Goal: Task Accomplishment & Management: Manage account settings

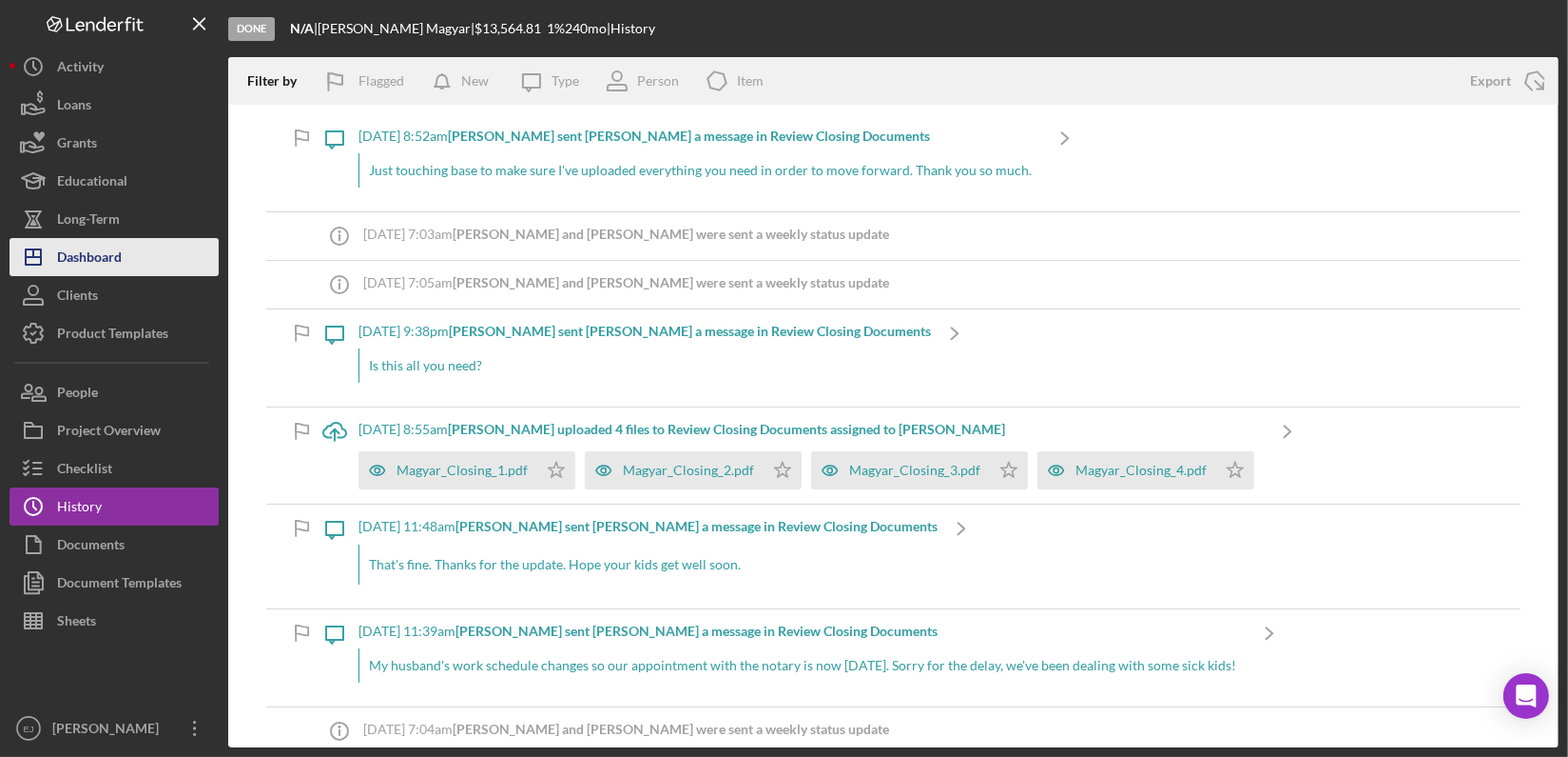
click at [101, 263] on div "Dashboard" at bounding box center [89, 259] width 65 height 43
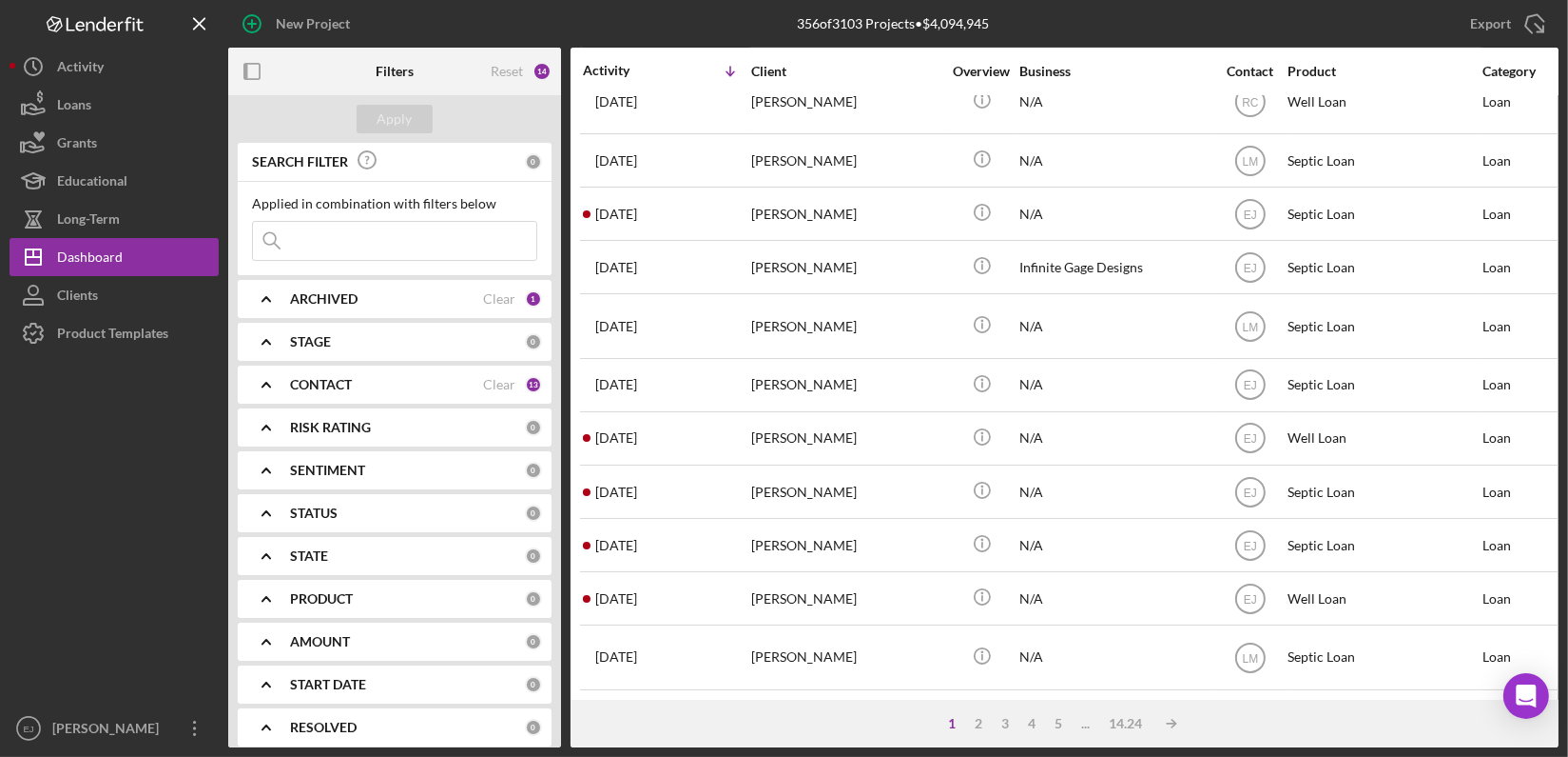
scroll to position [785, 0]
click at [975, 711] on div "1 2 3 4 5 ... 14.24 Icon/Table Sort Arrow" at bounding box center [1065, 723] width 988 height 48
click at [978, 716] on div "2" at bounding box center [979, 723] width 27 height 15
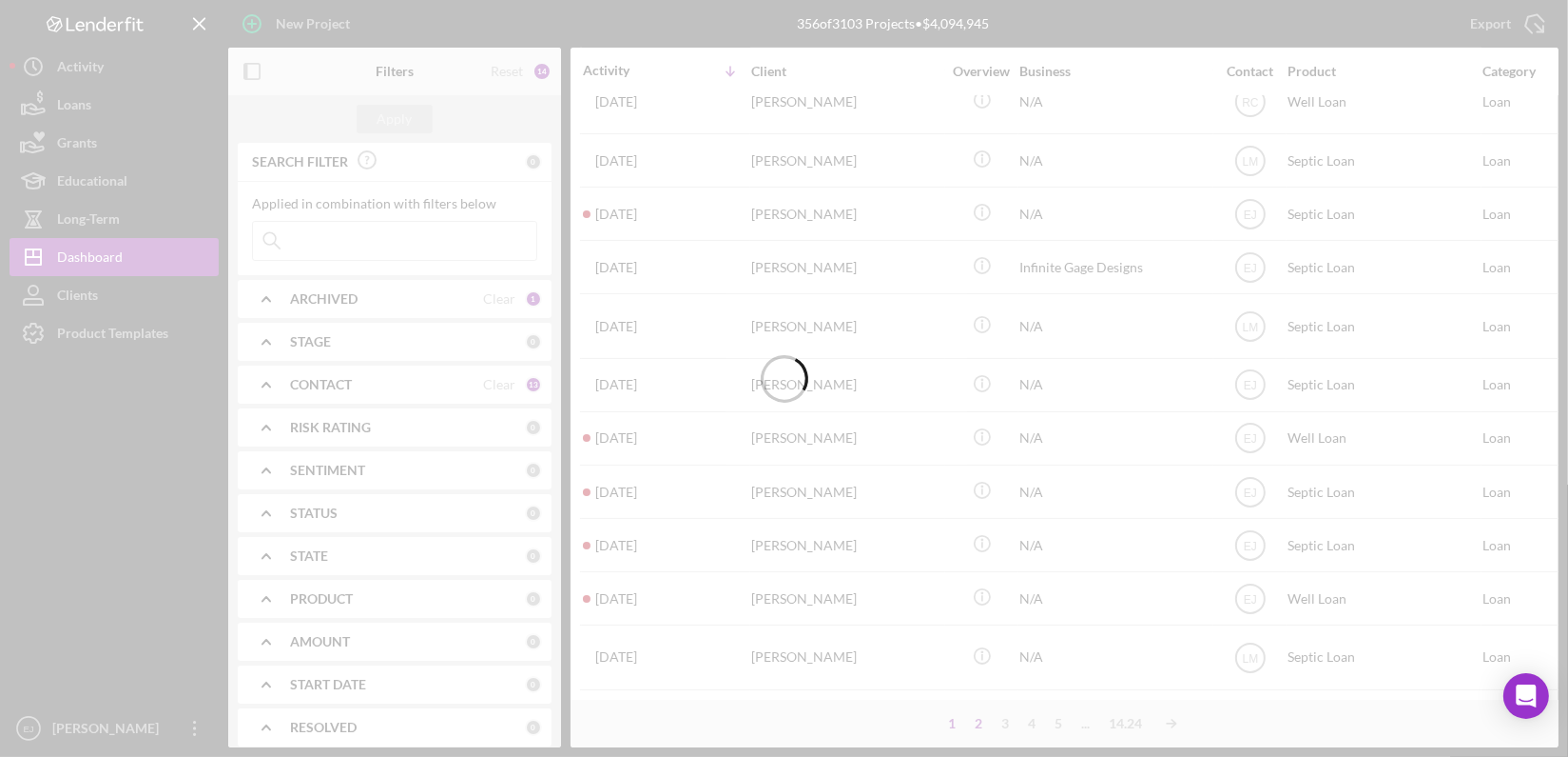
scroll to position [753, 0]
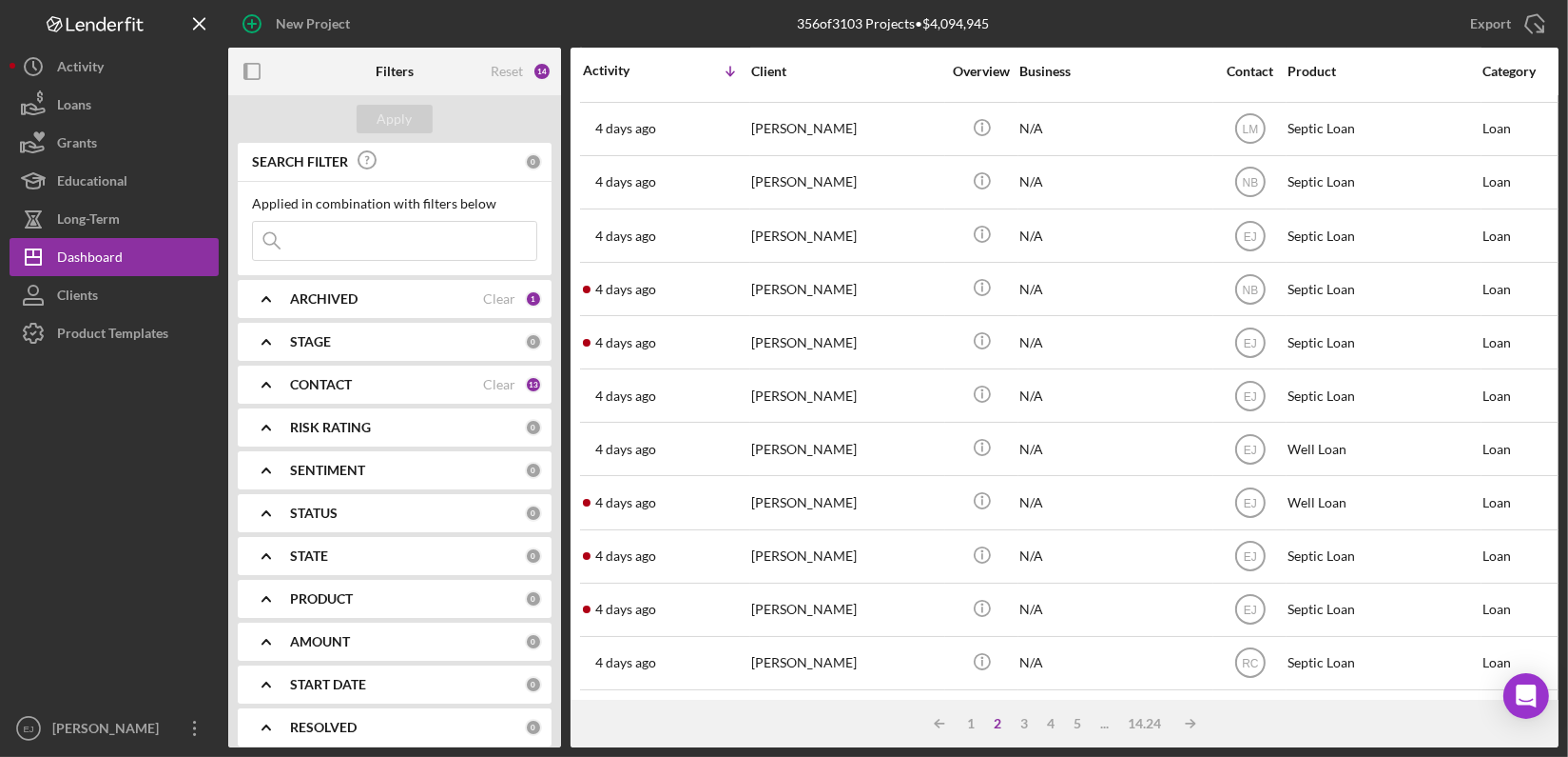
click at [322, 233] on input at bounding box center [394, 241] width 283 height 38
type input "yates"
click at [395, 109] on div "Apply" at bounding box center [394, 119] width 35 height 29
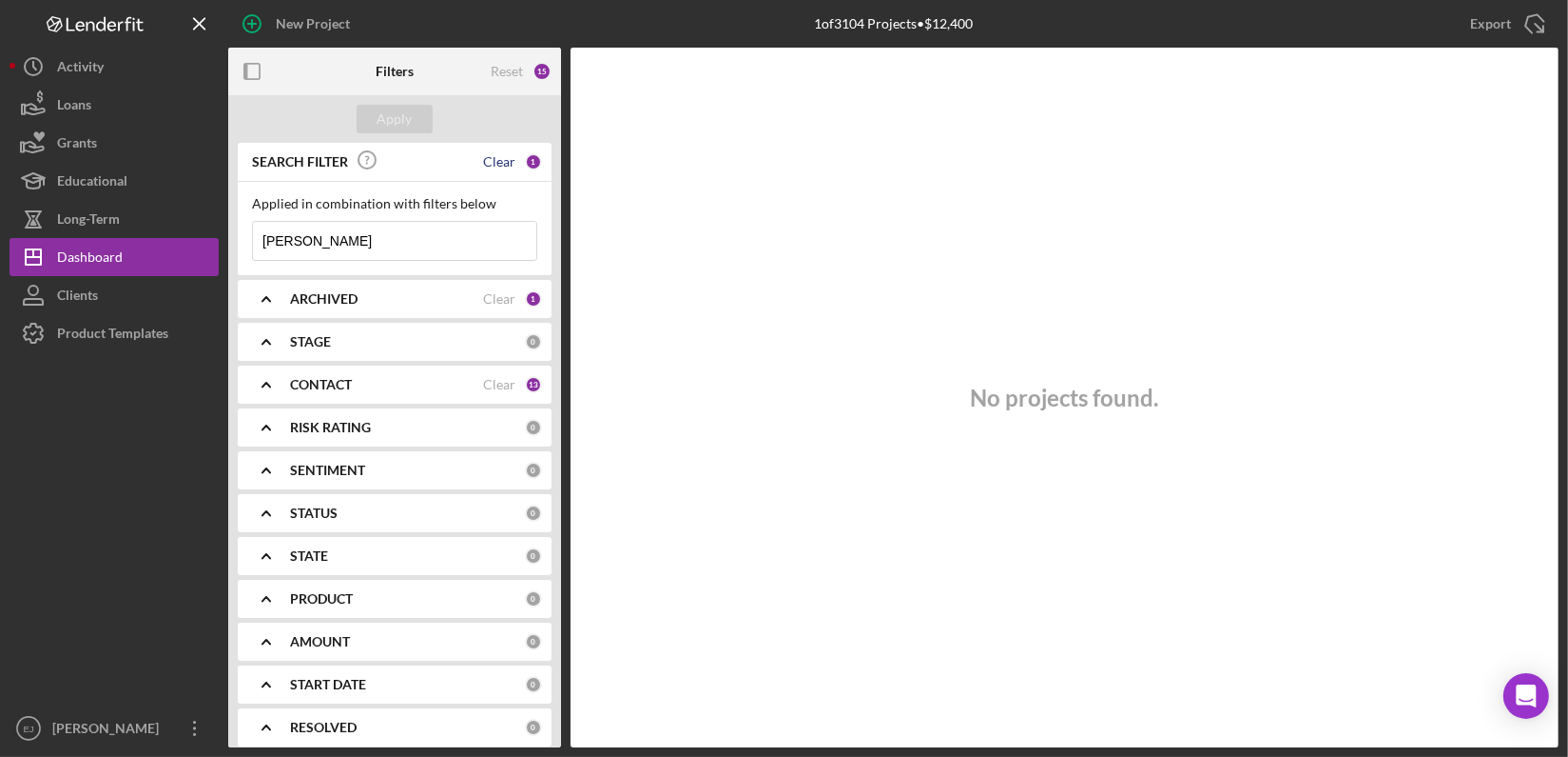
click at [502, 162] on div "Clear" at bounding box center [499, 161] width 32 height 15
click at [322, 378] on b "CONTACT" at bounding box center [321, 383] width 62 height 15
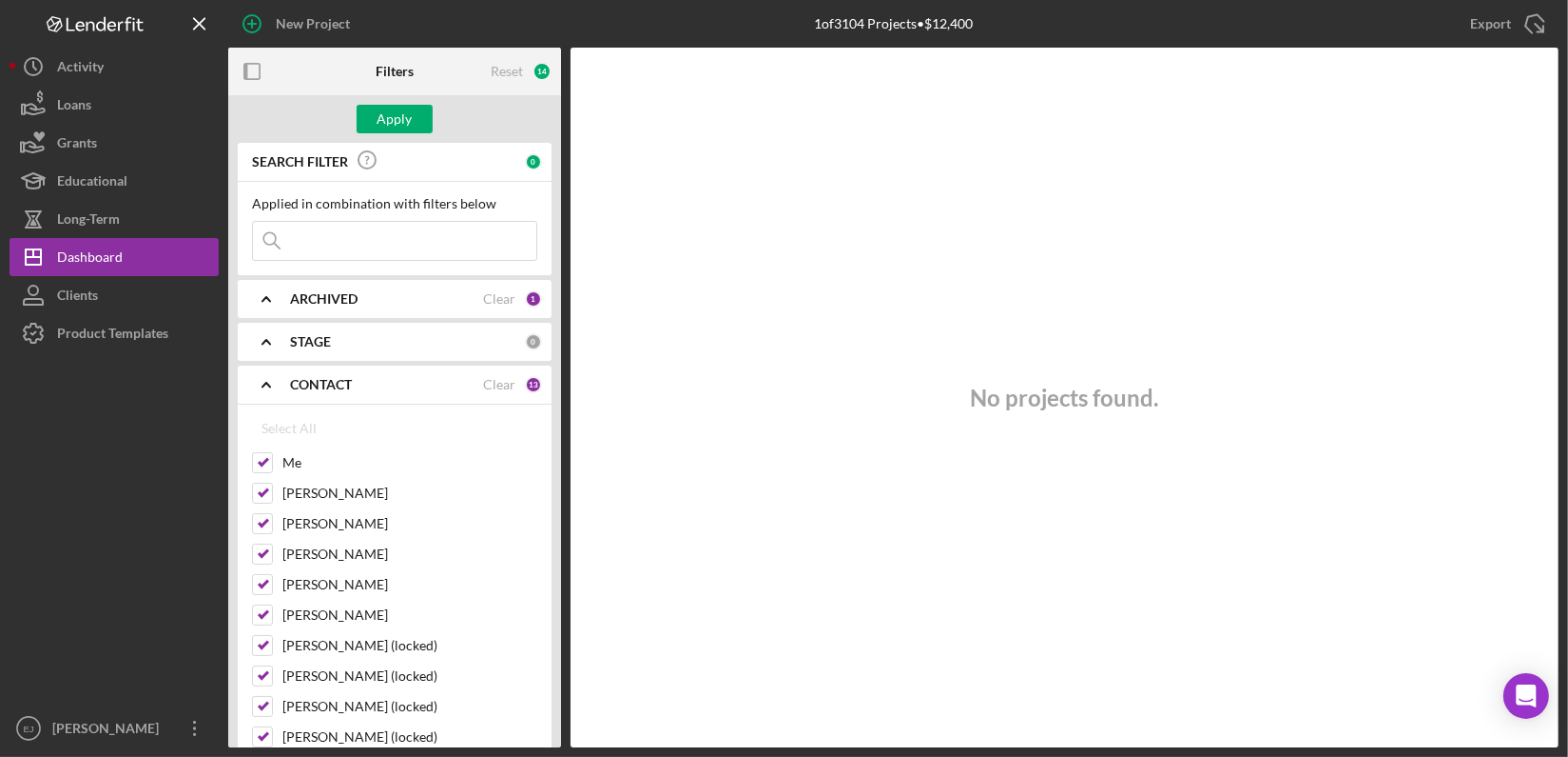
click at [296, 340] on b "STAGE" at bounding box center [310, 341] width 41 height 15
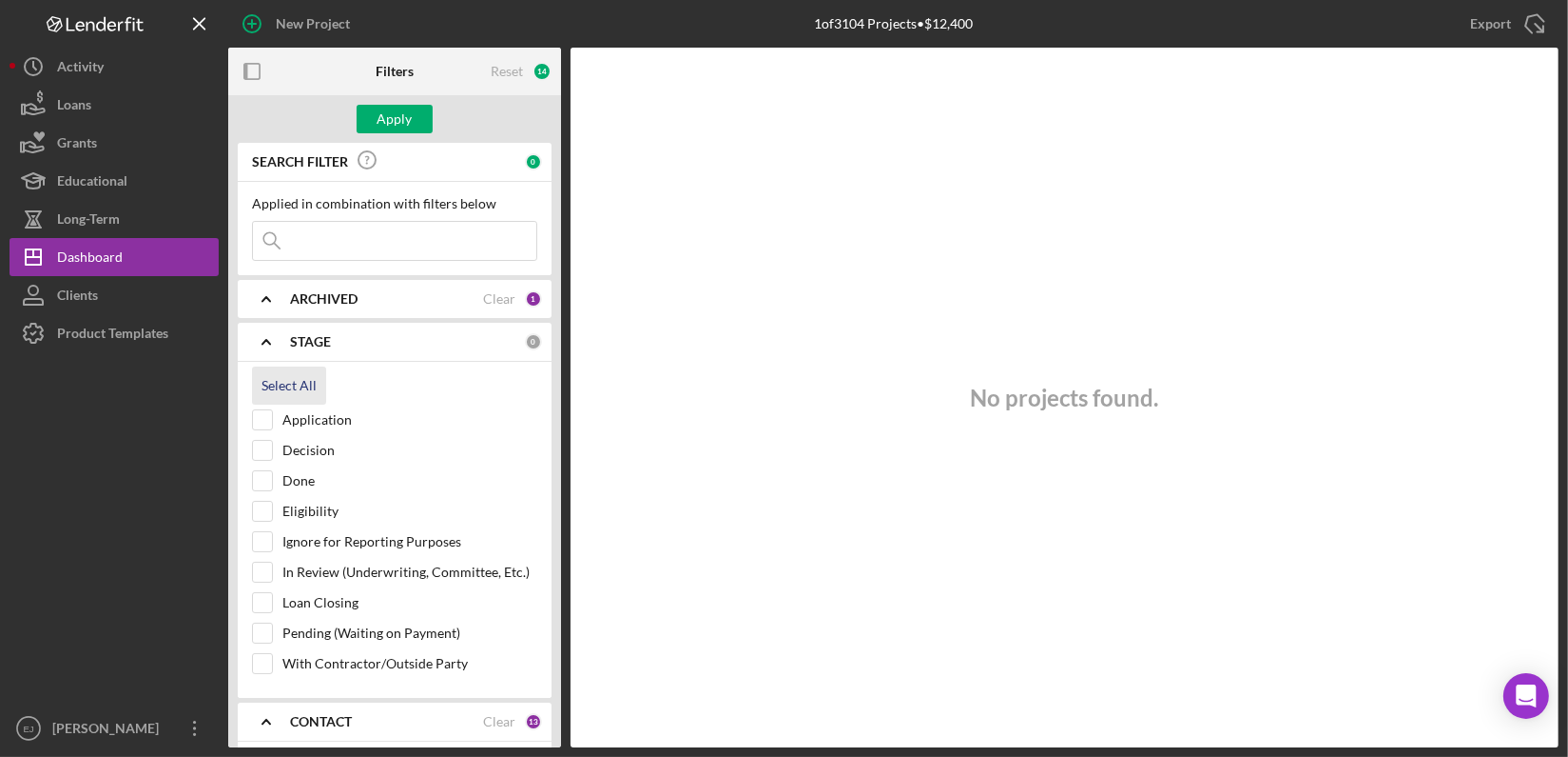
click at [282, 381] on div "Select All" at bounding box center [288, 385] width 55 height 38
checkbox input "true"
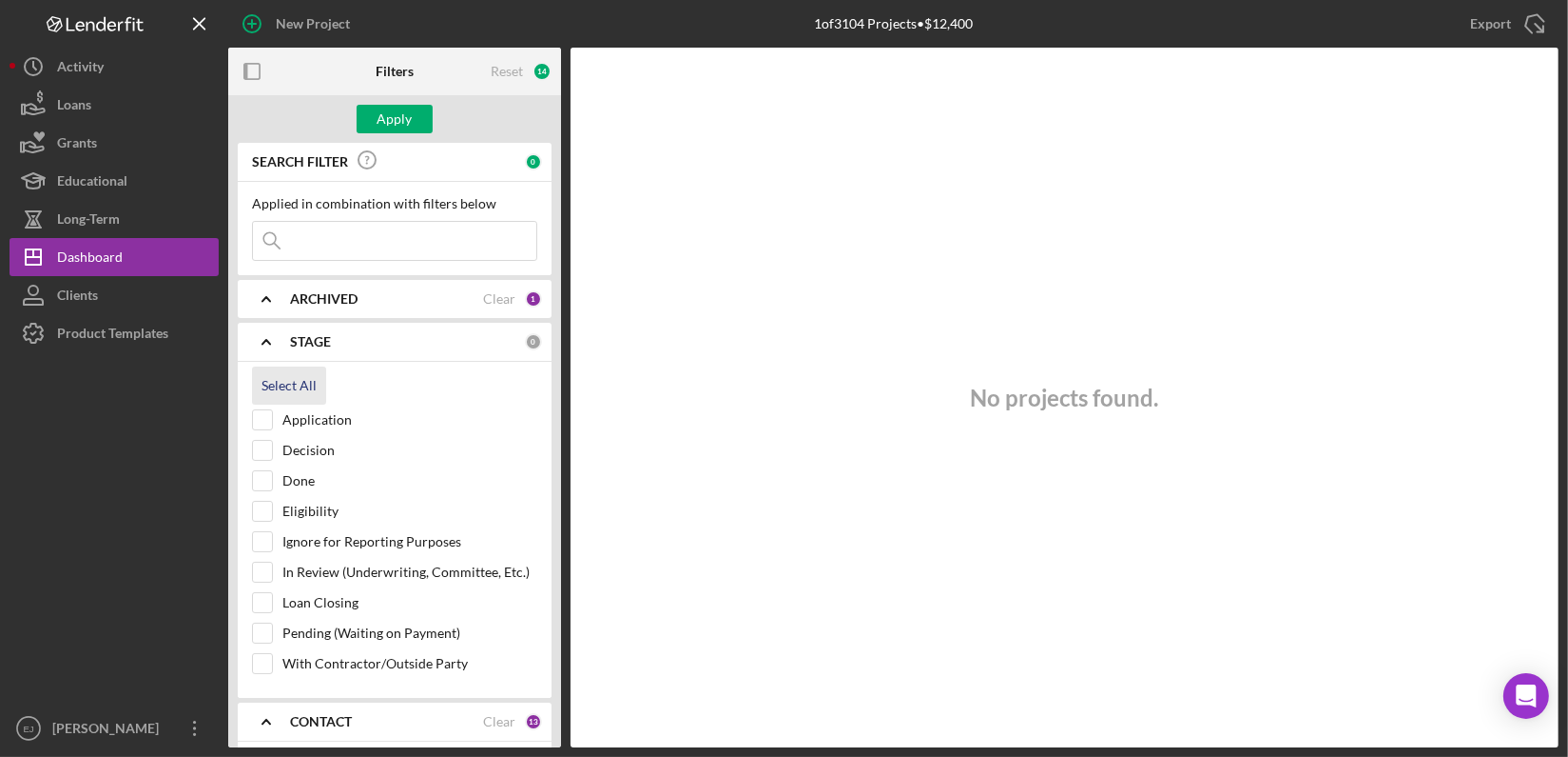
checkbox input "true"
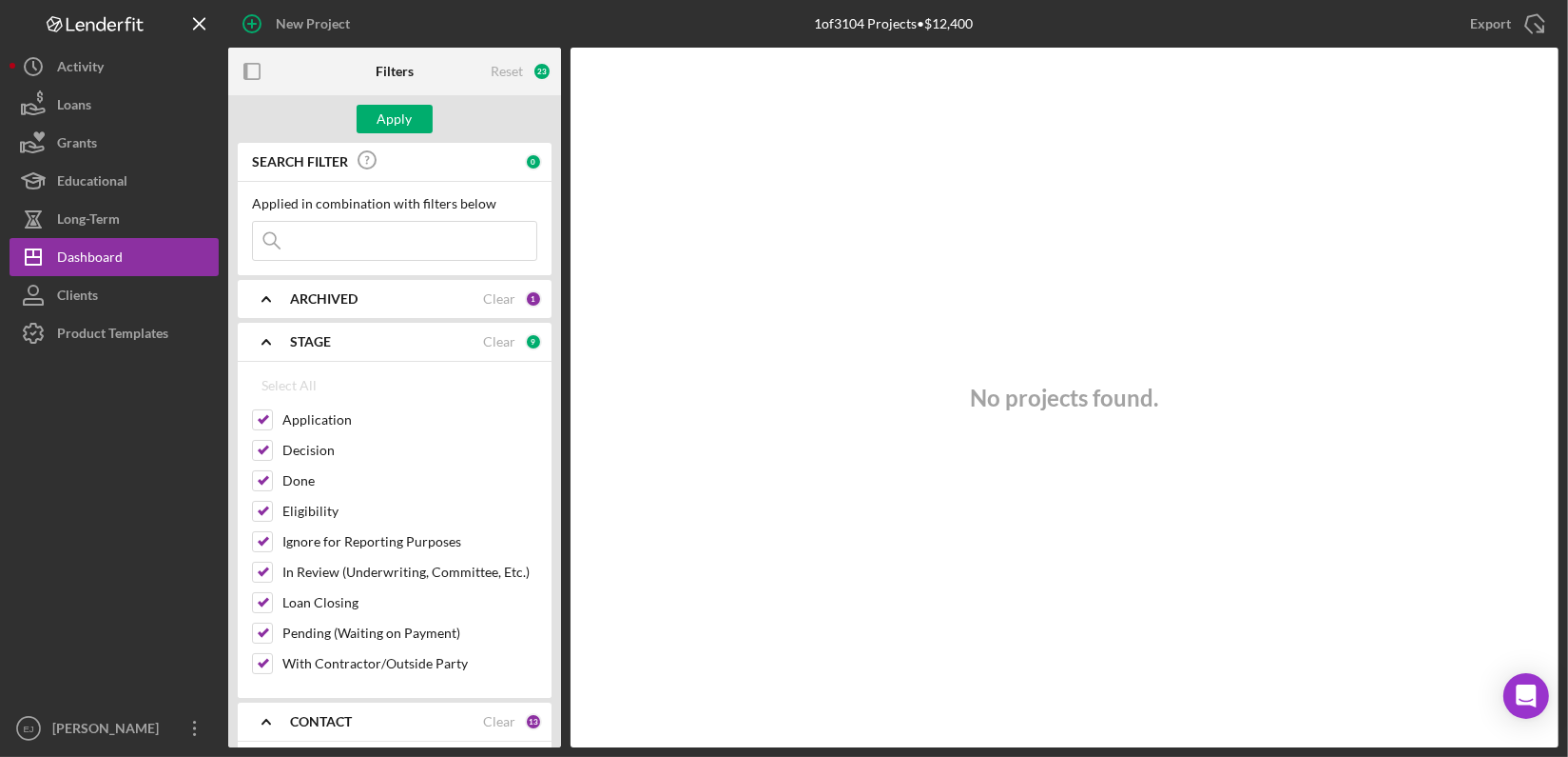
click at [348, 246] on input at bounding box center [394, 241] width 283 height 38
click at [395, 125] on div "Apply" at bounding box center [394, 119] width 35 height 29
click at [555, 681] on div "SEARCH FILTER Clear 1 Applied in combination with filters below yates Icon/Menu…" at bounding box center [395, 444] width 333 height 604
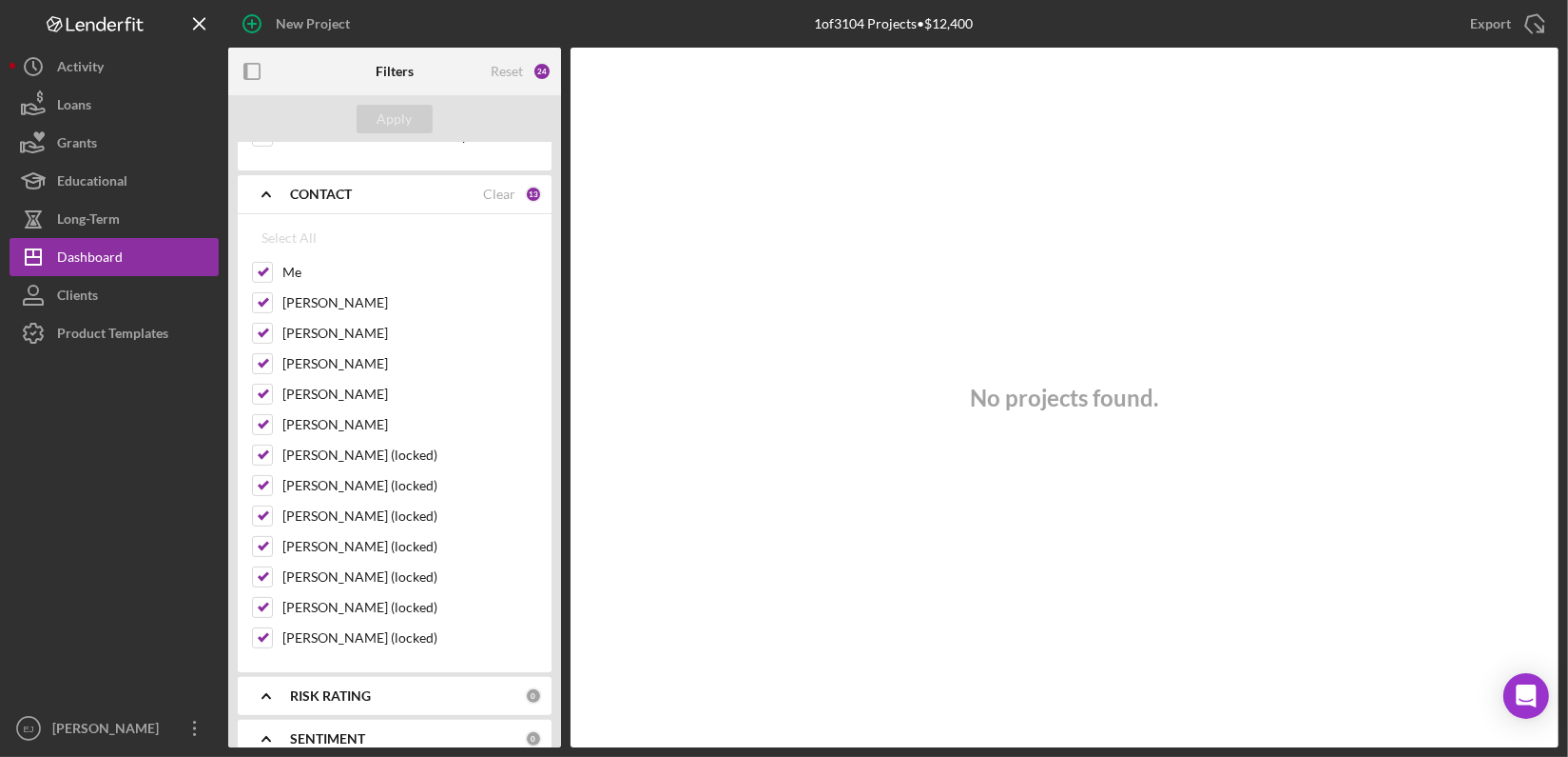
scroll to position [973, 0]
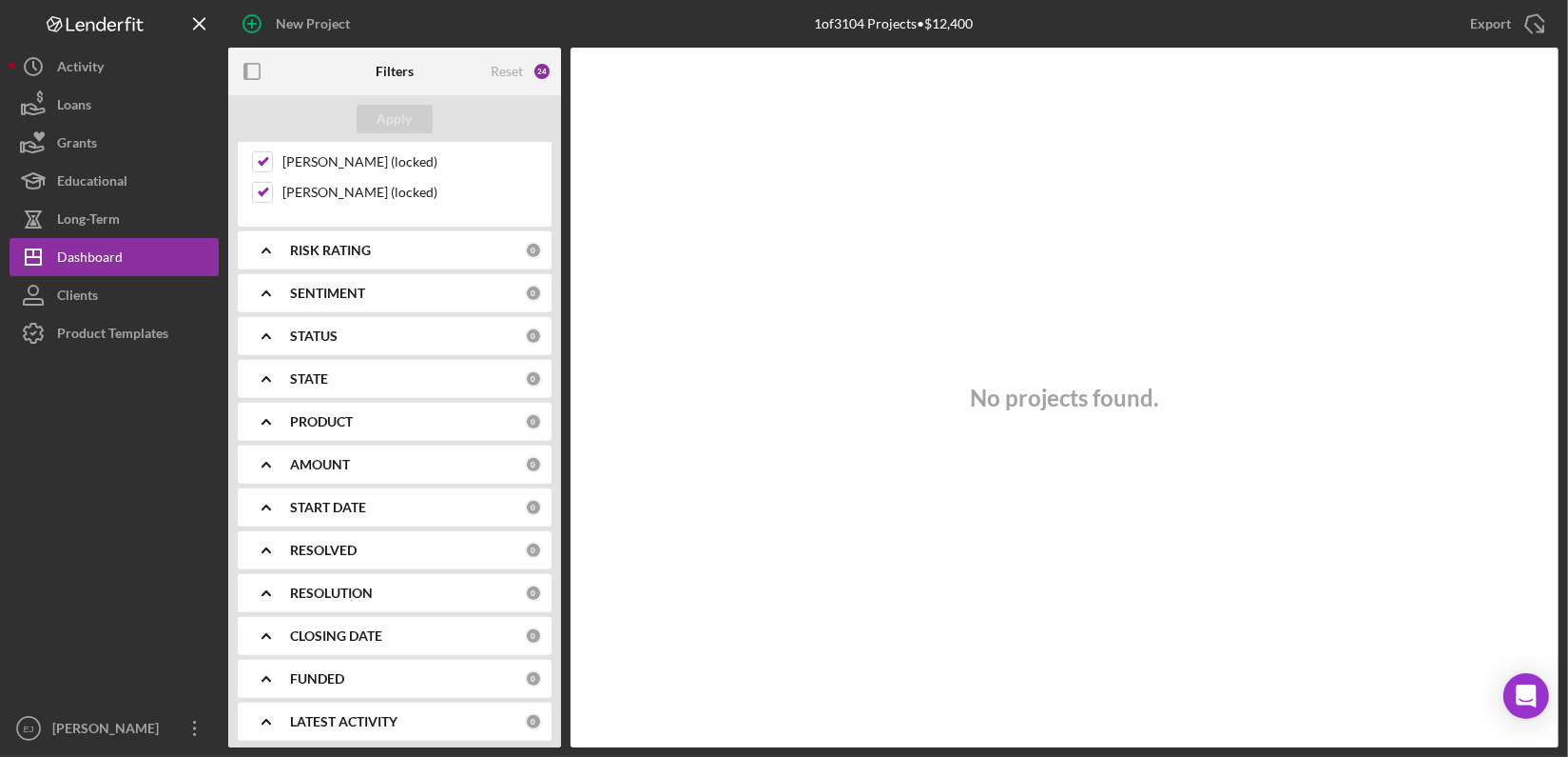
click at [562, 120] on div "Filters Reset 24 Apply SEARCH FILTER Clear 1 Applied in combination with filter…" at bounding box center [893, 397] width 1330 height 699
click at [559, 124] on div "Apply" at bounding box center [395, 119] width 333 height 48
click at [557, 130] on div "Apply" at bounding box center [395, 119] width 333 height 48
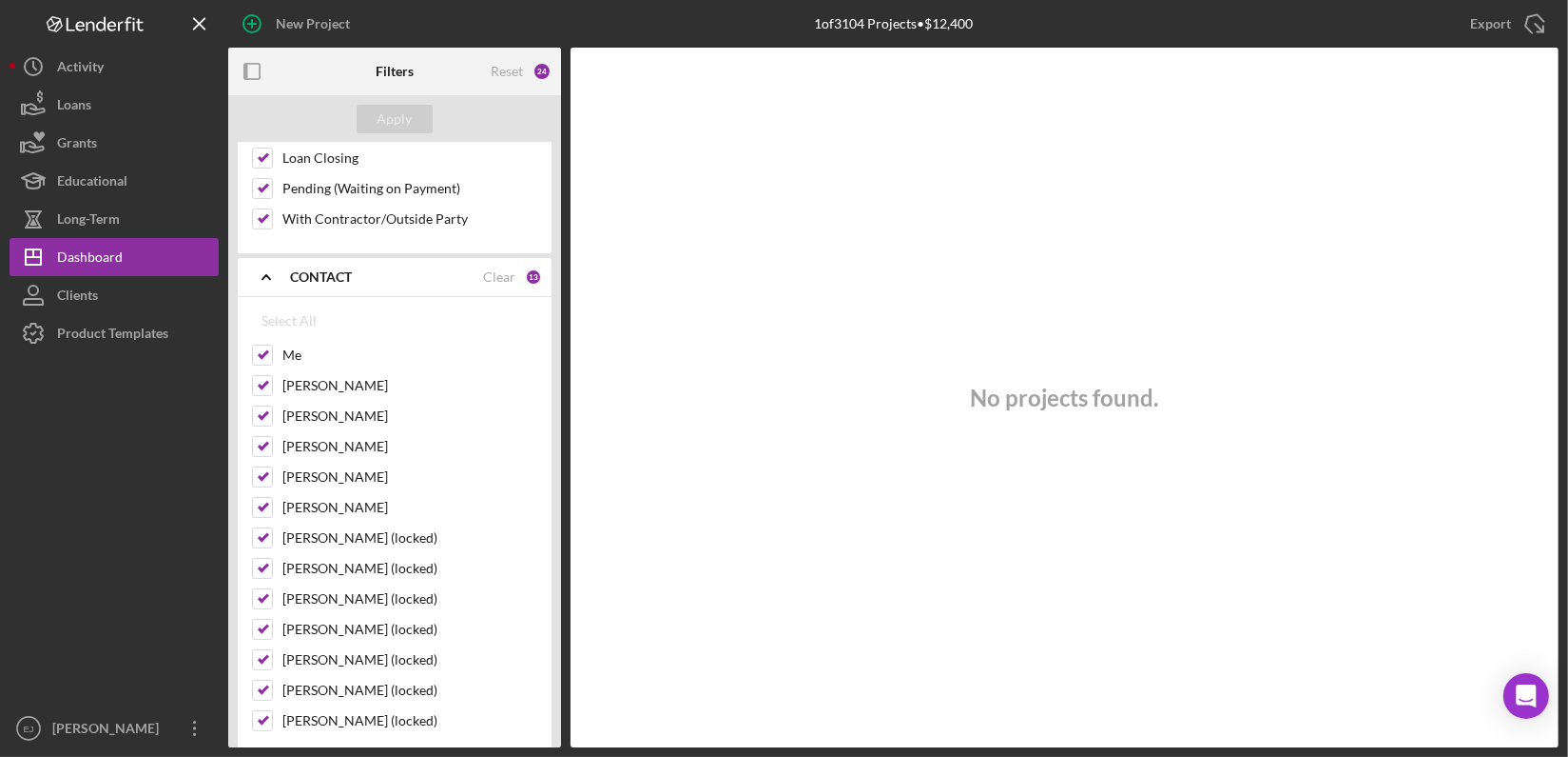
scroll to position [0, 0]
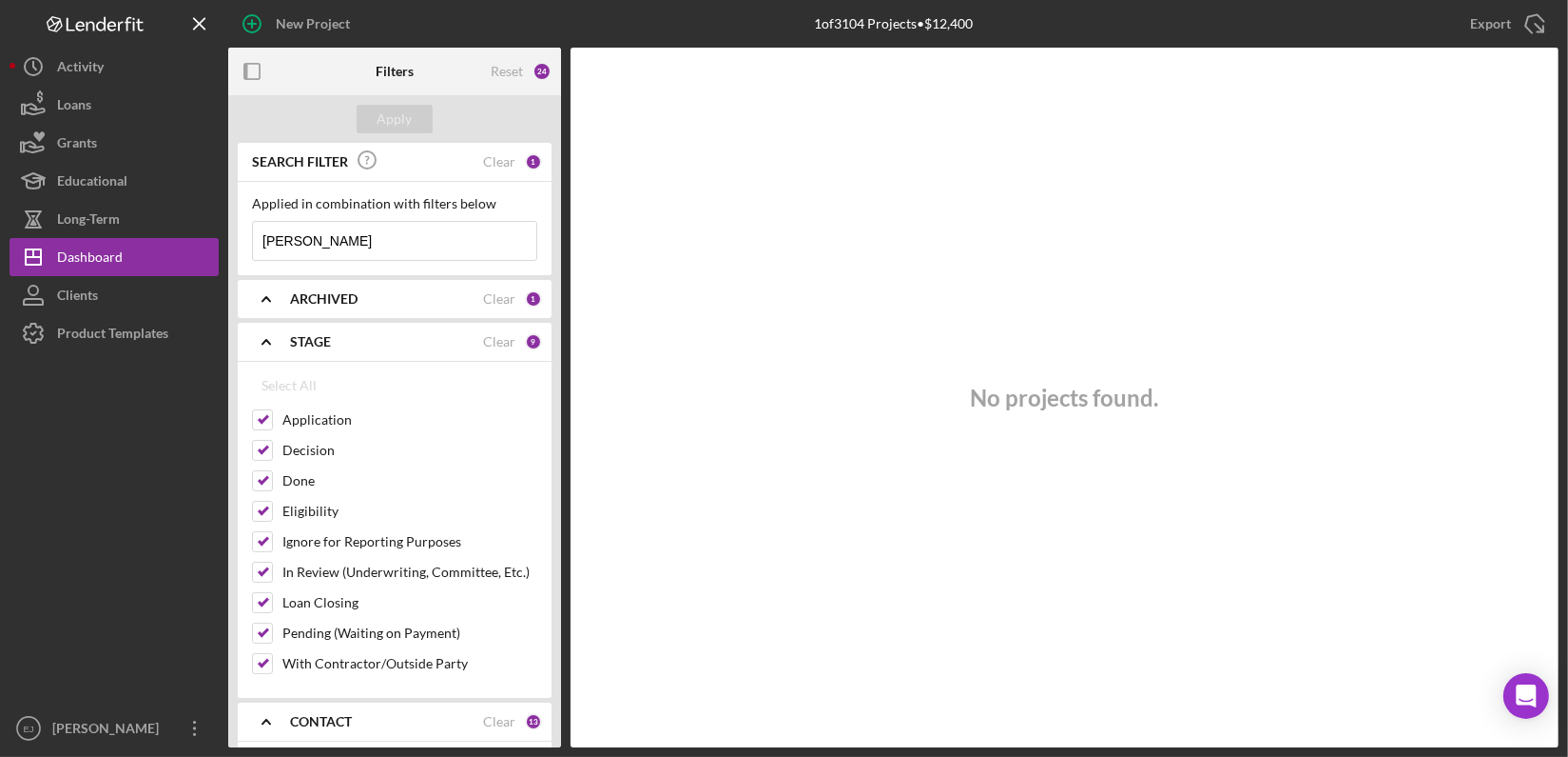
click at [313, 238] on input "yates" at bounding box center [394, 241] width 283 height 38
type input "y"
type input "randle"
click at [422, 115] on button "Apply" at bounding box center [394, 119] width 76 height 29
click at [276, 721] on icon "Icon/Expander" at bounding box center [266, 722] width 48 height 48
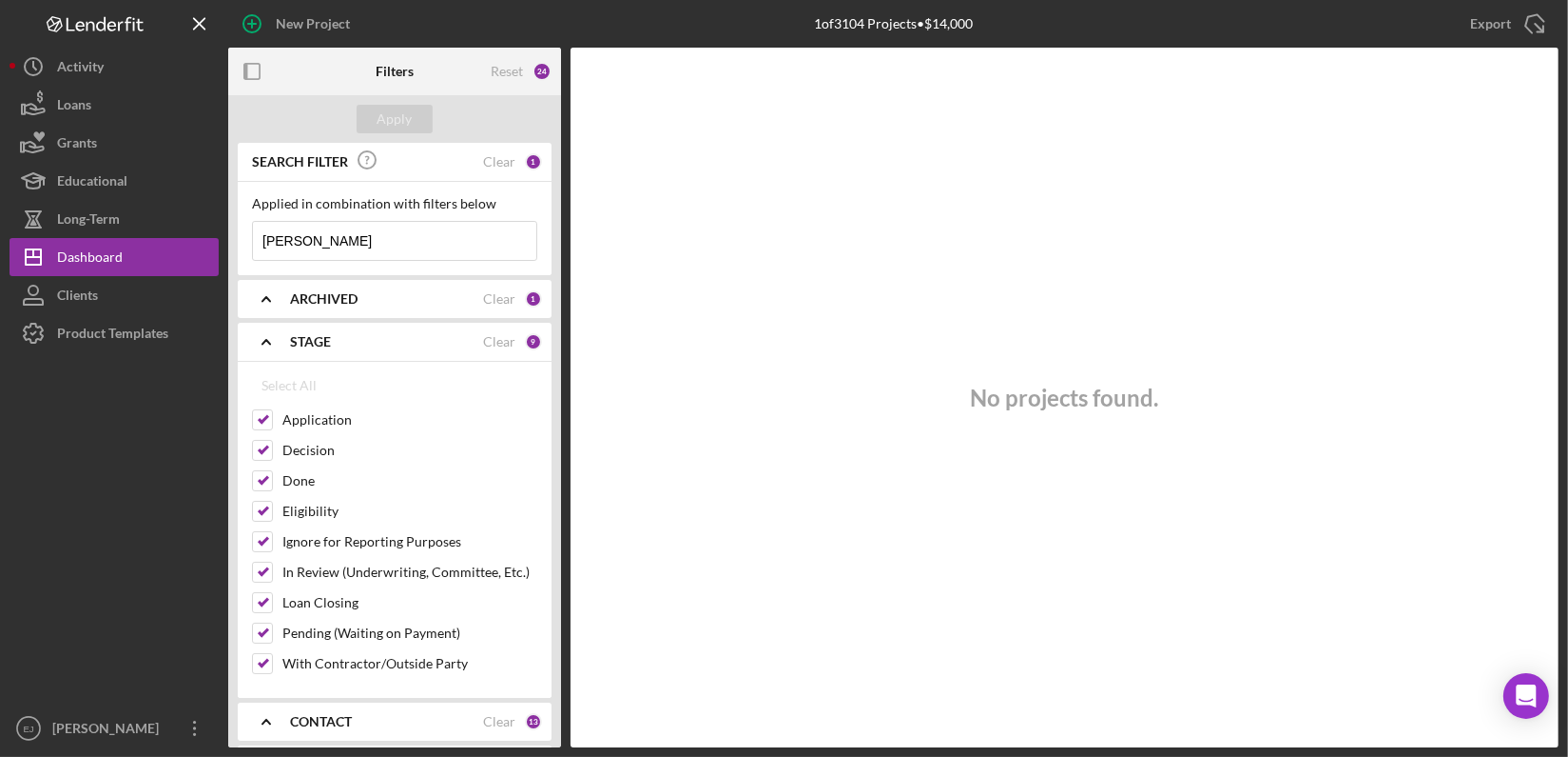
scroll to position [517, 0]
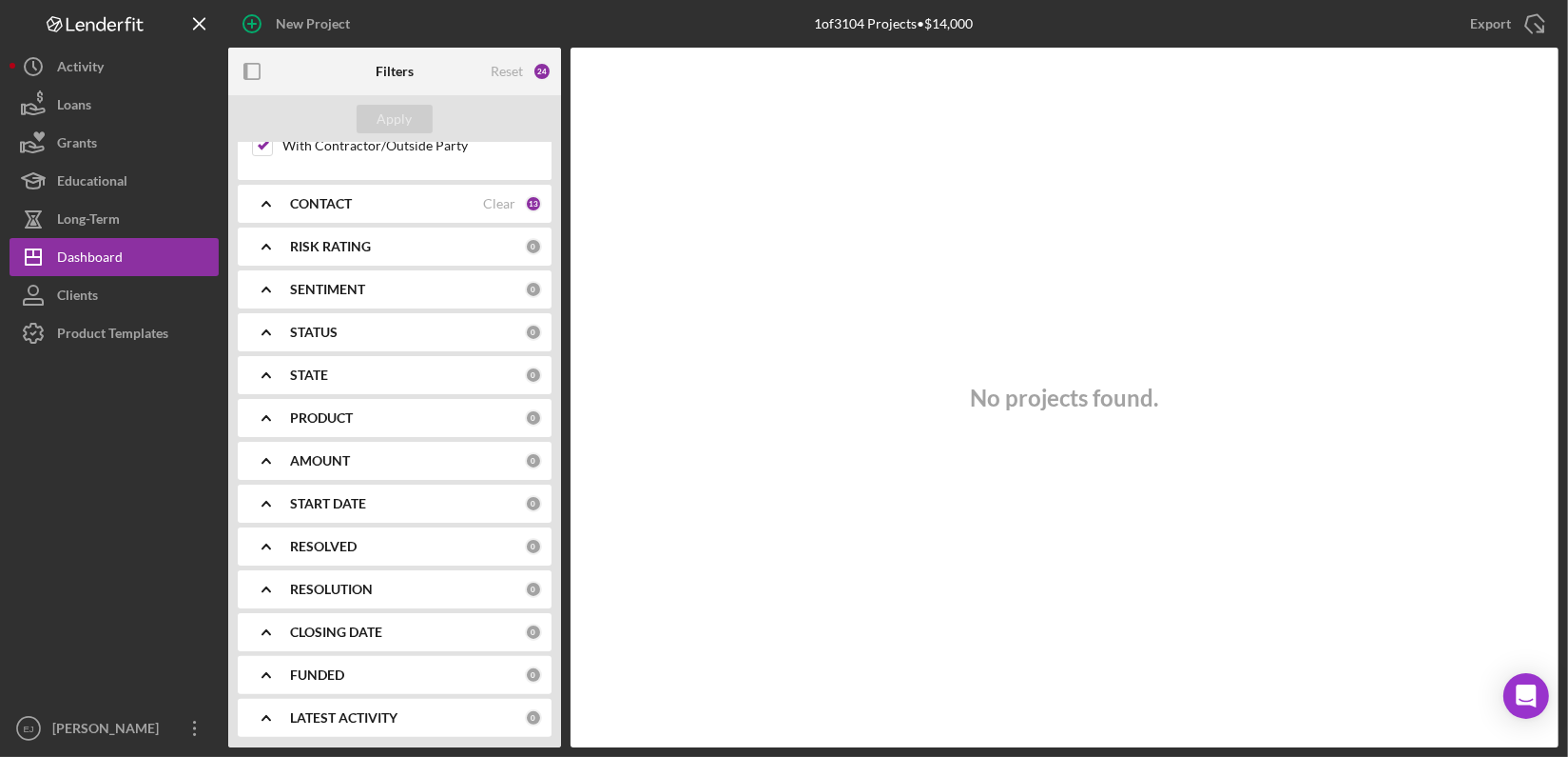
click at [264, 196] on icon "Icon/Expander" at bounding box center [266, 204] width 48 height 48
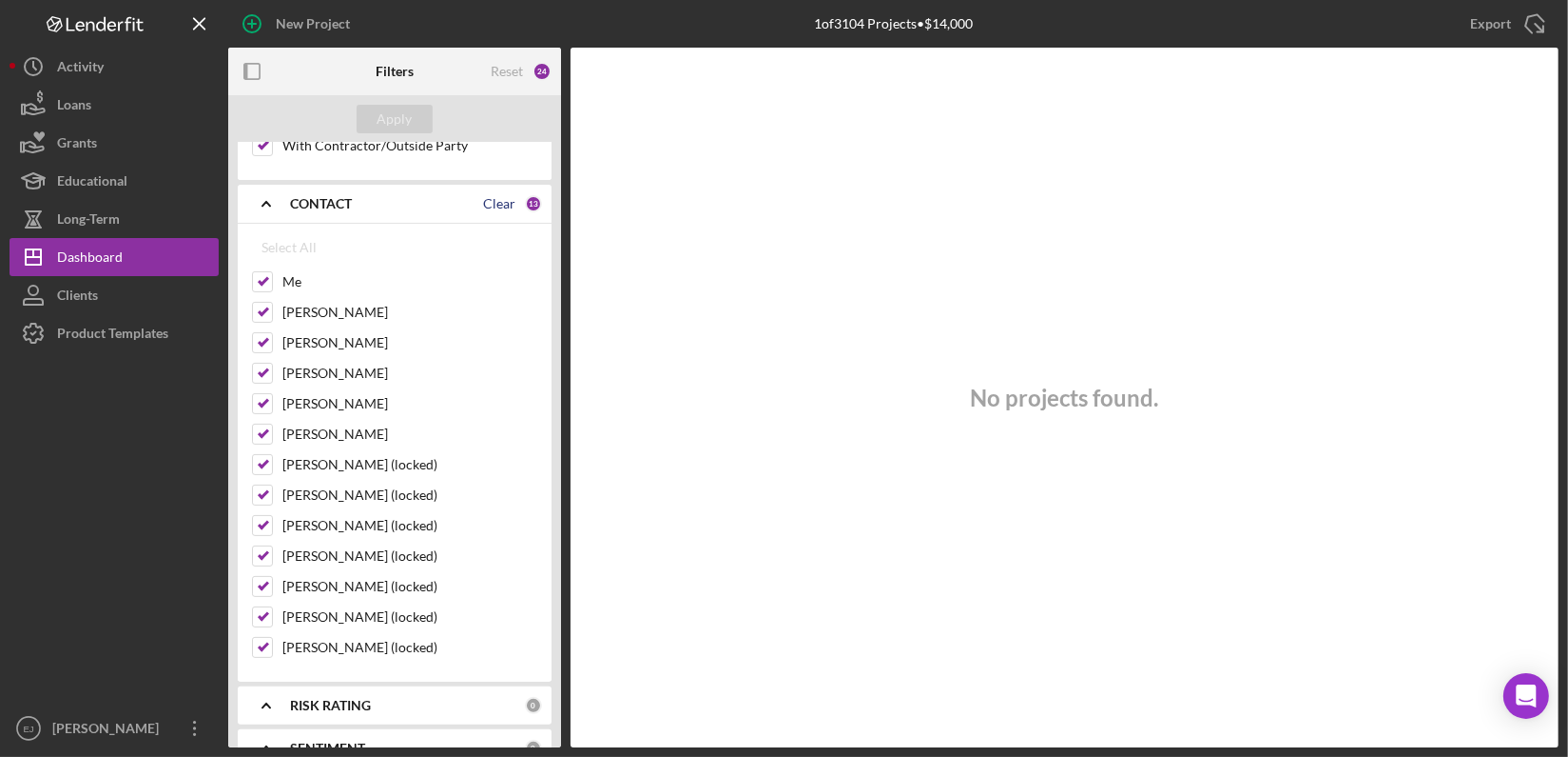
click at [502, 203] on div "Clear" at bounding box center [499, 203] width 32 height 15
checkbox input "false"
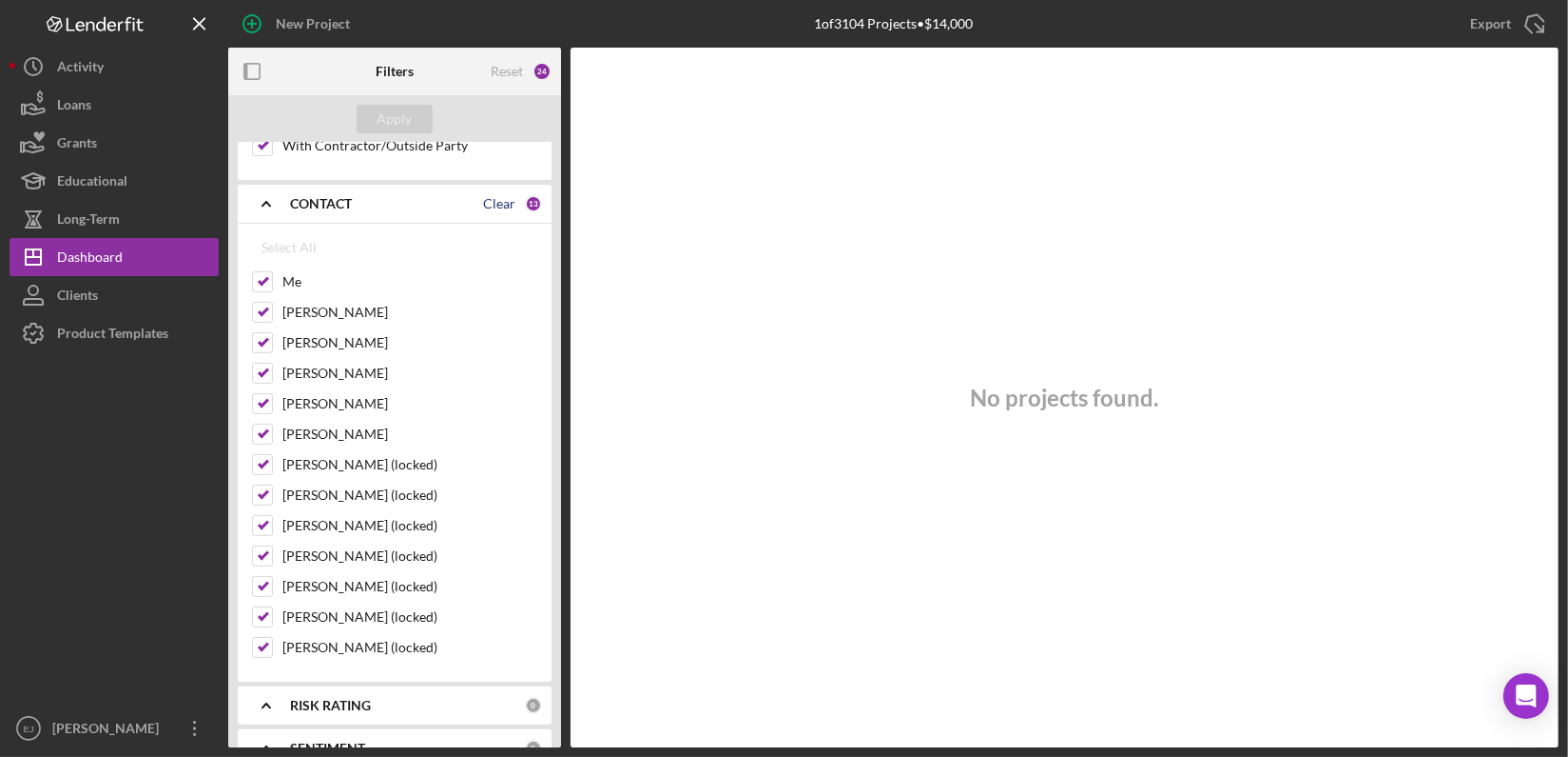
checkbox input "false"
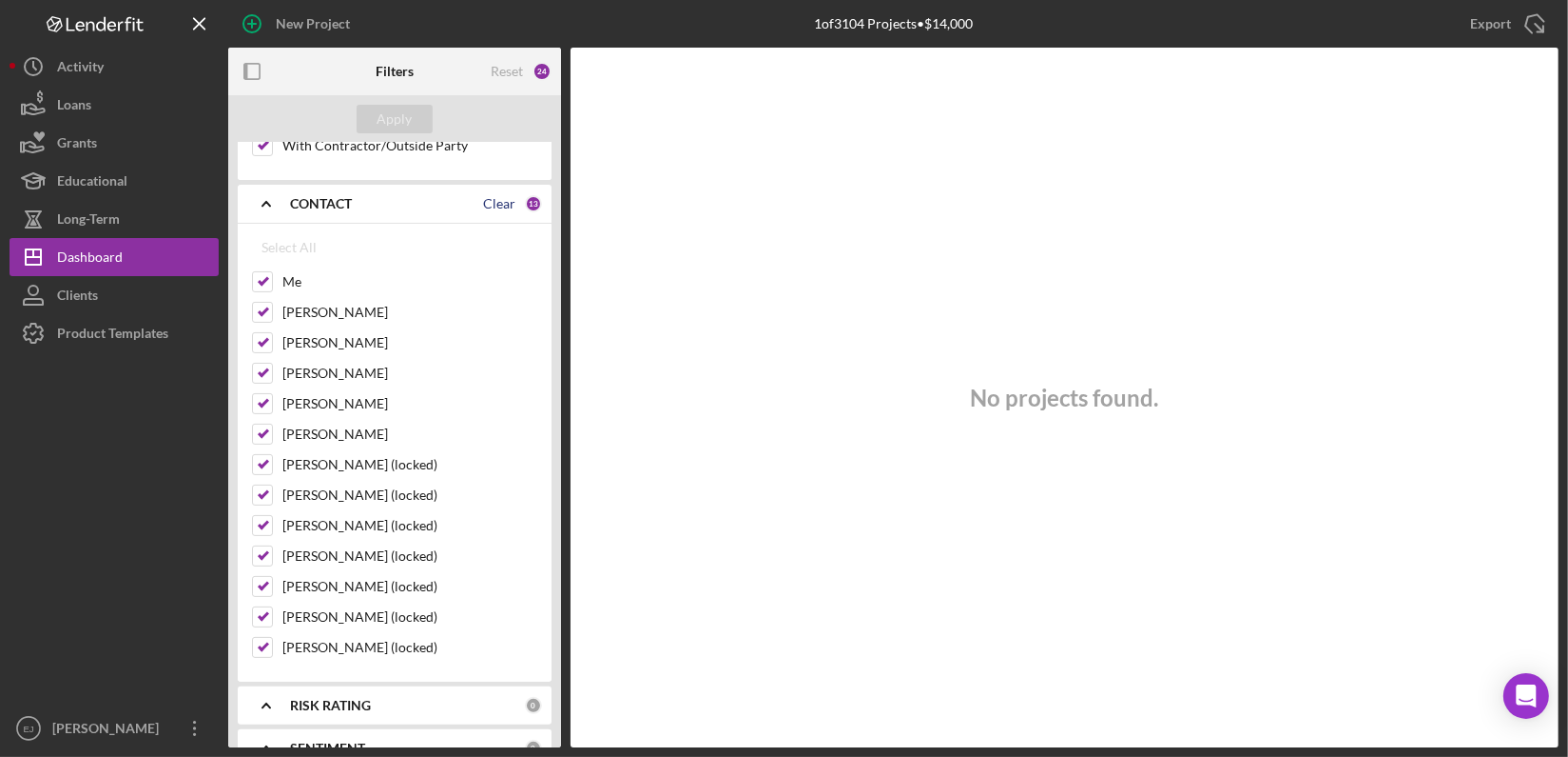
checkbox input "false"
click at [268, 233] on div "Select All" at bounding box center [288, 248] width 55 height 38
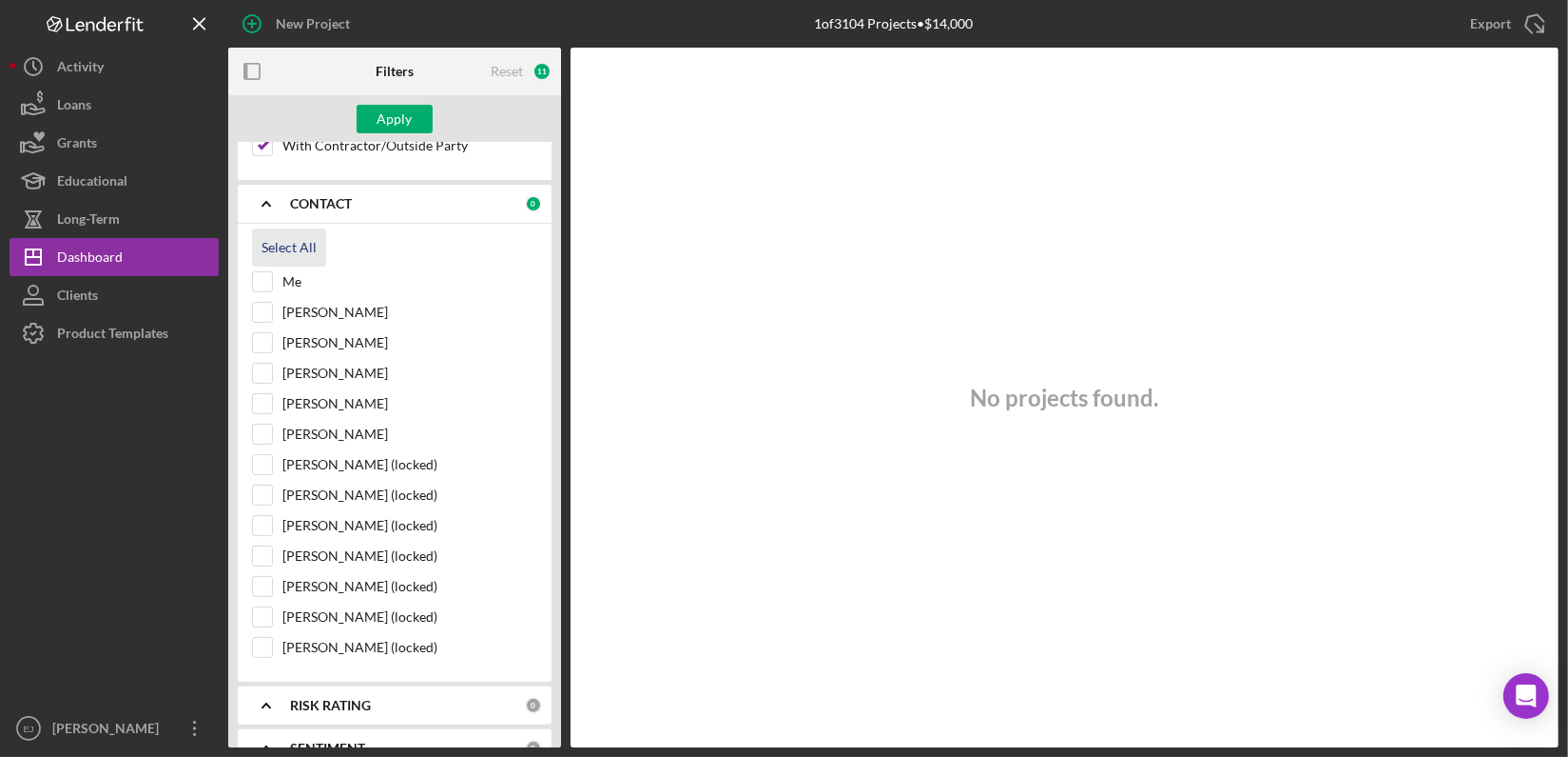
checkbox input "true"
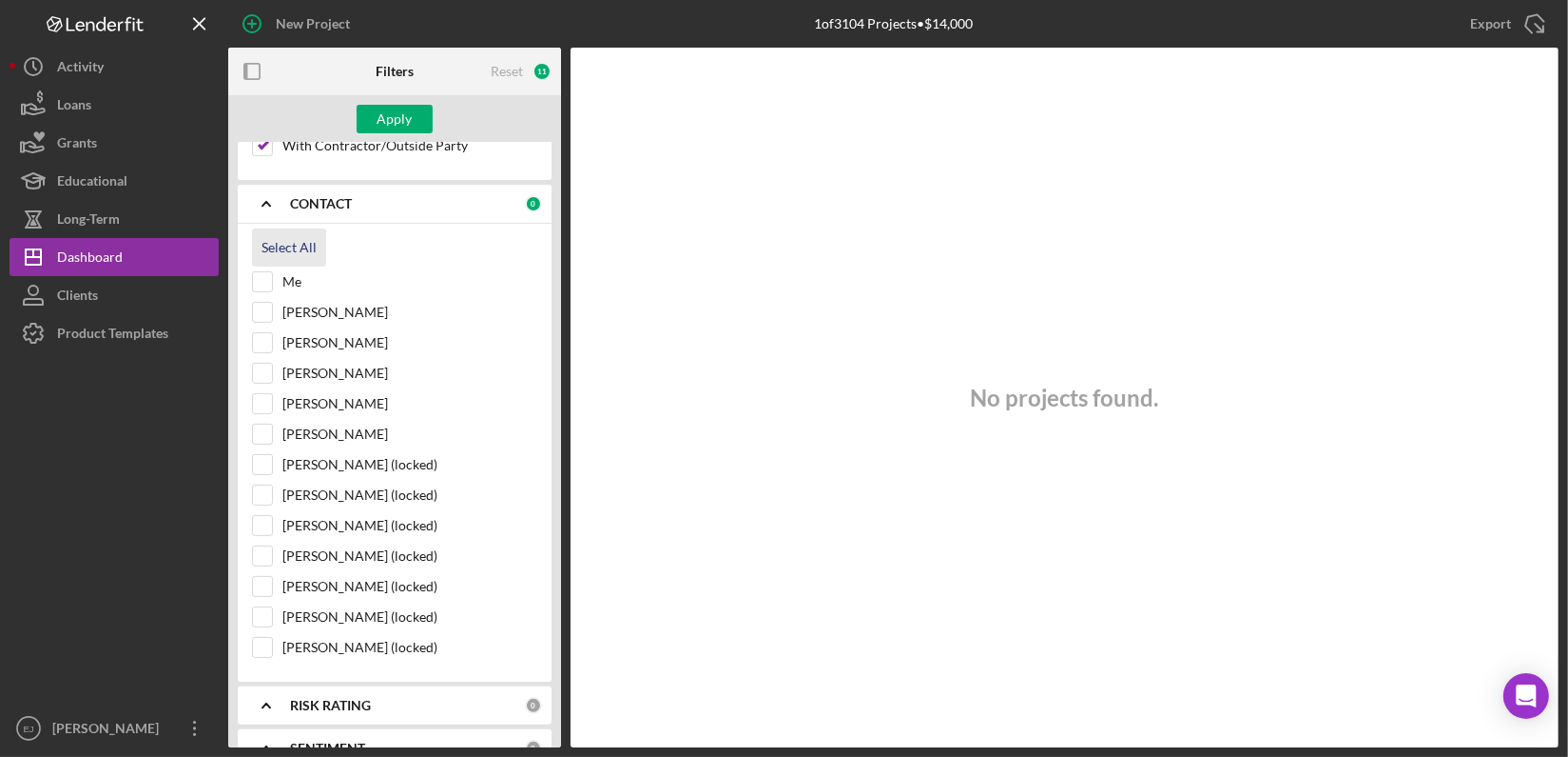
checkbox input "true"
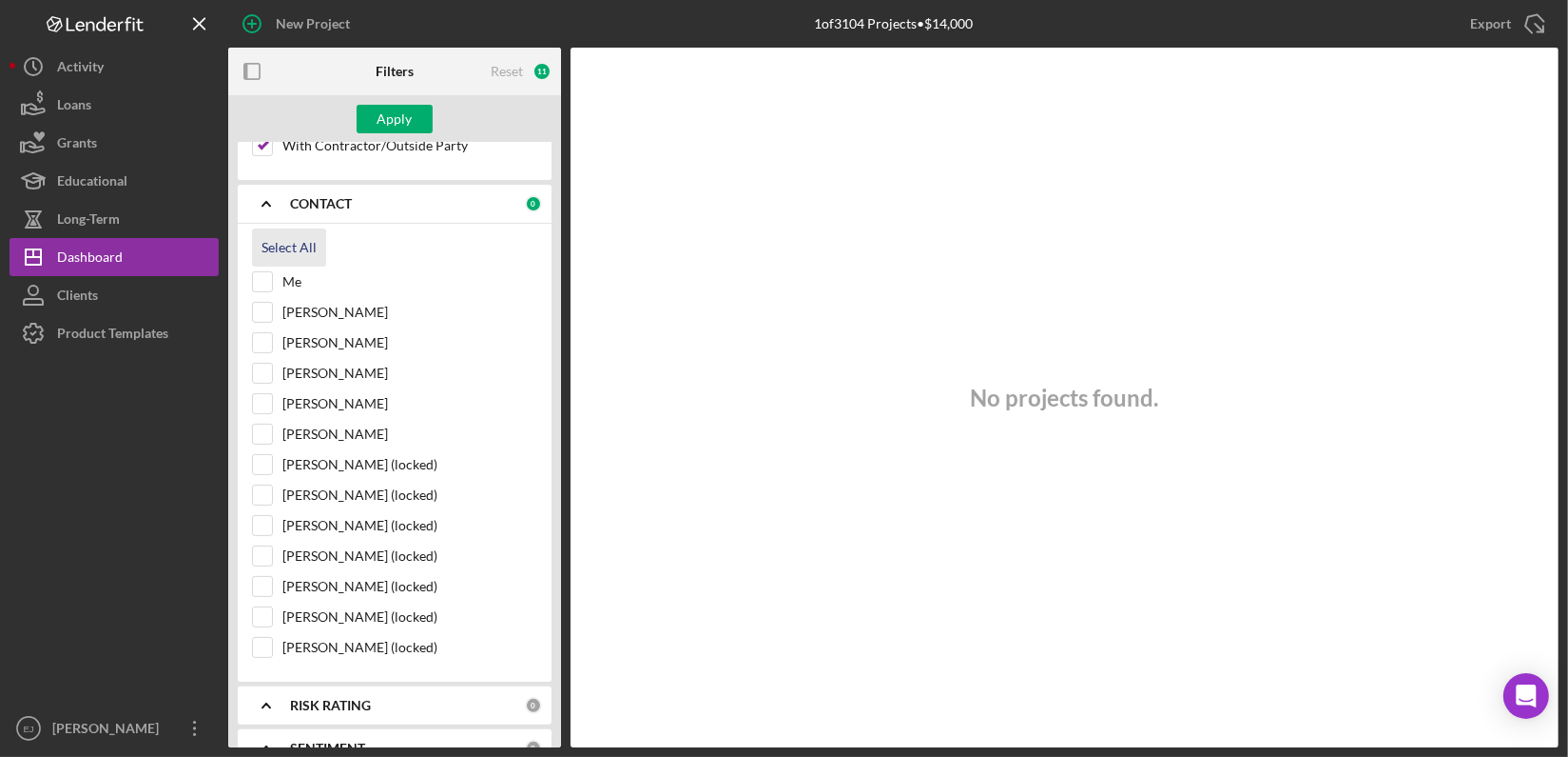
checkbox input "true"
click at [382, 116] on div "Apply" at bounding box center [394, 119] width 35 height 29
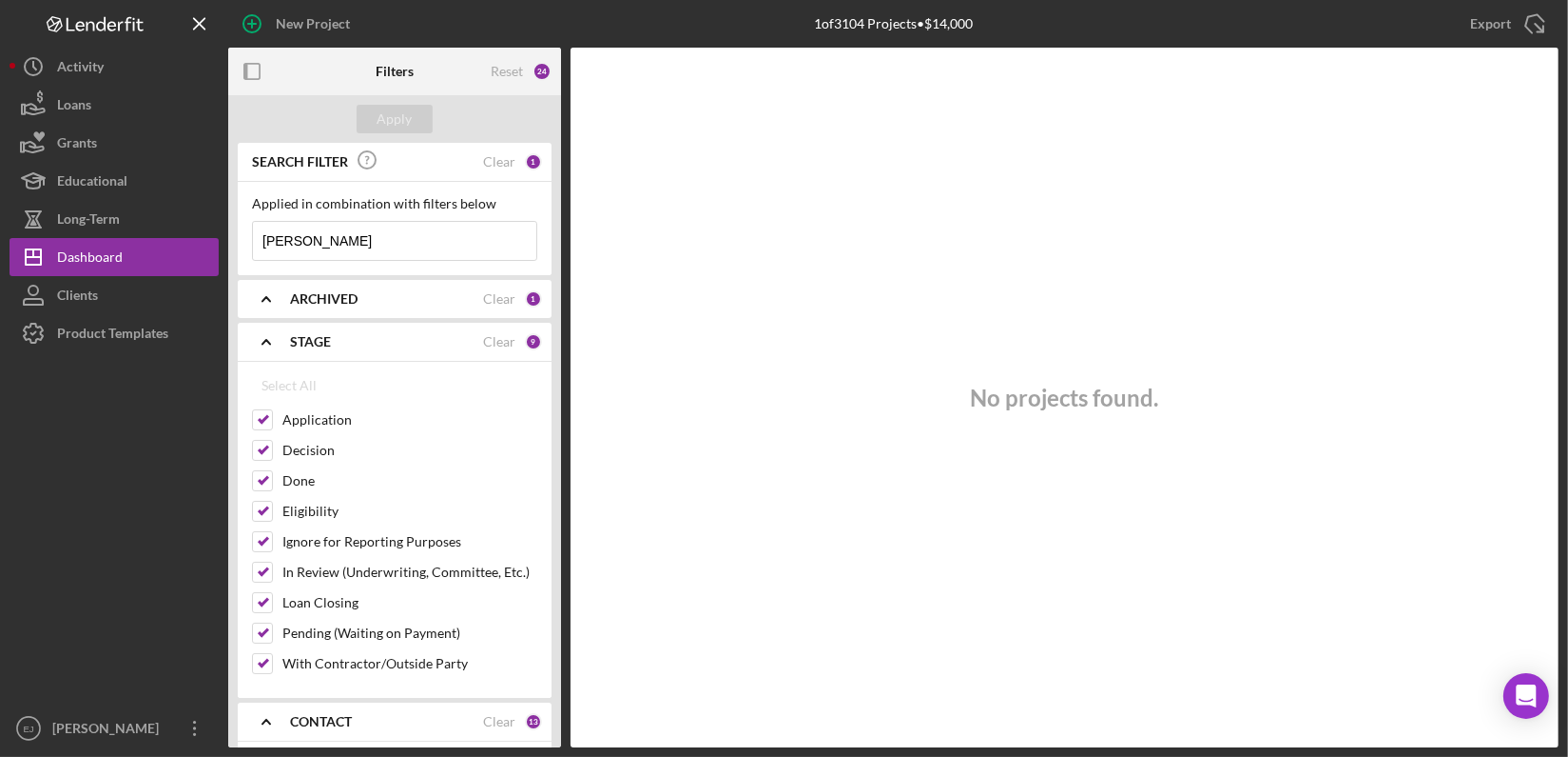
click at [276, 294] on icon "Icon/Expander" at bounding box center [266, 299] width 48 height 48
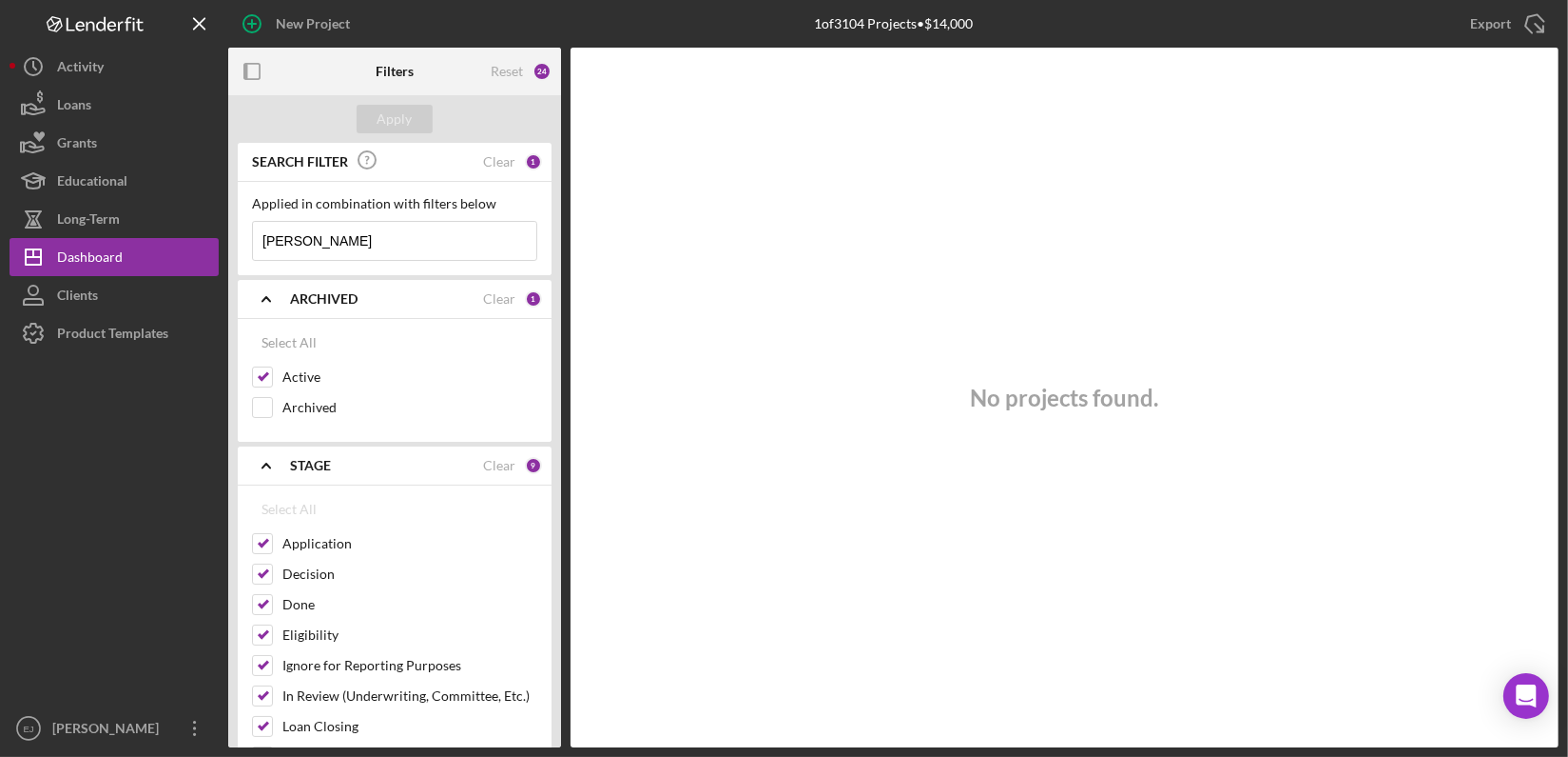
click at [276, 294] on icon "Icon/Expander" at bounding box center [266, 299] width 48 height 48
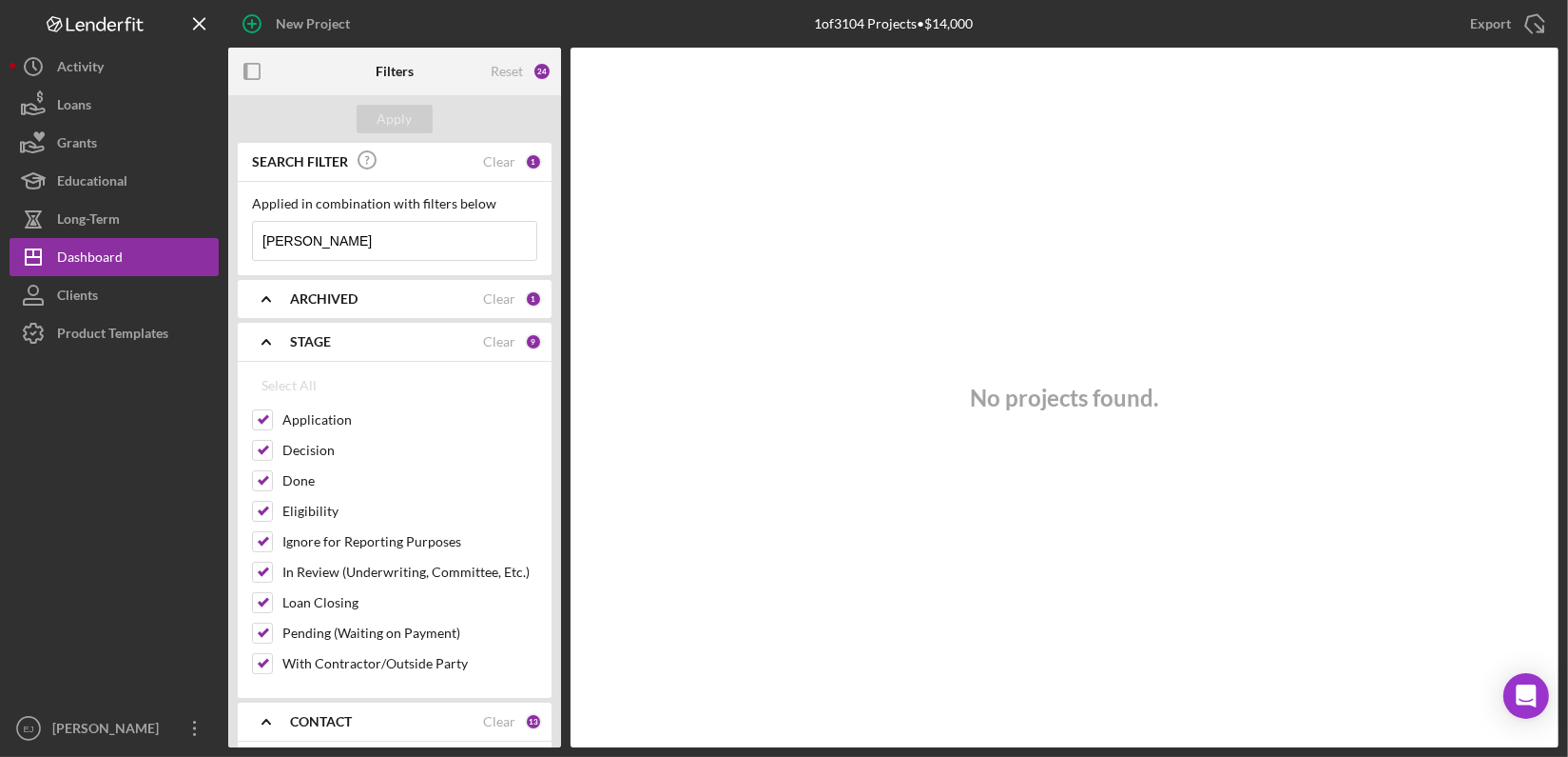
click at [563, 659] on div "Filters Reset 24 Apply SEARCH FILTER Clear 1 Applied in combination with filter…" at bounding box center [893, 397] width 1330 height 699
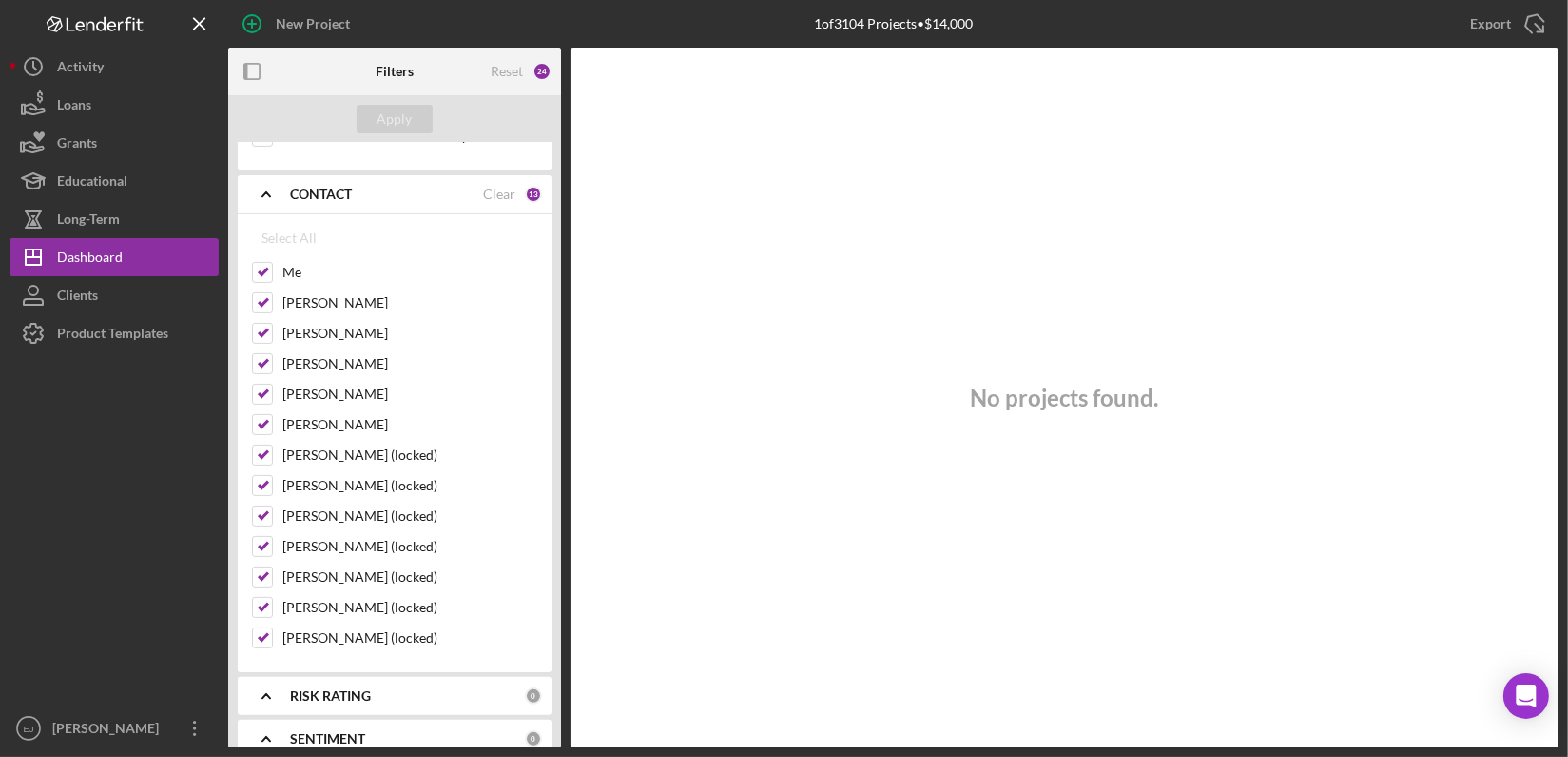
click at [564, 660] on div "Filters Reset 24 Apply SEARCH FILTER Clear 1 Applied in combination with filter…" at bounding box center [893, 397] width 1330 height 699
click at [568, 211] on div "Filters Reset 24 Apply SEARCH FILTER Clear 1 Applied in combination with filter…" at bounding box center [893, 397] width 1330 height 699
click at [497, 187] on div "Clear" at bounding box center [499, 194] width 32 height 15
checkbox input "false"
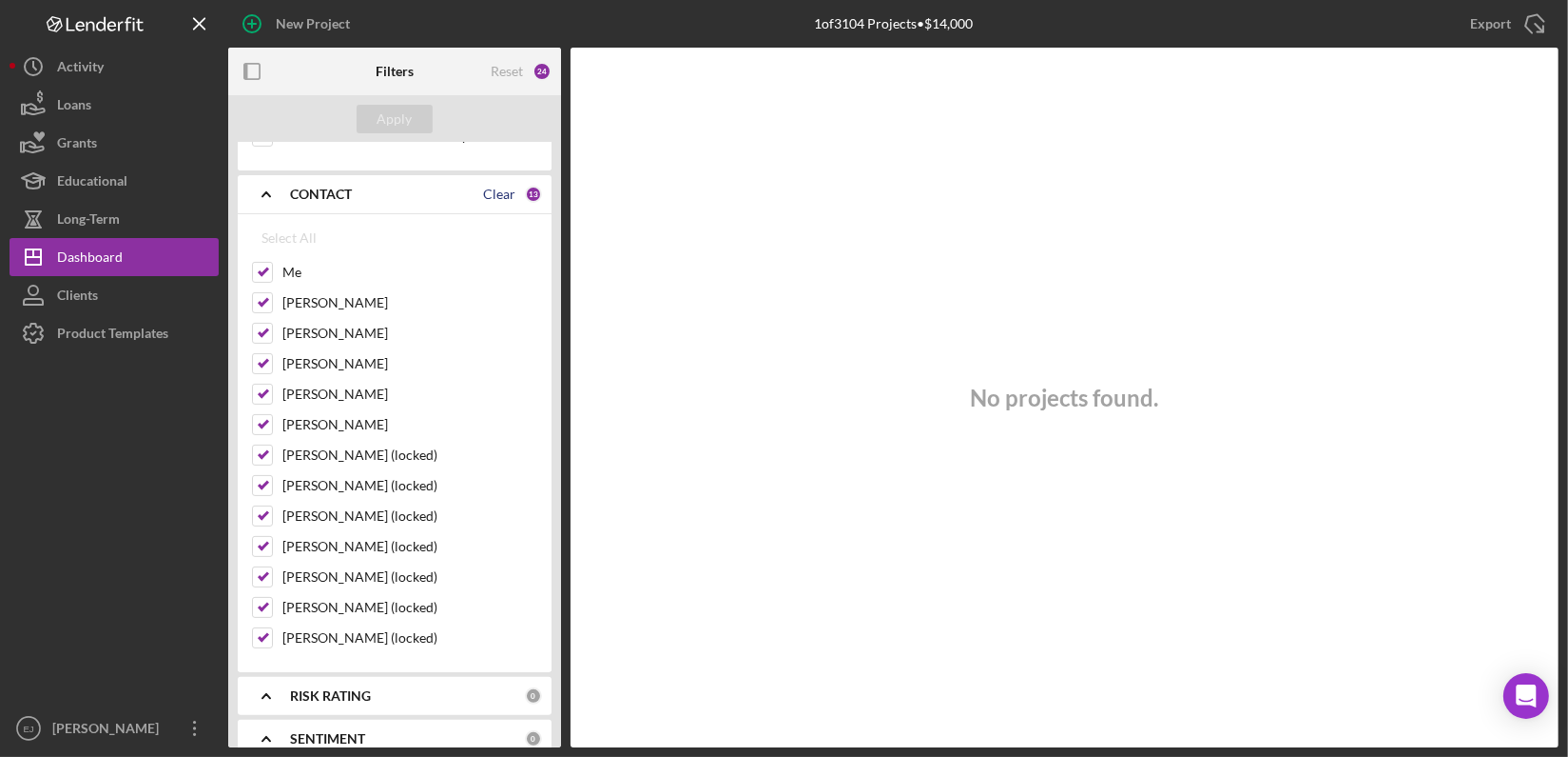
checkbox input "false"
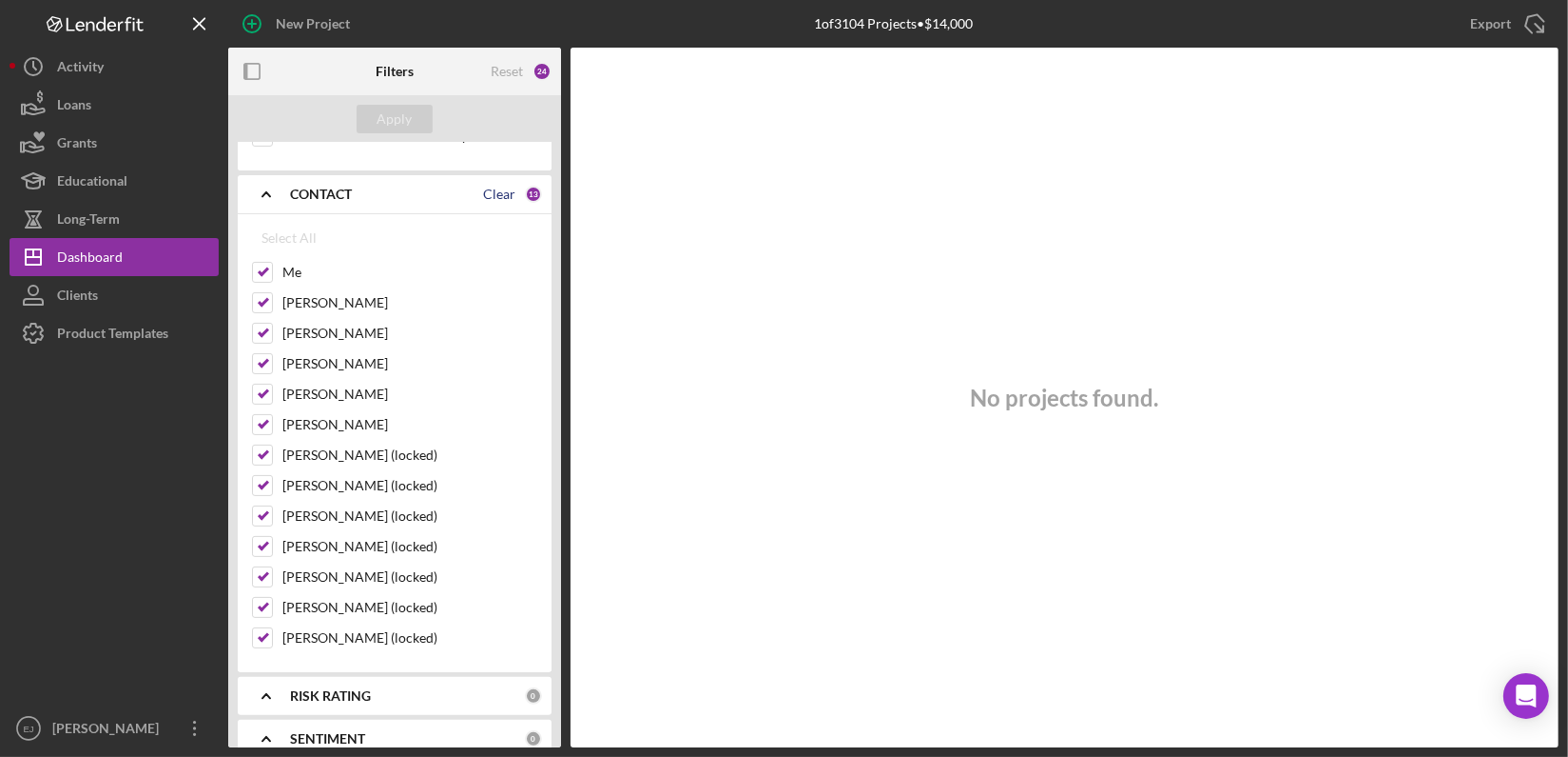
checkbox input "false"
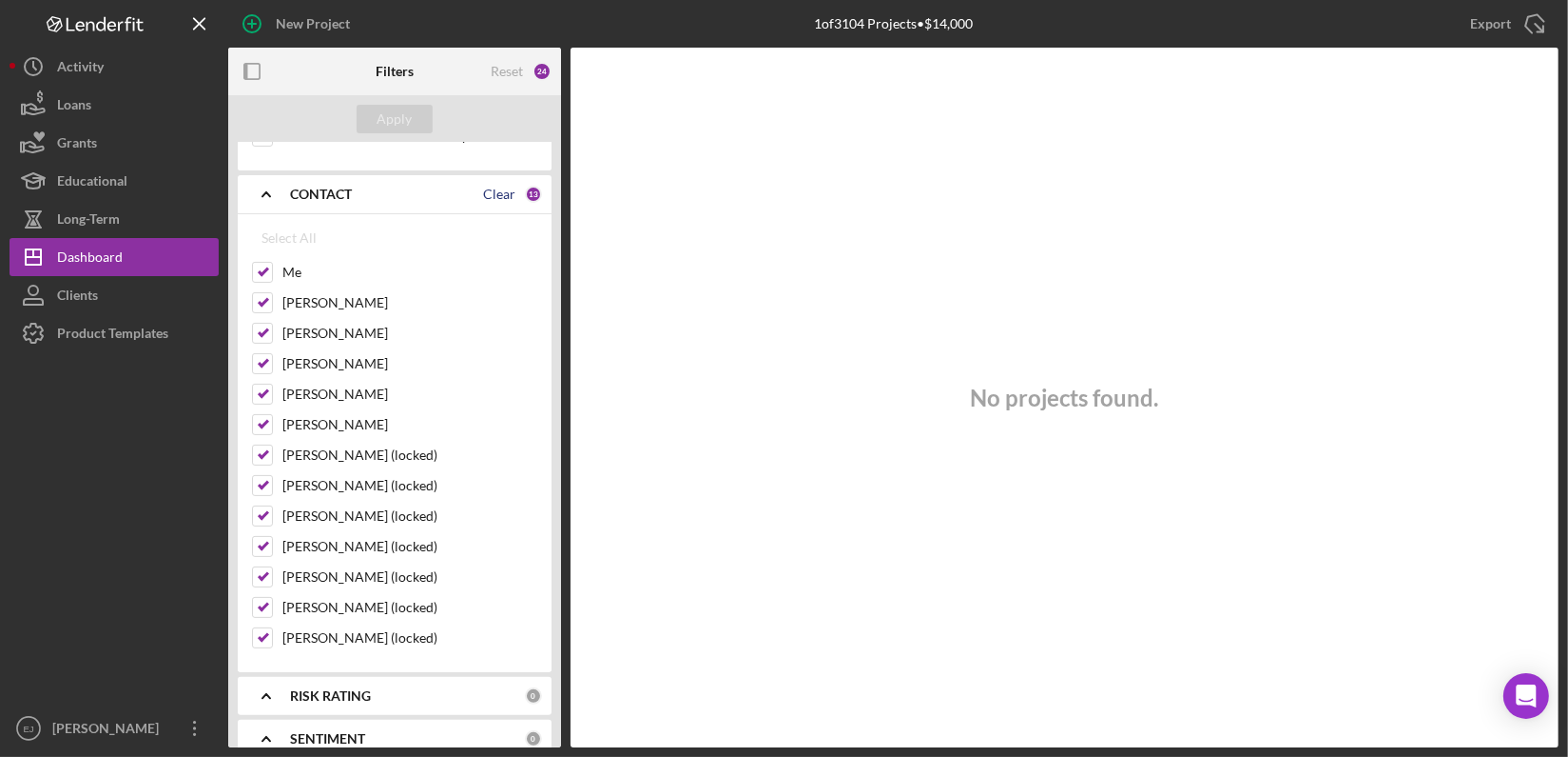
checkbox input "false"
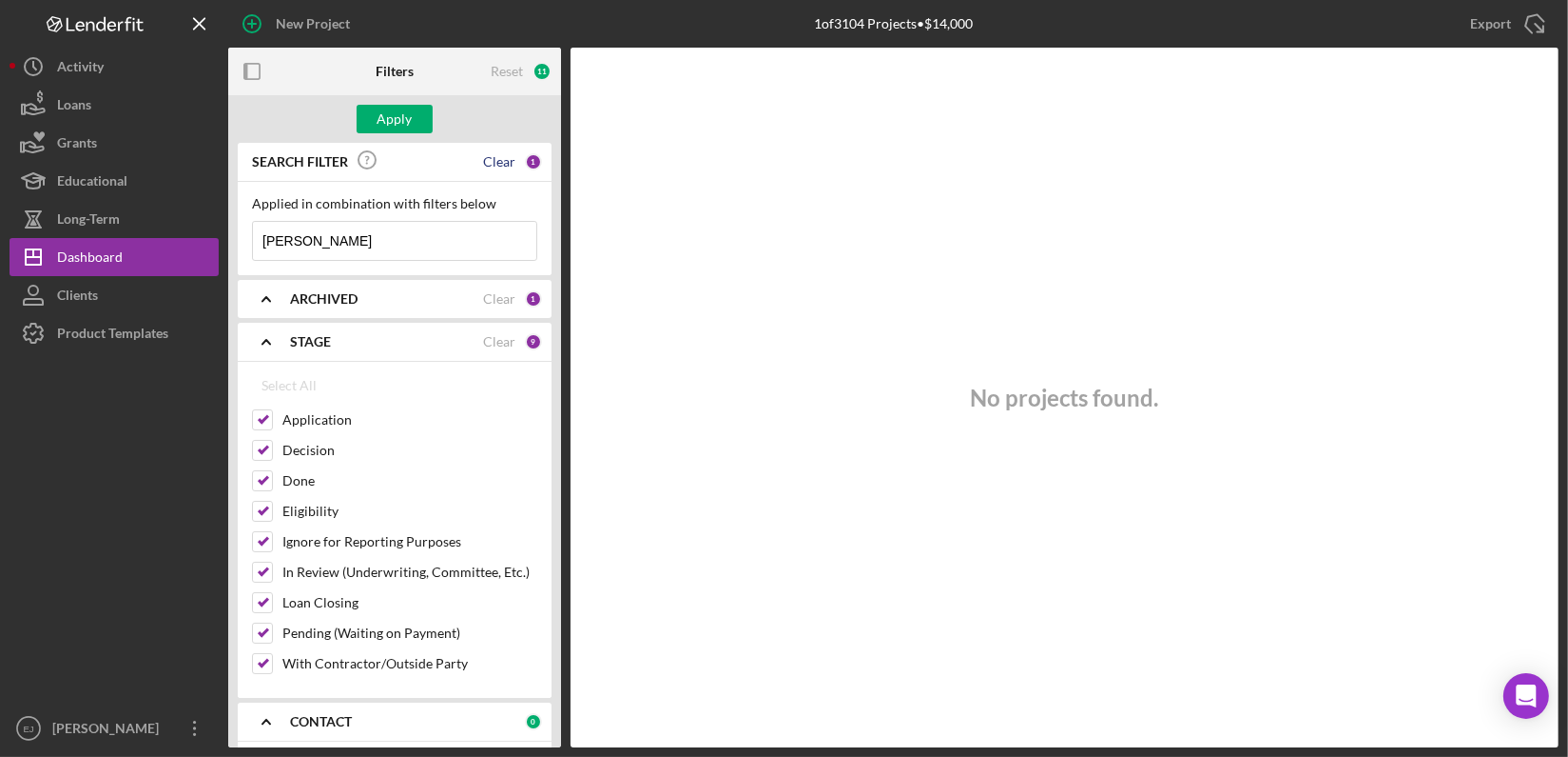
click at [494, 159] on div "Clear" at bounding box center [499, 161] width 32 height 15
click at [408, 120] on div "Apply" at bounding box center [394, 119] width 35 height 29
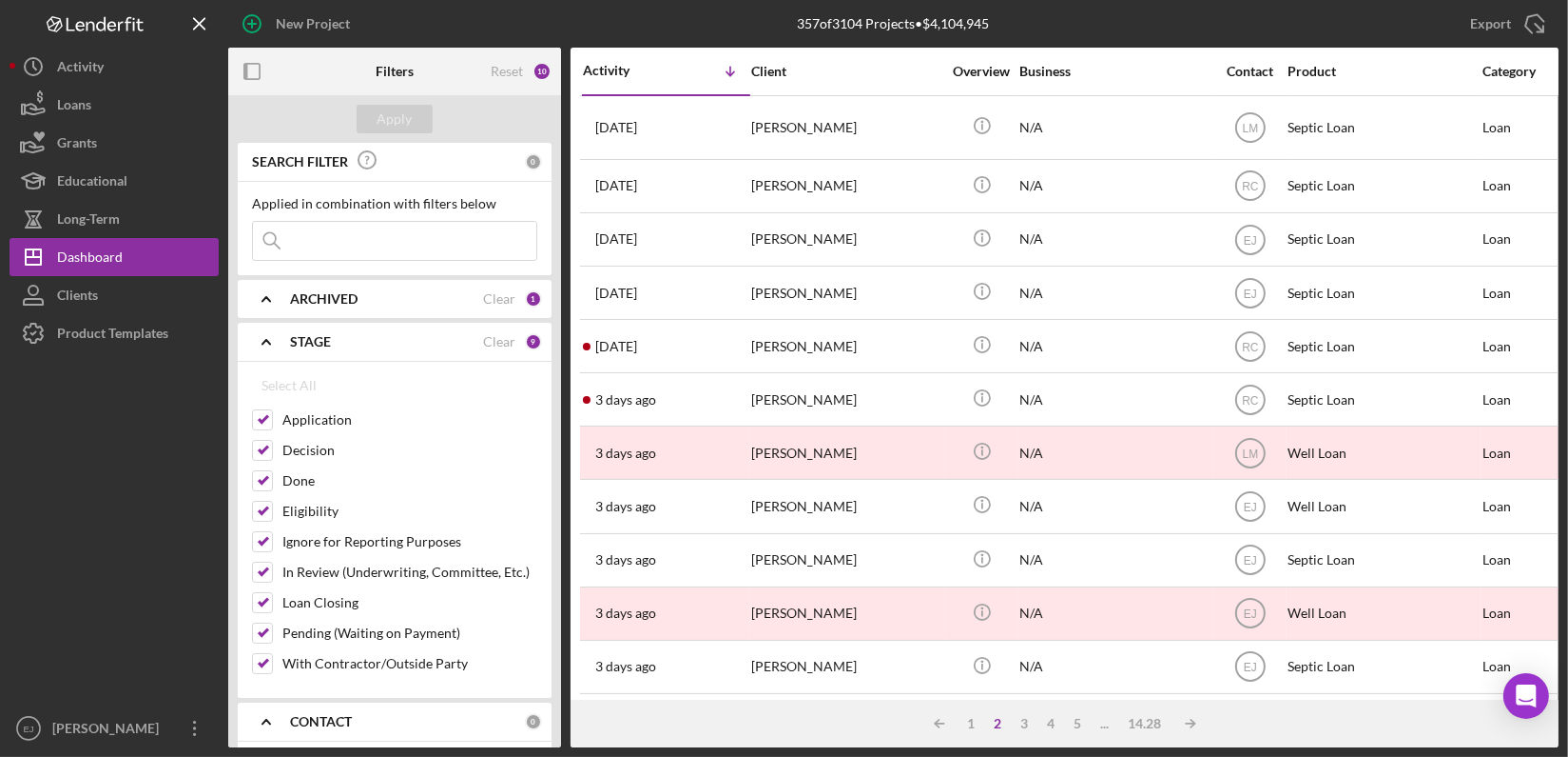
click at [253, 294] on icon "Icon/Expander" at bounding box center [266, 299] width 48 height 48
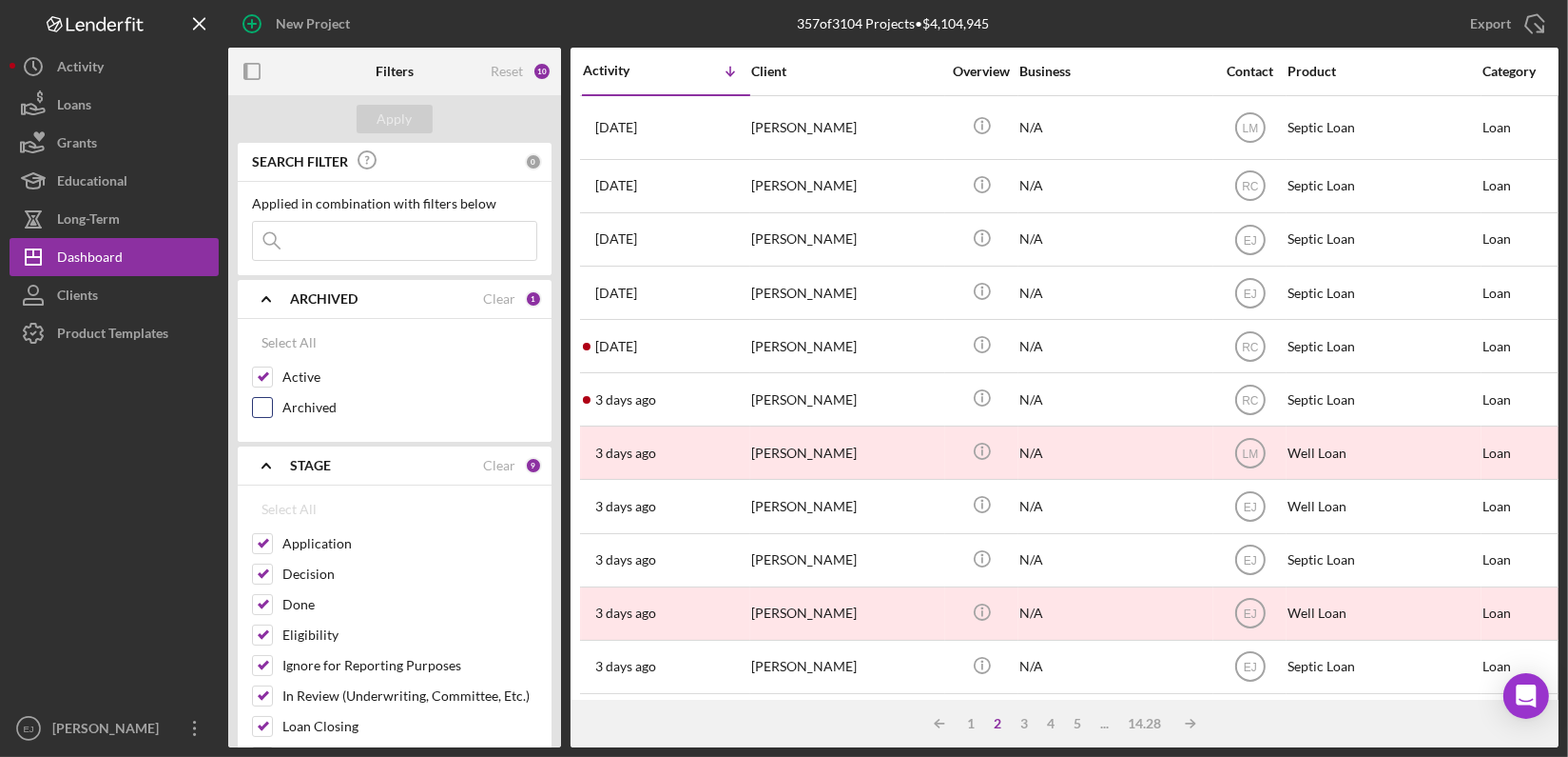
click at [271, 402] on input "Archived" at bounding box center [261, 406] width 19 height 19
checkbox input "true"
click at [402, 115] on div "Apply" at bounding box center [394, 119] width 35 height 29
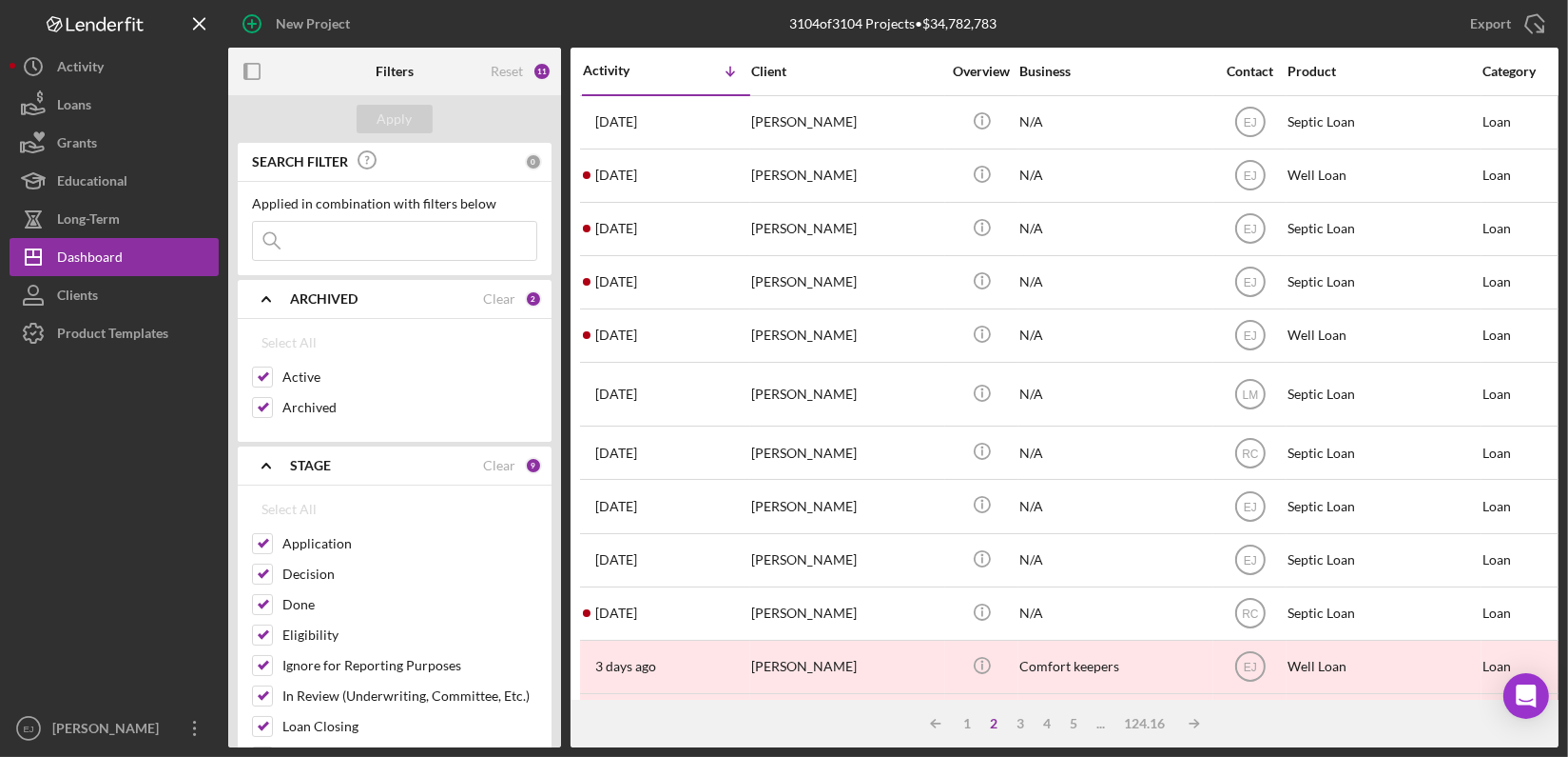
scroll to position [527, 0]
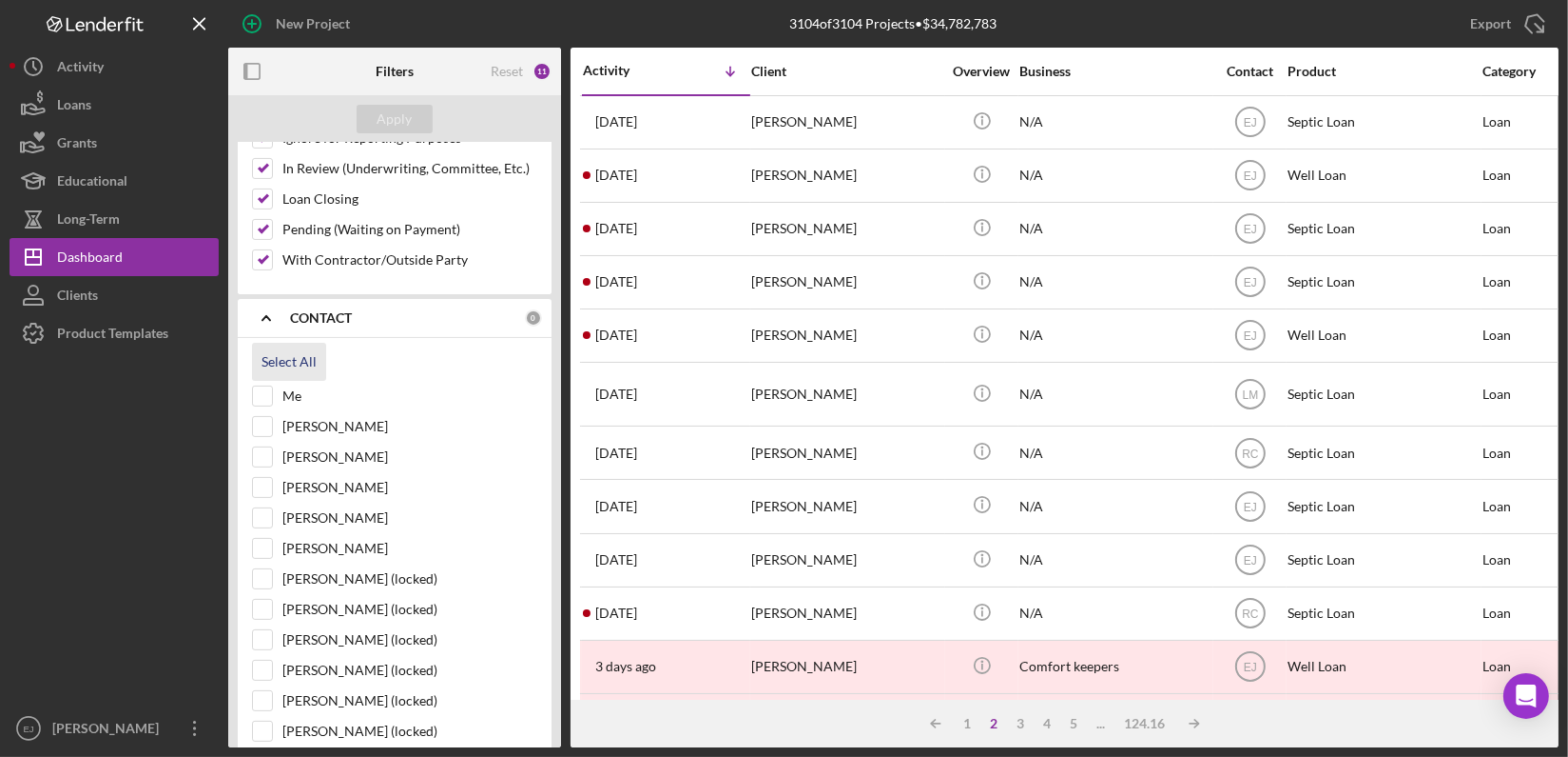
click at [281, 348] on div "Select All" at bounding box center [288, 362] width 55 height 38
checkbox input "true"
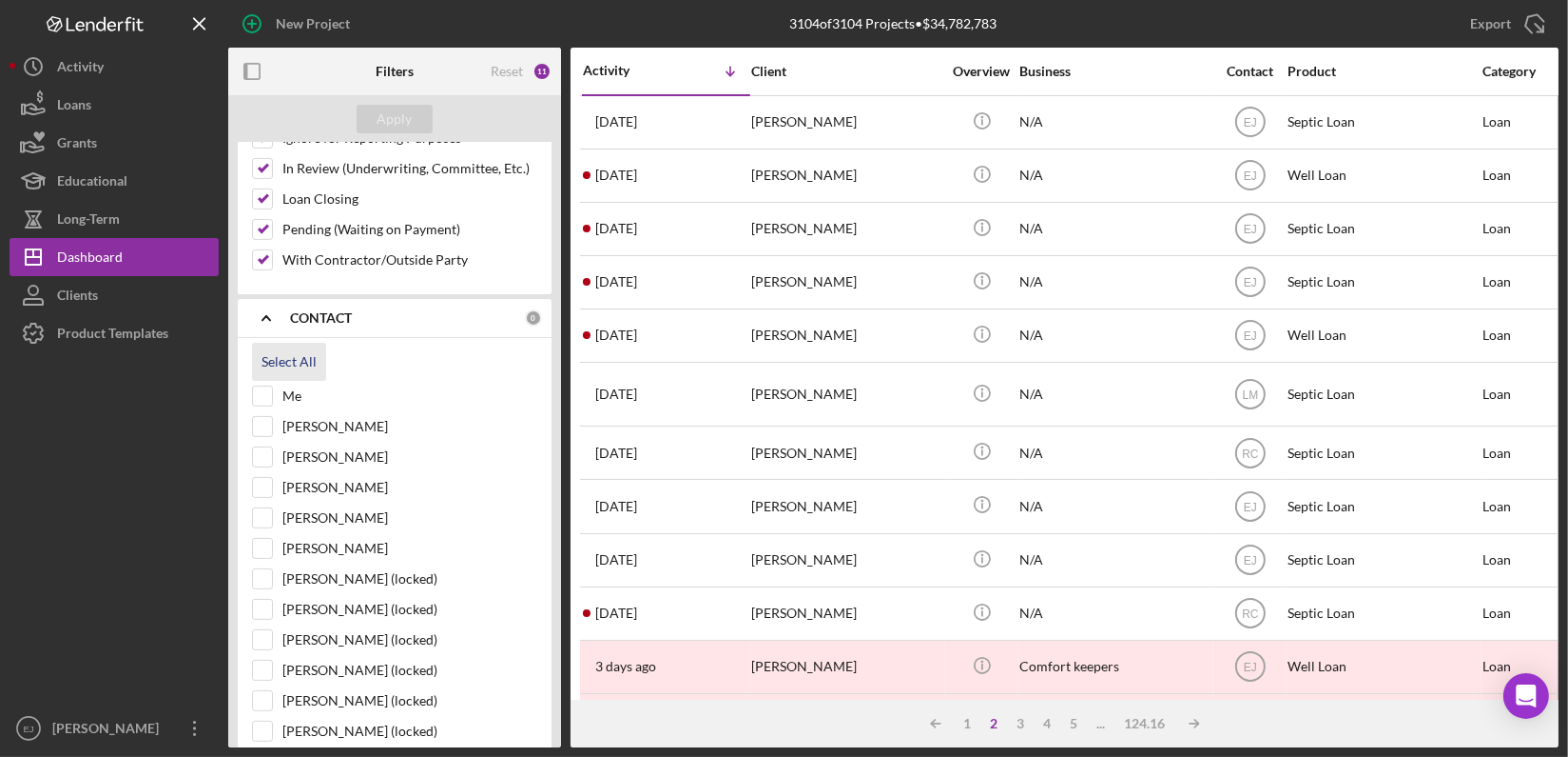
checkbox input "true"
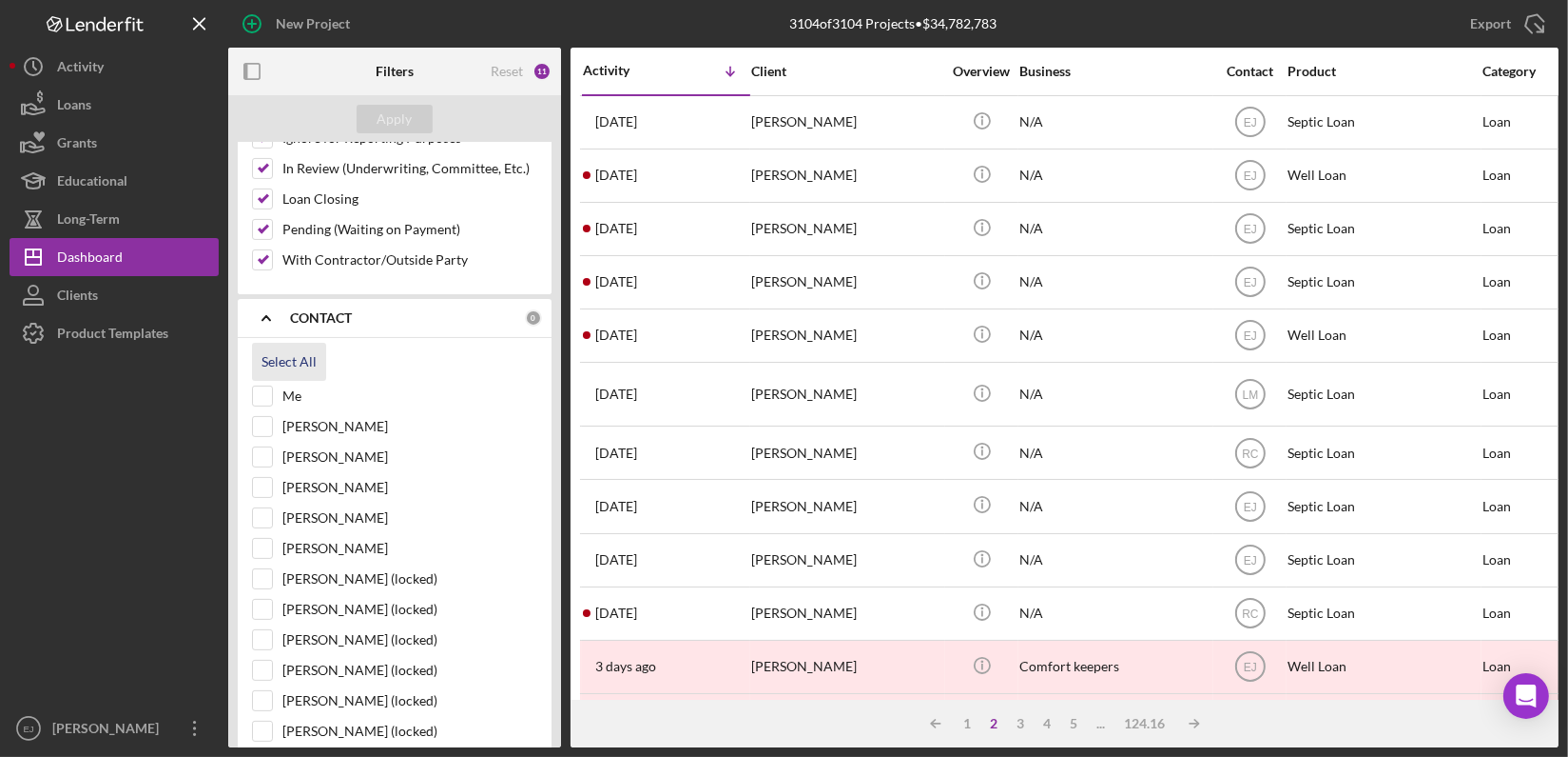
checkbox input "true"
click at [403, 110] on div "Apply" at bounding box center [394, 119] width 35 height 29
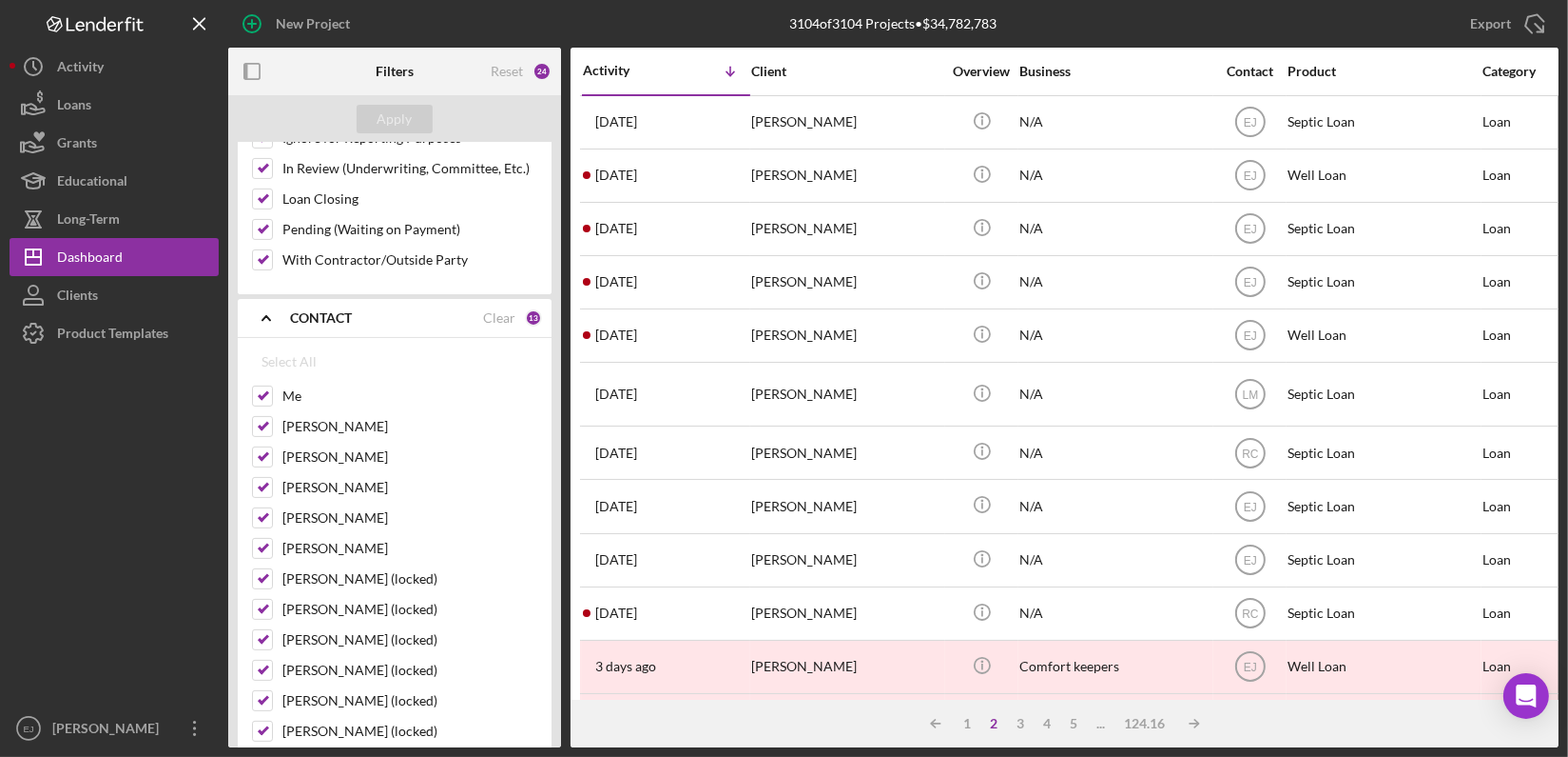
scroll to position [0, 0]
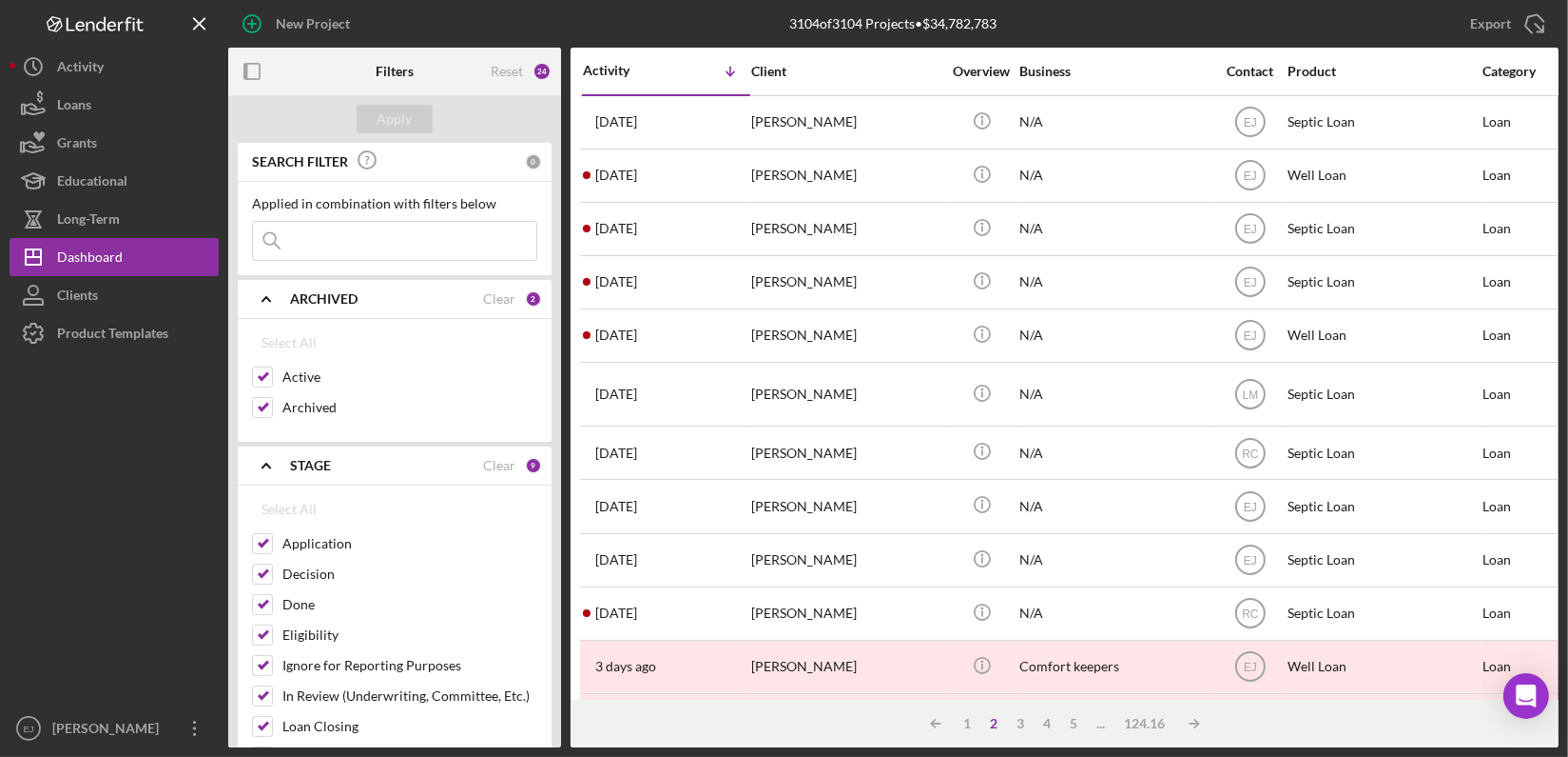
click at [422, 247] on input at bounding box center [394, 241] width 283 height 38
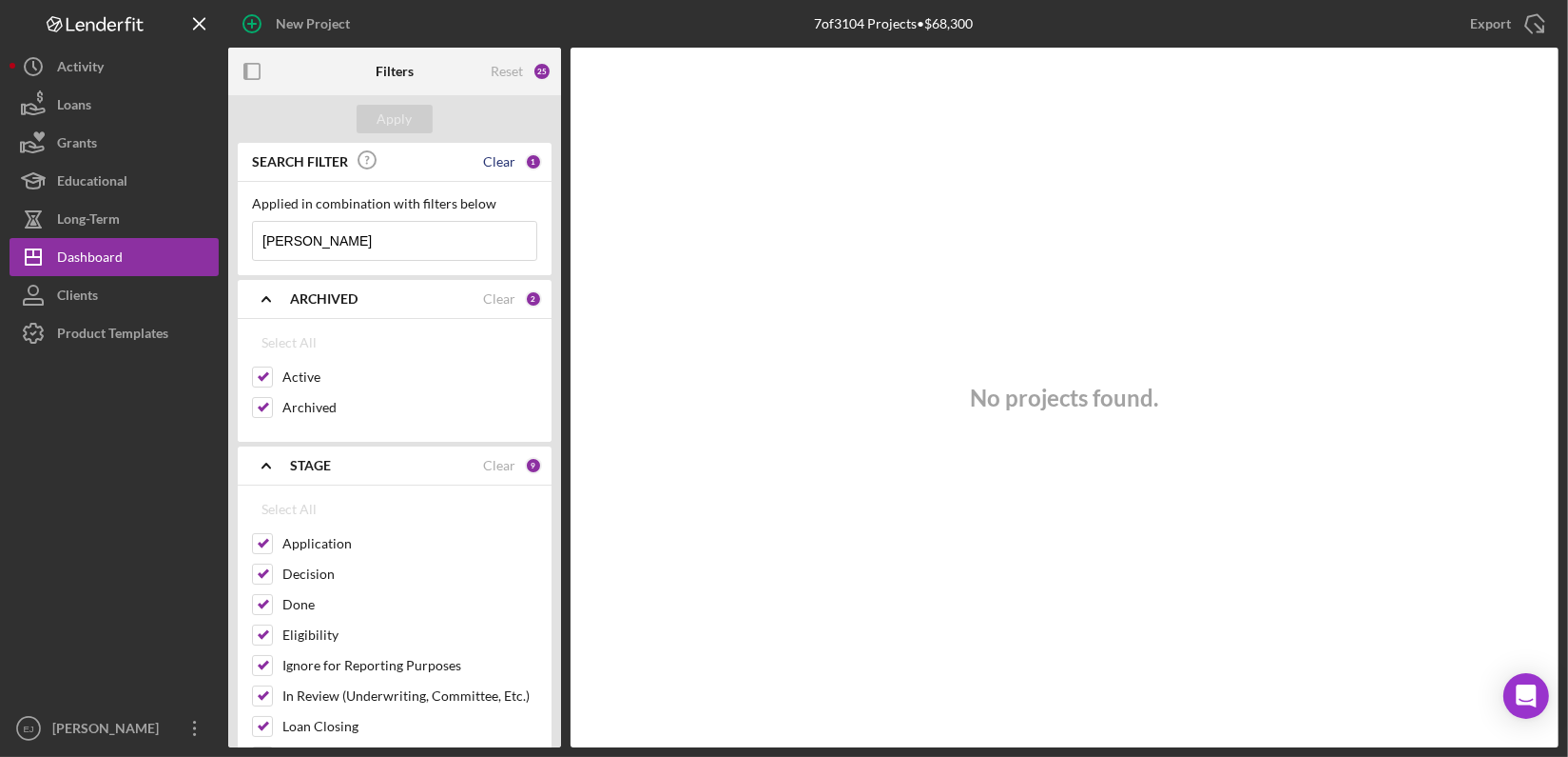
type input "sharon"
click at [497, 164] on div "Clear" at bounding box center [499, 161] width 32 height 15
click at [317, 237] on input at bounding box center [394, 241] width 283 height 38
type input "sharon"
click at [100, 253] on div "Dashboard" at bounding box center [90, 259] width 66 height 43
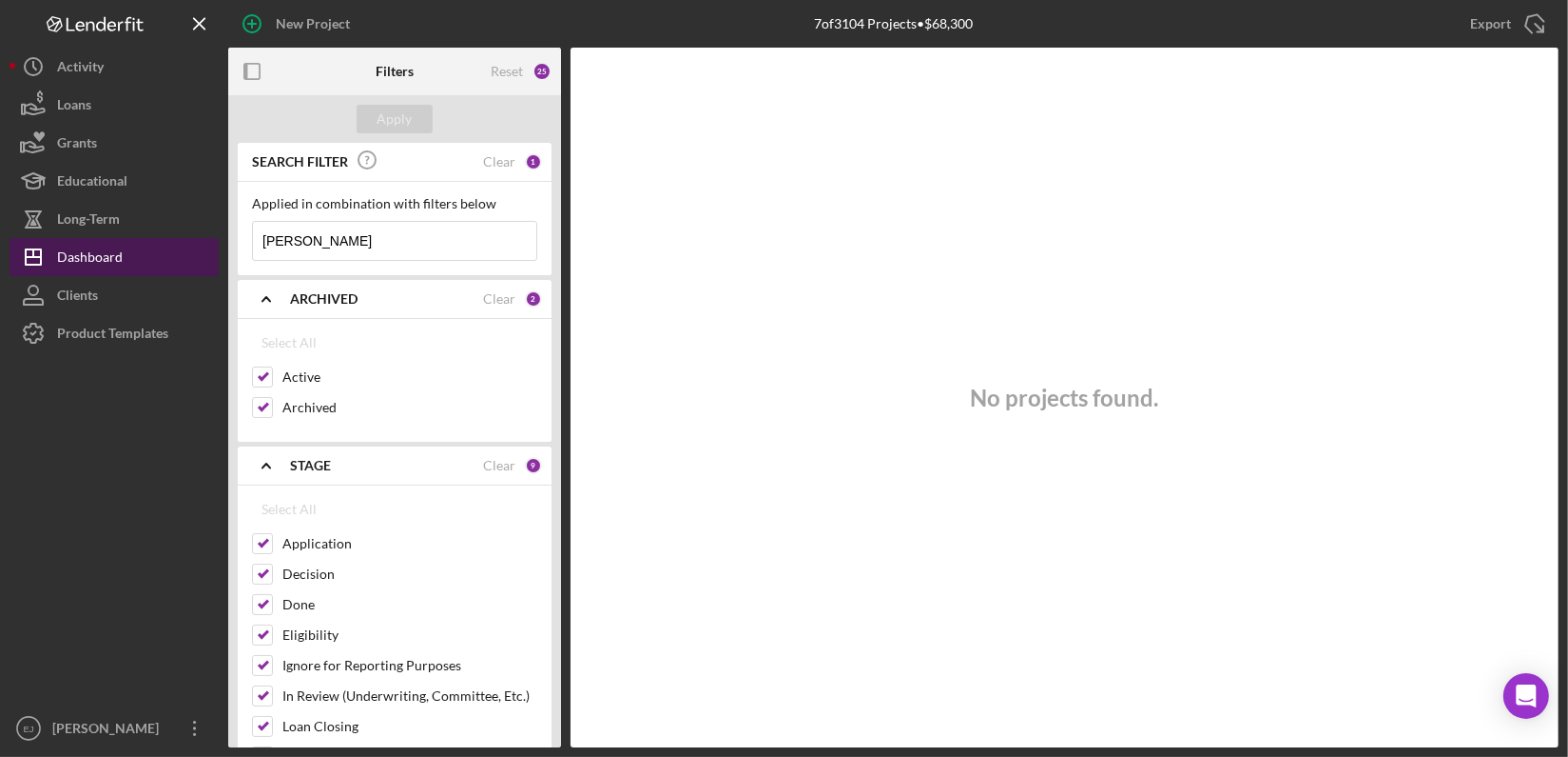
click at [77, 264] on div "Dashboard" at bounding box center [90, 259] width 66 height 43
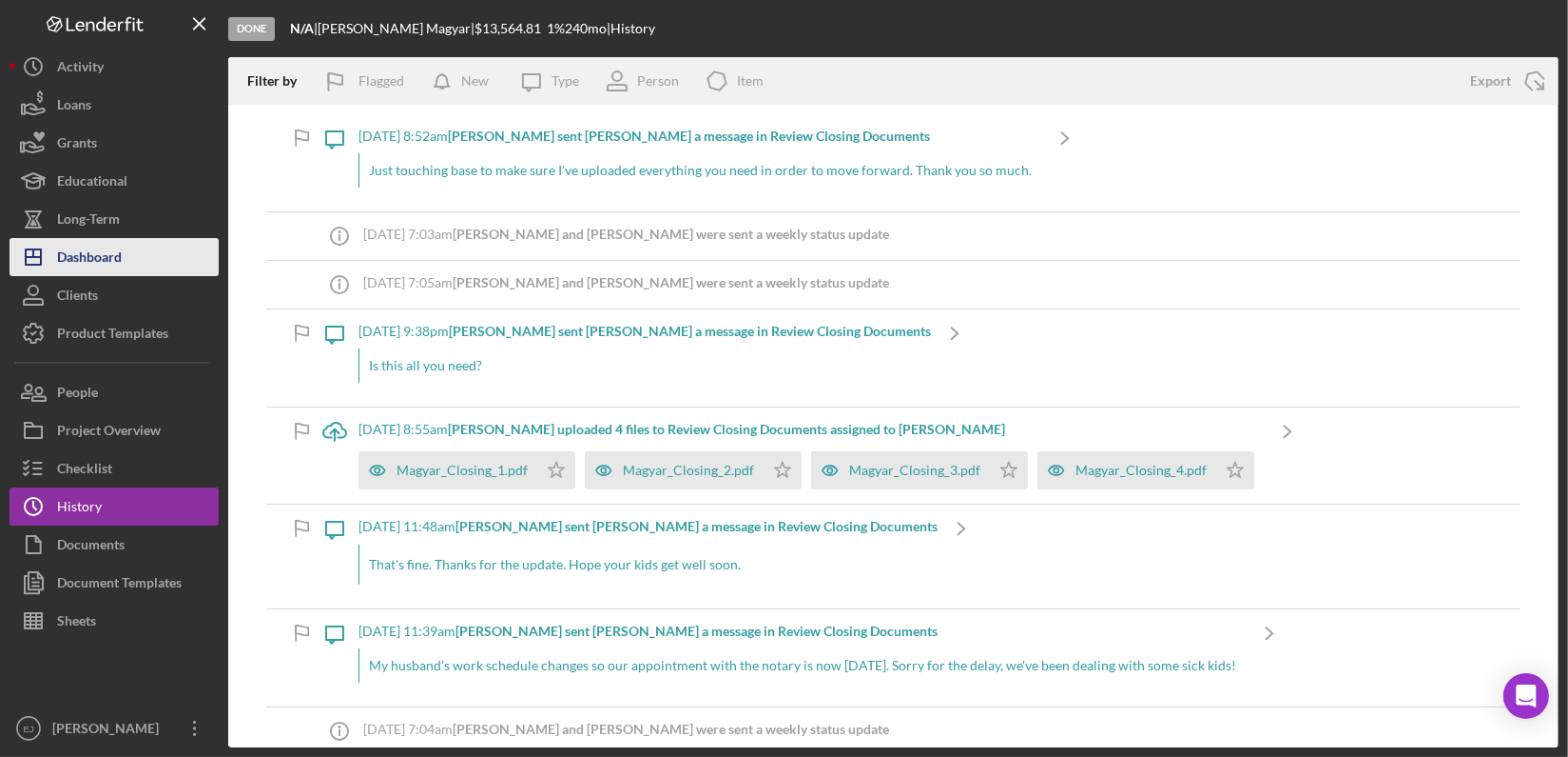
click at [157, 258] on button "Icon/Dashboard Dashboard" at bounding box center [115, 257] width 210 height 38
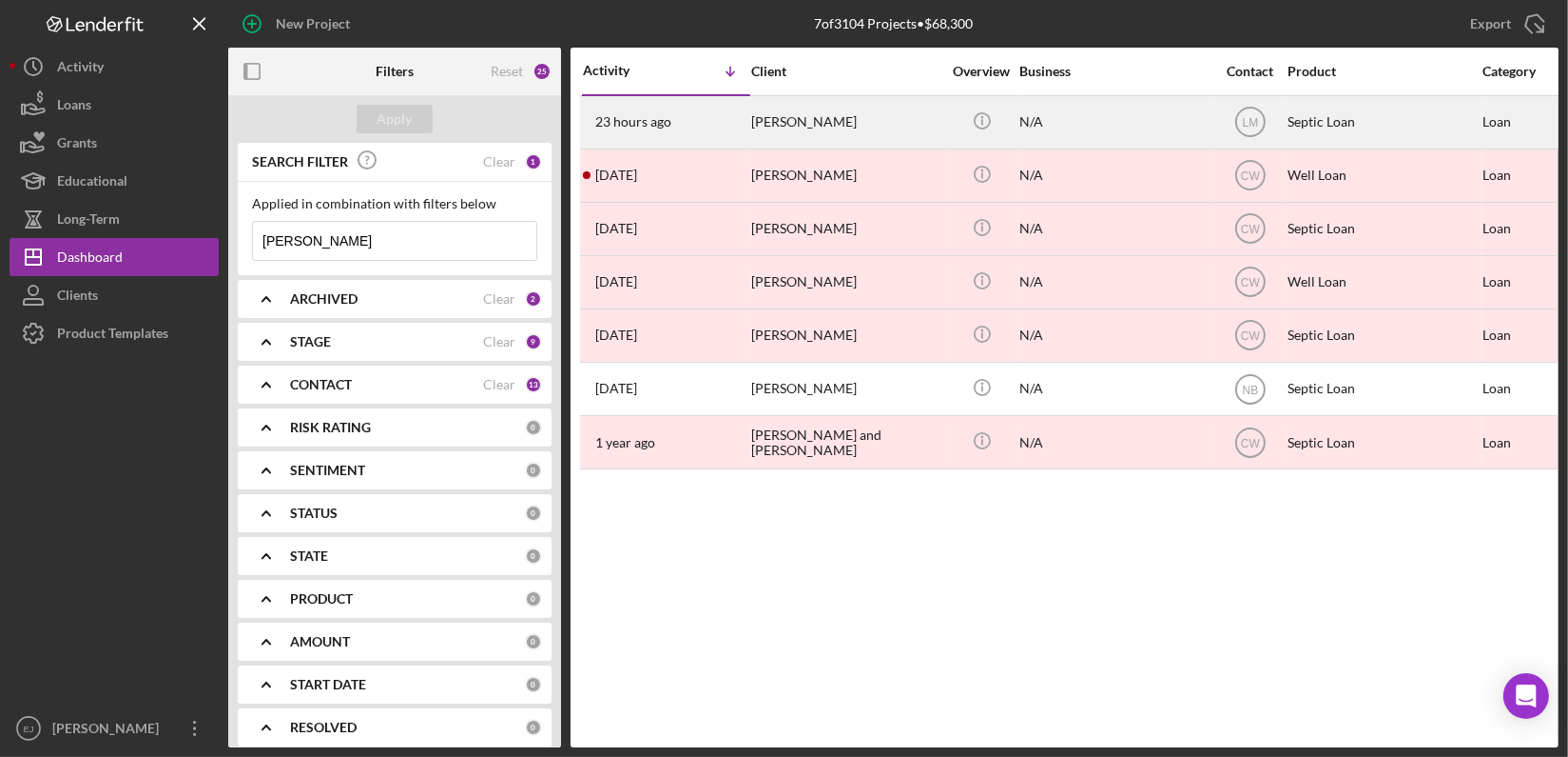
click at [813, 113] on div "Sharon Randle" at bounding box center [846, 122] width 191 height 51
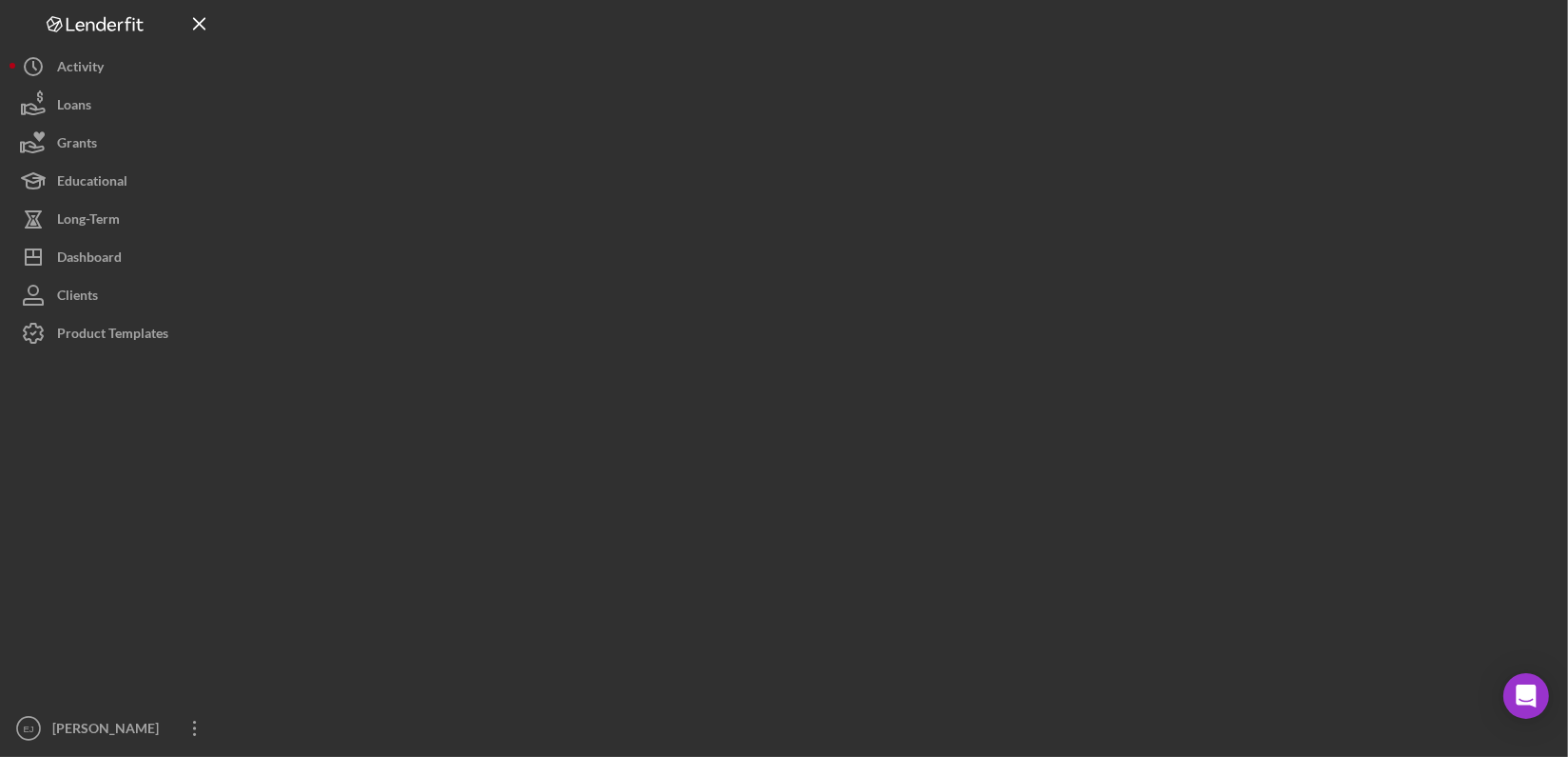
click at [813, 113] on div at bounding box center [893, 374] width 1330 height 747
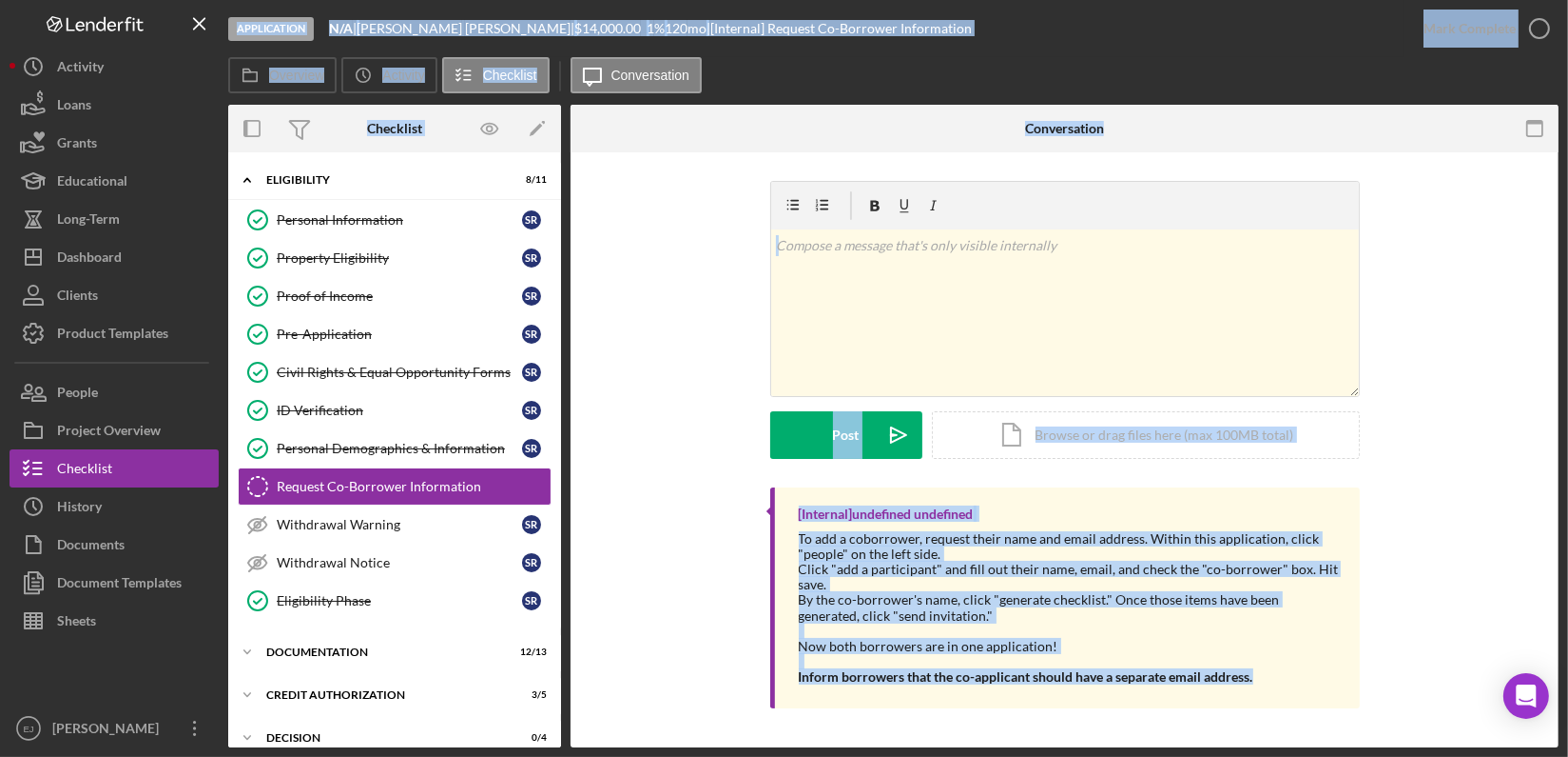
scroll to position [34, 0]
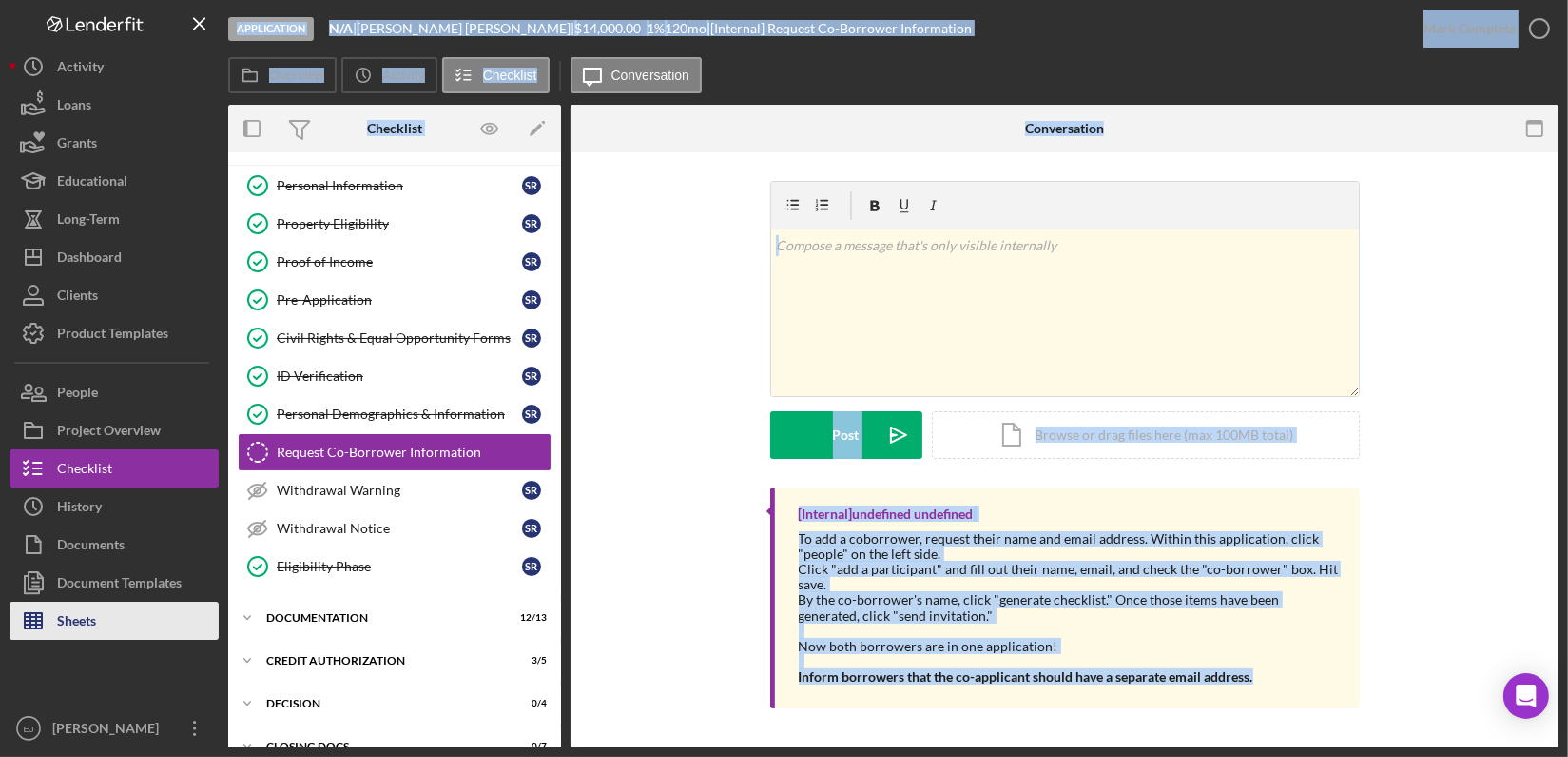
click at [213, 610] on button "Sheets" at bounding box center [115, 620] width 210 height 38
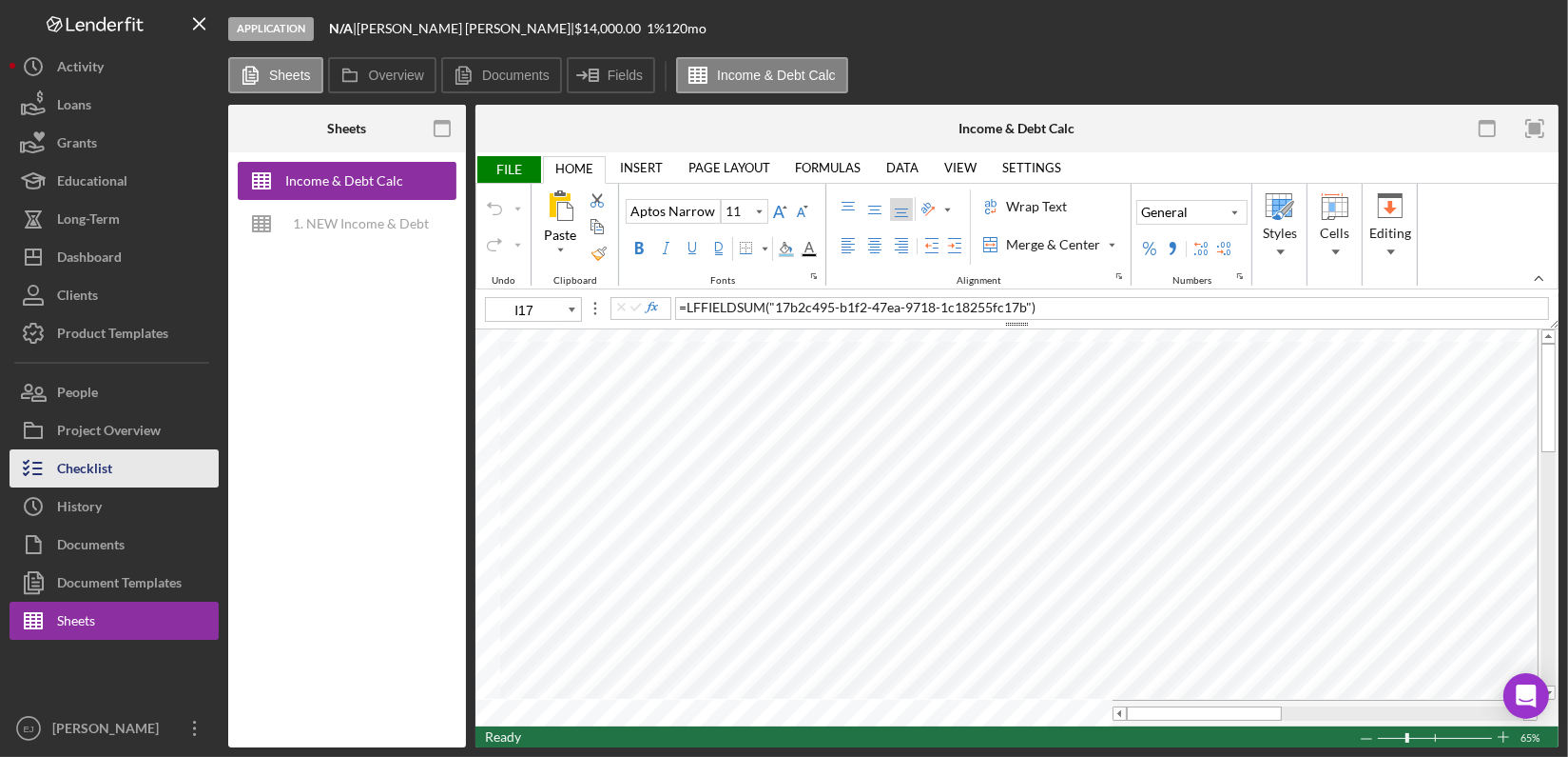
click at [126, 470] on button "Checklist" at bounding box center [115, 468] width 210 height 38
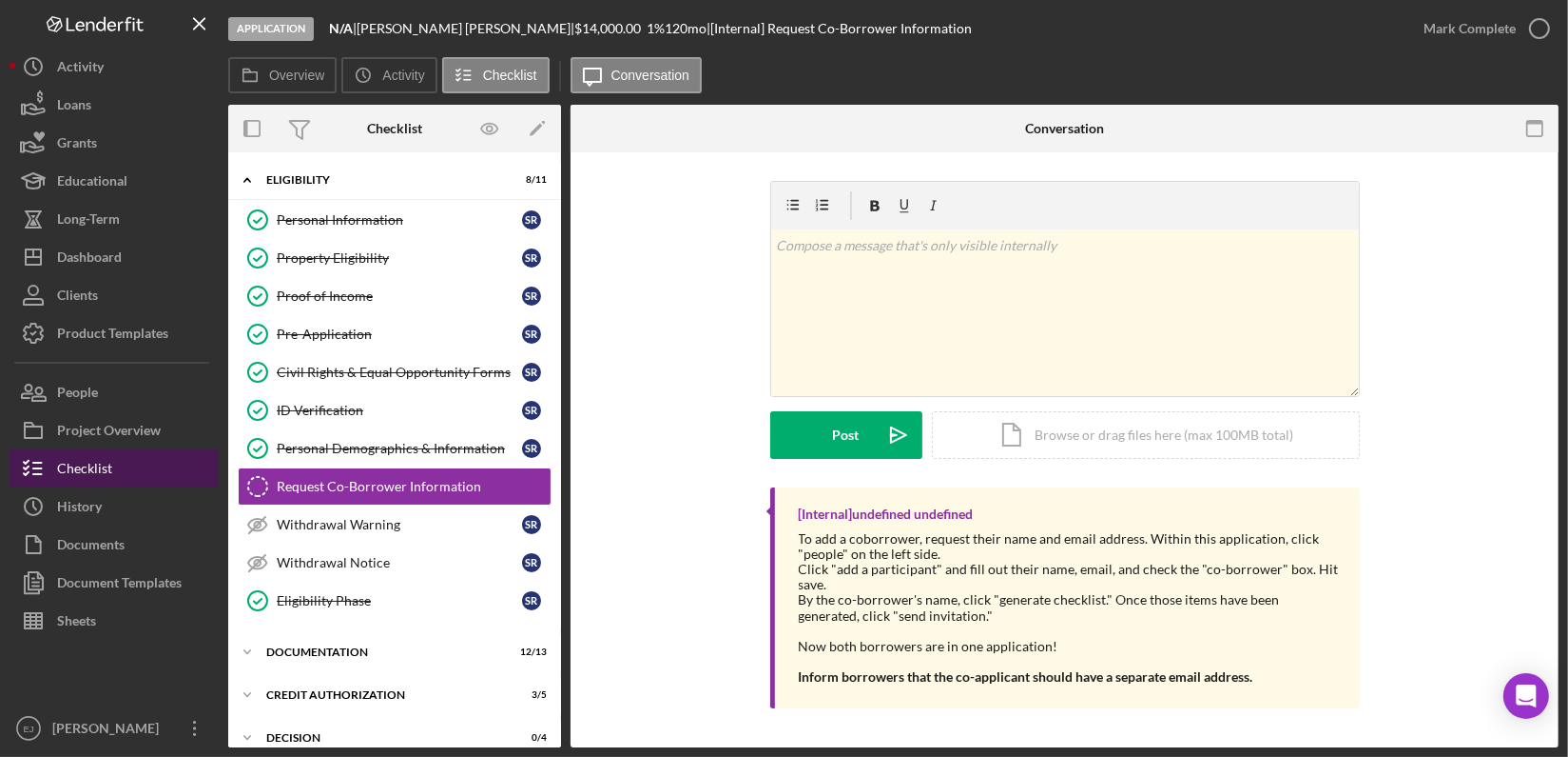
scroll to position [34, 0]
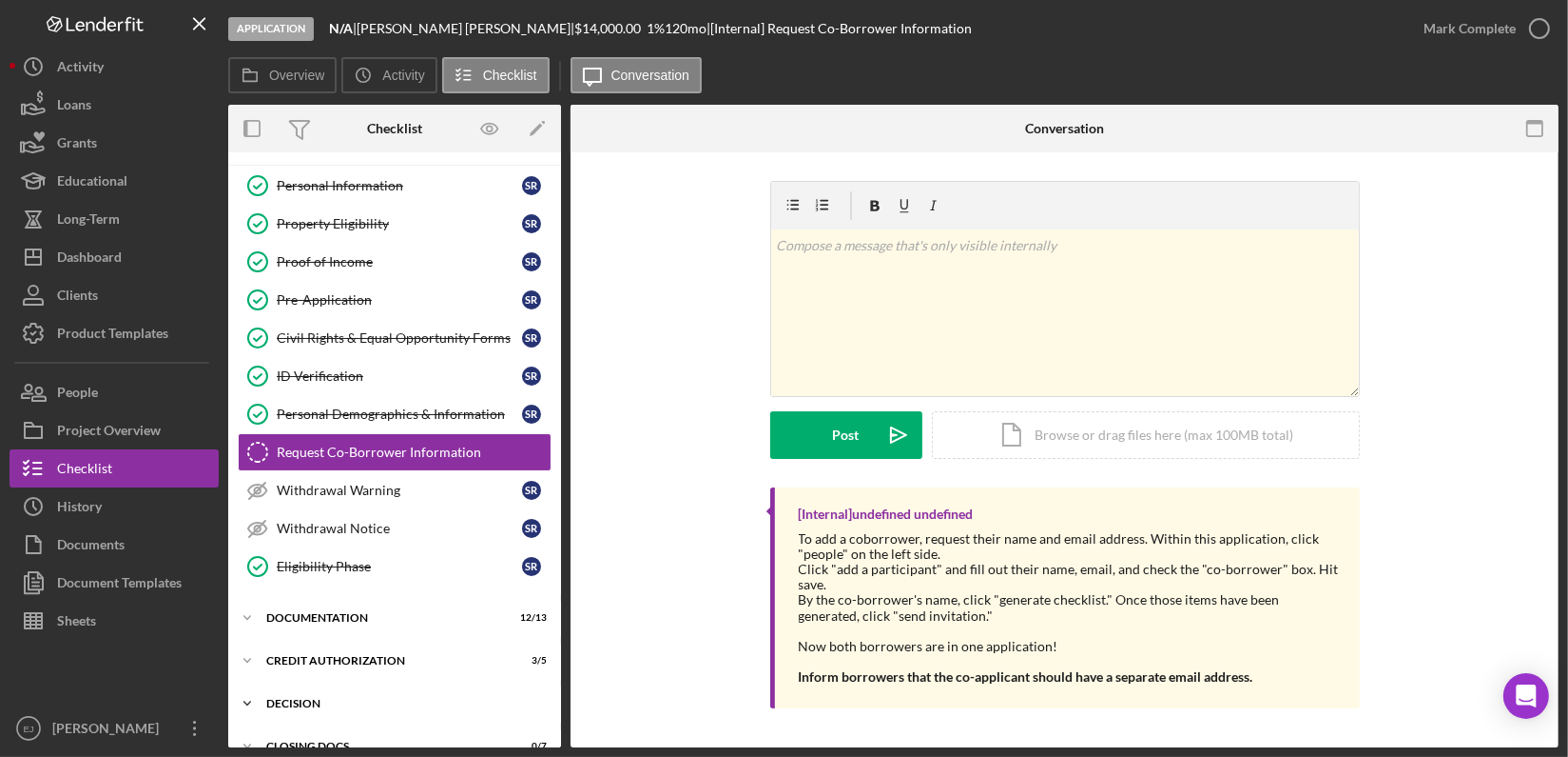
click at [250, 686] on icon "Icon/Expander" at bounding box center [248, 703] width 38 height 38
click at [561, 728] on div "Overview Internal Workflow Stage Application Icon/Dropdown Arrow Archive (can u…" at bounding box center [893, 425] width 1330 height 642
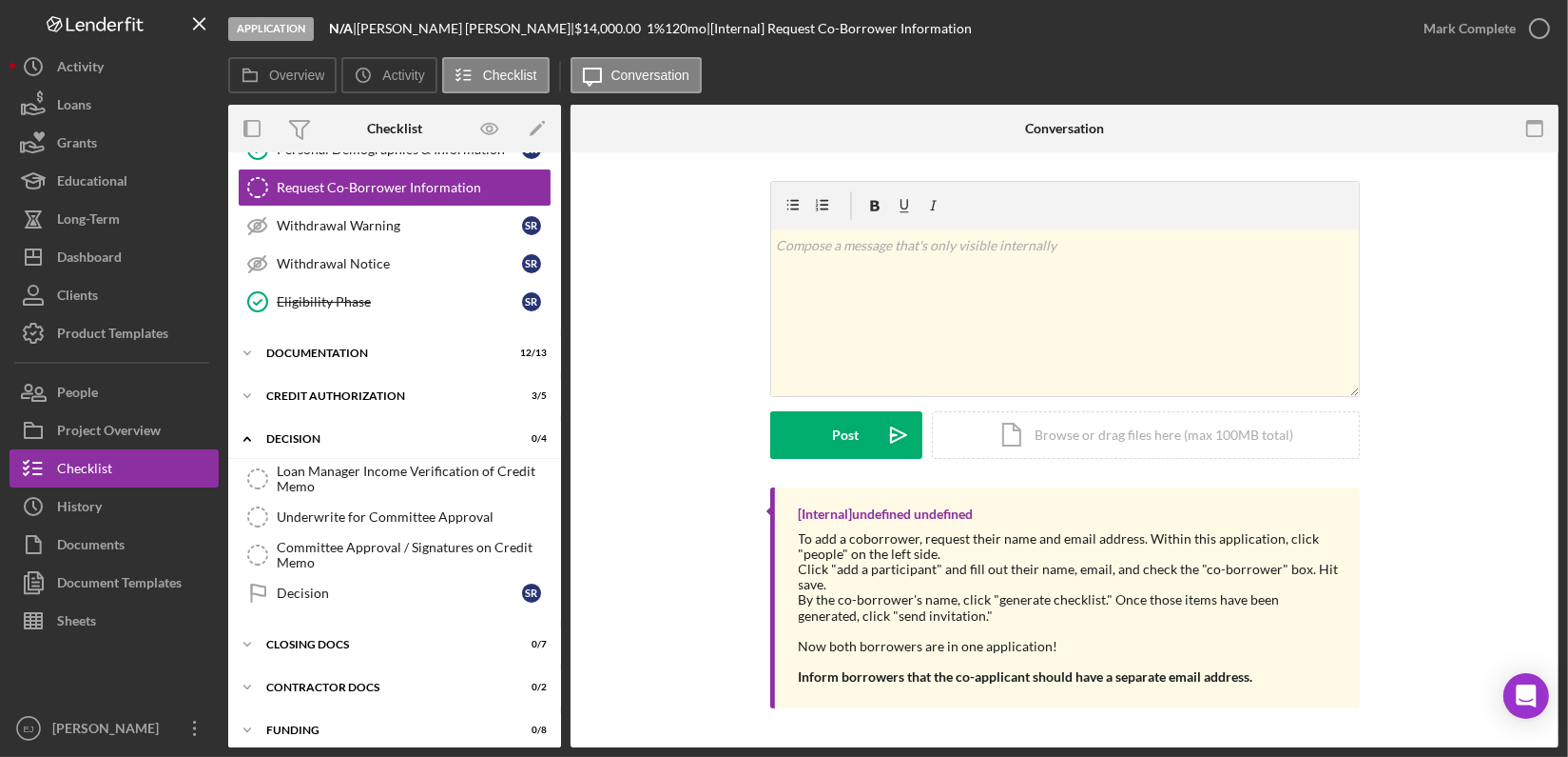
scroll to position [307, 0]
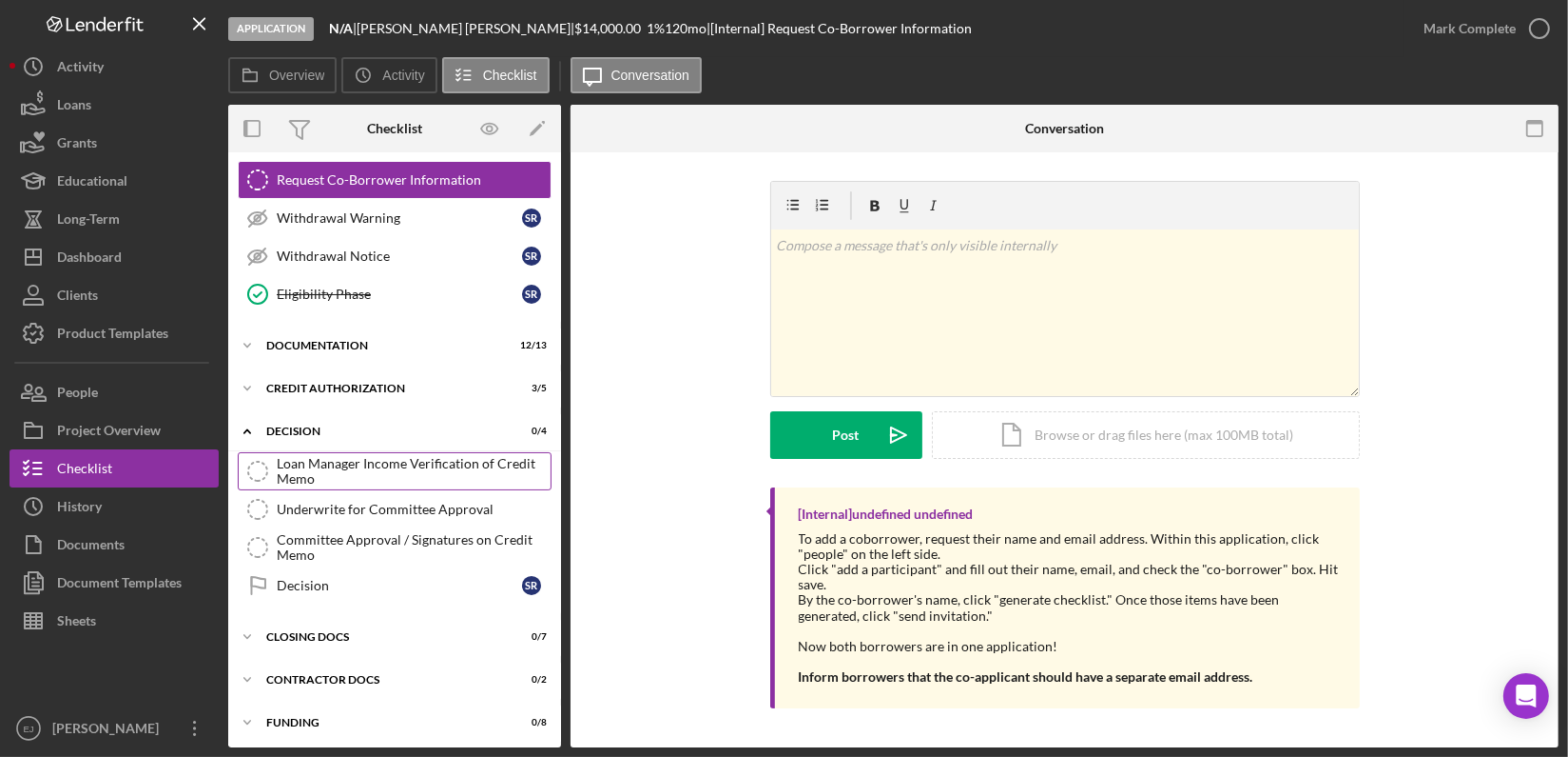
click at [349, 473] on div "Loan Manager Income Verification of Credit Memo" at bounding box center [413, 470] width 273 height 30
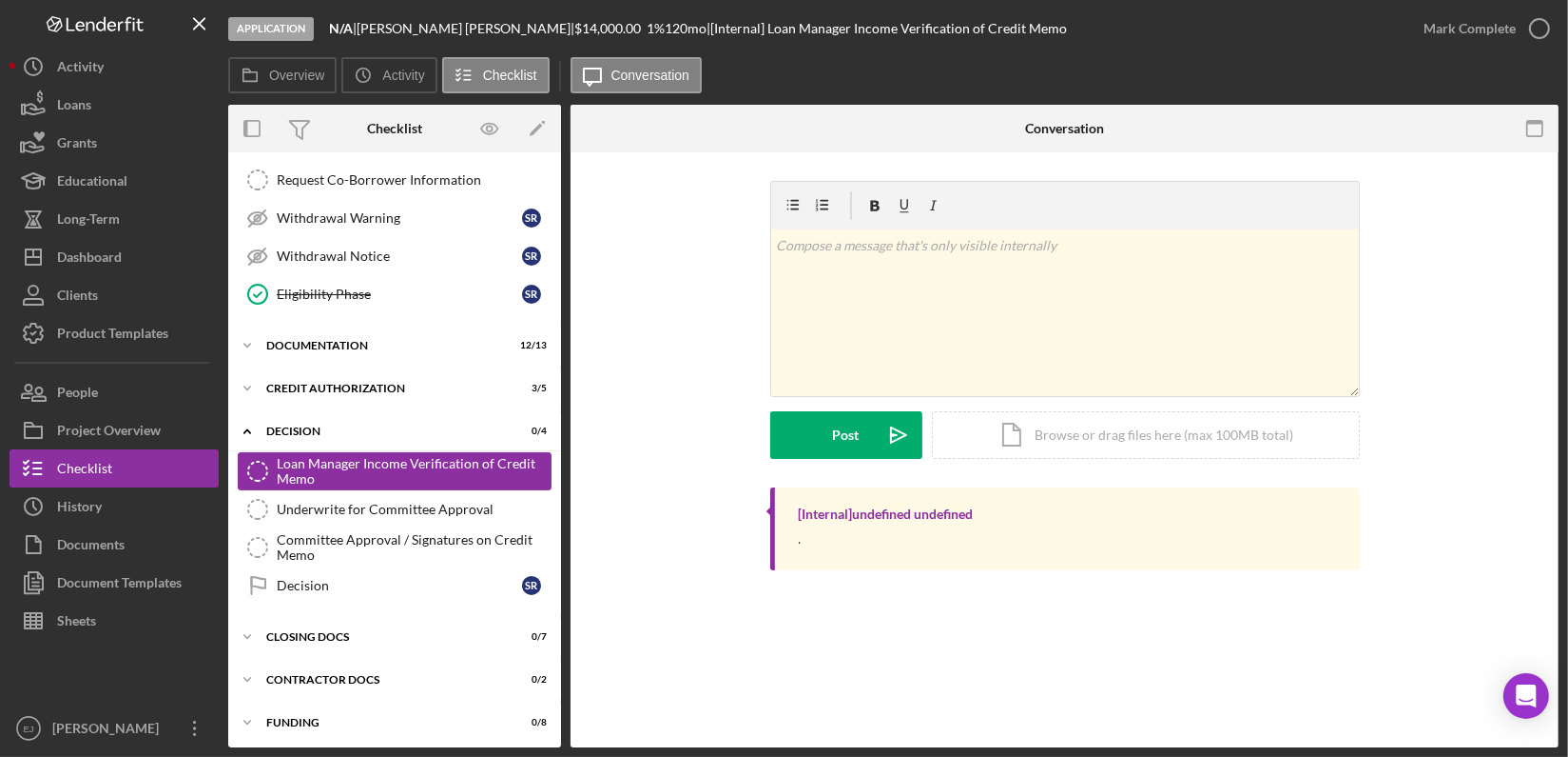
scroll to position [307, 0]
click at [1204, 441] on div "Icon/Document Browse or drag files here (max 100MB total) Tap to choose files o…" at bounding box center [1146, 435] width 428 height 48
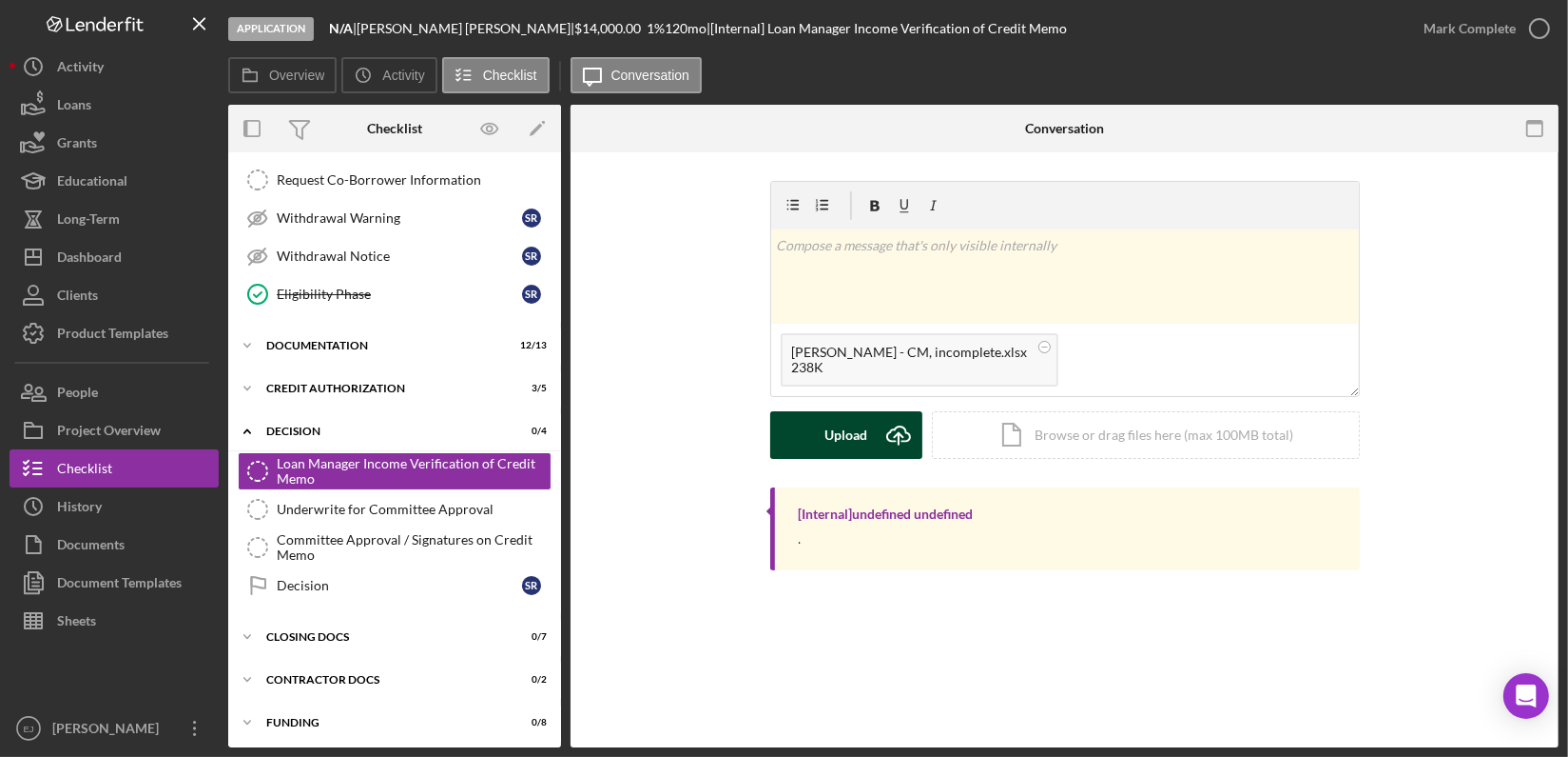
click at [880, 435] on icon "Icon/Upload" at bounding box center [899, 435] width 48 height 48
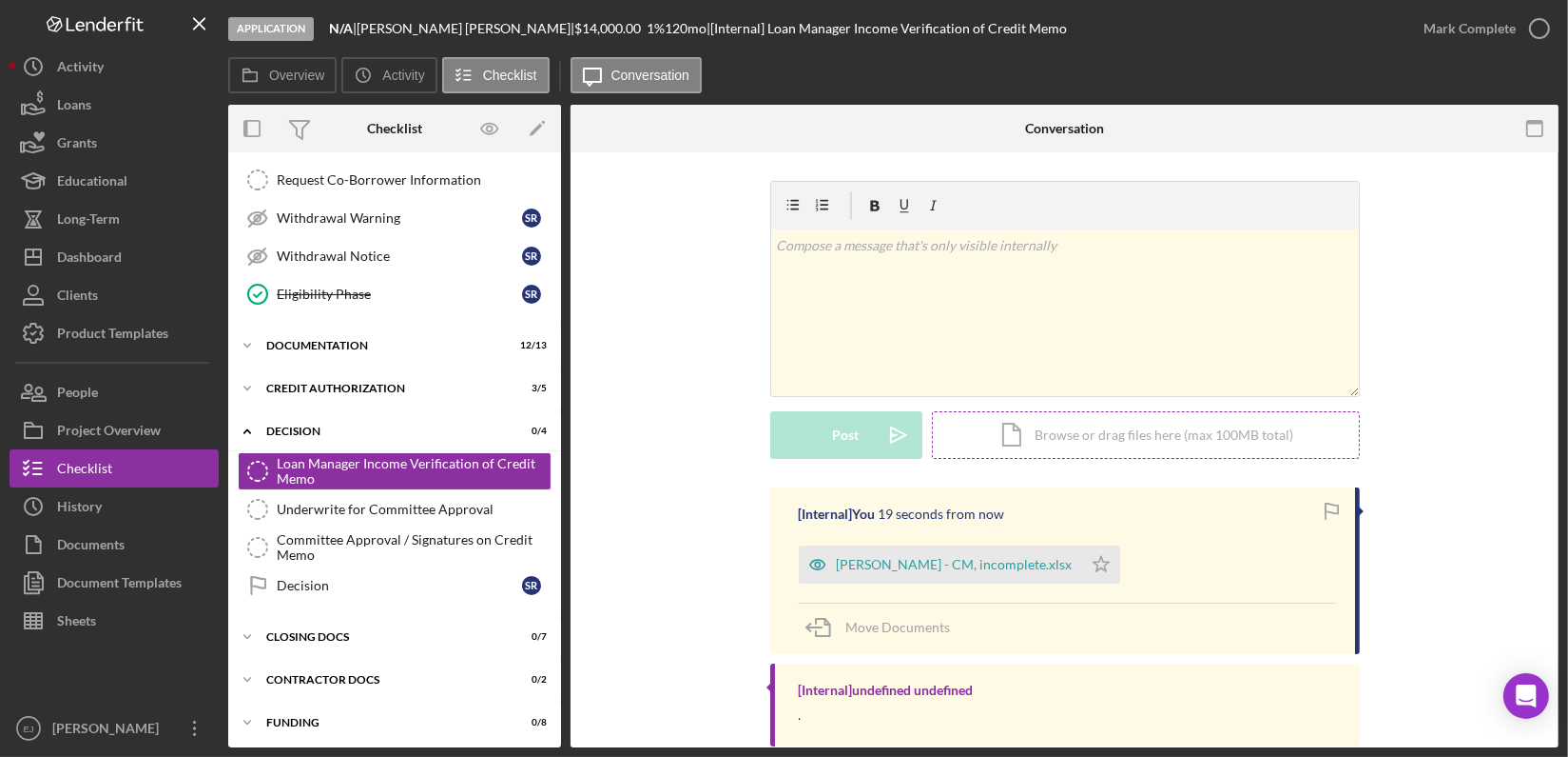
click at [1072, 434] on div "Icon/Document Browse or drag files here (max 100MB total) Tap to choose files o…" at bounding box center [1146, 435] width 428 height 48
click at [727, 282] on div "v Color teal Color pink Remove color Add row above Add row below Add column bef…" at bounding box center [1064, 334] width 931 height 307
click at [447, 503] on div "Underwrite for Committee Approval" at bounding box center [413, 508] width 273 height 15
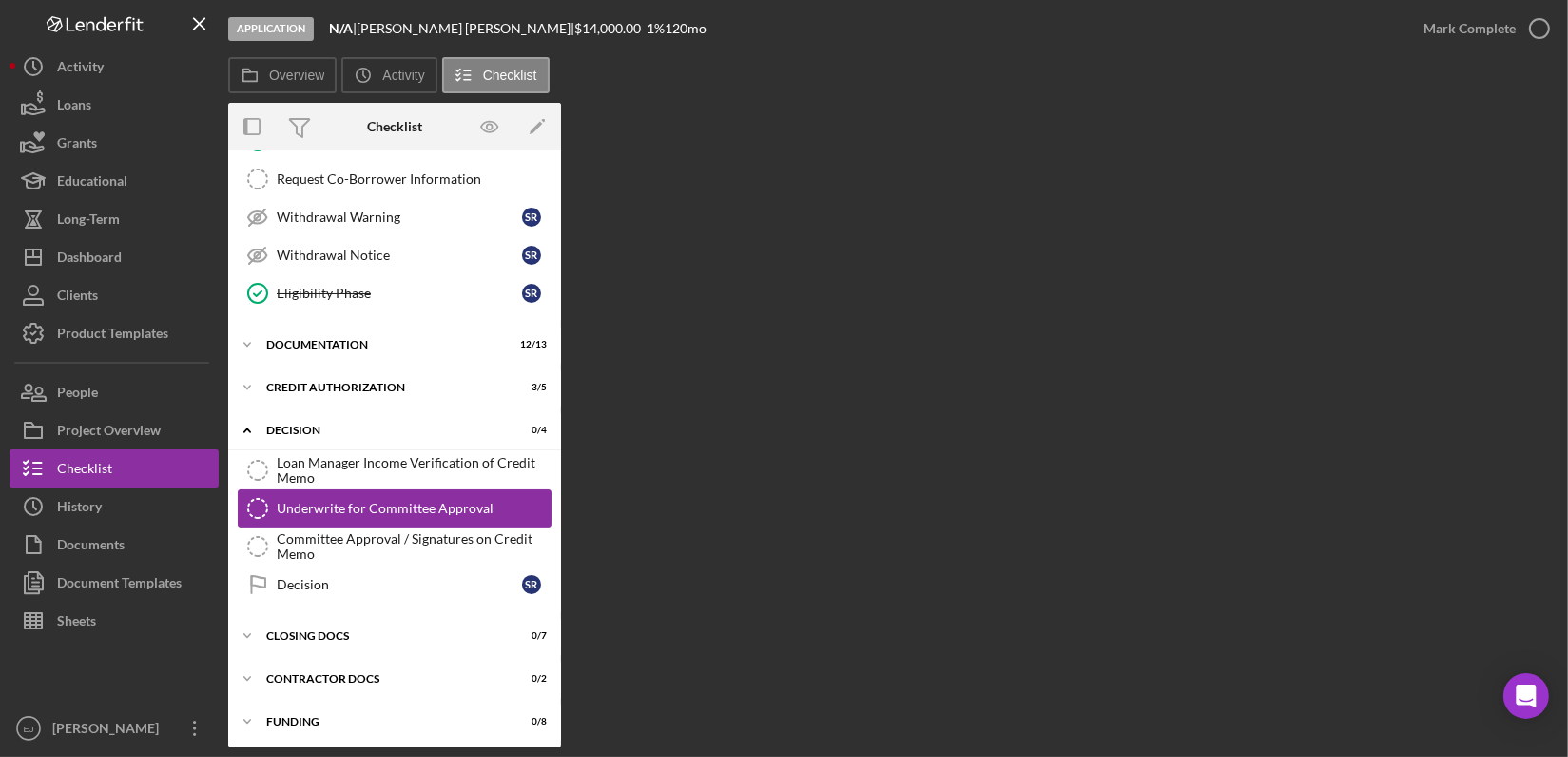
scroll to position [307, 0]
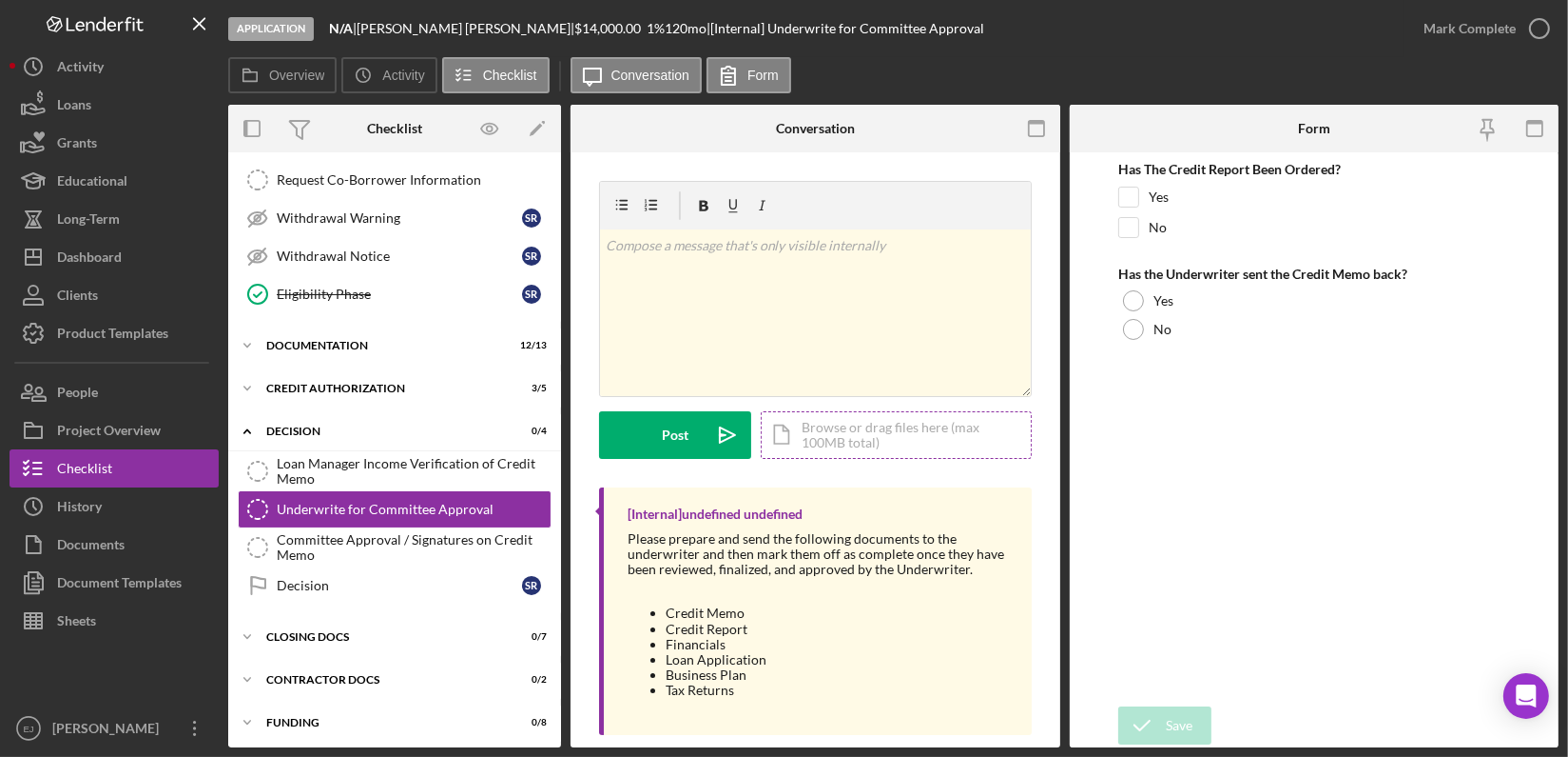
click at [967, 435] on div "Icon/Document Browse or drag files here (max 100MB total) Tap to choose files o…" at bounding box center [896, 435] width 271 height 48
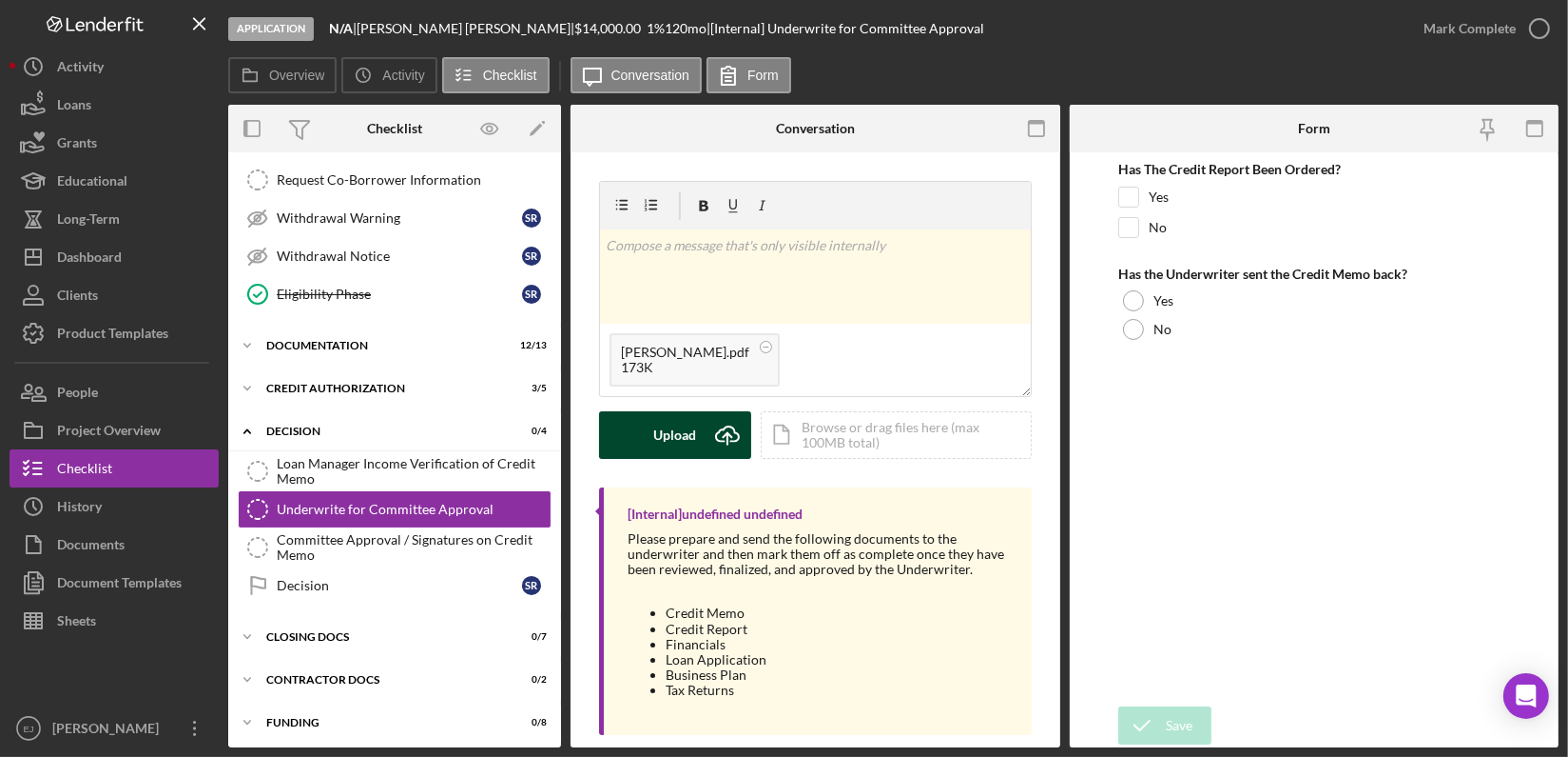
click at [732, 442] on icon "Icon/Upload" at bounding box center [728, 435] width 48 height 48
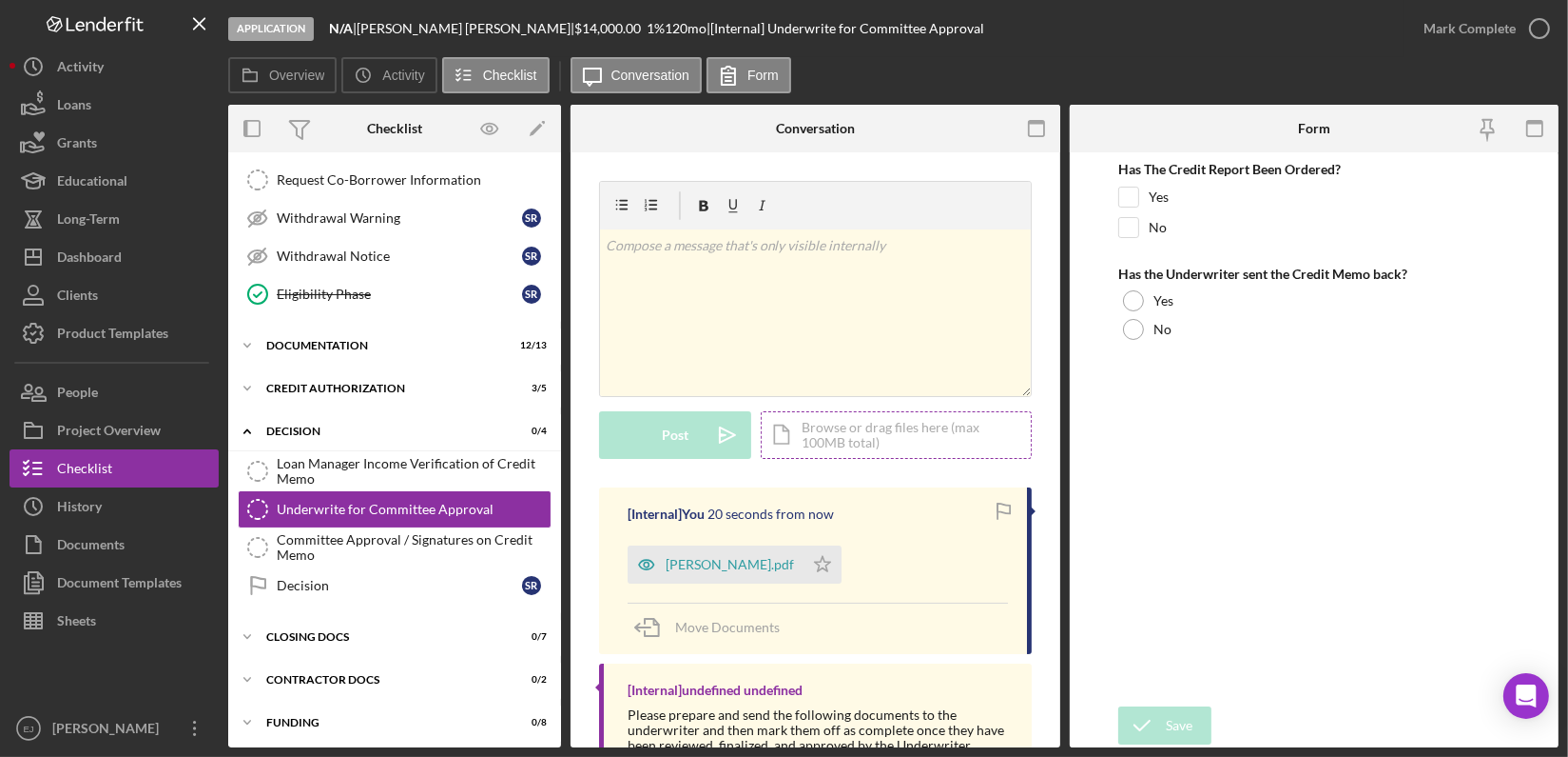
click at [854, 426] on div "Icon/Document Browse or drag files here (max 100MB total) Tap to choose files o…" at bounding box center [896, 435] width 271 height 48
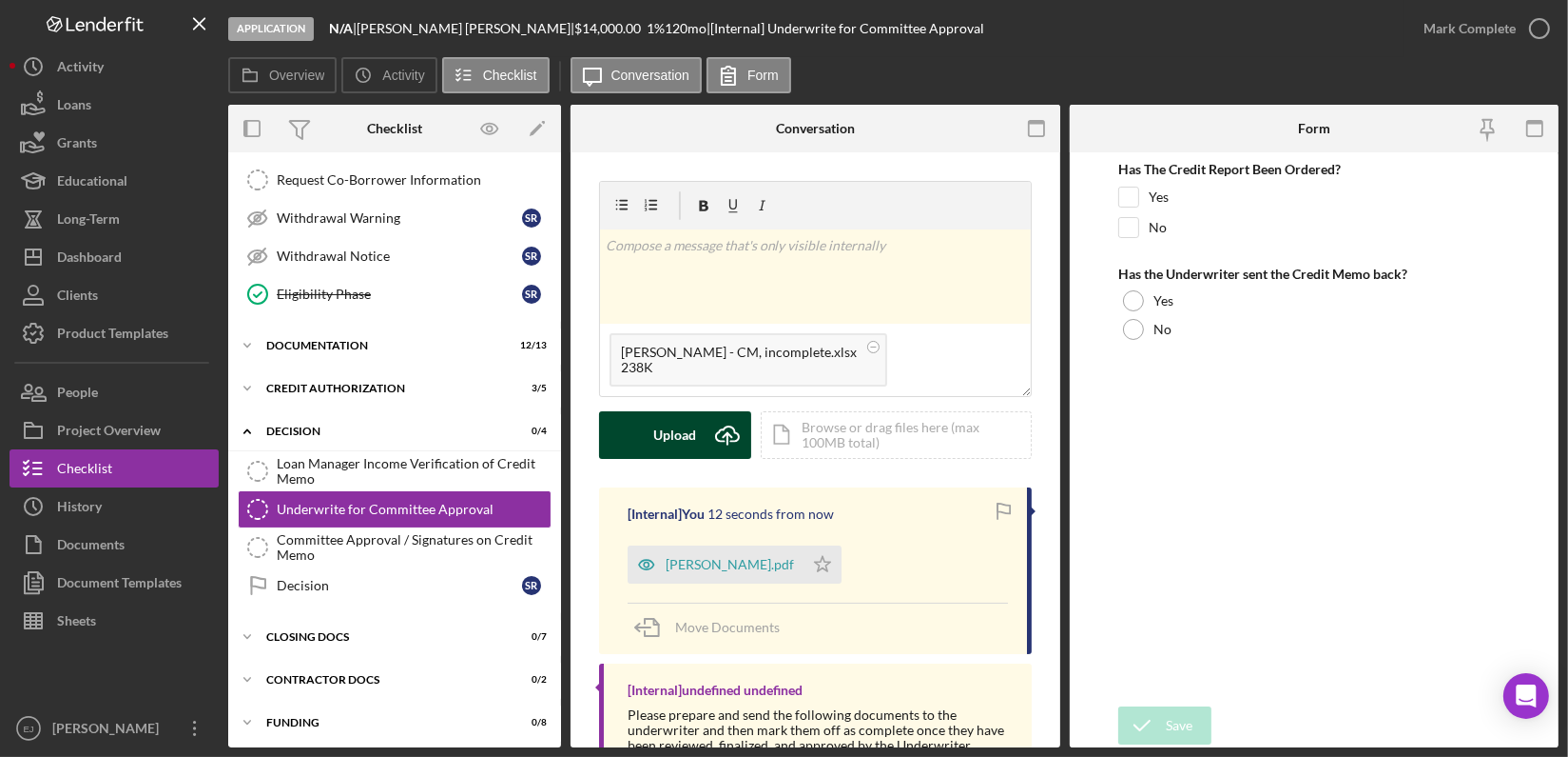
click at [672, 435] on div "Upload" at bounding box center [676, 435] width 43 height 48
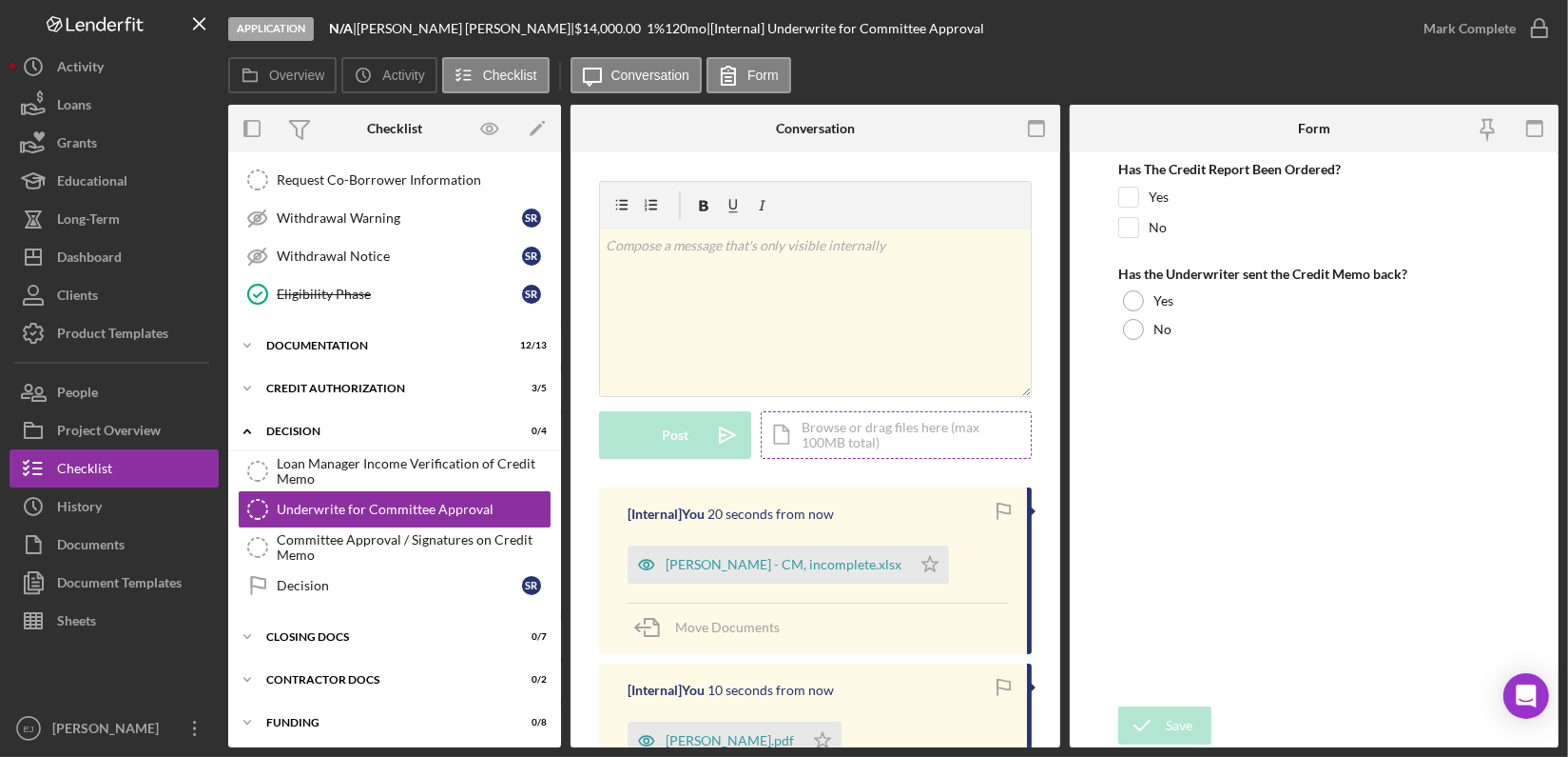
click at [830, 435] on div "Icon/Document Browse or drag files here (max 100MB total) Tap to choose files o…" at bounding box center [896, 435] width 271 height 48
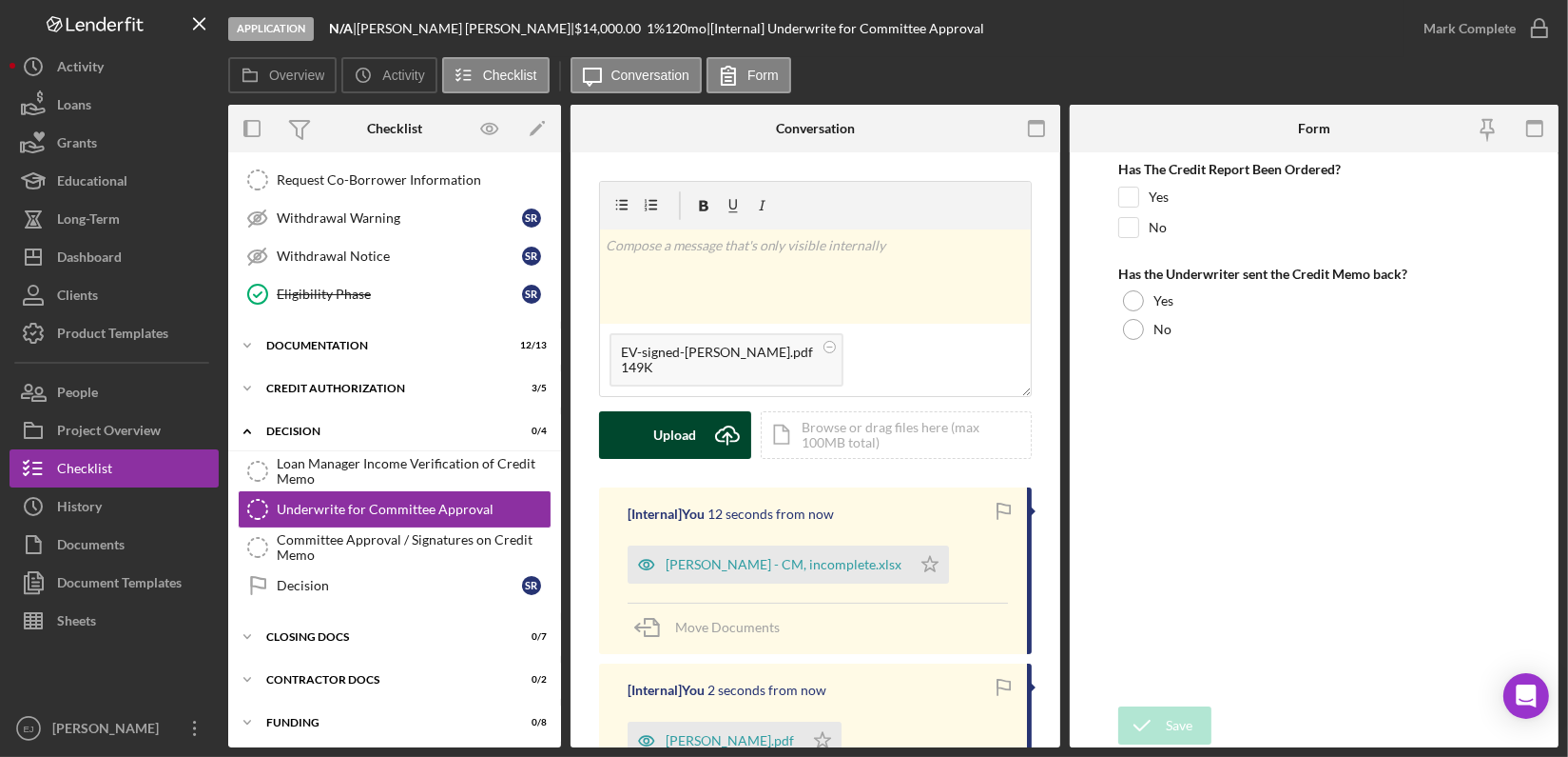
click at [704, 426] on icon "Icon/Upload" at bounding box center [728, 435] width 48 height 48
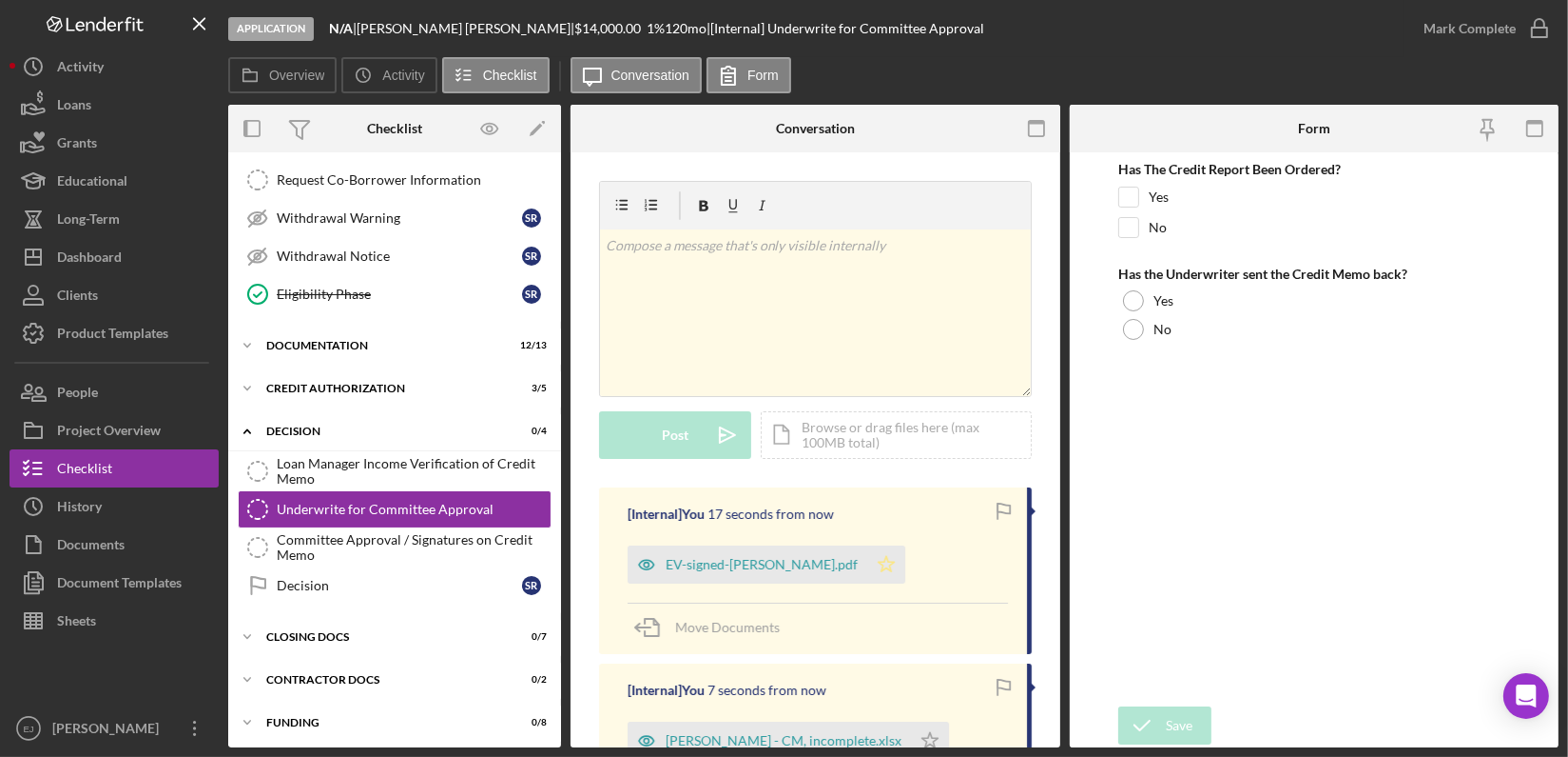
click at [867, 567] on icon "Icon/Star" at bounding box center [886, 564] width 38 height 38
click at [922, 738] on polygon "button" at bounding box center [930, 739] width 16 height 15
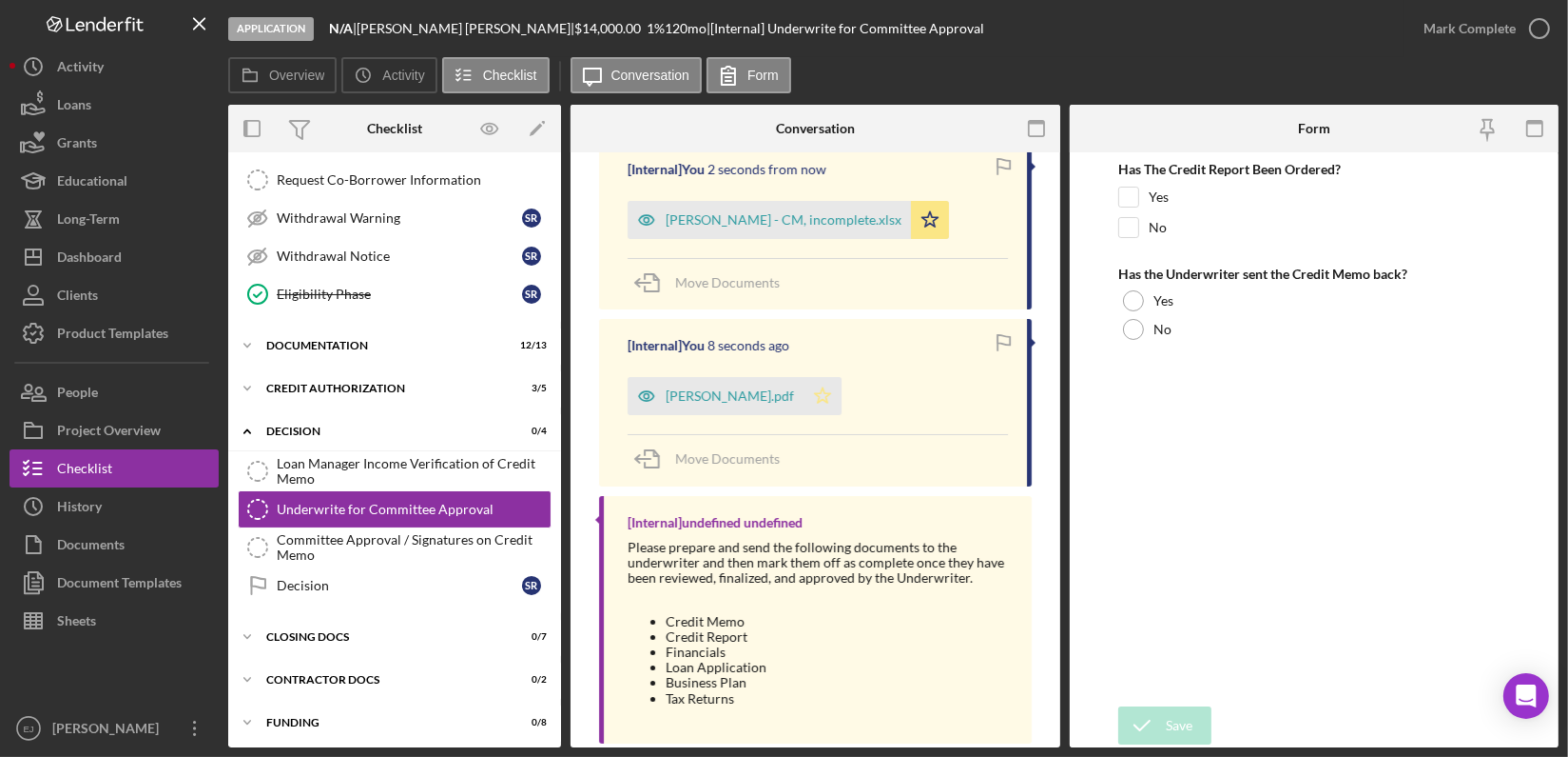
click at [832, 389] on icon "Icon/Star" at bounding box center [822, 395] width 38 height 38
click at [1548, 34] on icon "button" at bounding box center [1540, 29] width 48 height 48
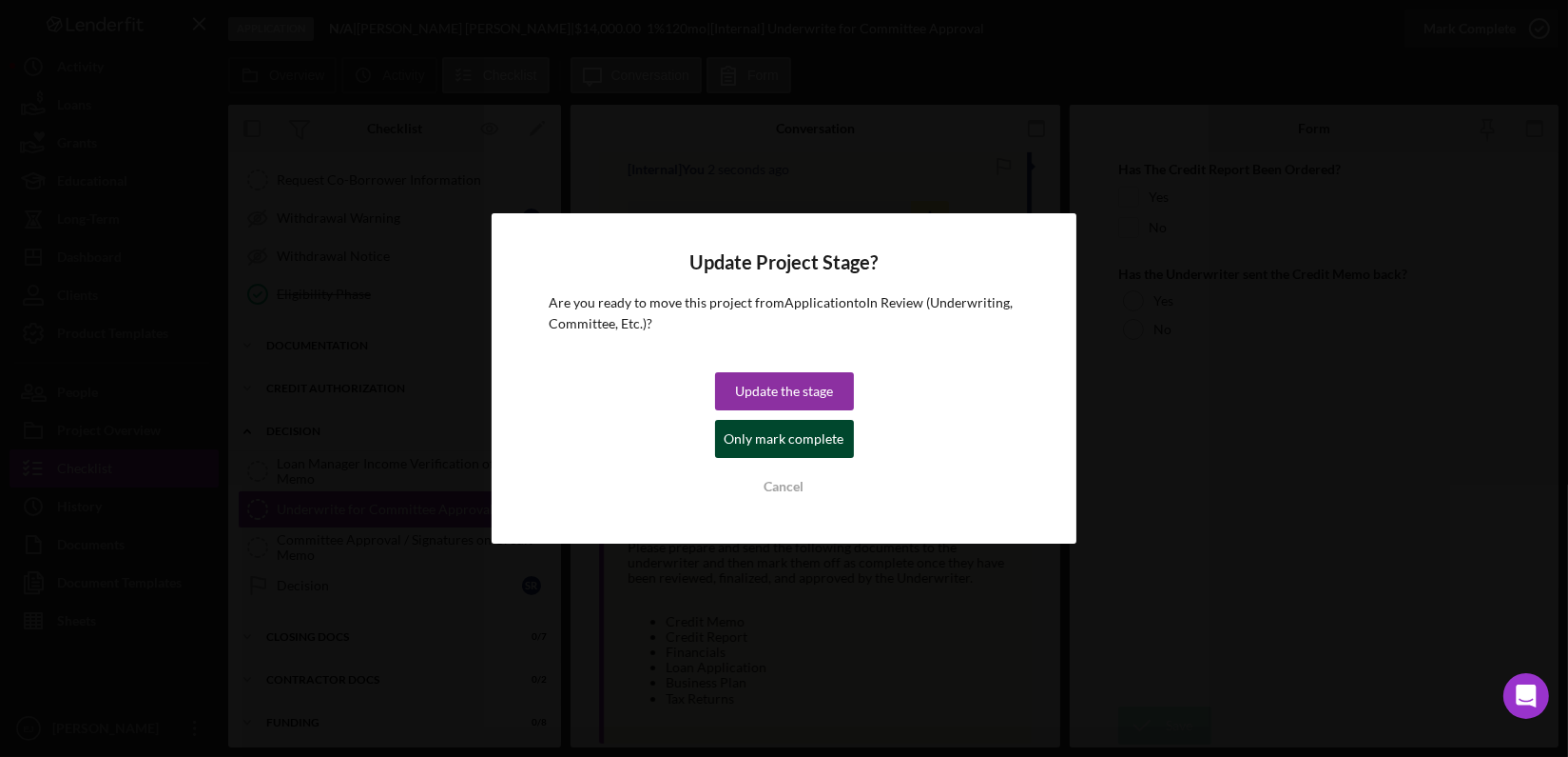
click at [786, 437] on div "Only mark complete" at bounding box center [784, 438] width 120 height 38
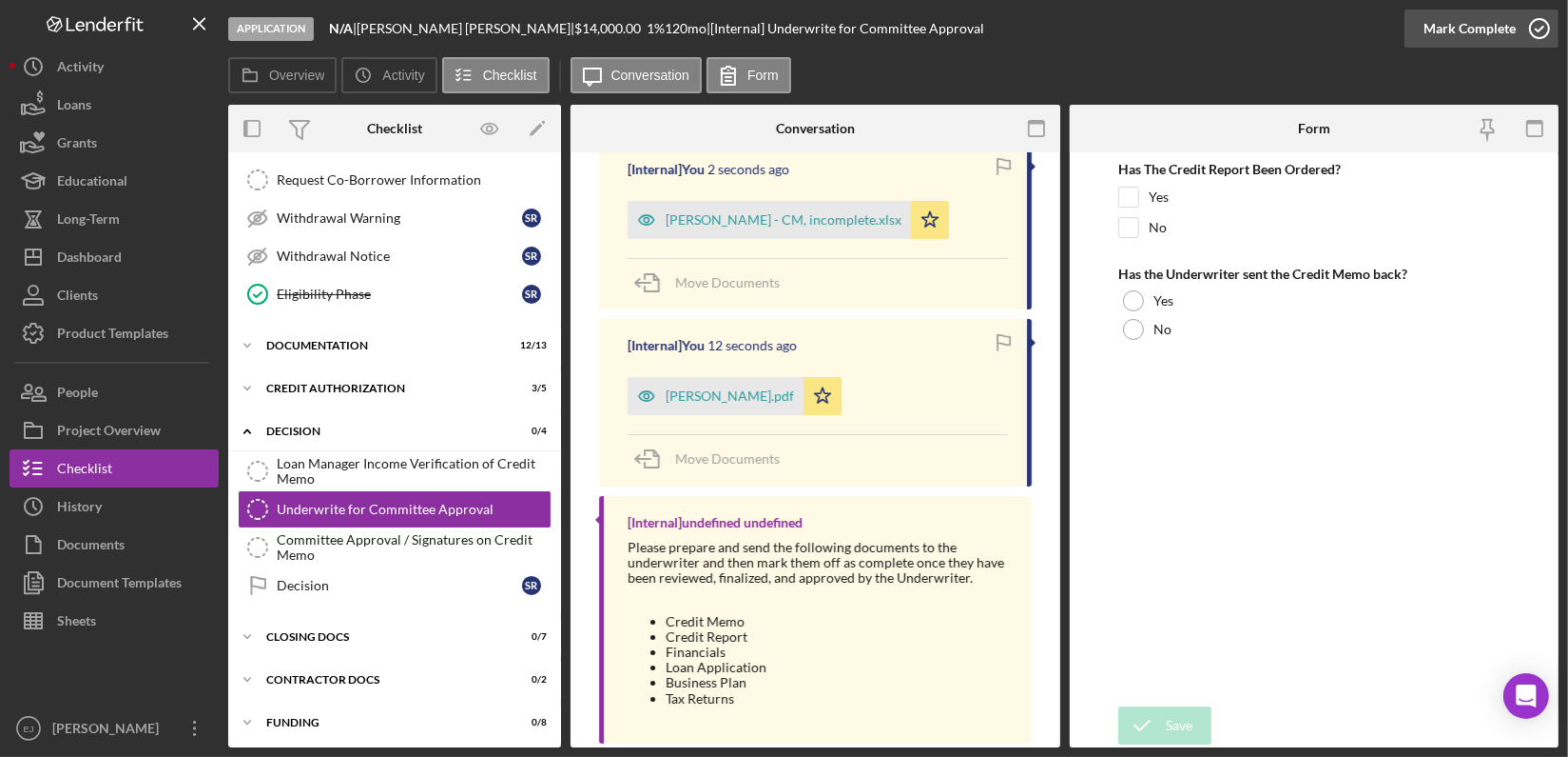
scroll to position [869, 0]
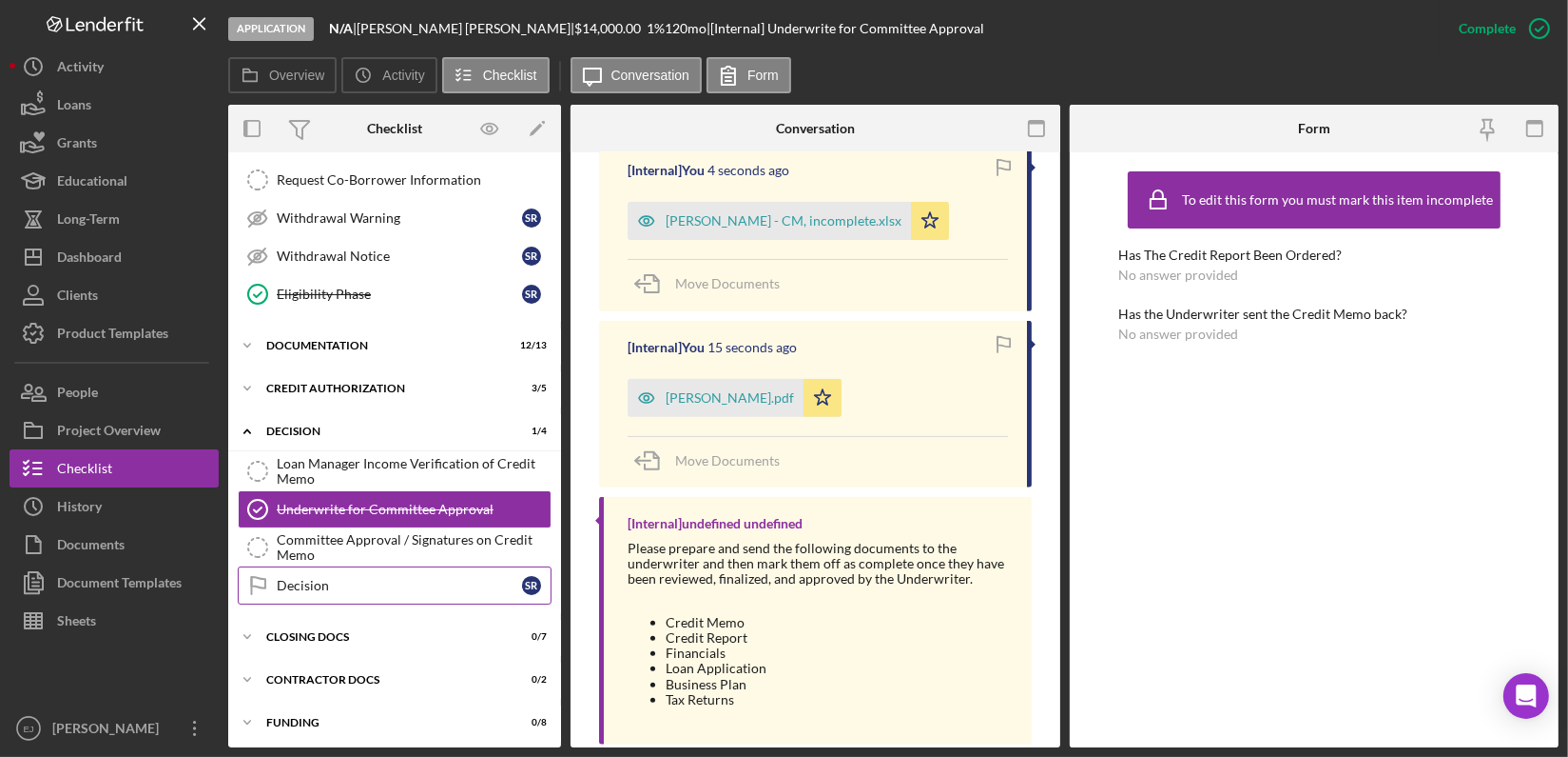
click at [375, 577] on div "Decision" at bounding box center [399, 584] width 246 height 15
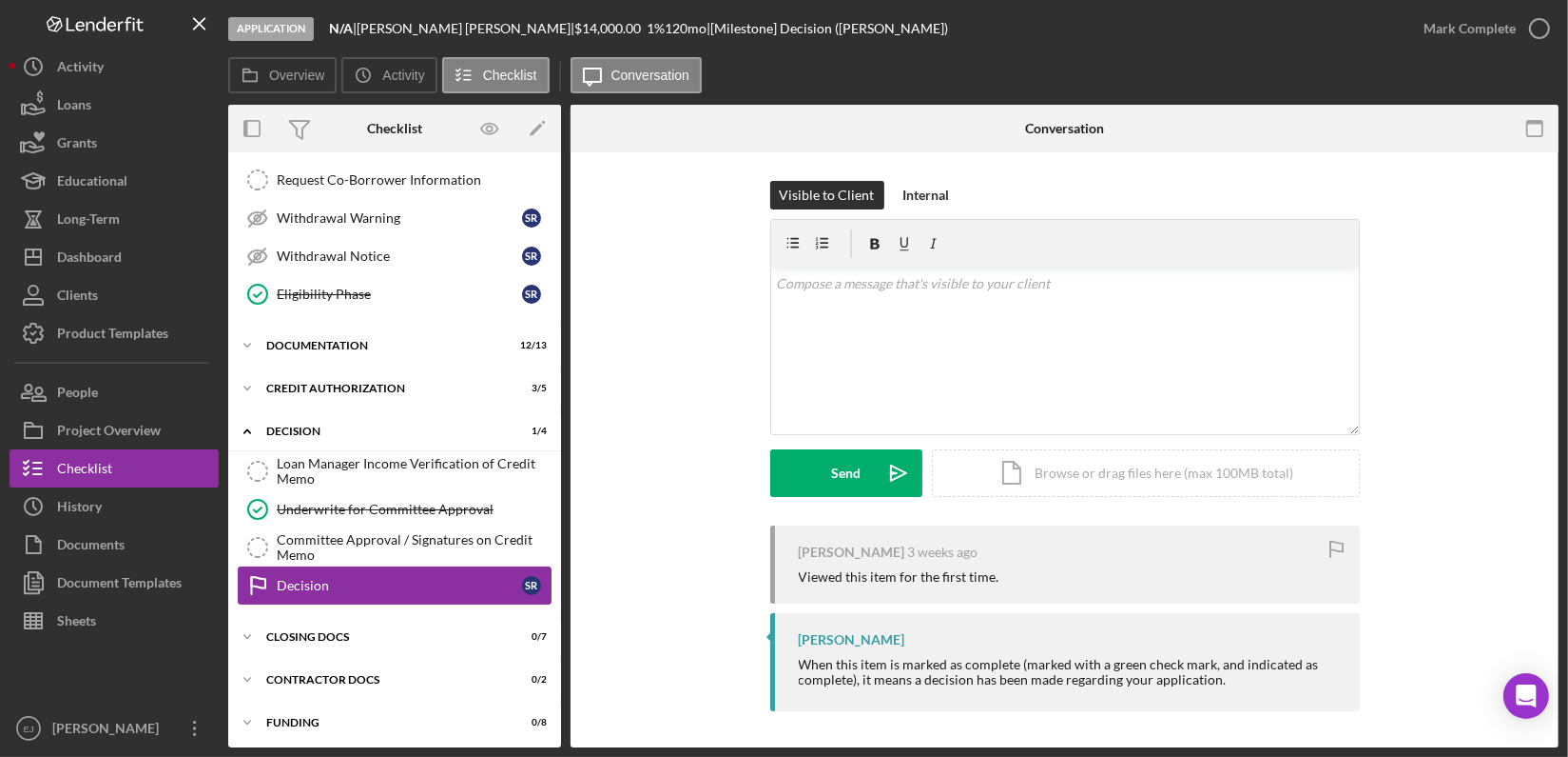
scroll to position [307, 0]
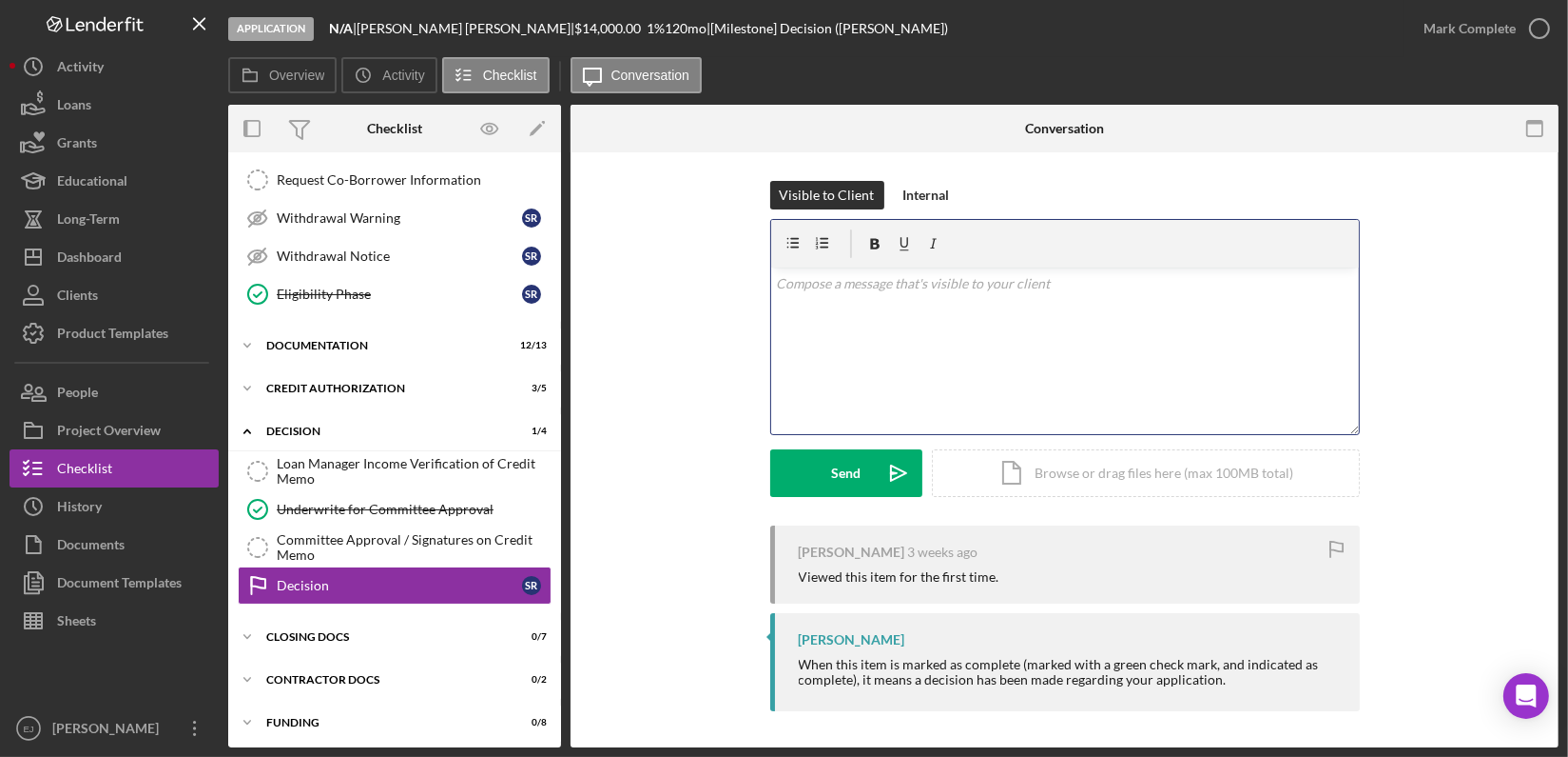
click at [933, 280] on p at bounding box center [1065, 283] width 577 height 21
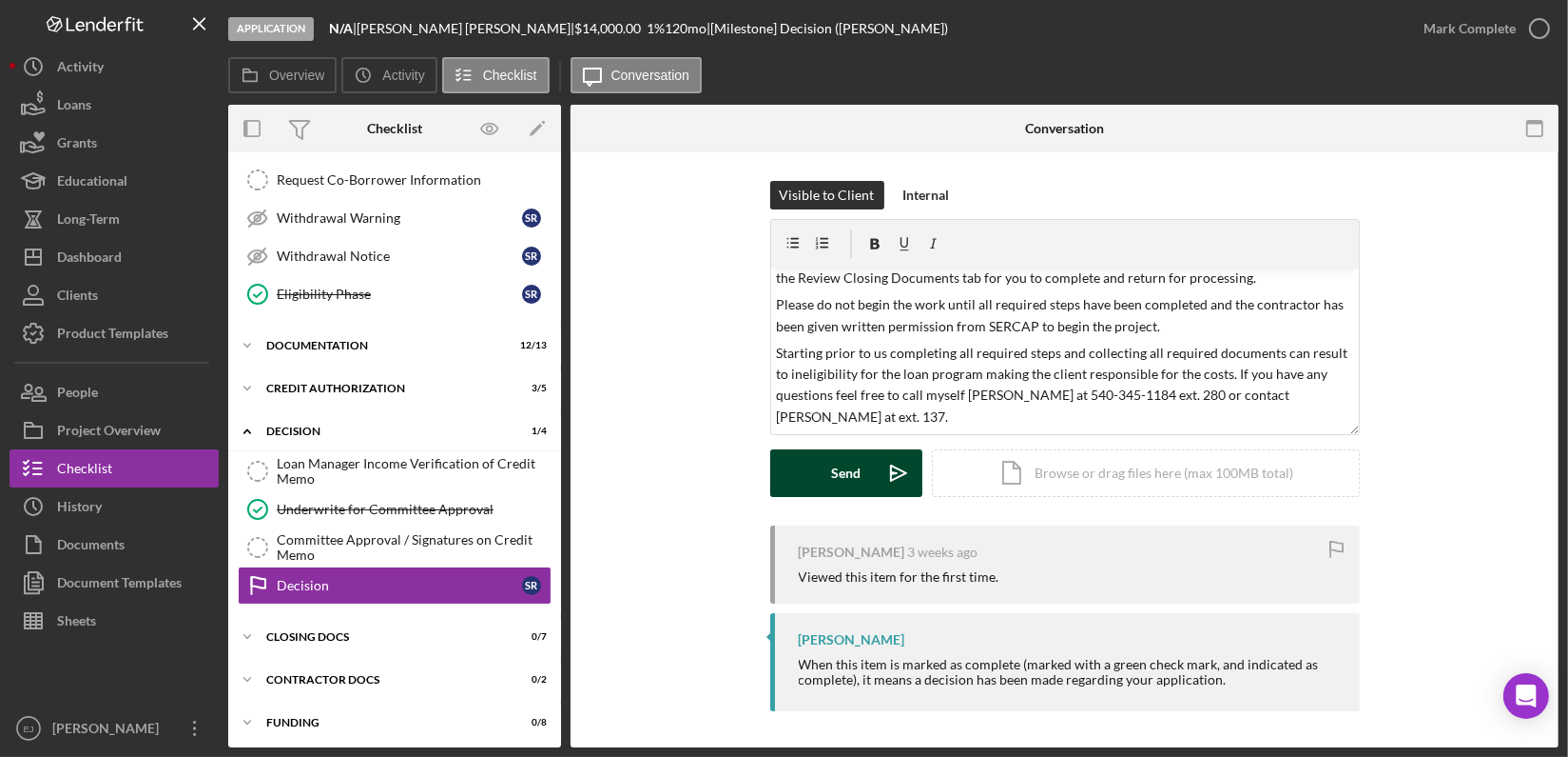
click at [812, 459] on button "Send Icon/icon-invite-send" at bounding box center [846, 473] width 152 height 48
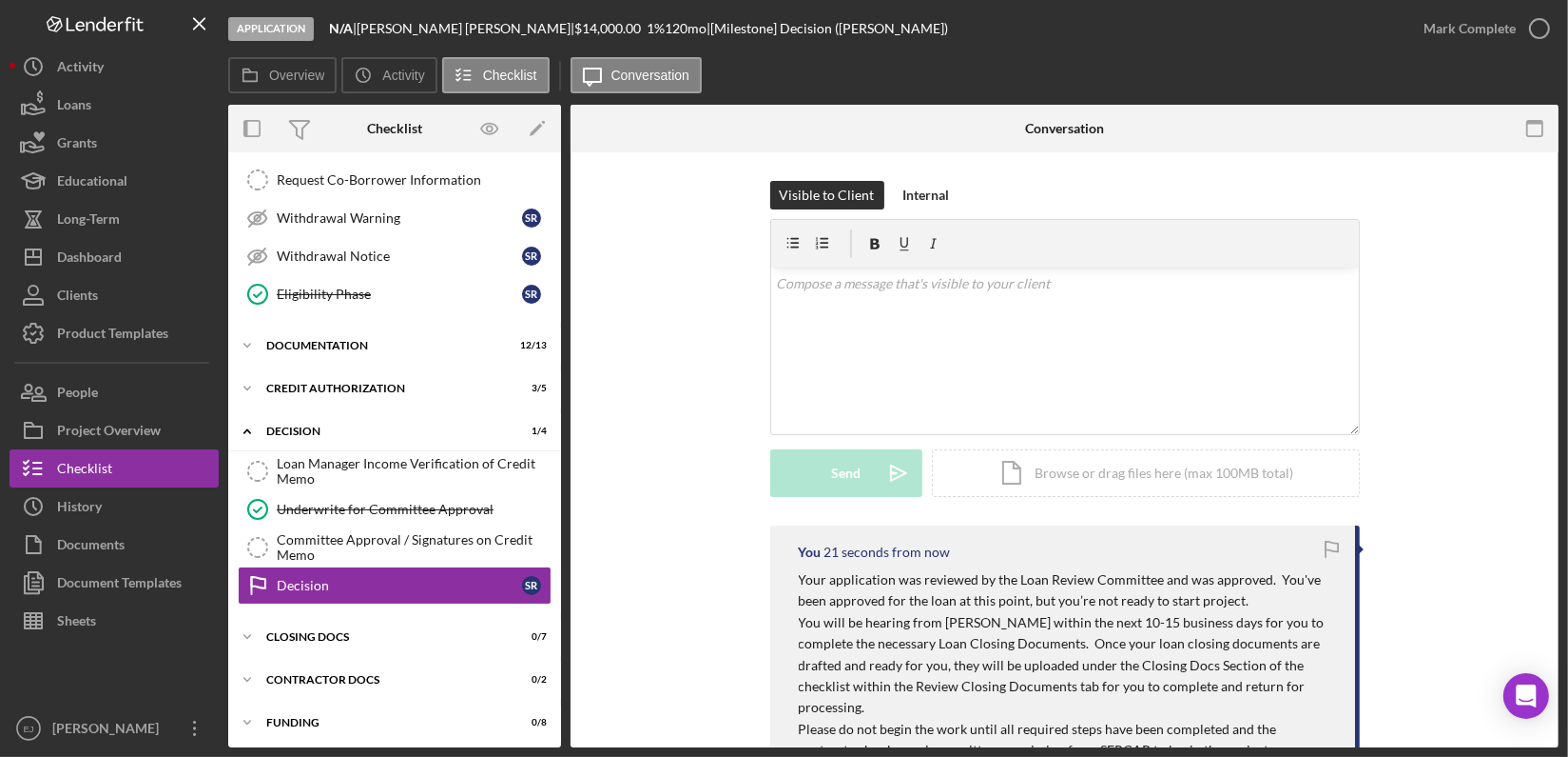
scroll to position [0, 0]
click at [112, 257] on div "Dashboard" at bounding box center [89, 259] width 65 height 43
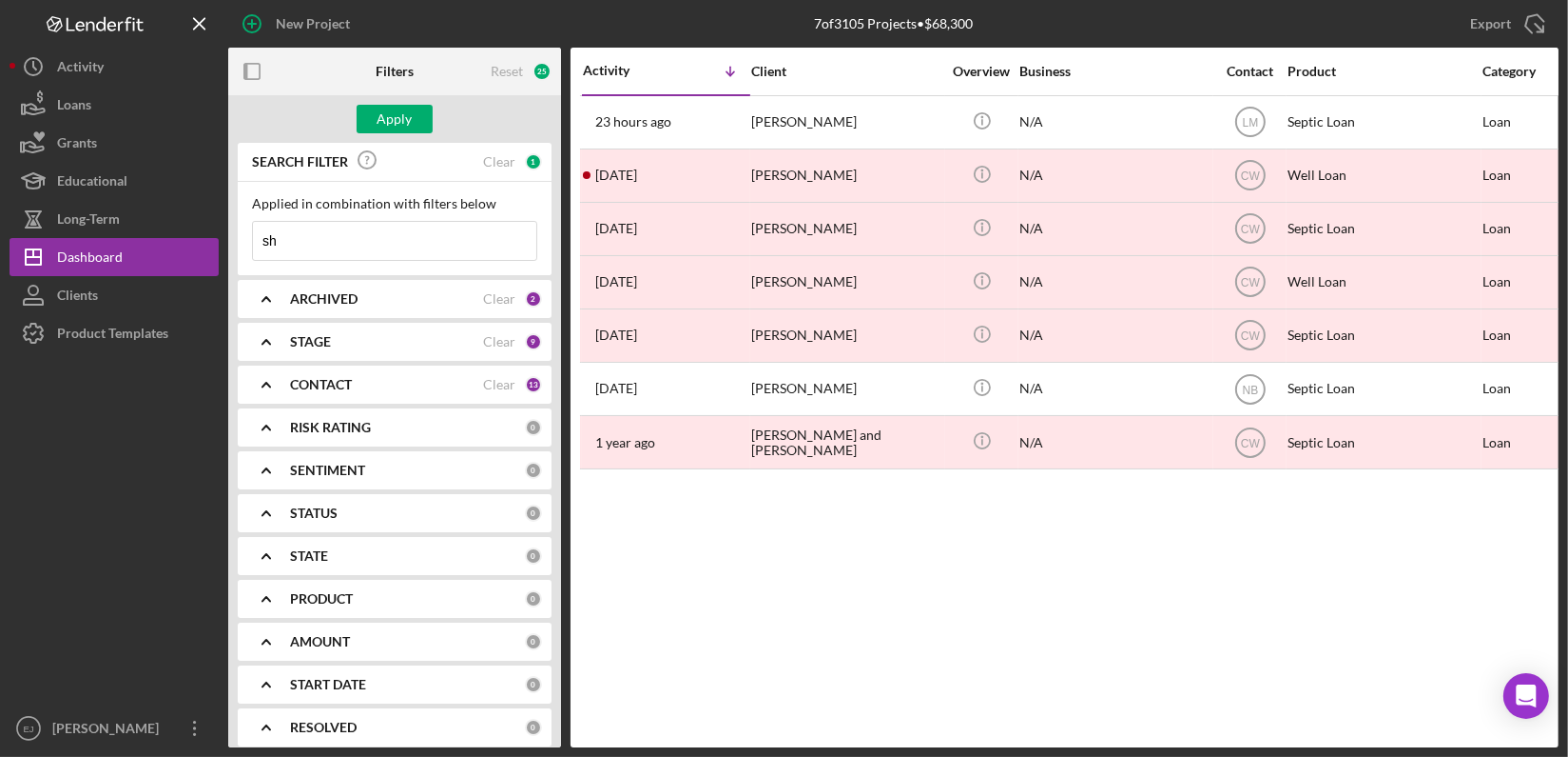
type input "s"
type input "yates"
click at [380, 106] on div "Apply" at bounding box center [394, 119] width 35 height 29
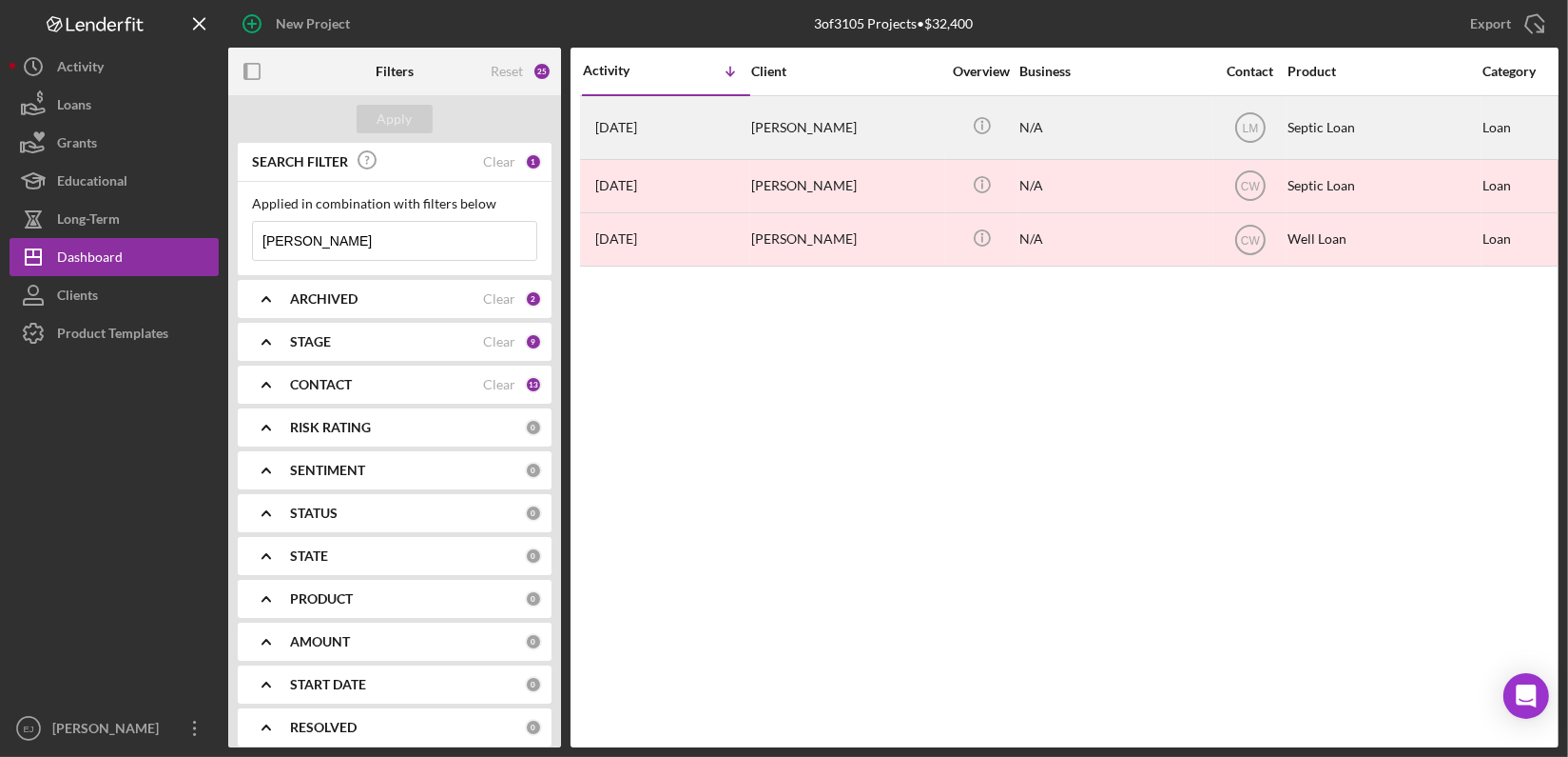
click at [746, 133] on div "2 days ago Tina Yates" at bounding box center [666, 127] width 167 height 61
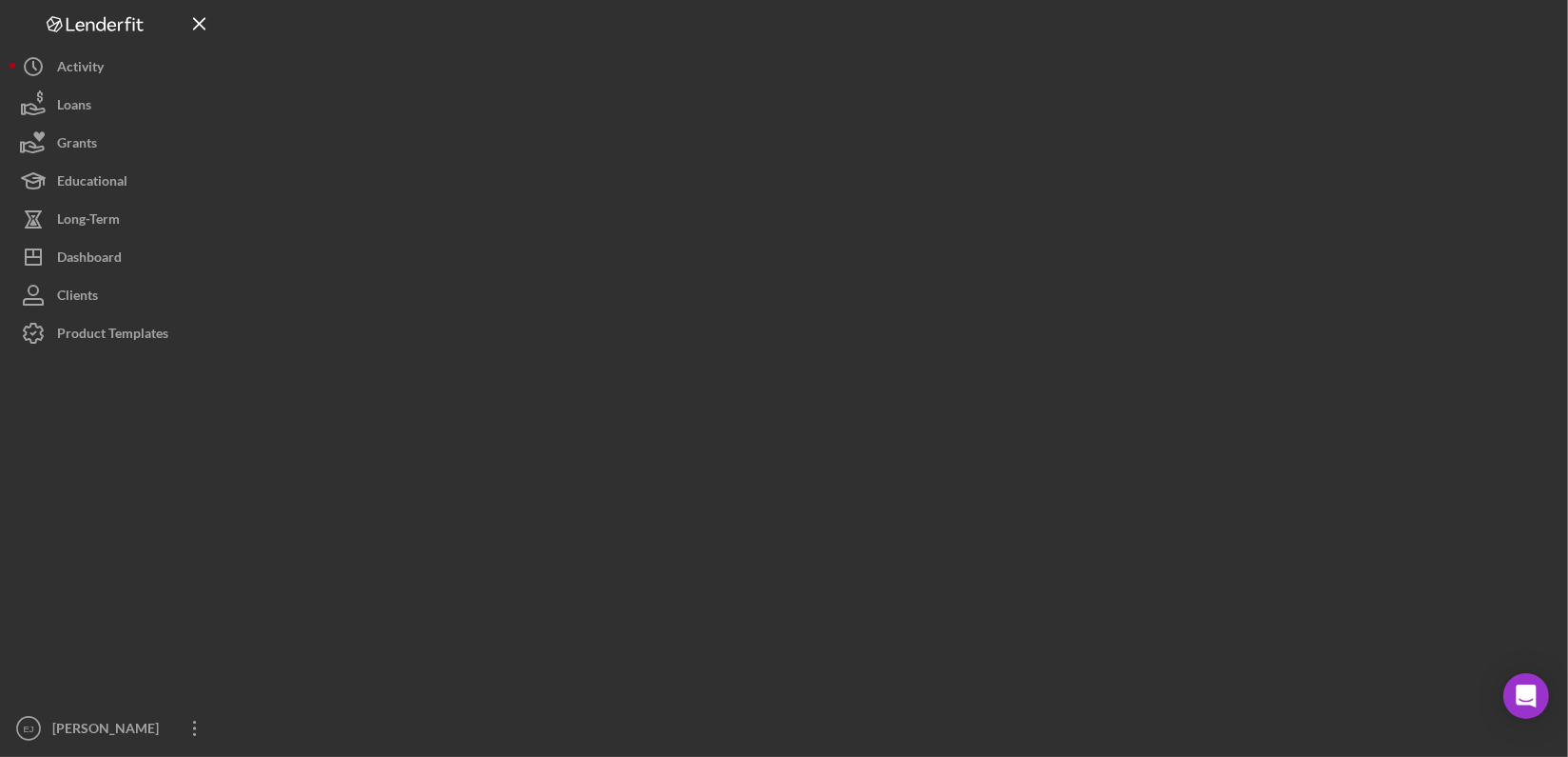
click at [746, 133] on div at bounding box center [893, 374] width 1330 height 747
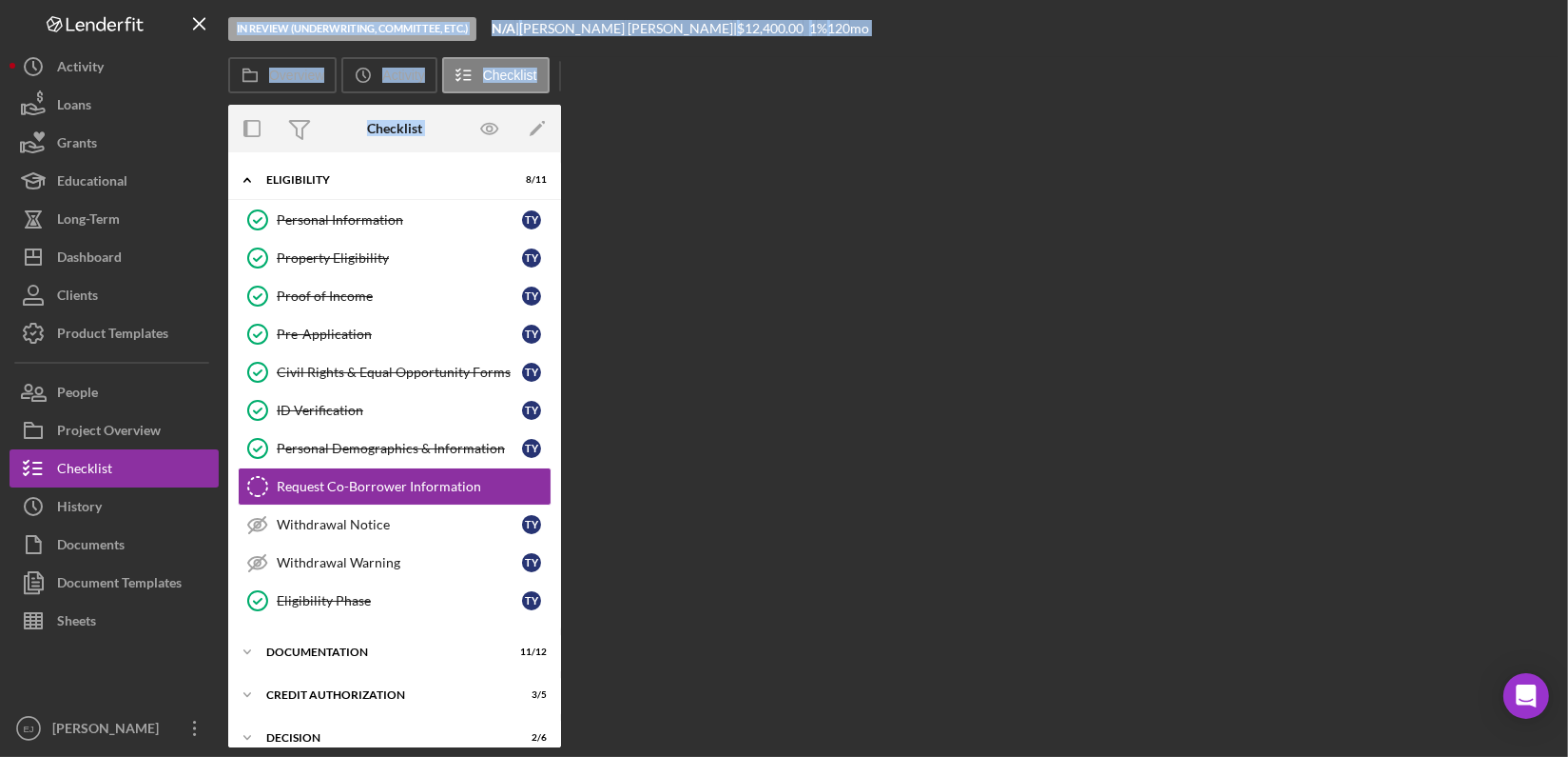
scroll to position [34, 0]
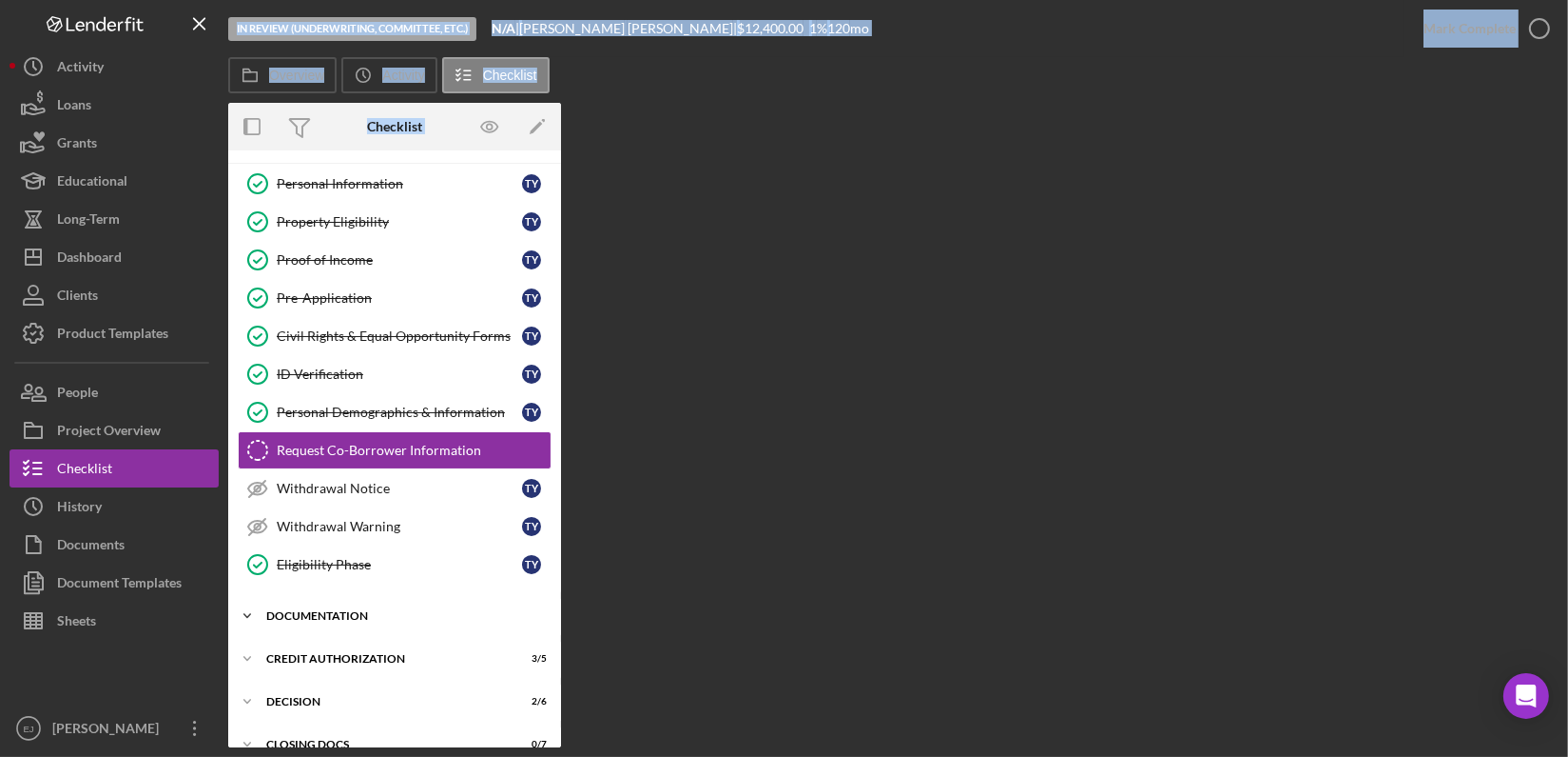
click at [249, 146] on polyline at bounding box center [248, 144] width 6 height 4
click at [561, 700] on div "Overview Internal Workflow Stage In Review (Underwriting, Committee, Etc.) Icon…" at bounding box center [893, 424] width 1330 height 644
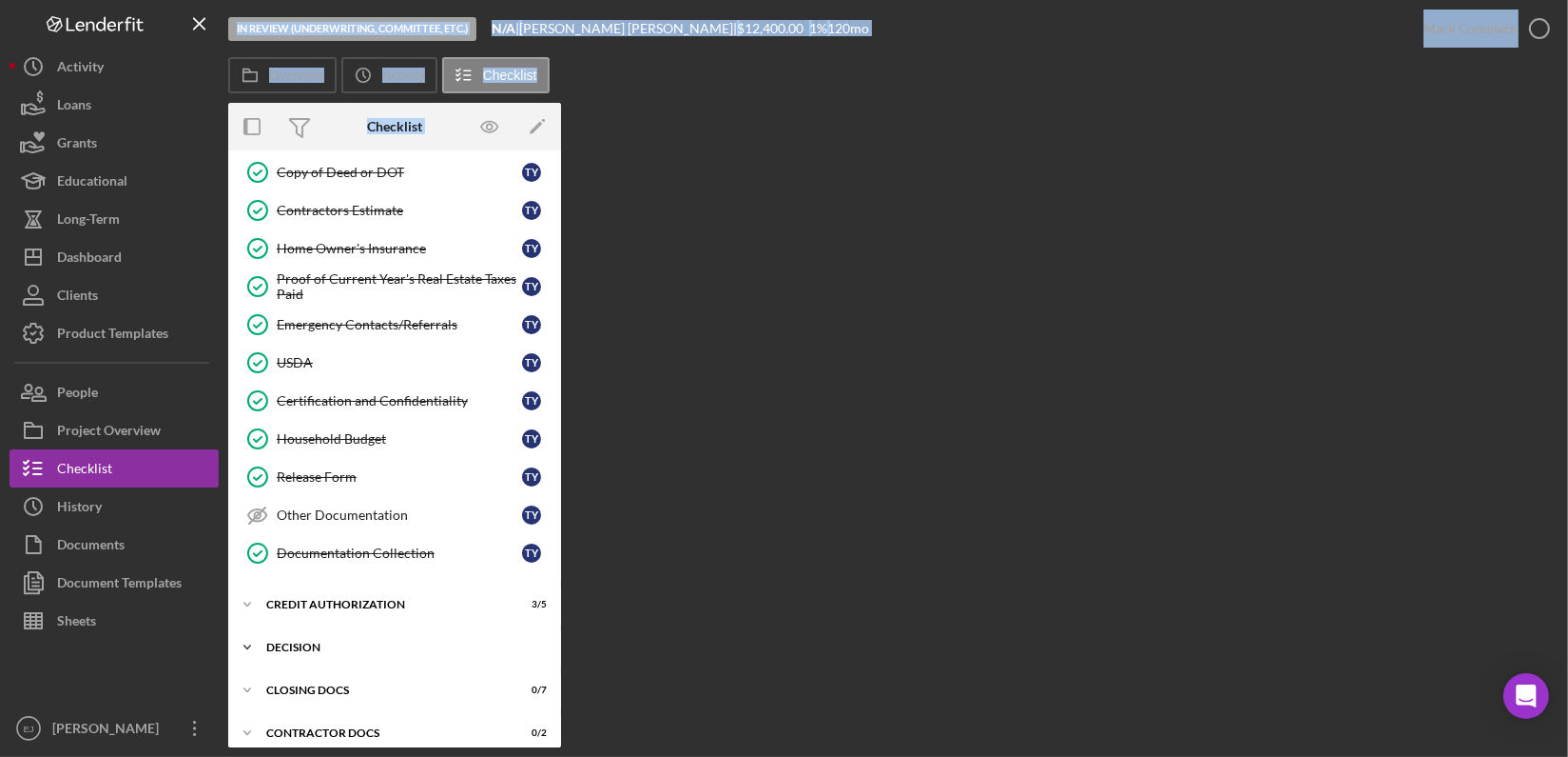
click at [245, 642] on icon "Icon/Expander" at bounding box center [248, 647] width 38 height 38
click at [450, 727] on link "Environmental Verification Environmental Verification" at bounding box center [394, 725] width 313 height 38
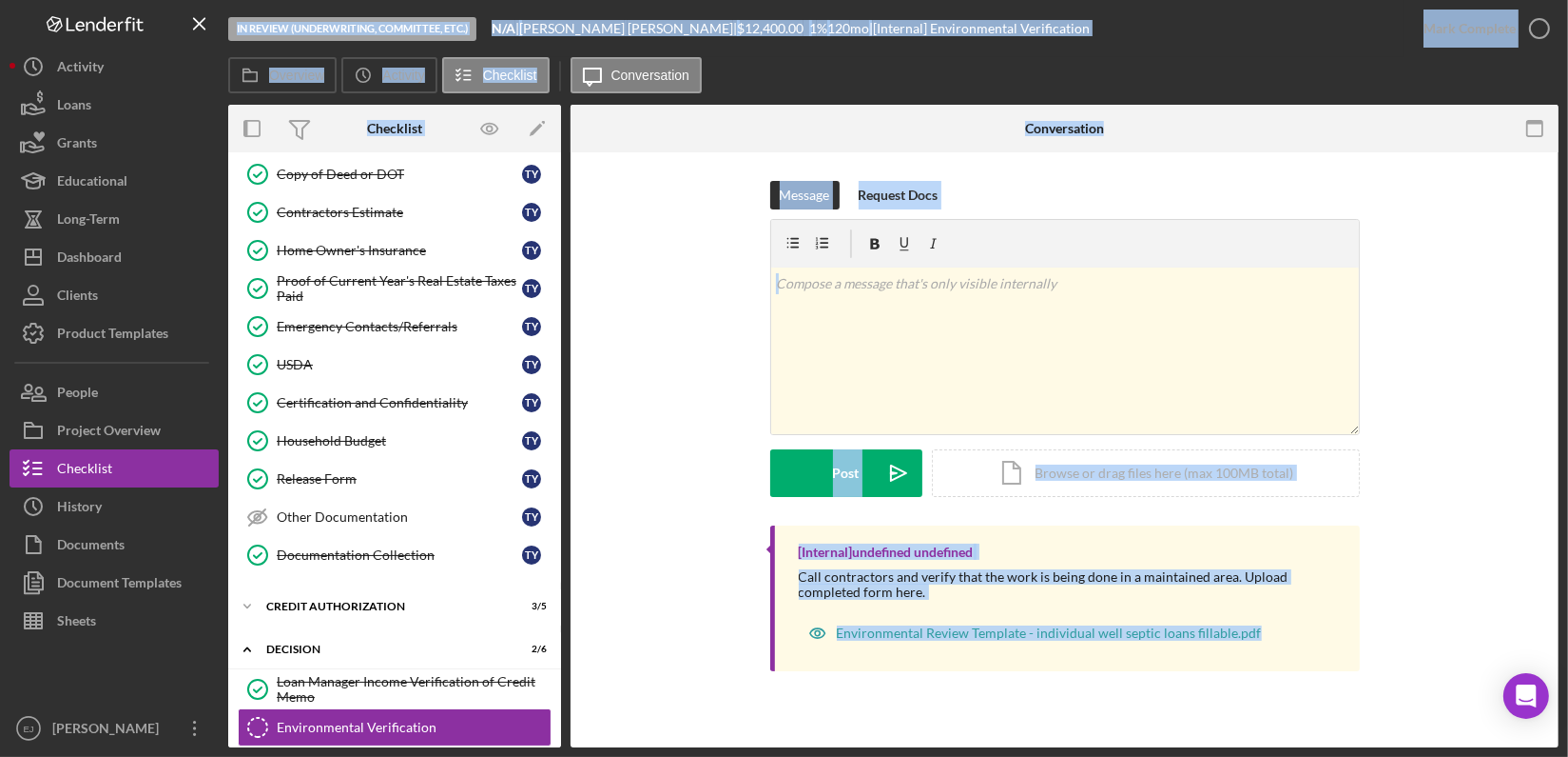
click at [1410, 198] on div "Message Request Docs v Color teal Color pink Remove color Add row above Add row…" at bounding box center [1064, 353] width 931 height 345
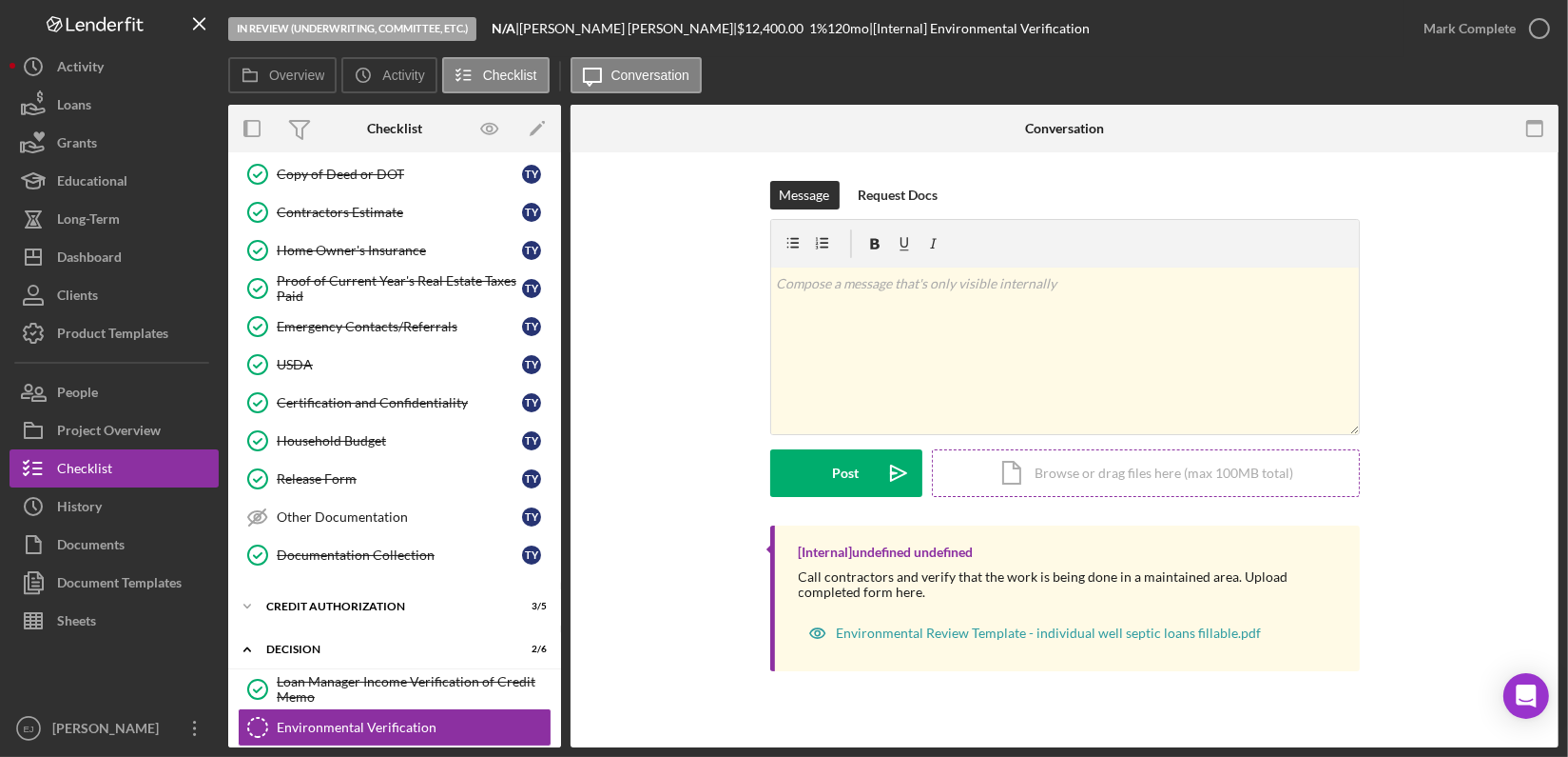
click at [1169, 456] on div "Icon/Document Browse or drag files here (max 100MB total) Tap to choose files o…" at bounding box center [1146, 473] width 428 height 48
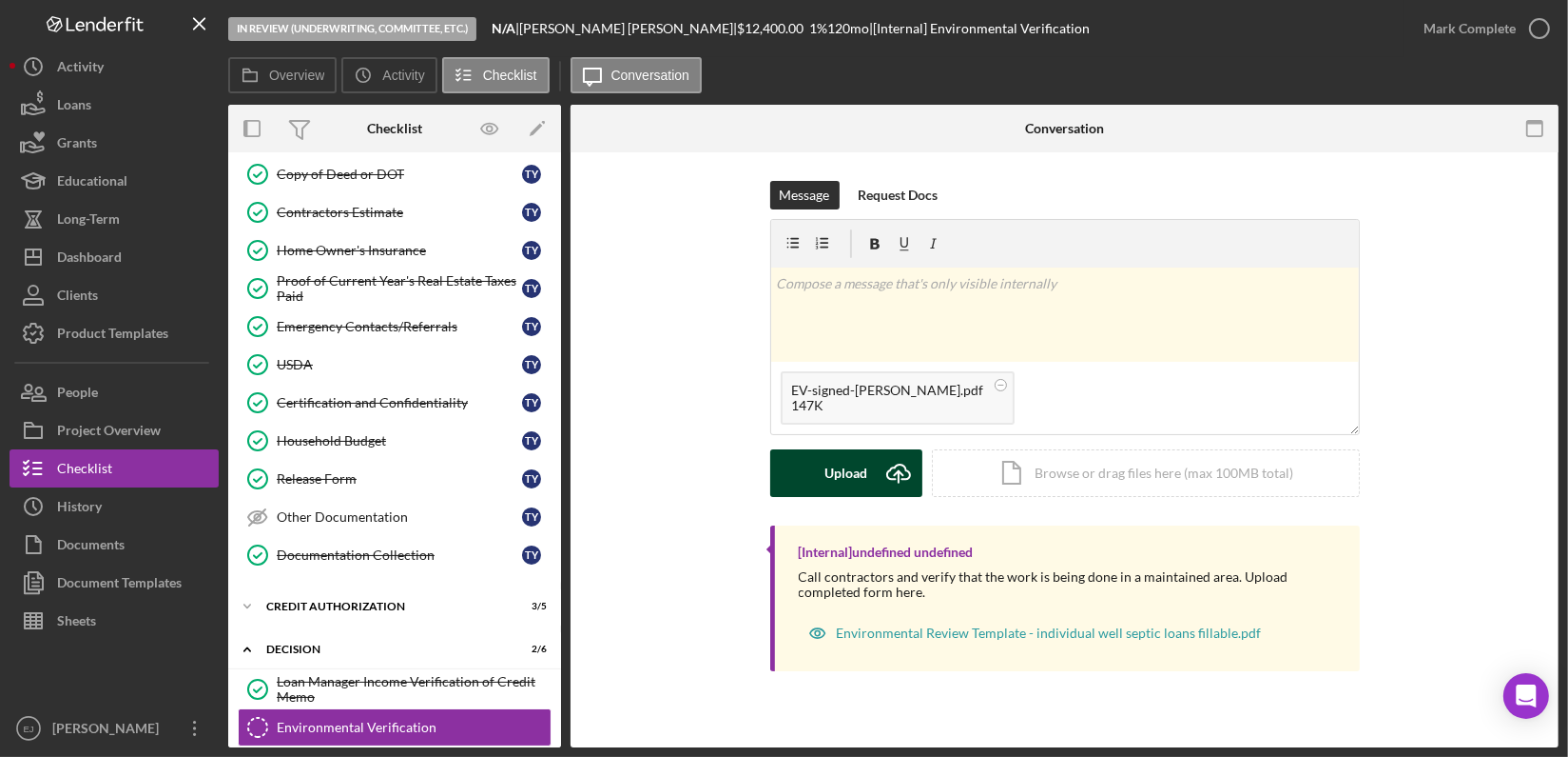
click at [835, 475] on div "Upload" at bounding box center [845, 473] width 43 height 48
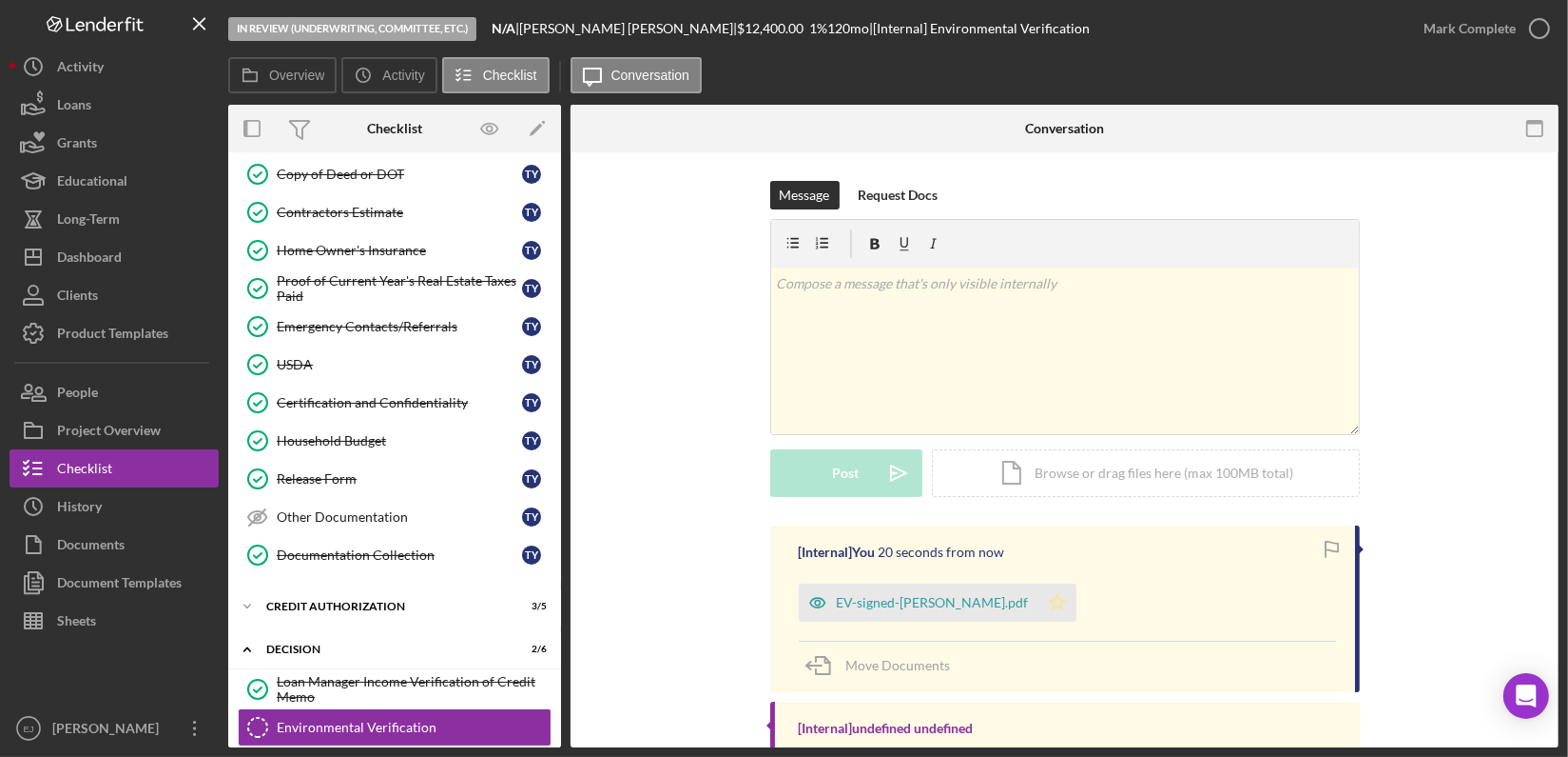
click at [1039, 603] on icon "Icon/Star" at bounding box center [1058, 602] width 38 height 38
click at [1532, 33] on icon "button" at bounding box center [1540, 29] width 48 height 48
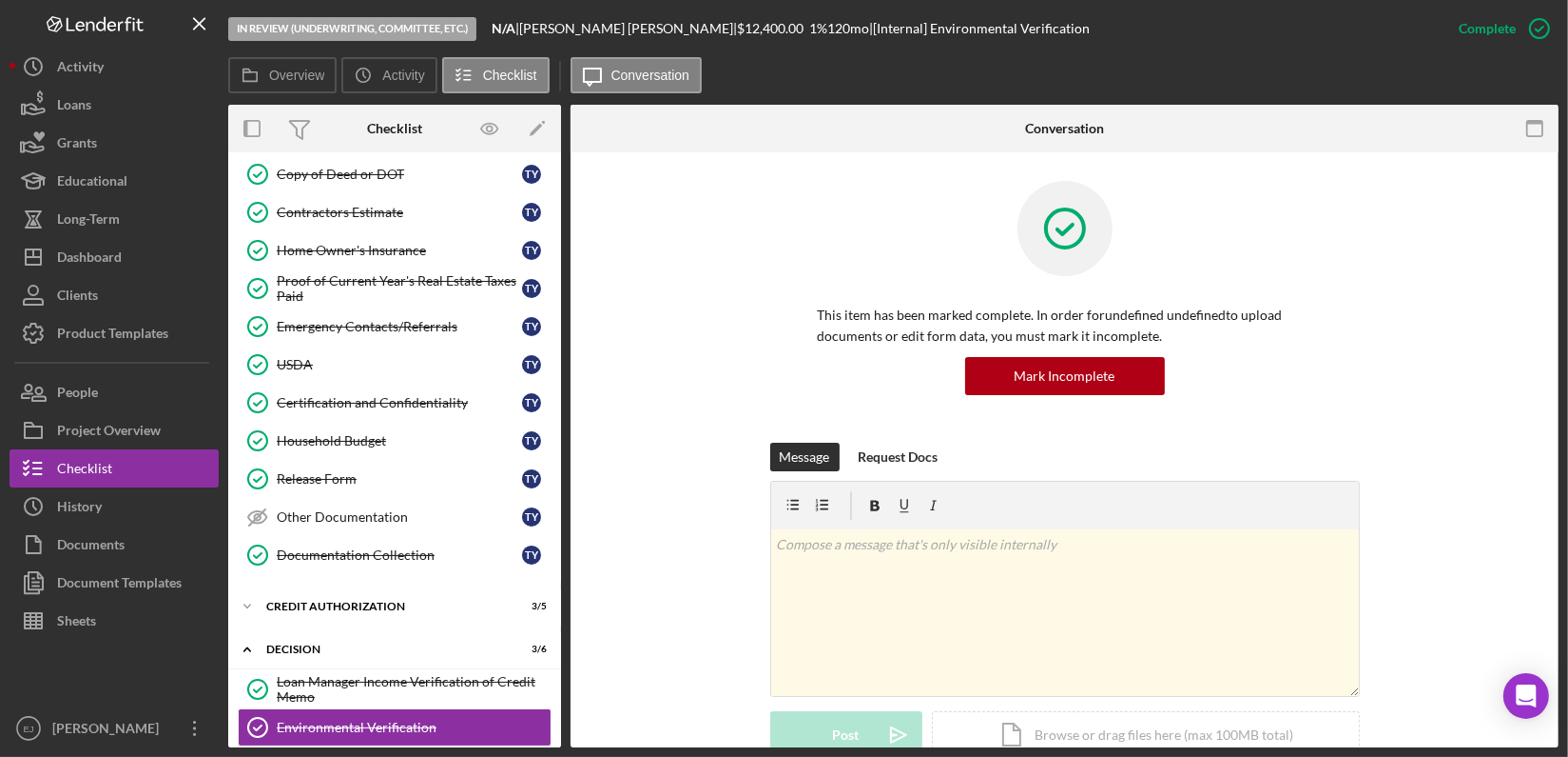
scroll to position [466, 0]
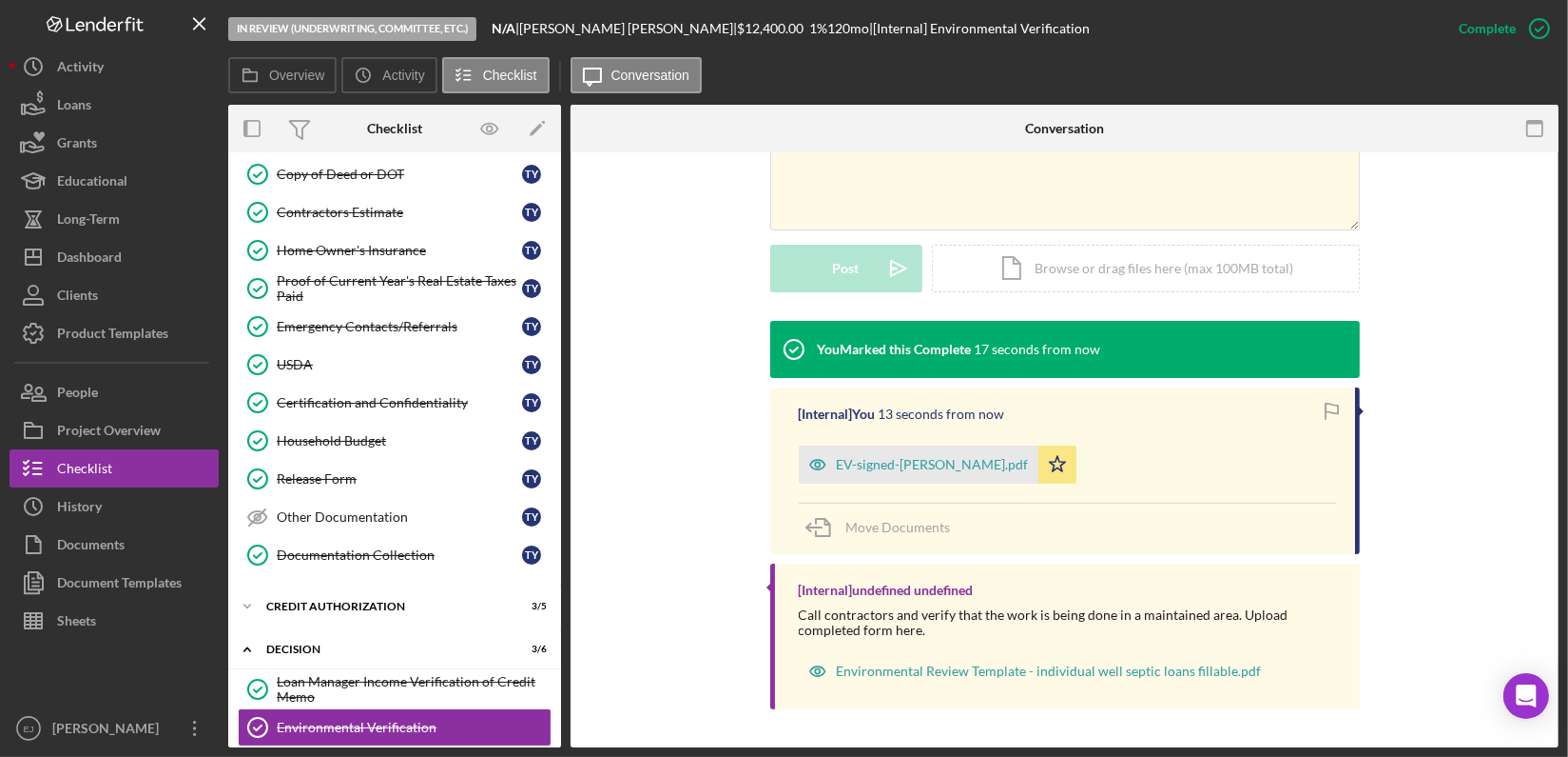
click at [563, 738] on div "Overview Internal Workflow Stage In Review (Underwriting, Committee, Etc.) Icon…" at bounding box center [893, 425] width 1330 height 642
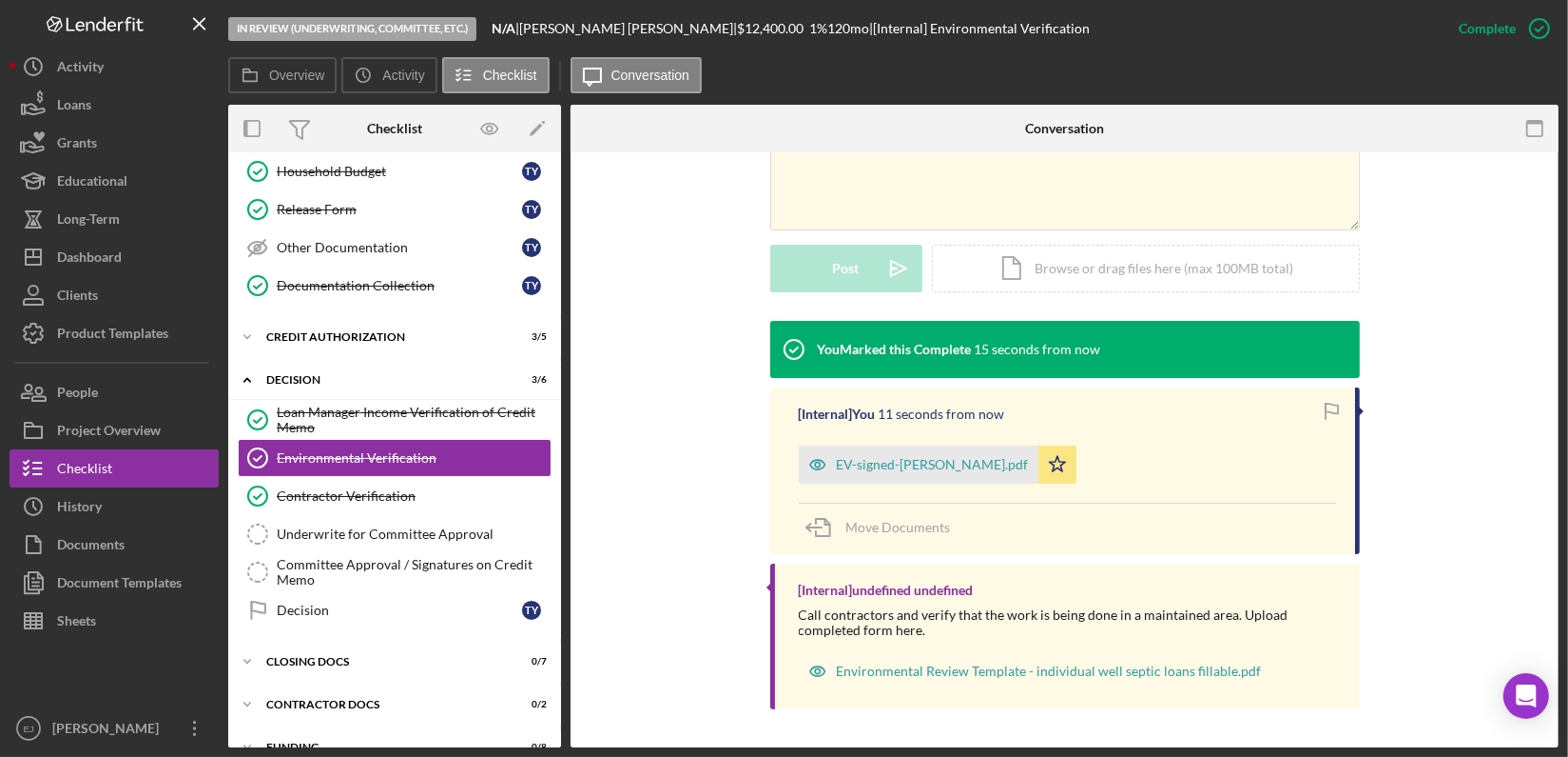
scroll to position [846, 0]
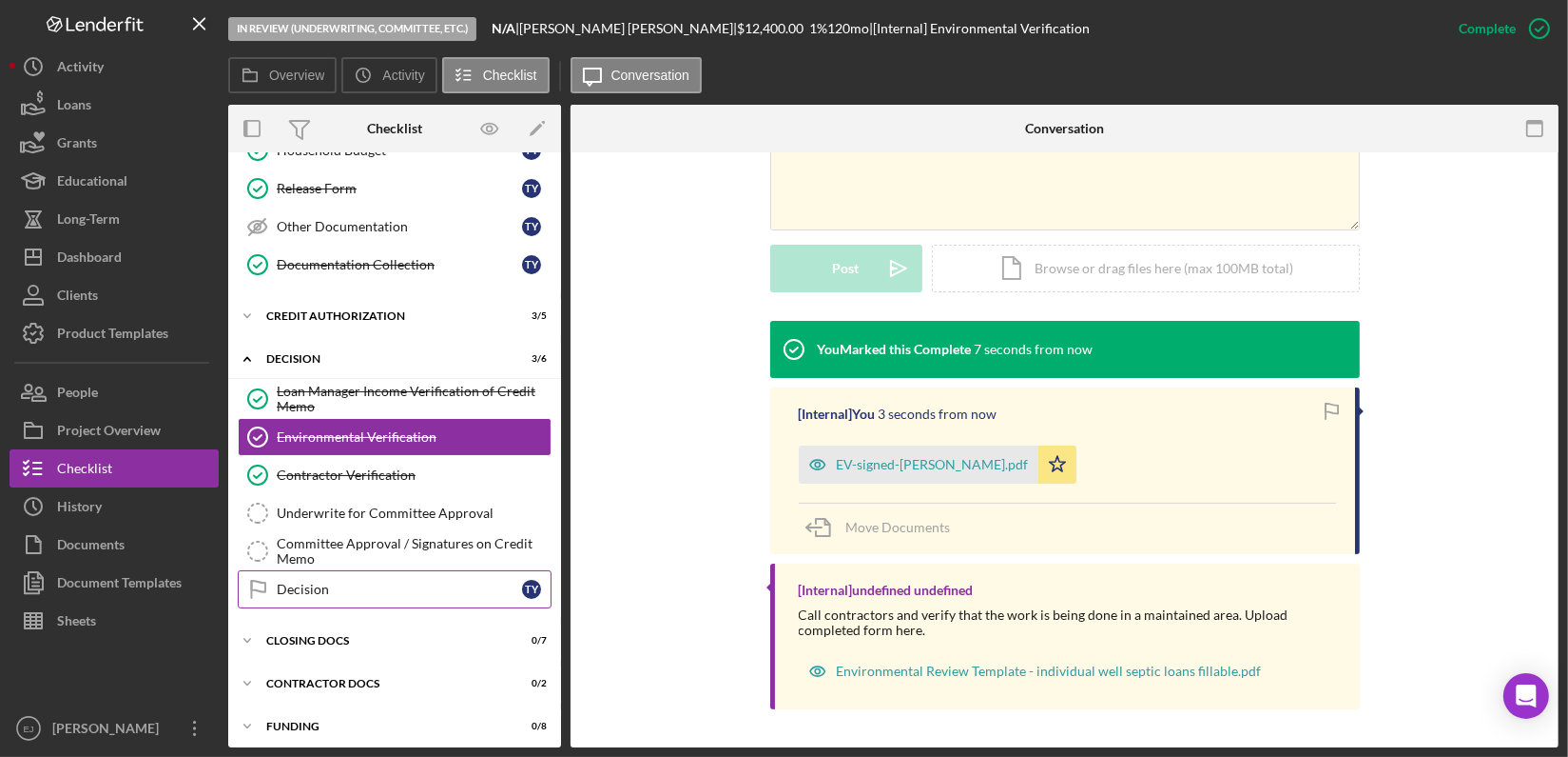
click at [302, 581] on div "Decision" at bounding box center [399, 588] width 246 height 15
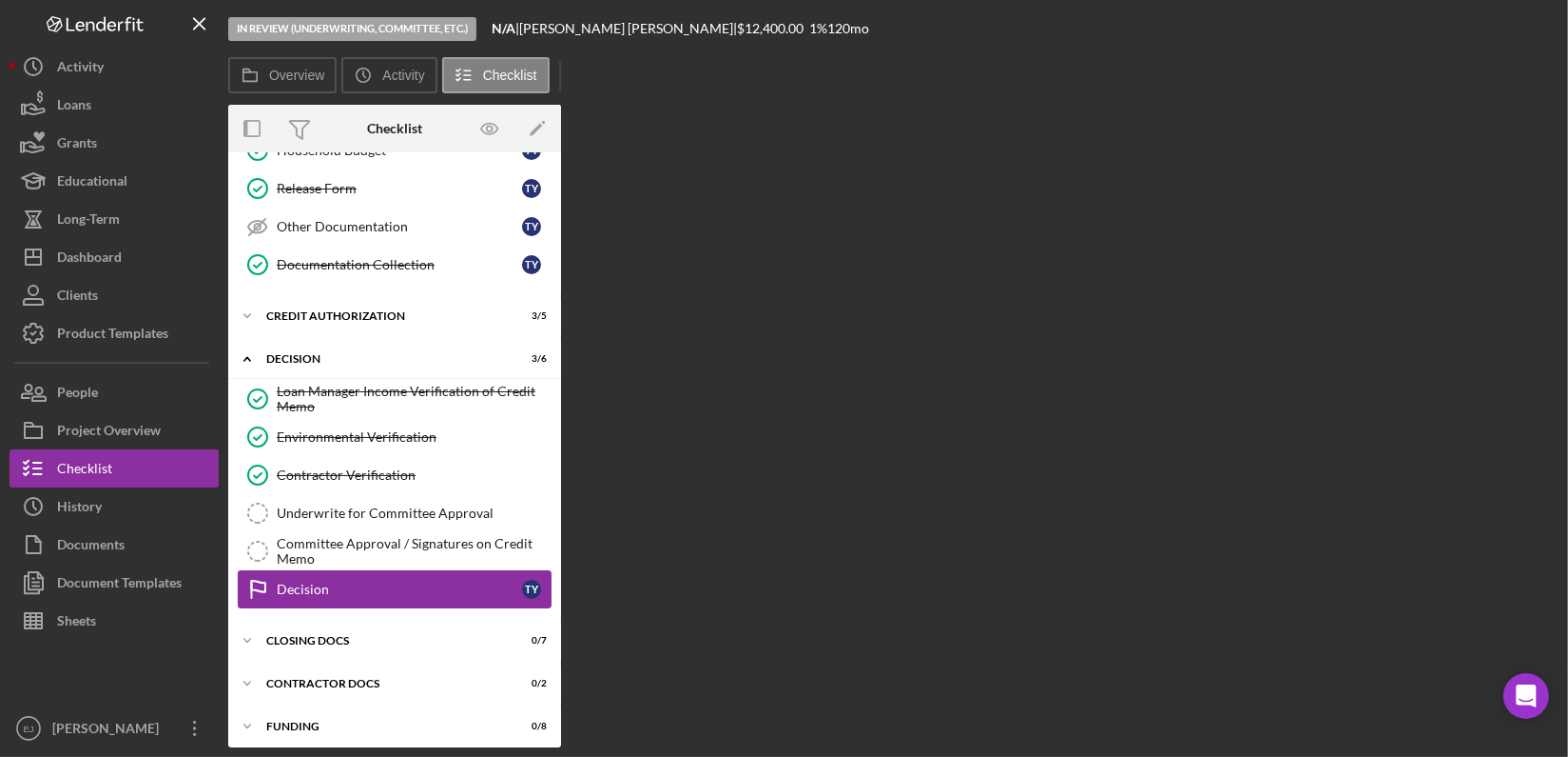
scroll to position [846, 0]
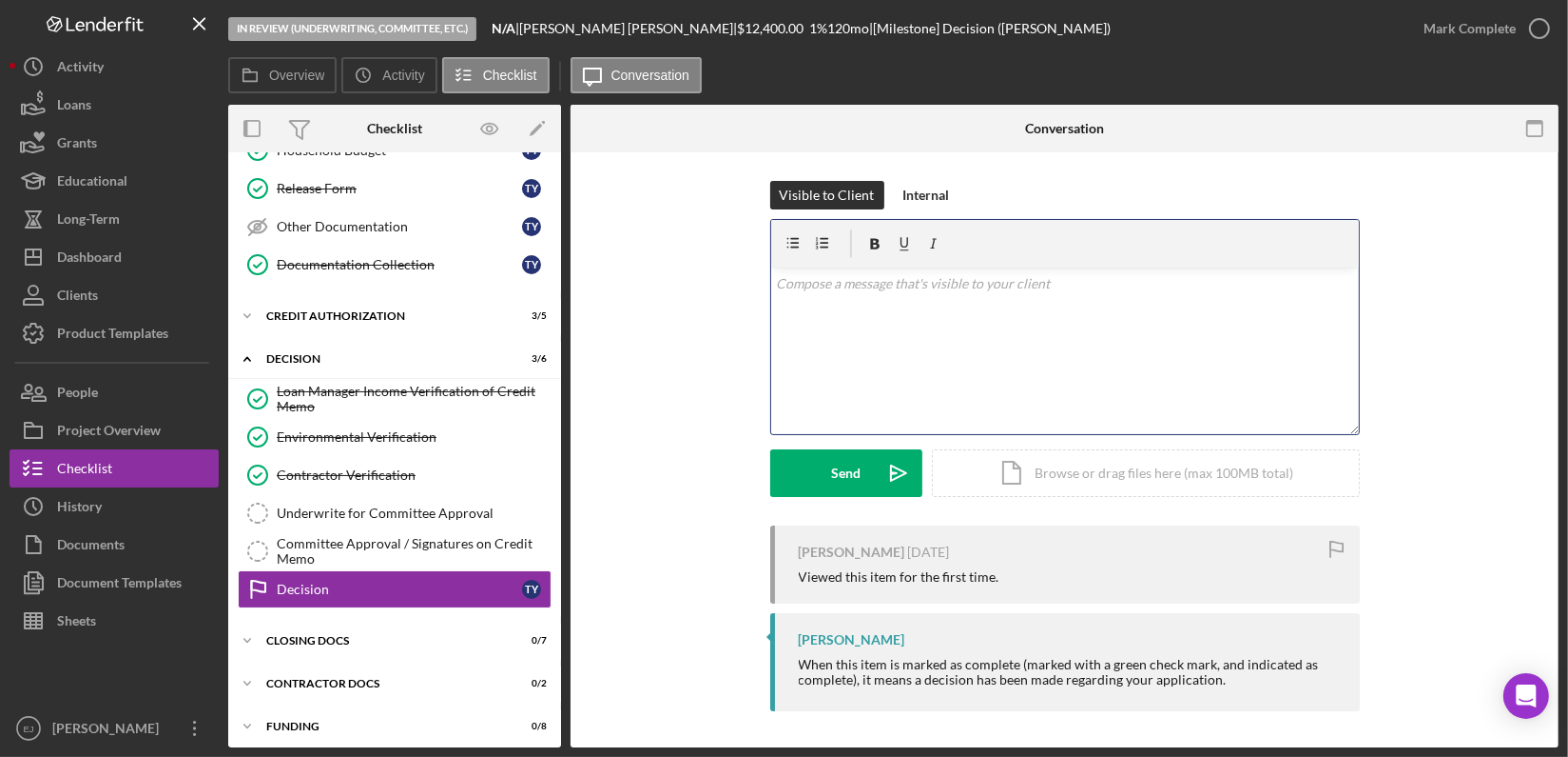
click at [909, 325] on div "v Color teal Color pink Remove color Add row above Add row below Add column bef…" at bounding box center [1065, 351] width 588 height 167
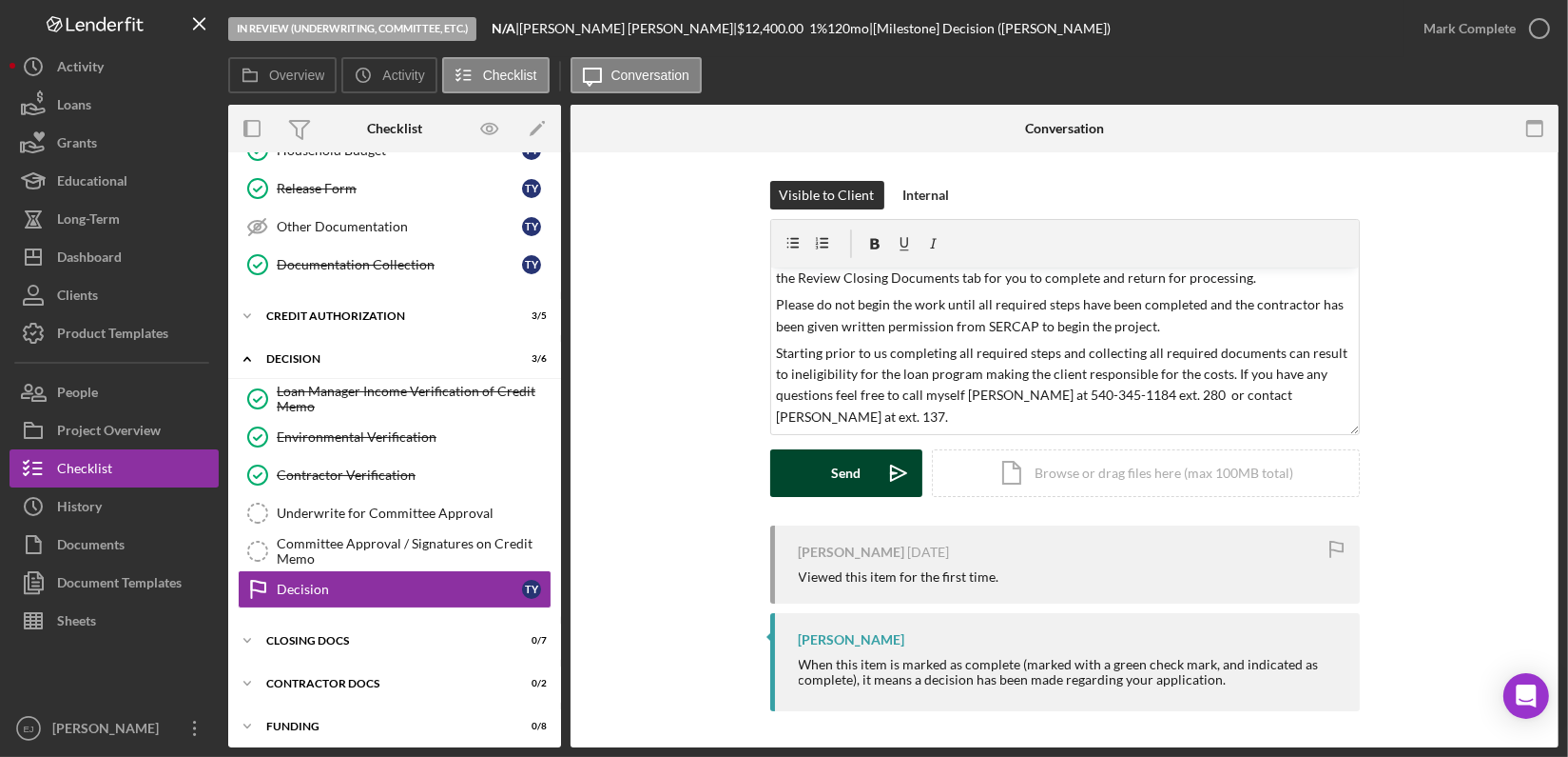
click at [831, 466] on div "Send" at bounding box center [846, 473] width 30 height 48
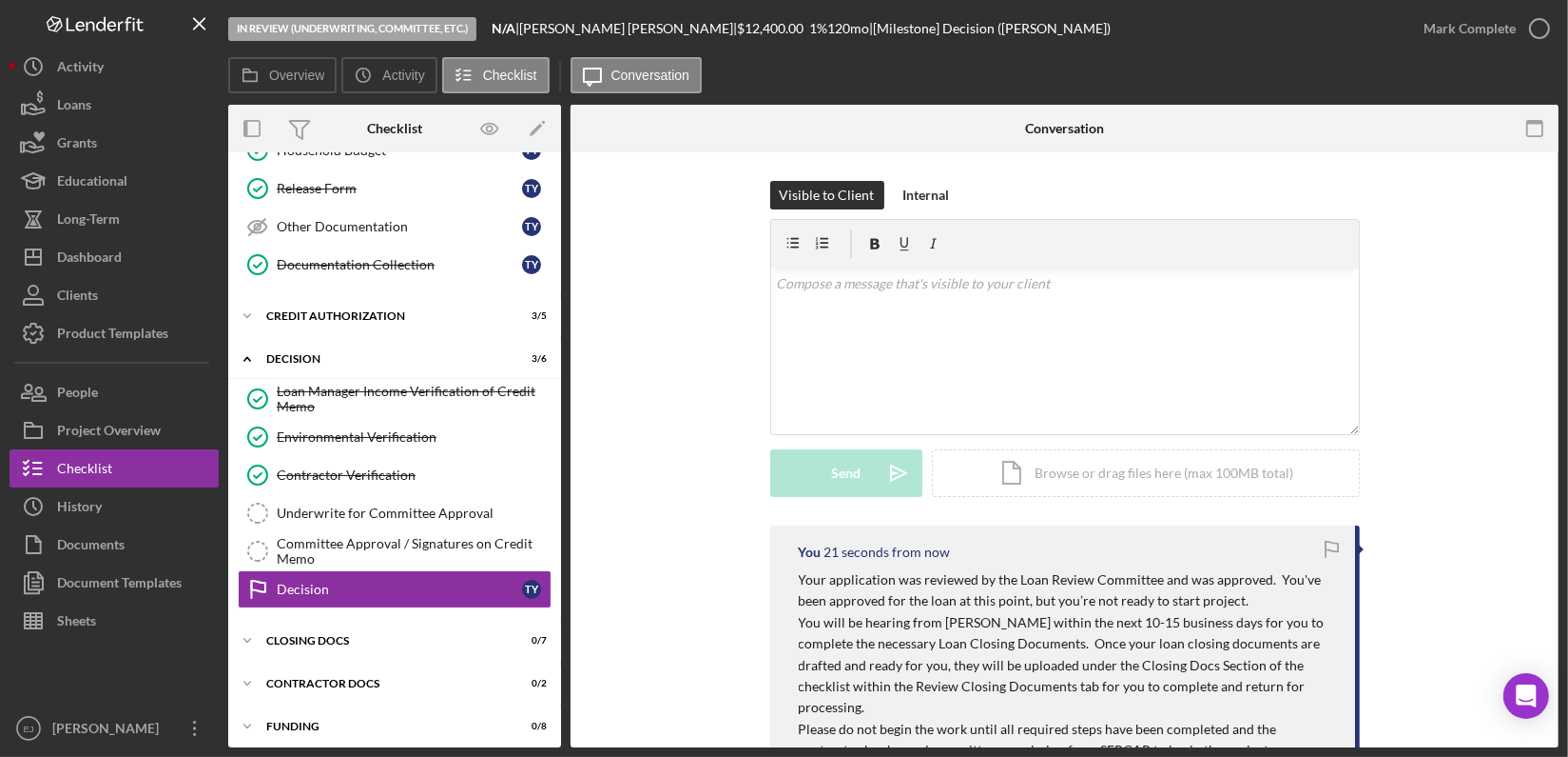
scroll to position [0, 0]
click at [1547, 31] on icon "button" at bounding box center [1540, 29] width 48 height 48
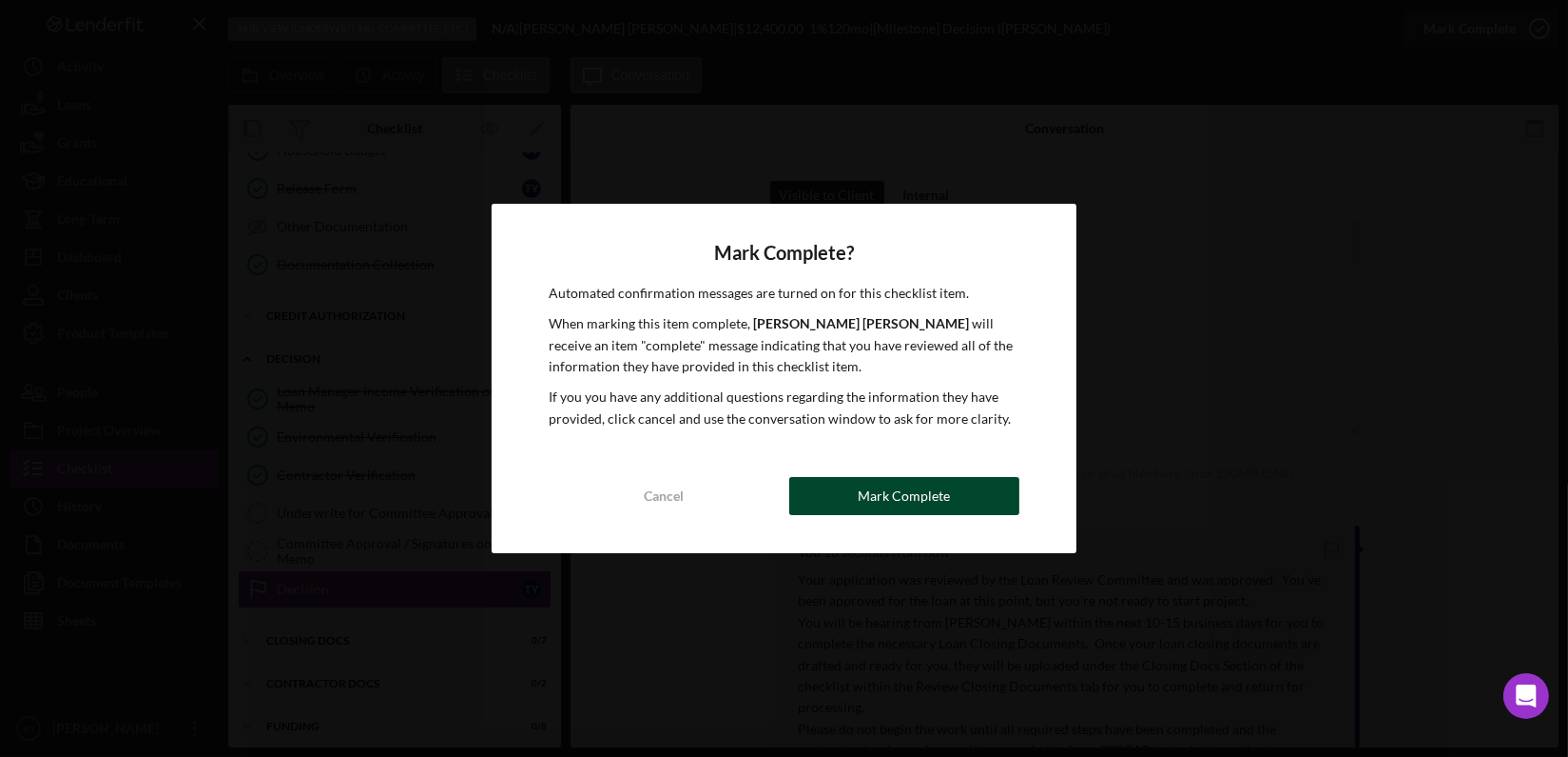
click at [911, 495] on div "Mark Complete" at bounding box center [904, 495] width 92 height 38
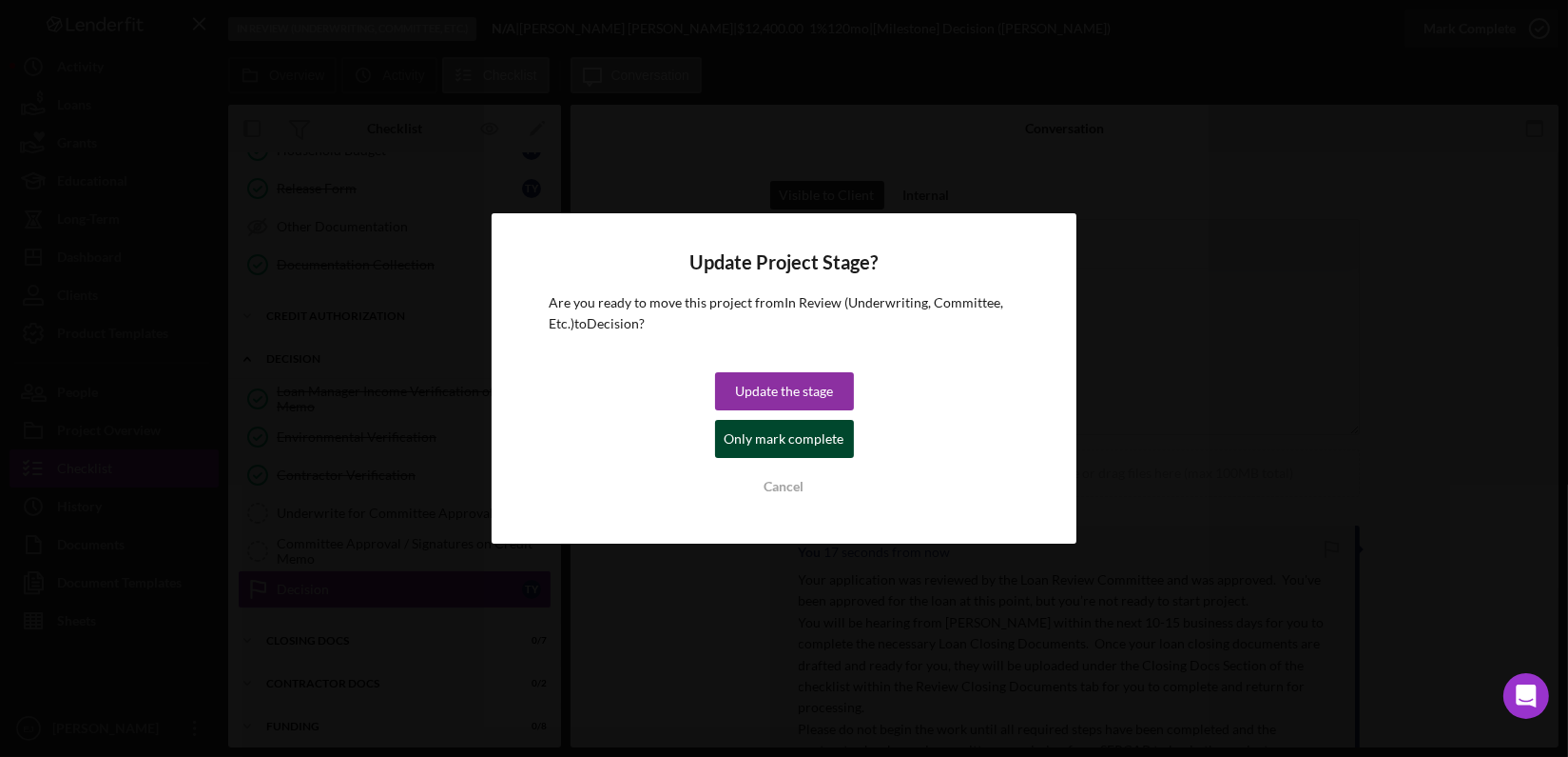
click at [826, 444] on div "Only mark complete" at bounding box center [784, 438] width 120 height 38
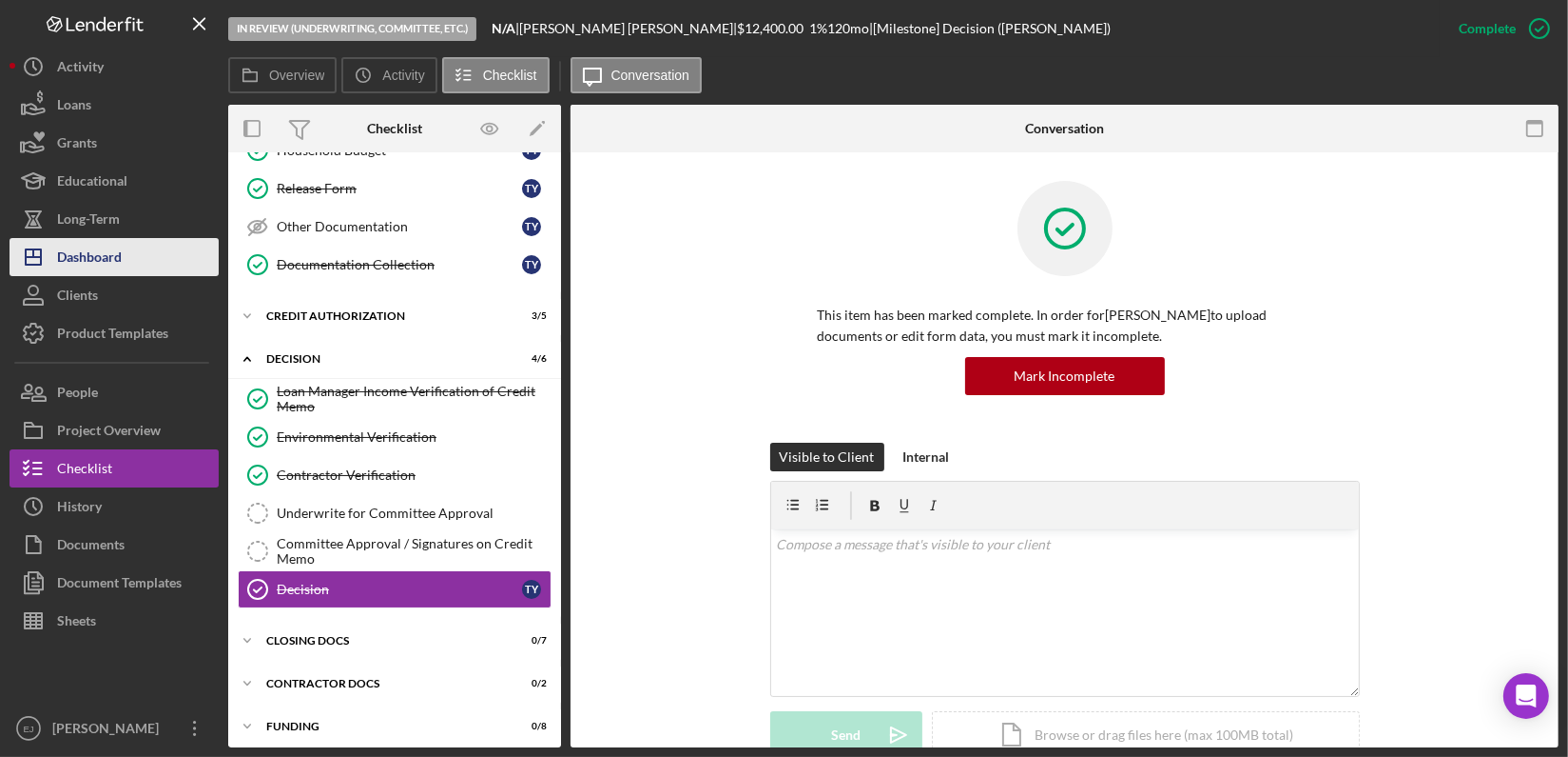
click at [113, 269] on div "Dashboard" at bounding box center [89, 259] width 65 height 43
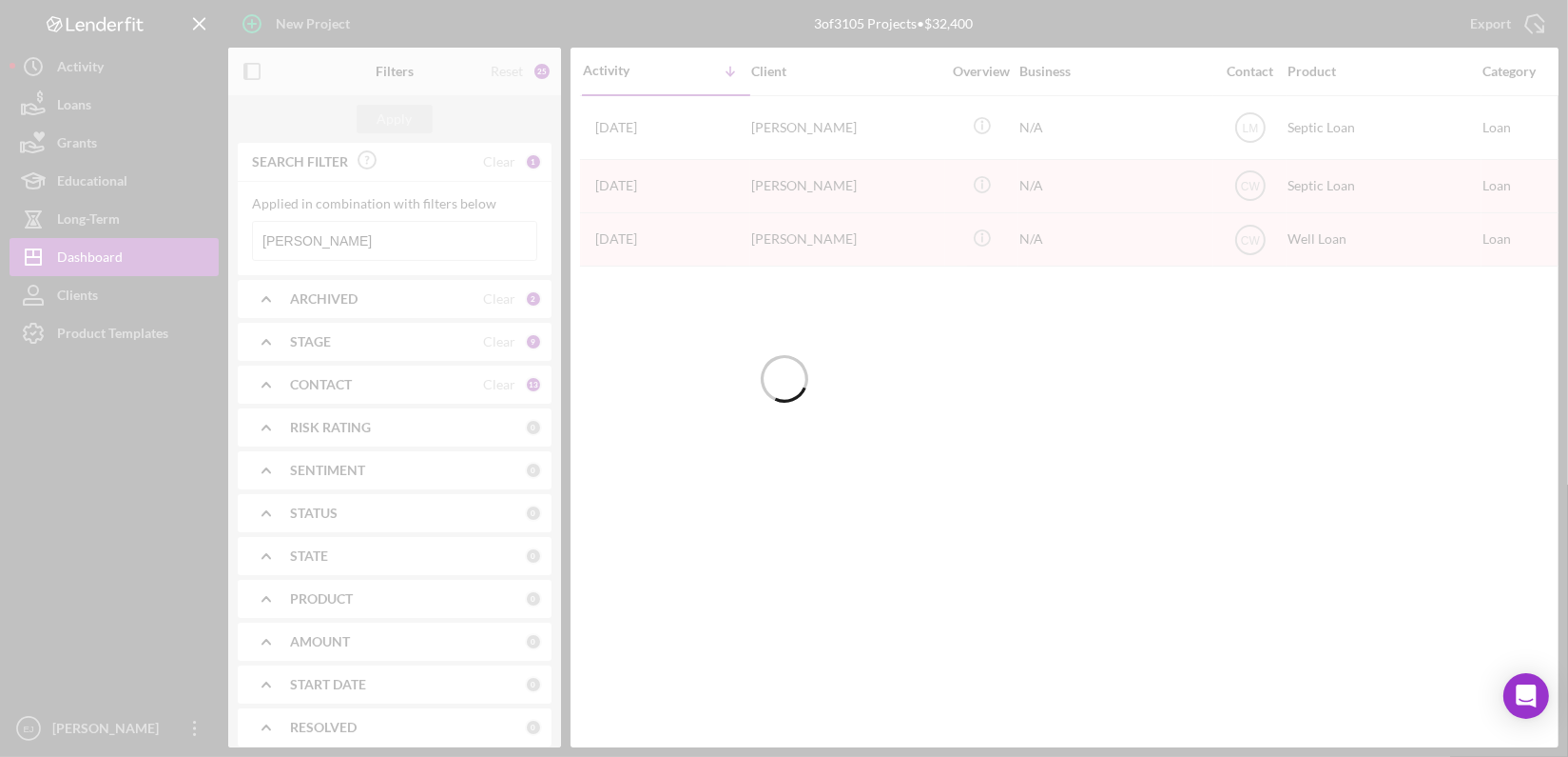
click at [388, 238] on div at bounding box center [784, 378] width 1568 height 757
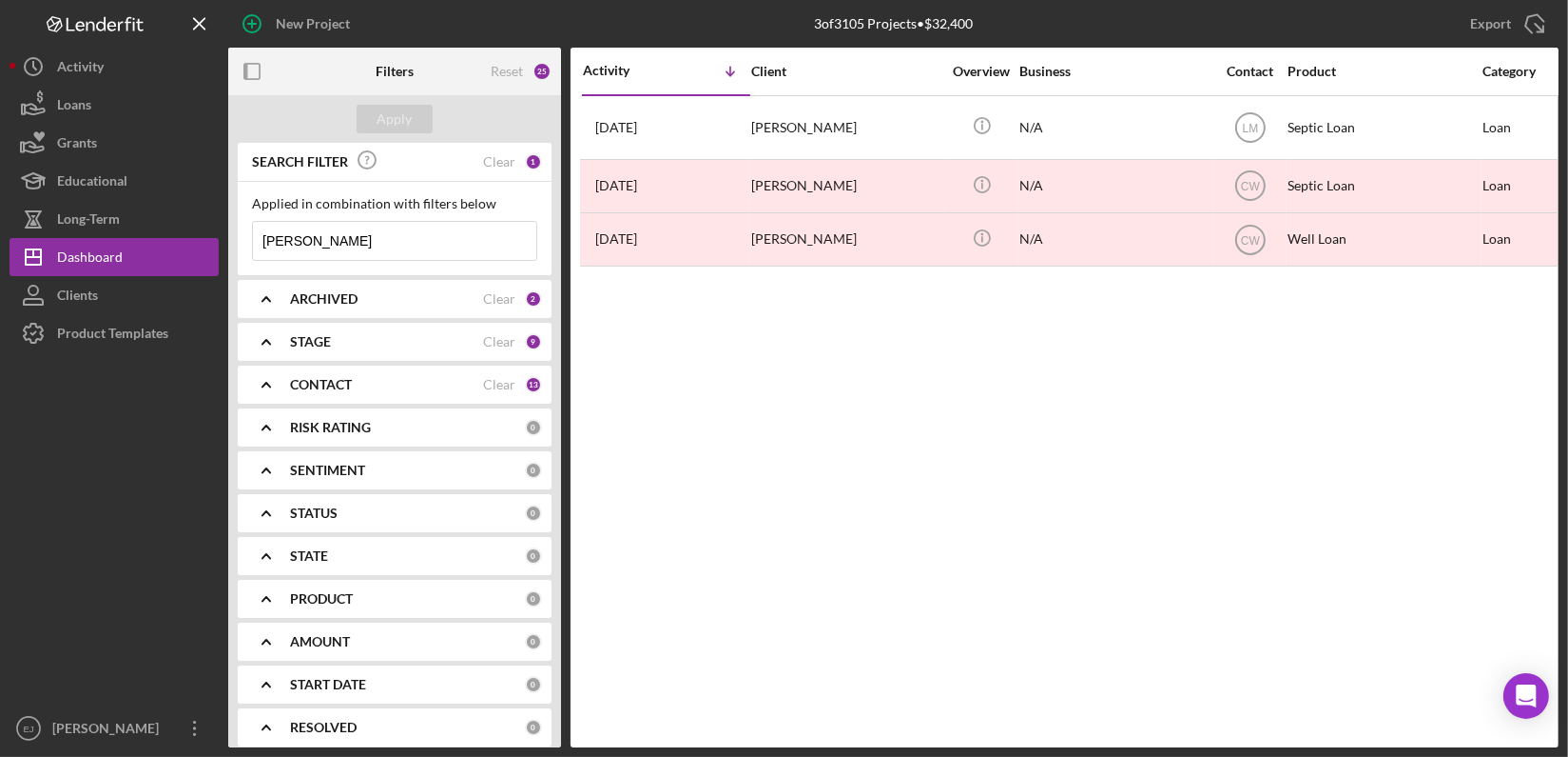
click at [392, 247] on input "yates" at bounding box center [394, 241] width 283 height 38
type input "y"
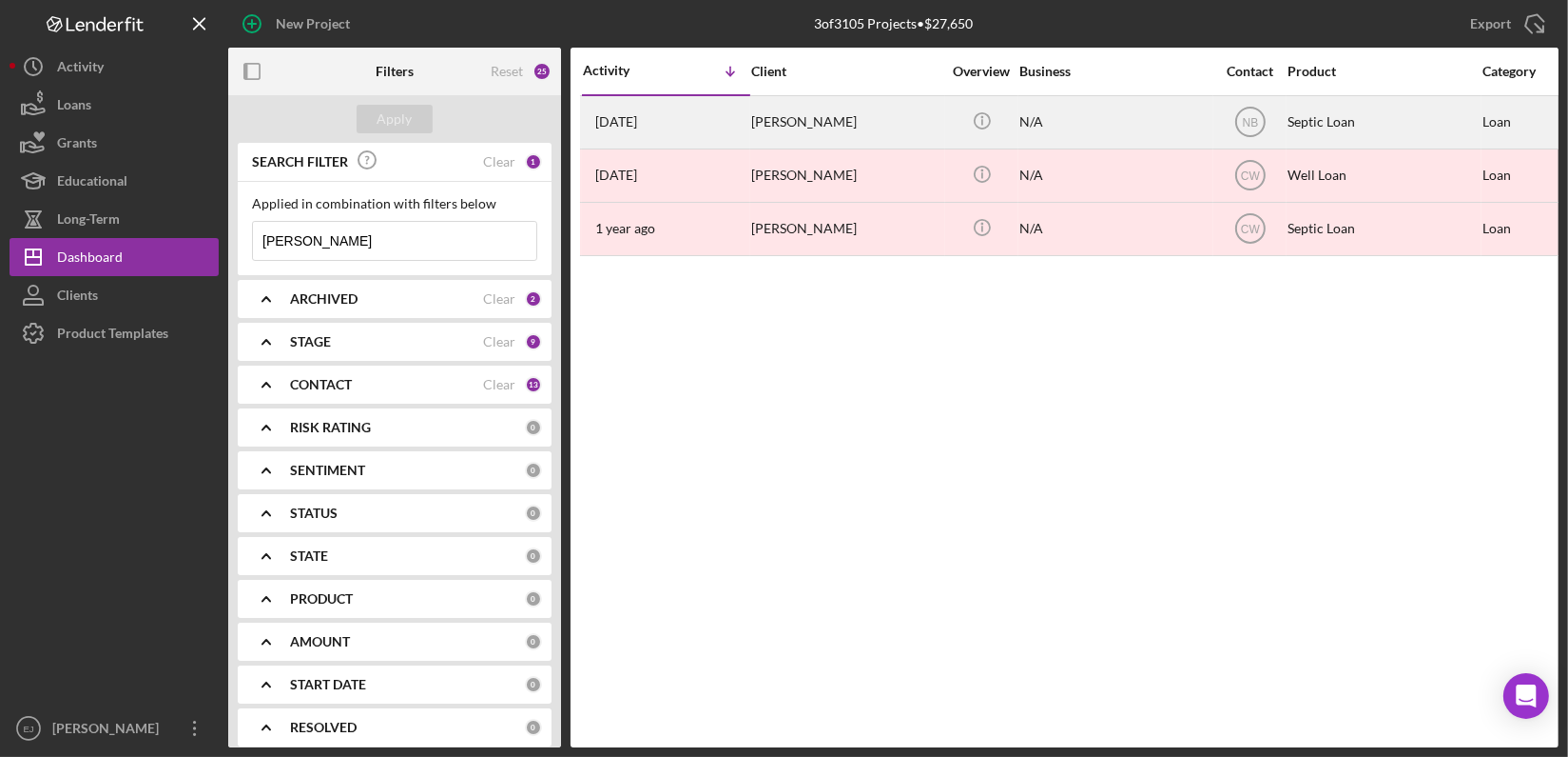
type input "leslie"
click at [752, 134] on div "Leslie Richardson" at bounding box center [846, 122] width 191 height 51
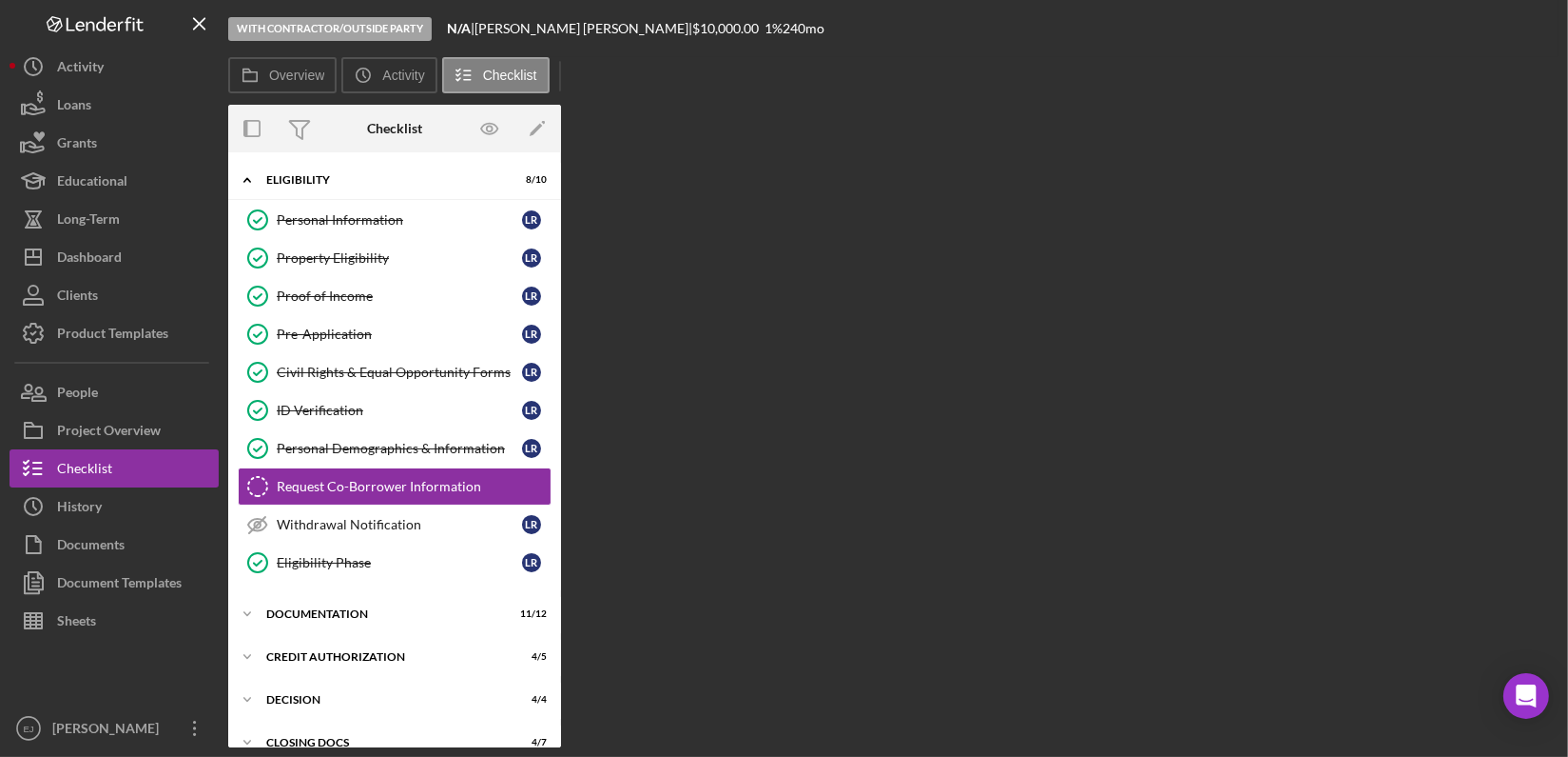
scroll to position [34, 0]
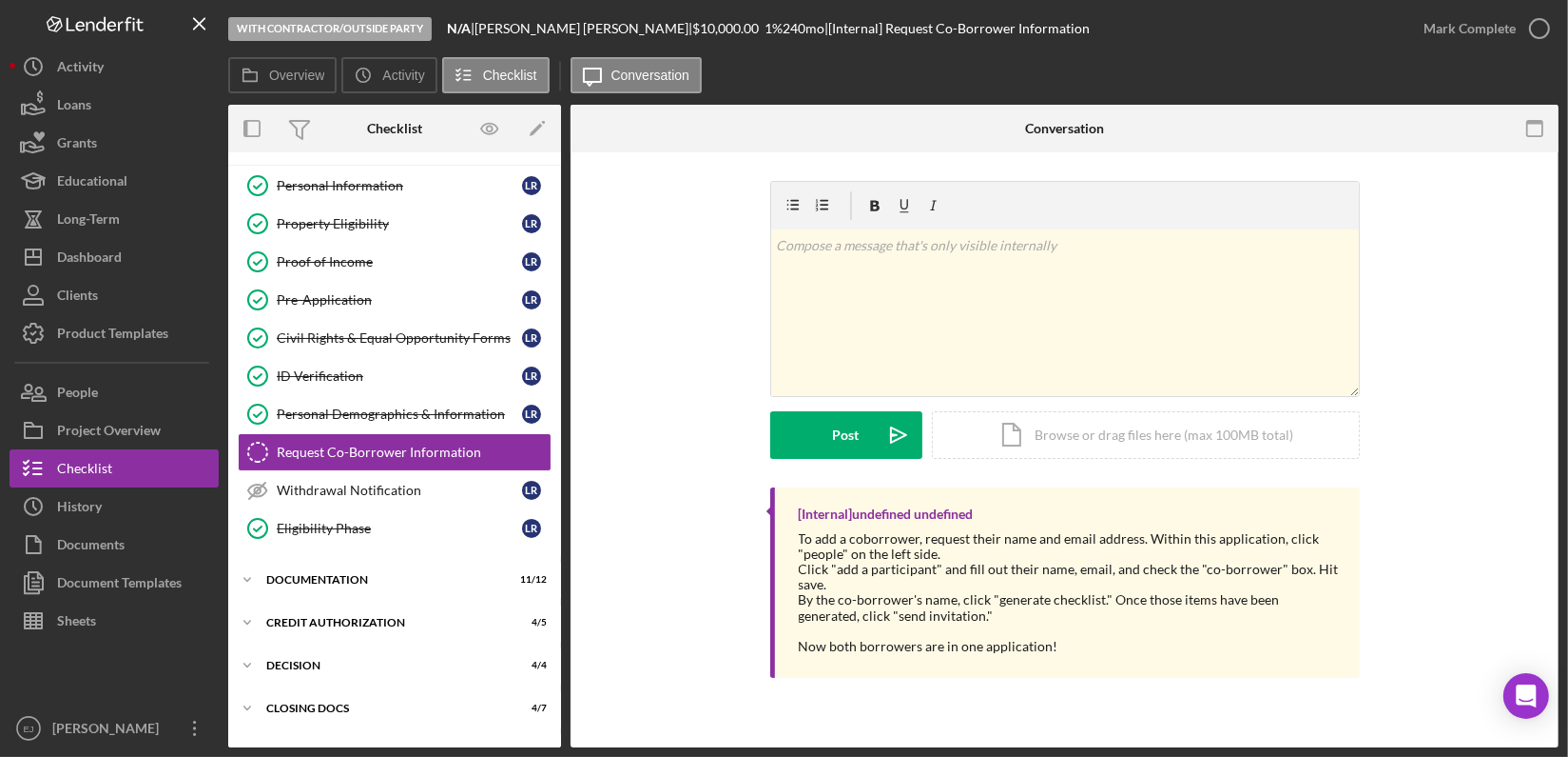
click at [562, 719] on div "Overview Internal Workflow Stage With Contractor/Outside Party Icon/Dropdown Ar…" at bounding box center [893, 425] width 1330 height 642
click at [282, 675] on div "Icon/Expander Decision 4 / 4" at bounding box center [395, 665] width 333 height 38
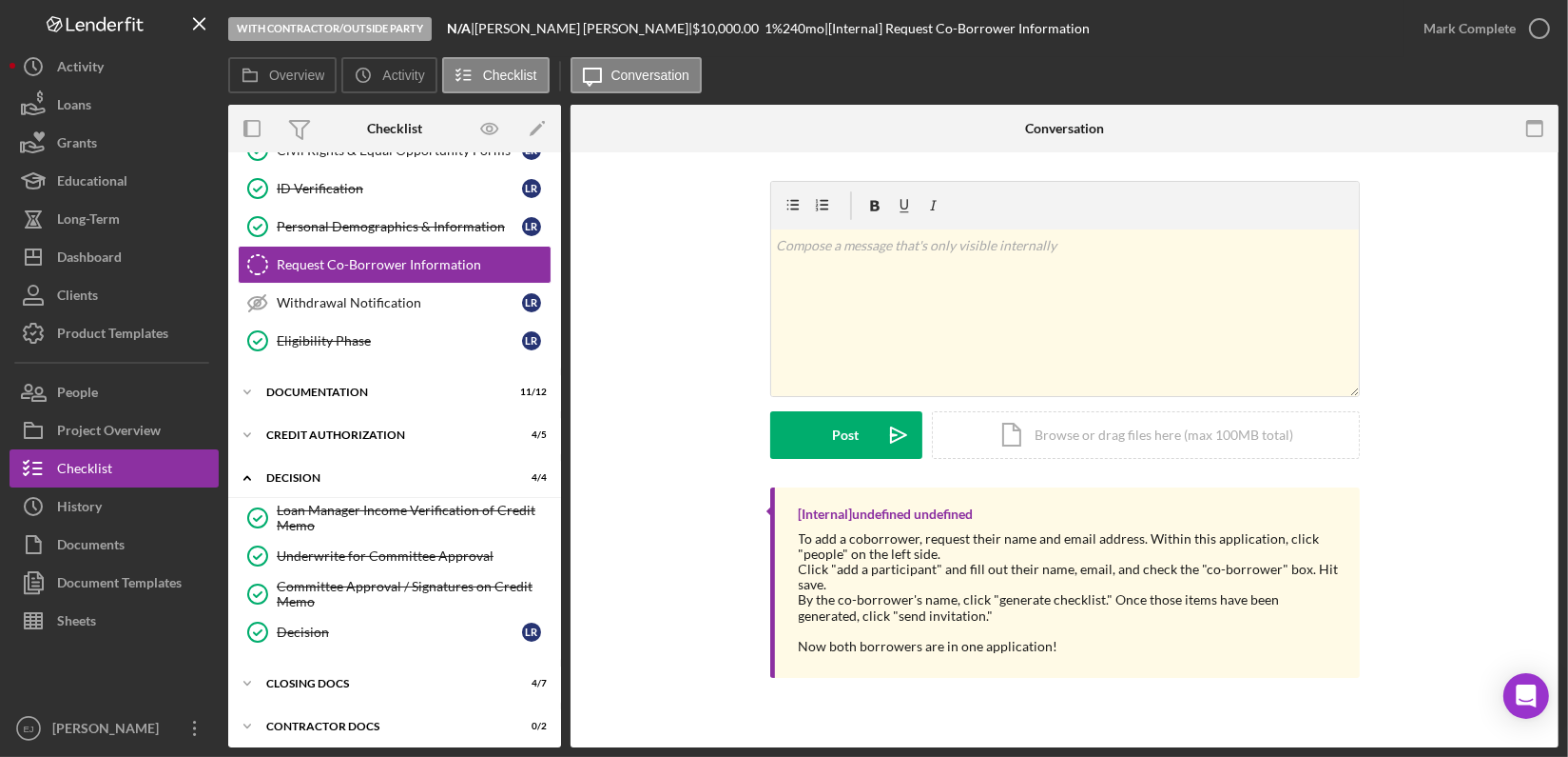
scroll to position [270, 0]
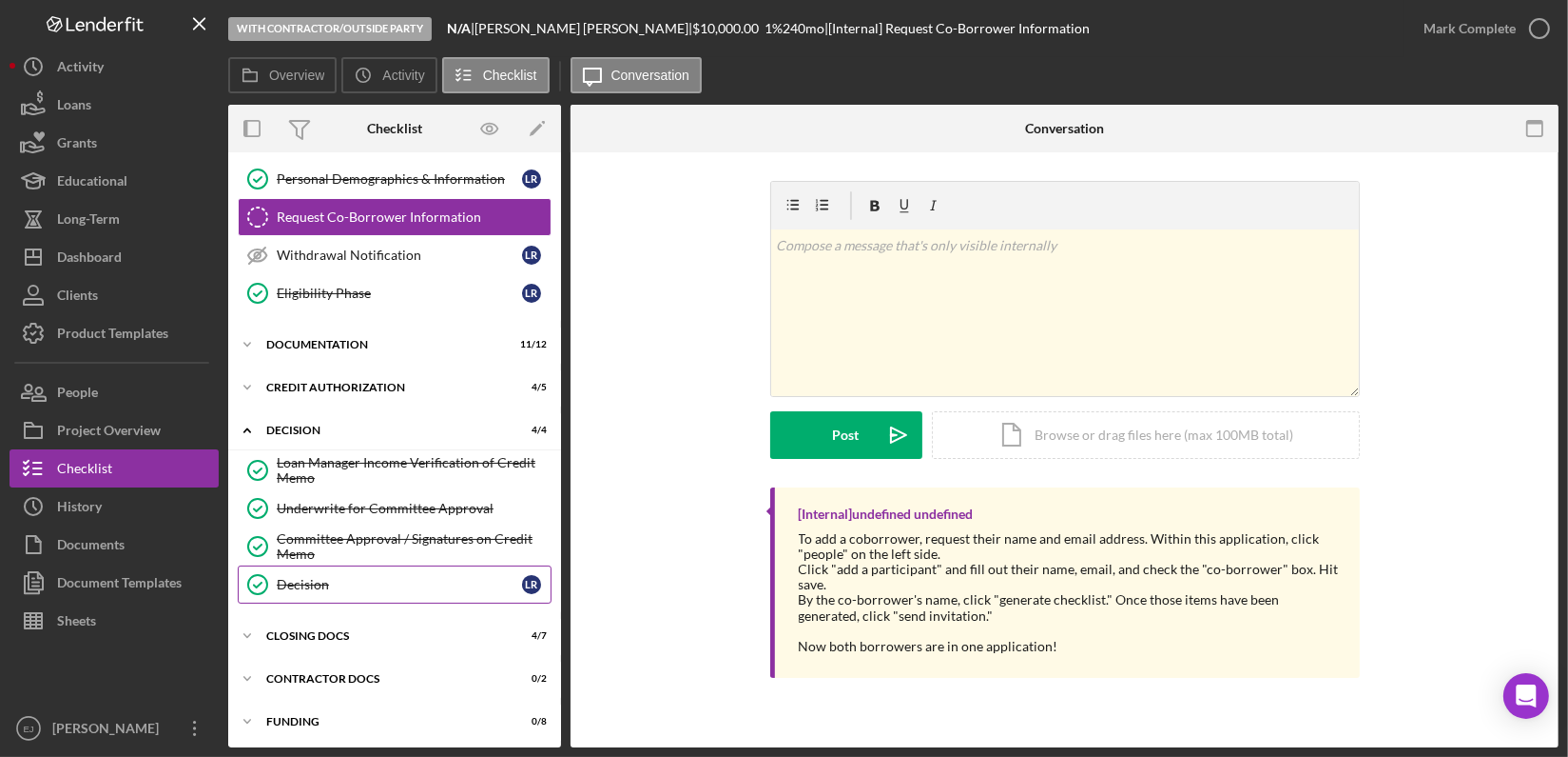
click at [273, 568] on icon "Decision" at bounding box center [258, 584] width 48 height 48
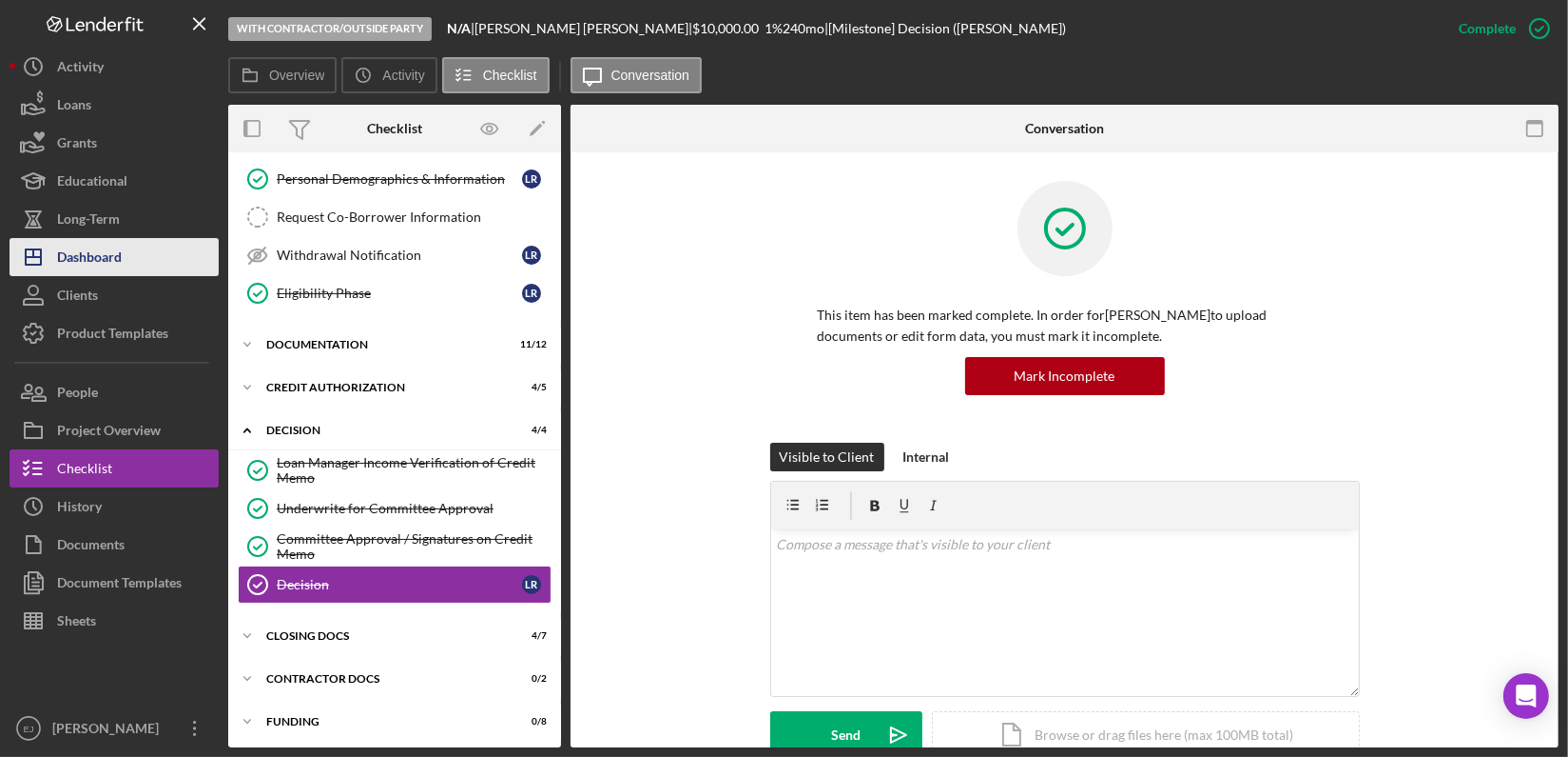
click at [80, 263] on div "Dashboard" at bounding box center [89, 259] width 65 height 43
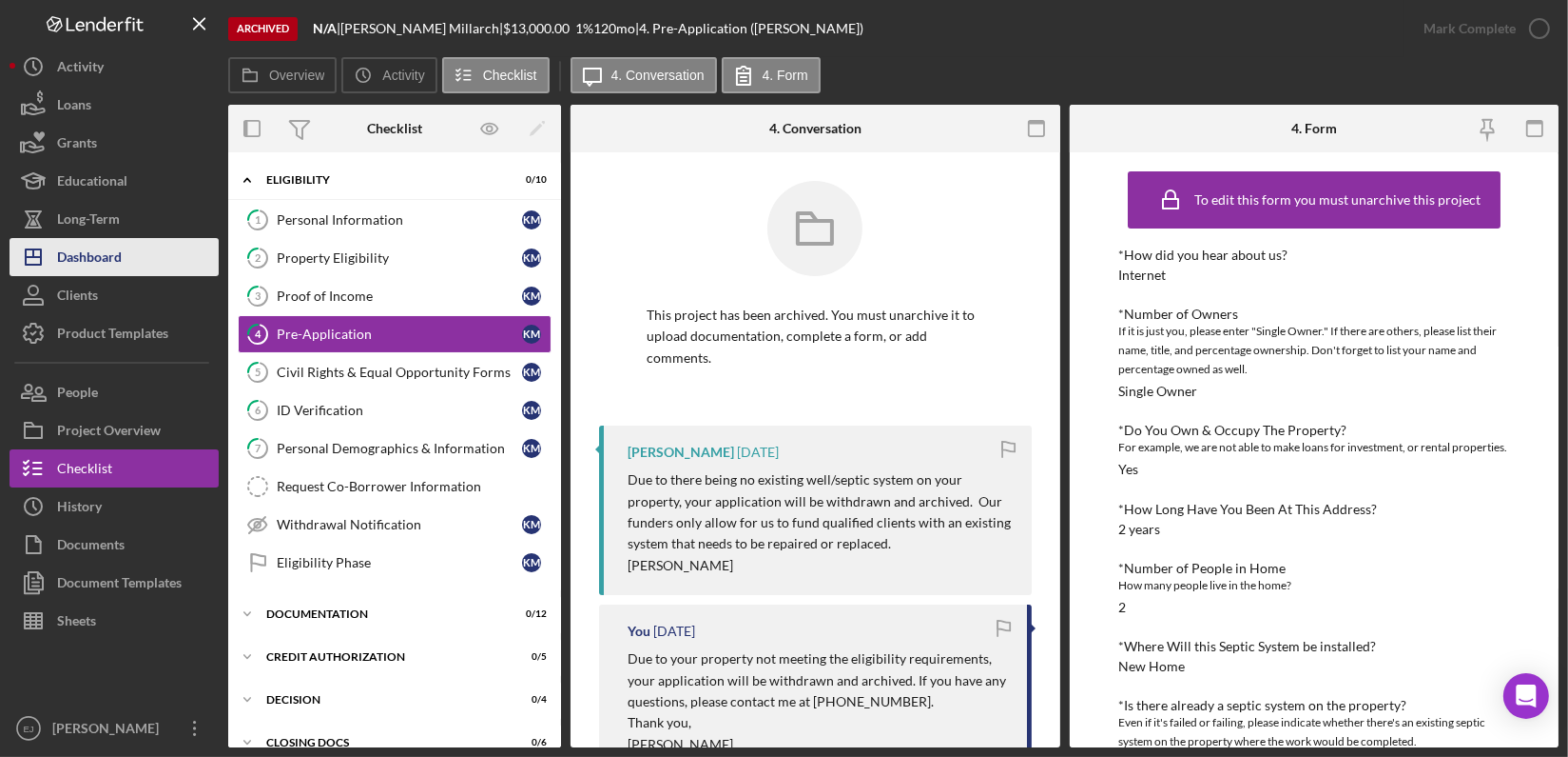
click at [73, 254] on div "Dashboard" at bounding box center [89, 259] width 65 height 43
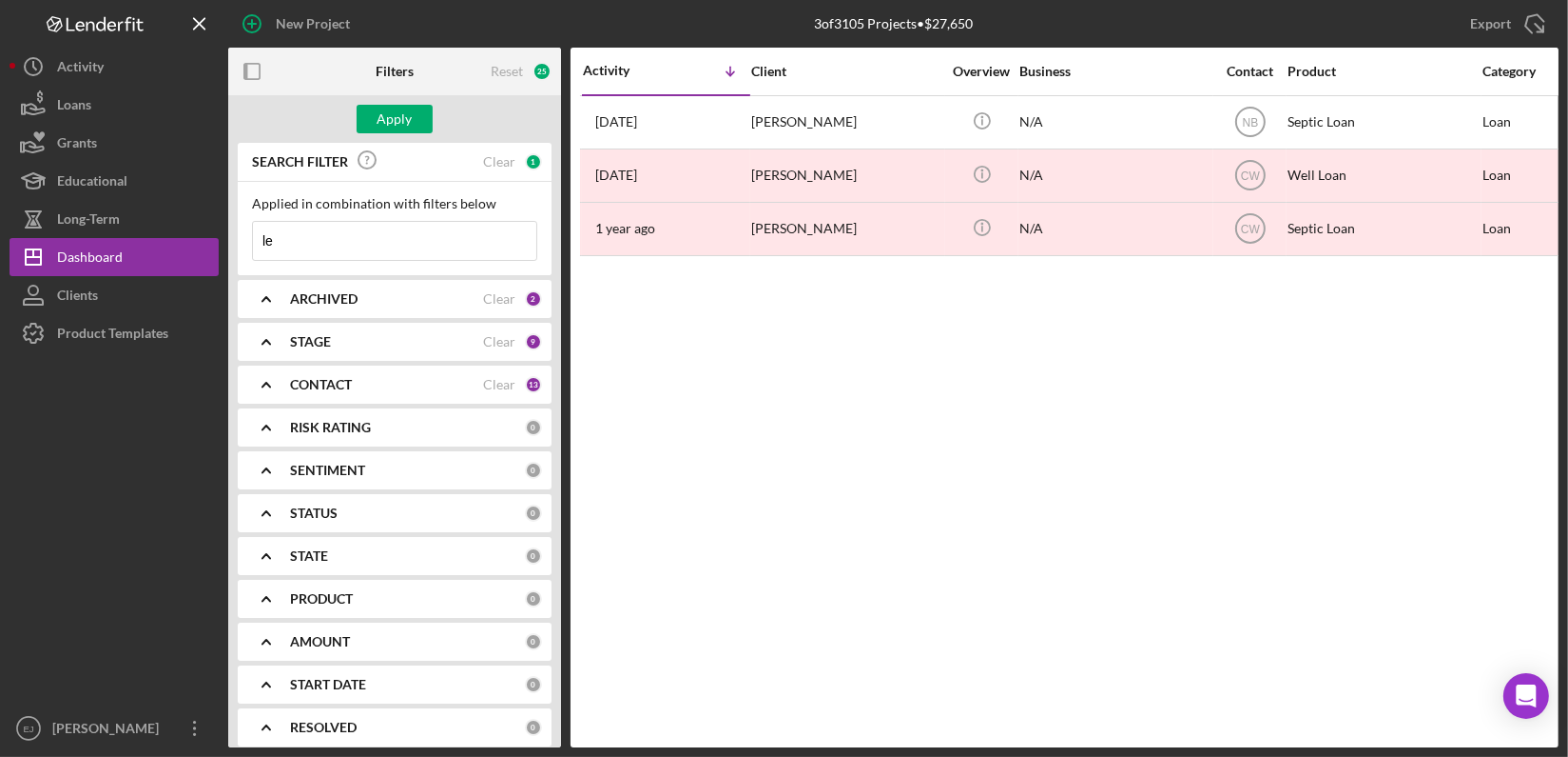
type input "l"
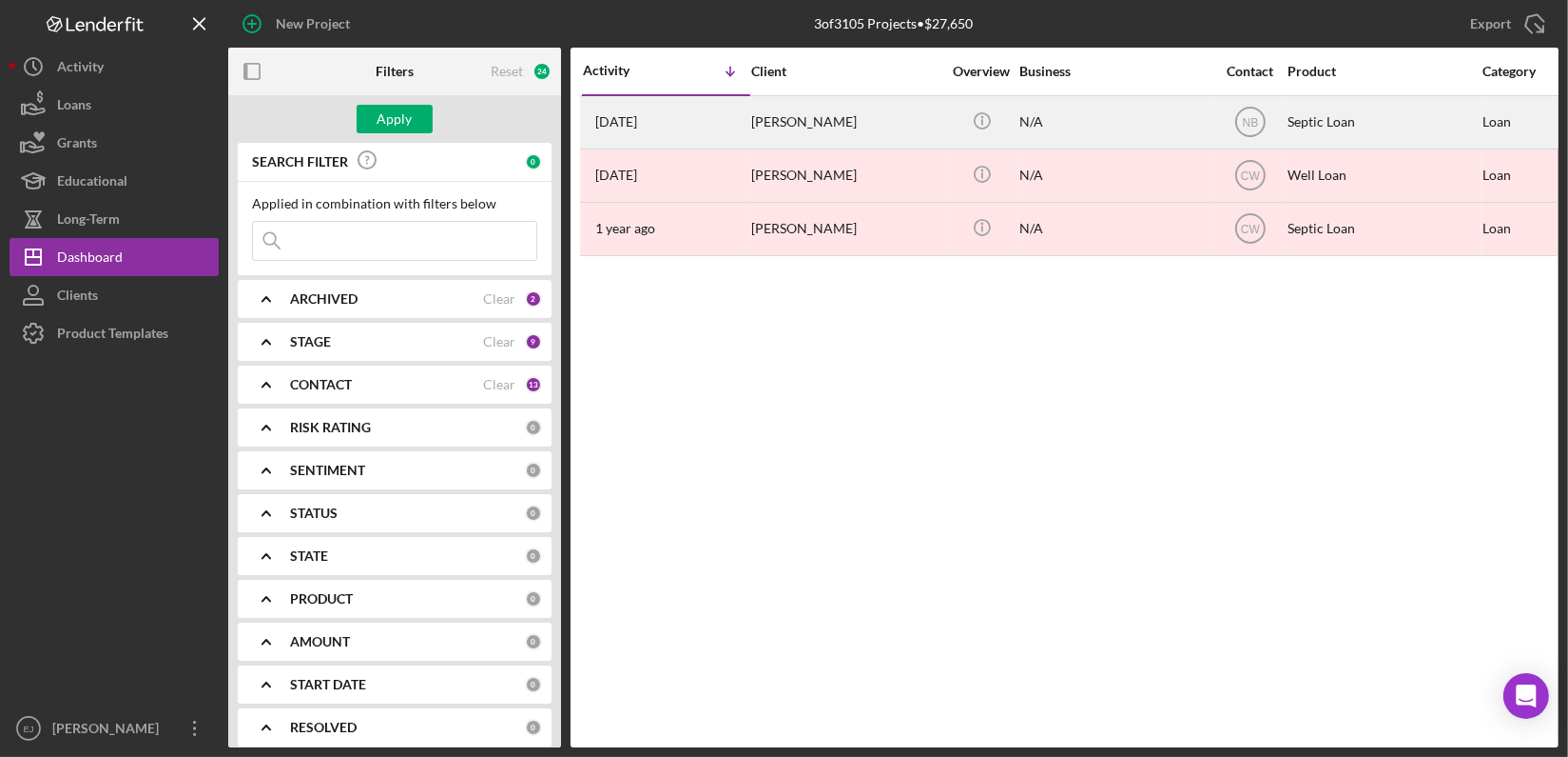
click at [796, 118] on div "Leslie Richardson" at bounding box center [846, 122] width 191 height 51
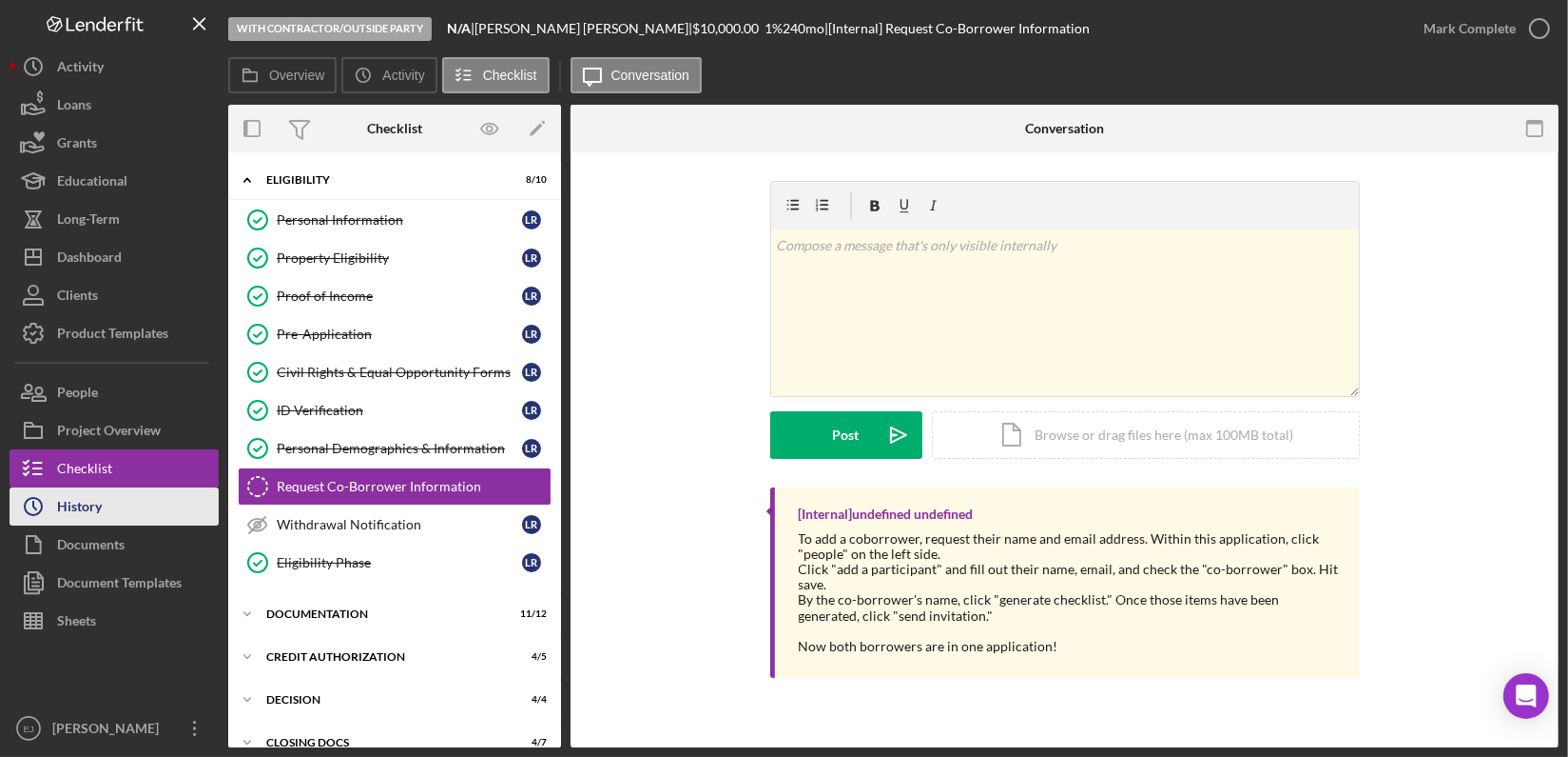
scroll to position [34, 0]
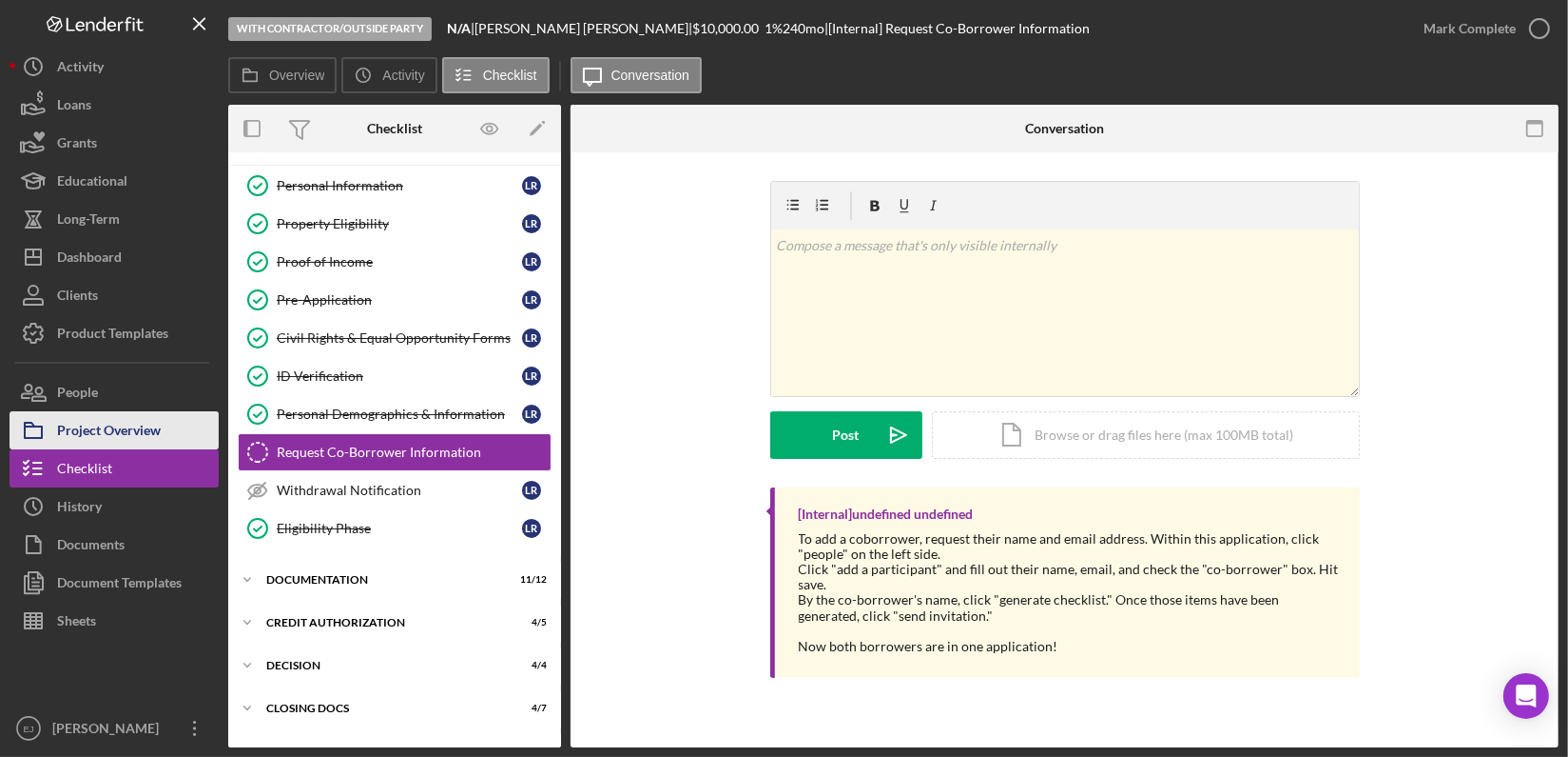
click at [122, 437] on div "Project Overview" at bounding box center [109, 432] width 104 height 43
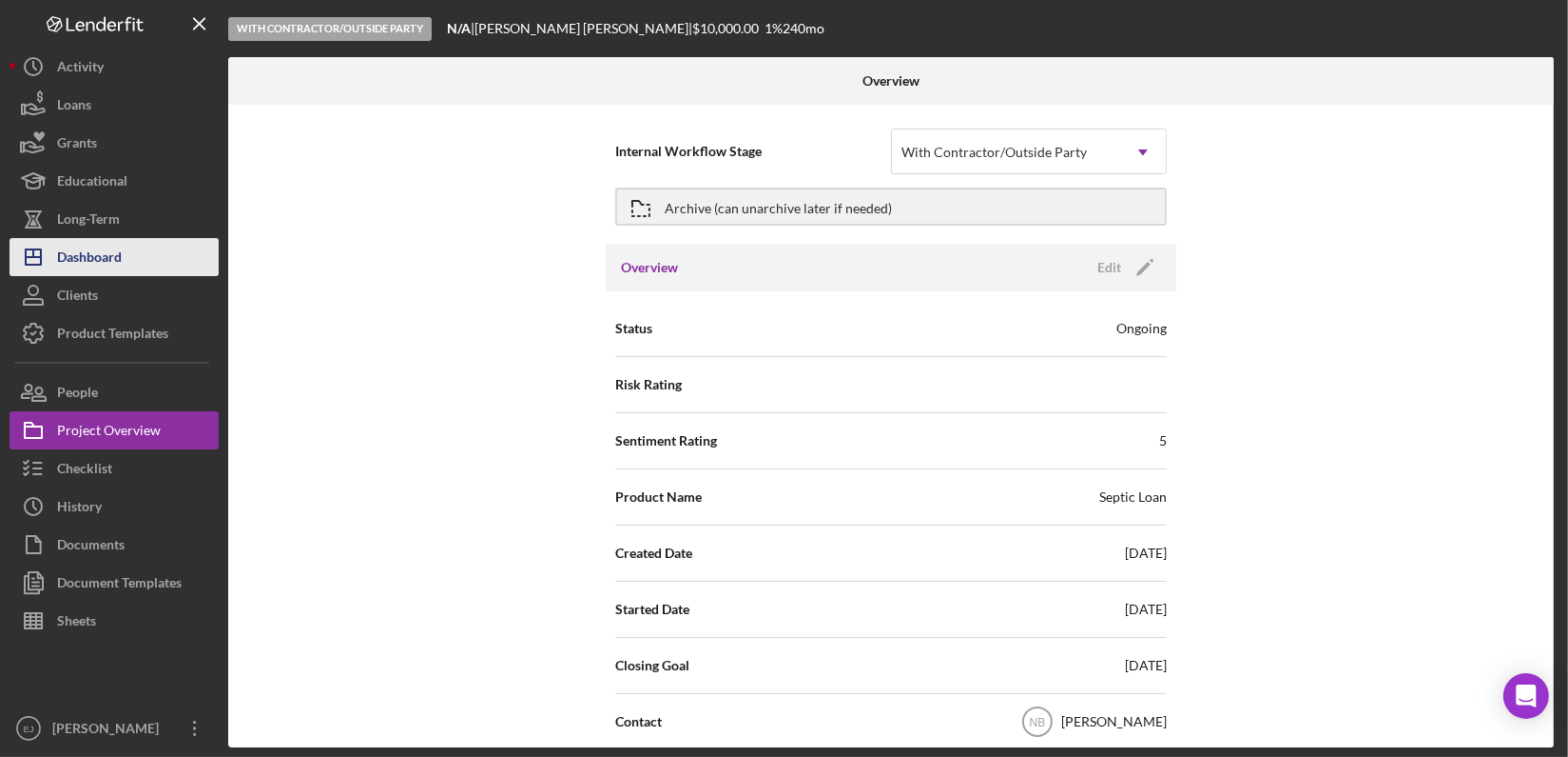
click at [100, 243] on div "Dashboard" at bounding box center [89, 259] width 65 height 43
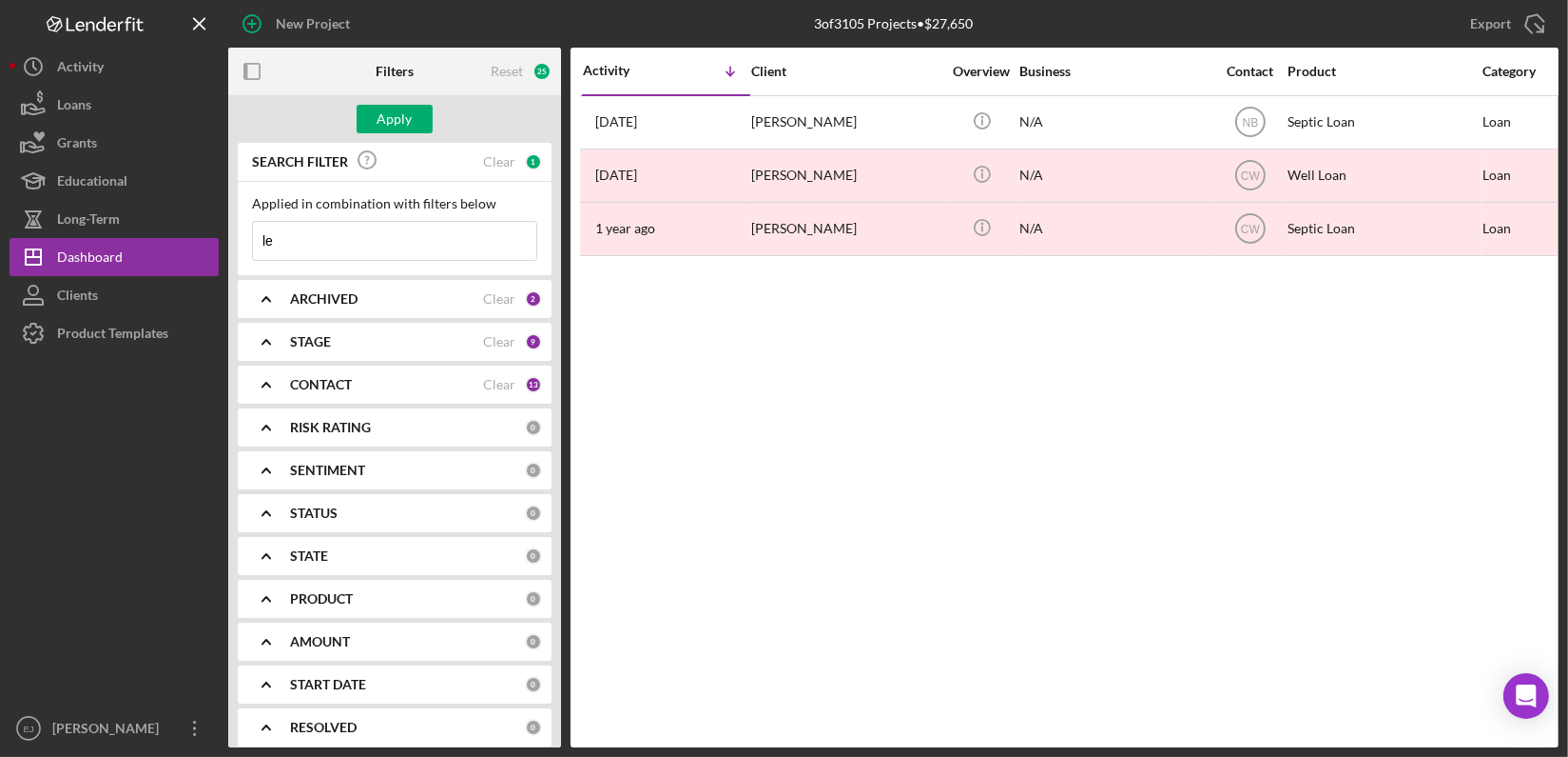
type input "l"
type input "yates"
click at [413, 115] on button "Apply" at bounding box center [394, 119] width 76 height 29
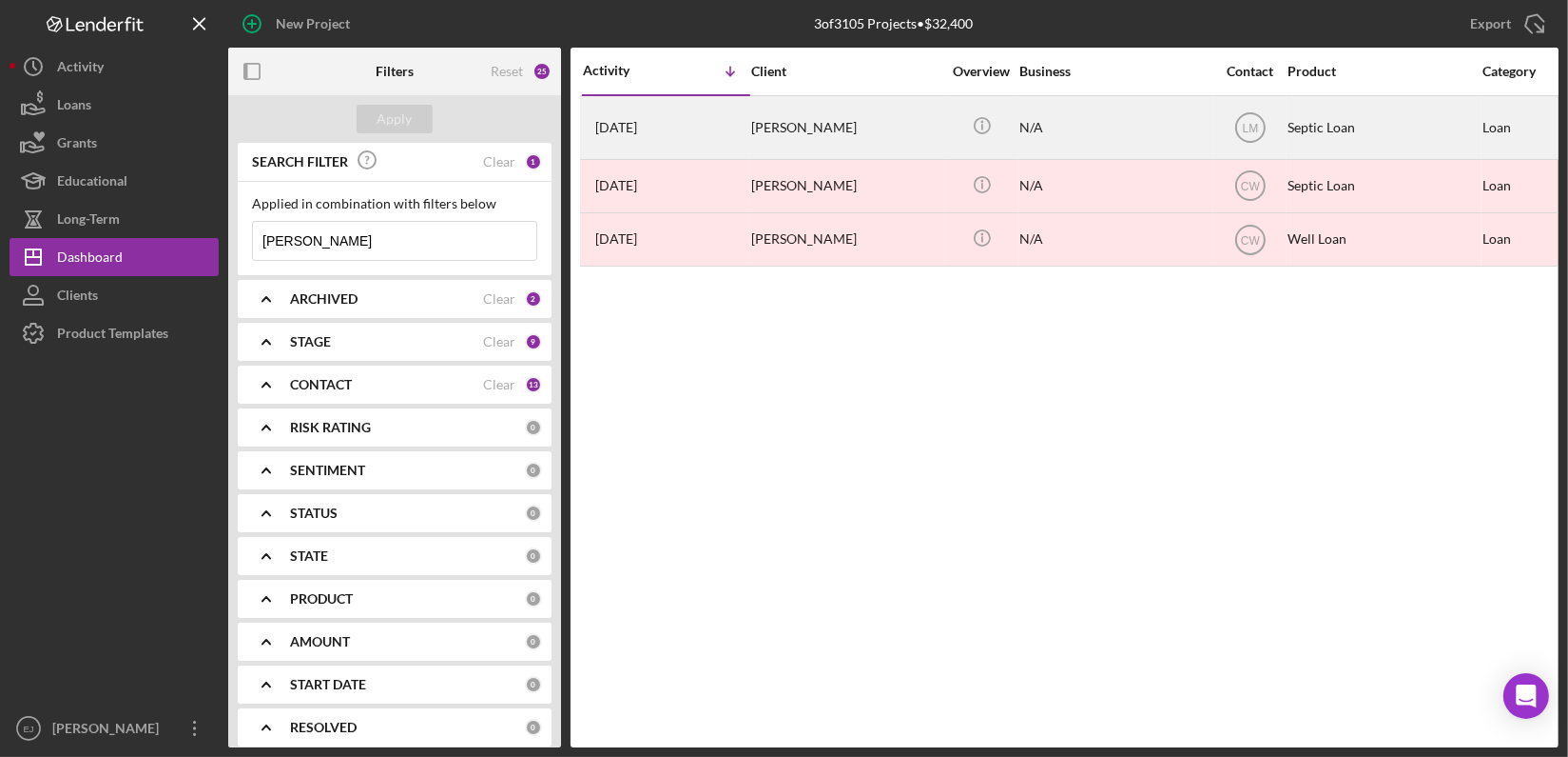
click at [779, 130] on div "Tina Yates" at bounding box center [846, 127] width 191 height 61
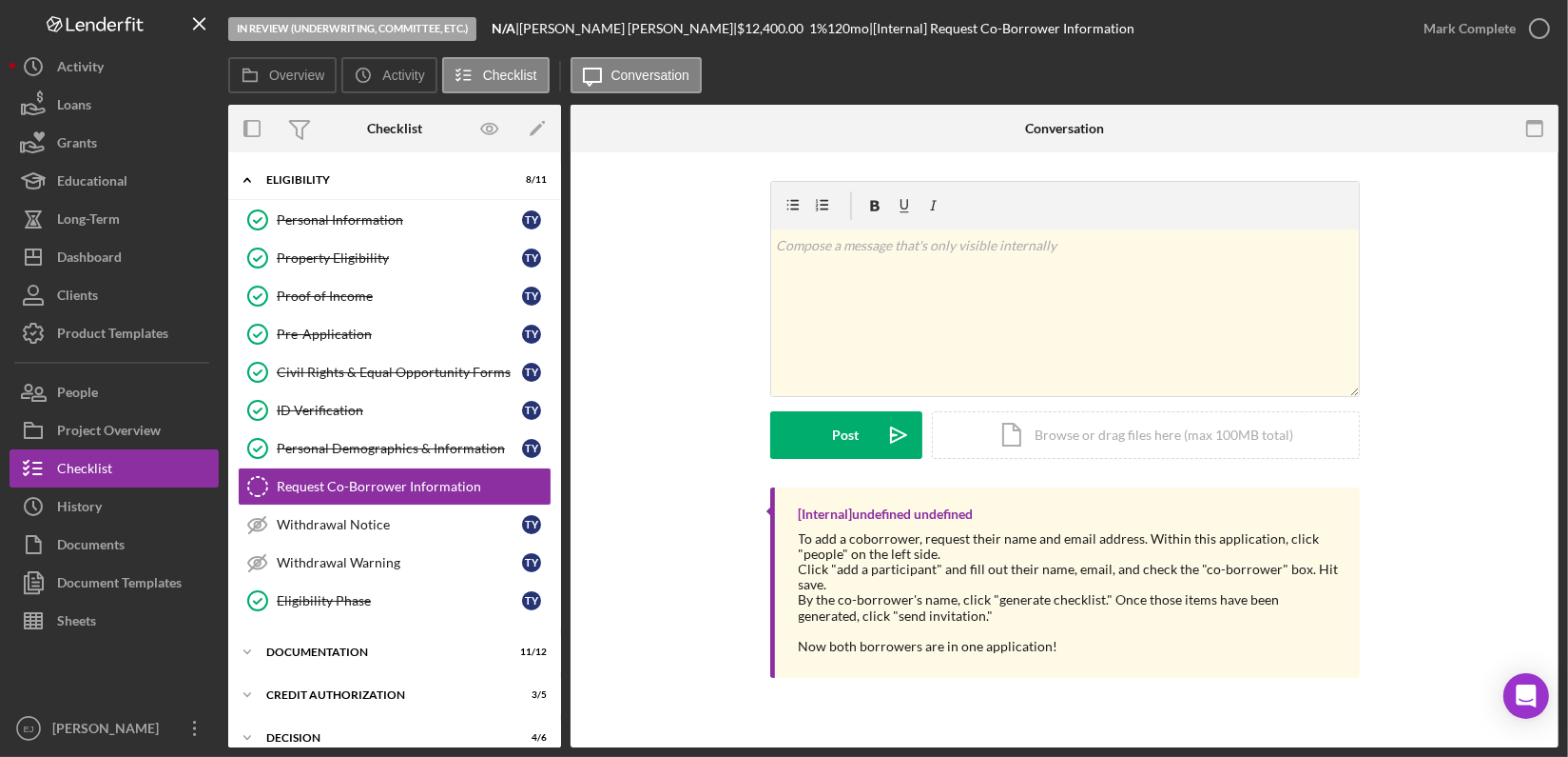
scroll to position [34, 0]
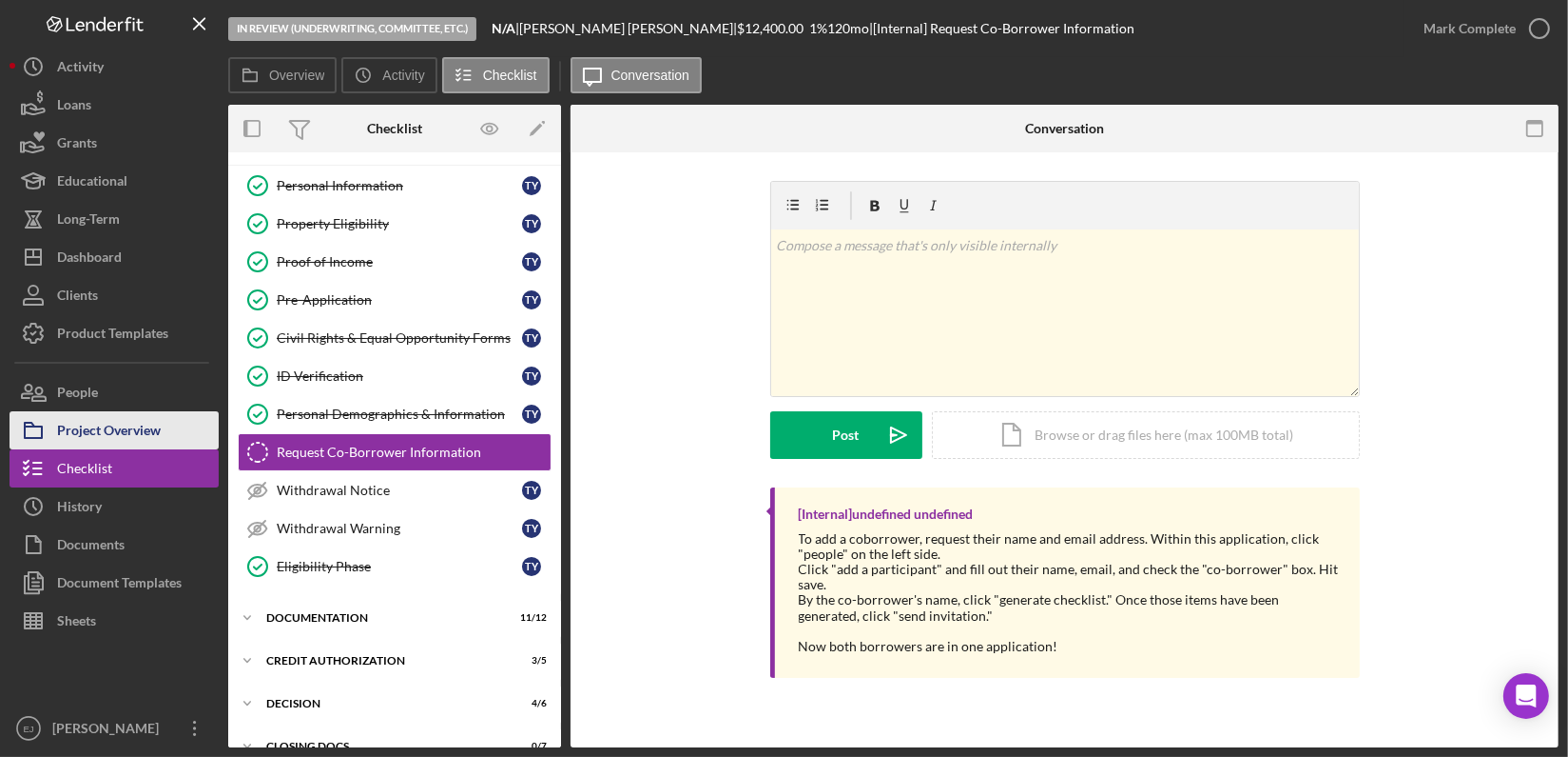
click at [151, 420] on div "Project Overview" at bounding box center [109, 432] width 104 height 43
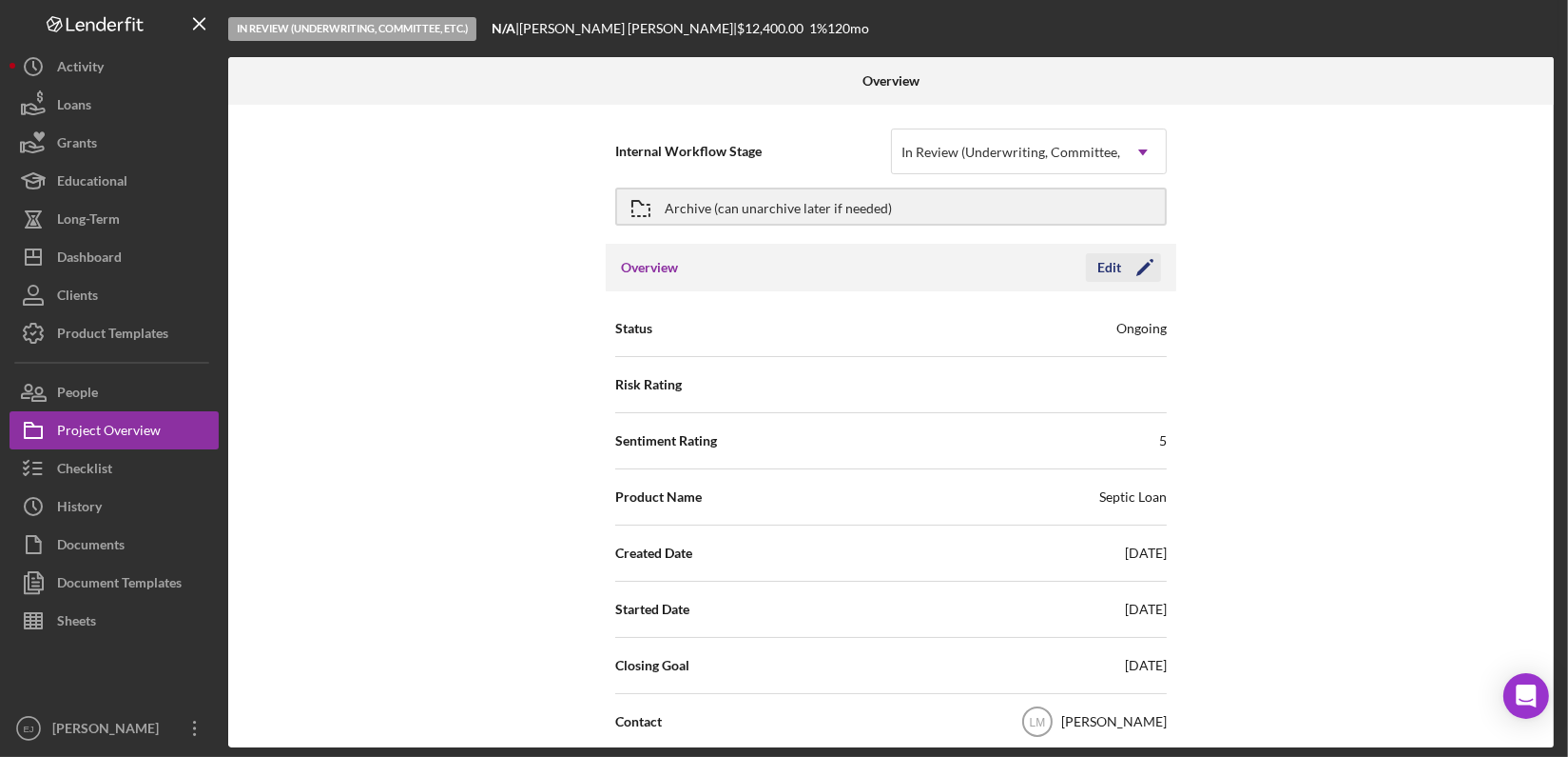
click at [1099, 280] on div "Edit" at bounding box center [1110, 267] width 24 height 29
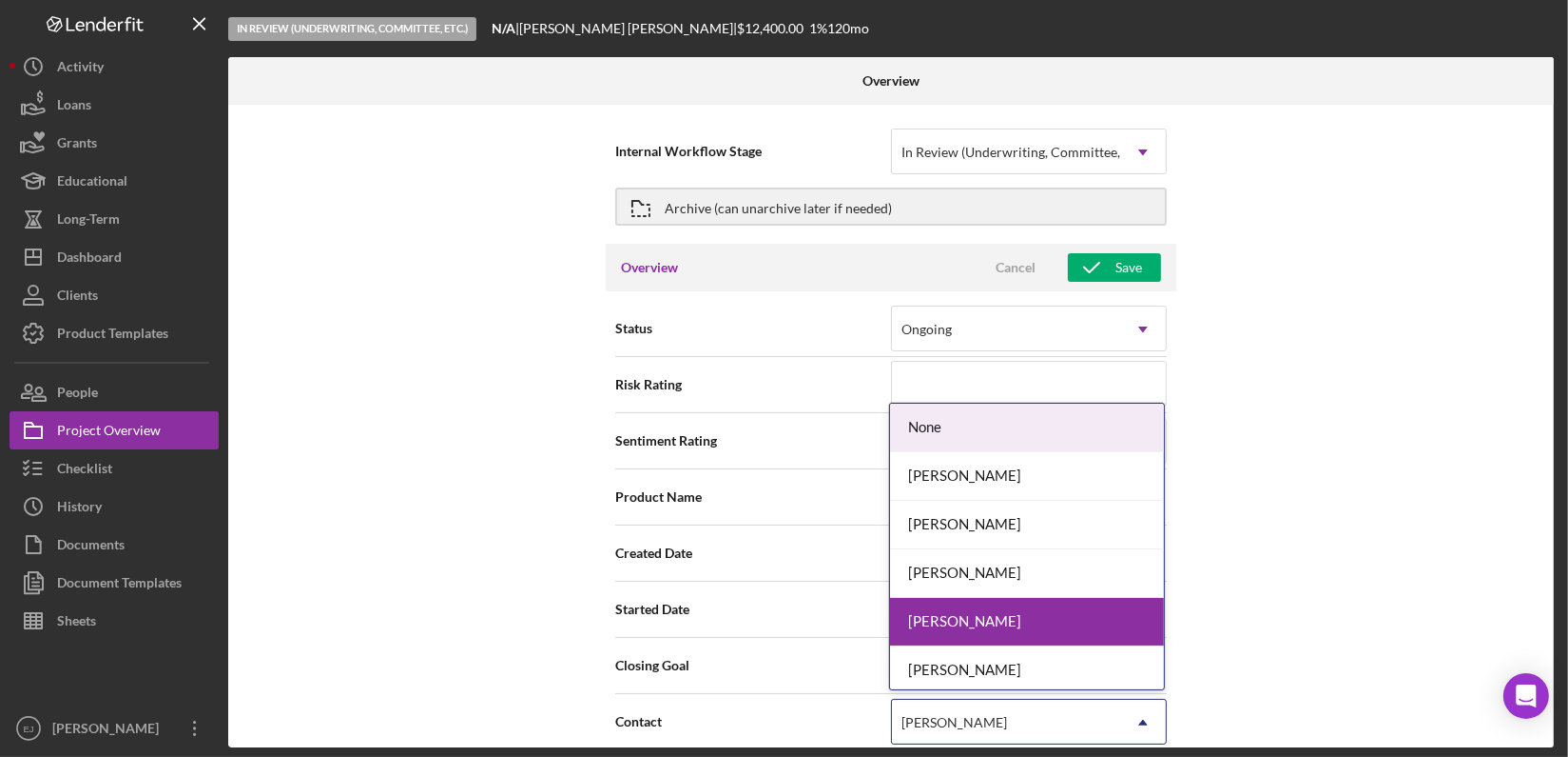
click at [1140, 717] on icon "Icon/Dropdown Arrow" at bounding box center [1144, 722] width 46 height 46
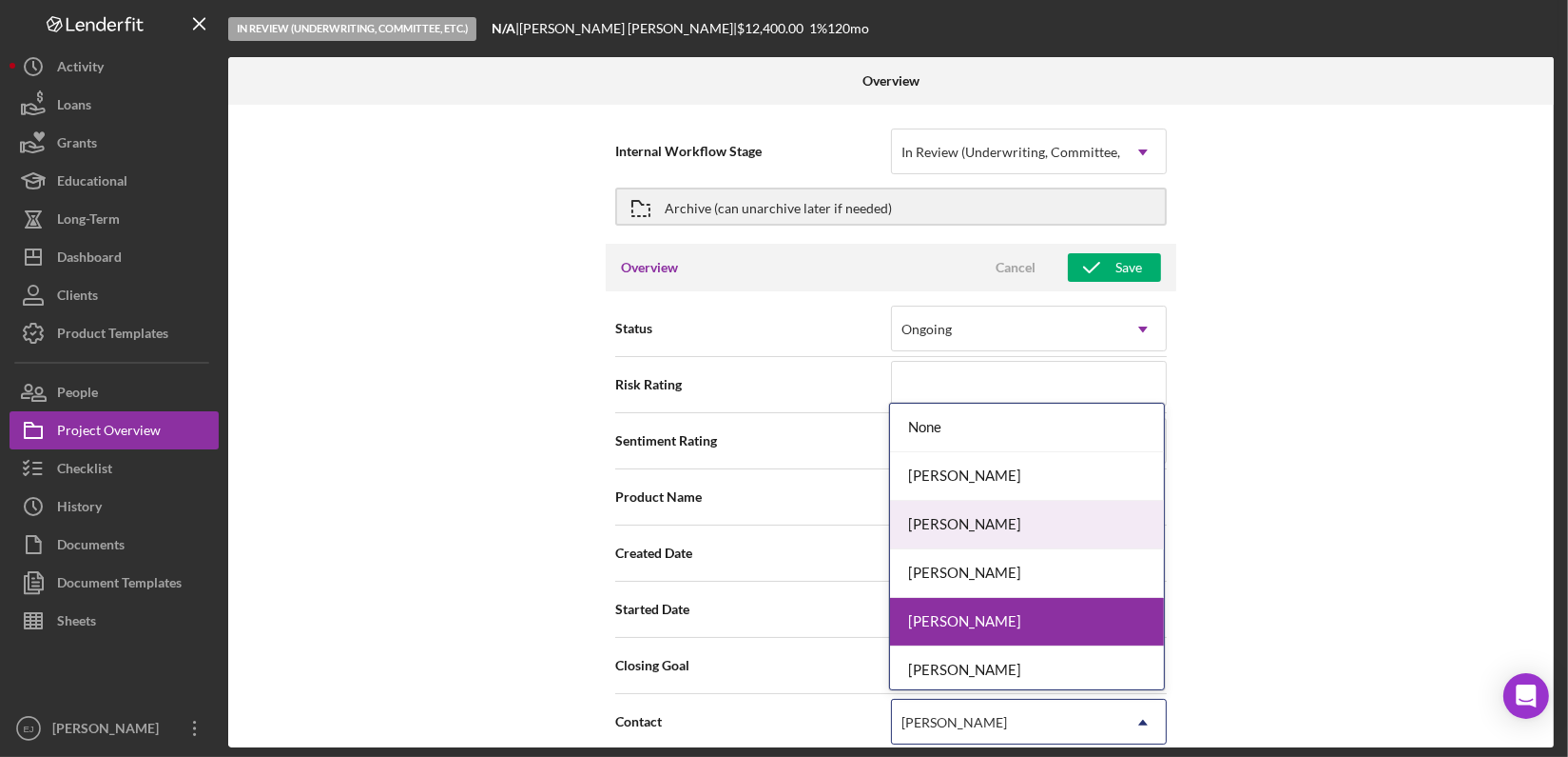
click at [1095, 524] on div "Erica Jenkins" at bounding box center [1027, 524] width 273 height 49
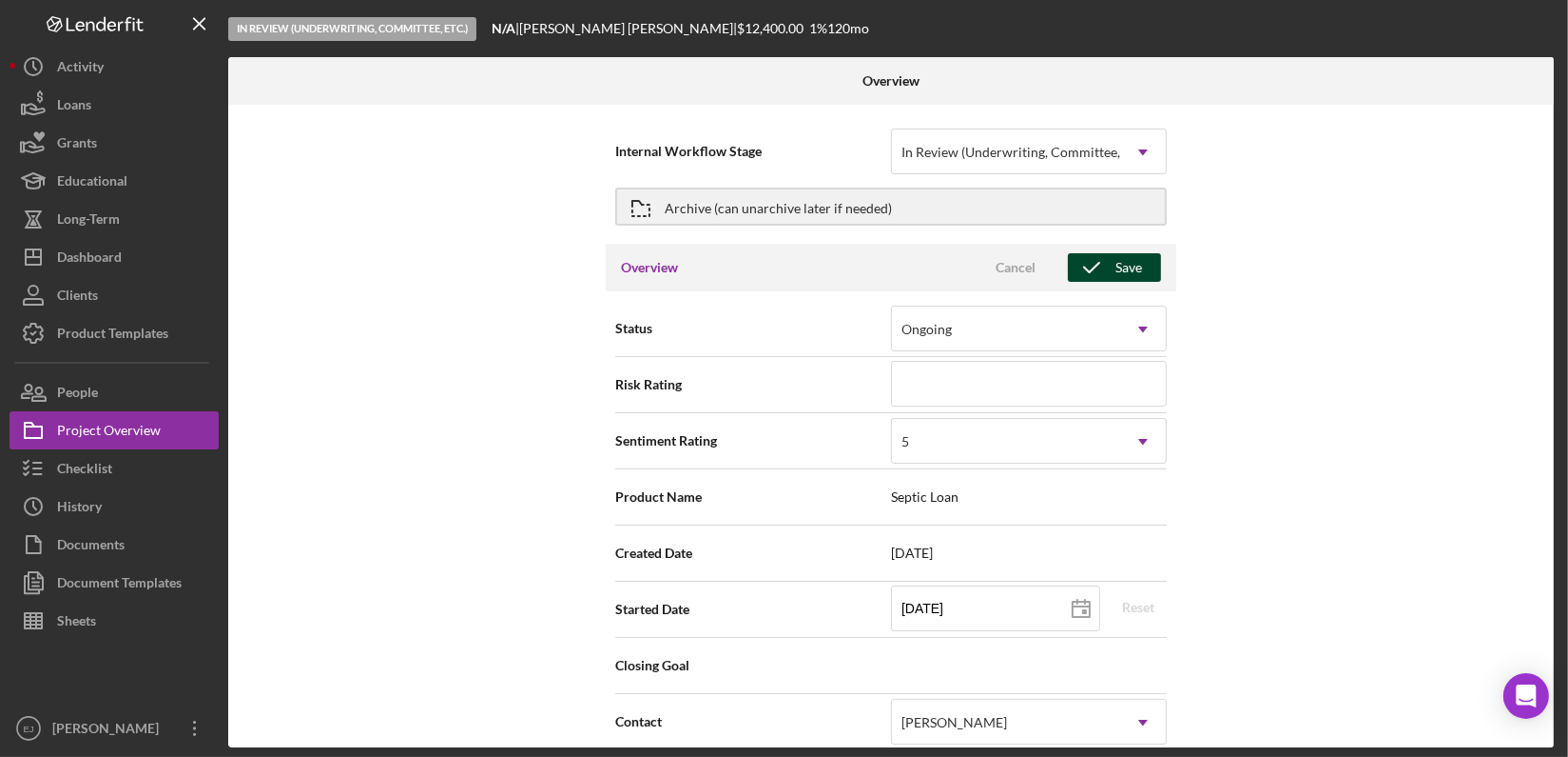
click at [1133, 273] on div "Save" at bounding box center [1129, 267] width 27 height 29
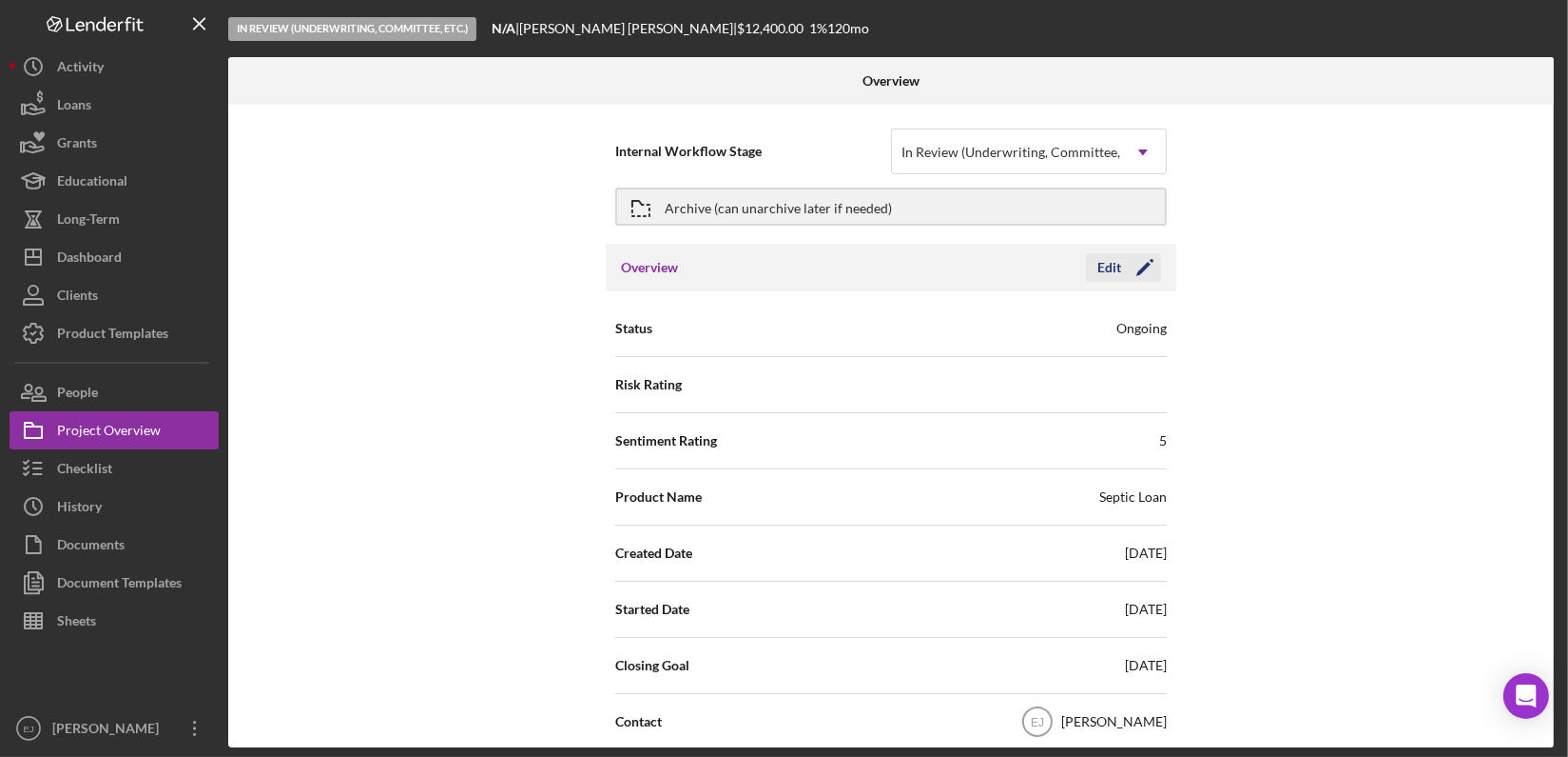
click at [1103, 264] on div "Edit" at bounding box center [1110, 267] width 24 height 29
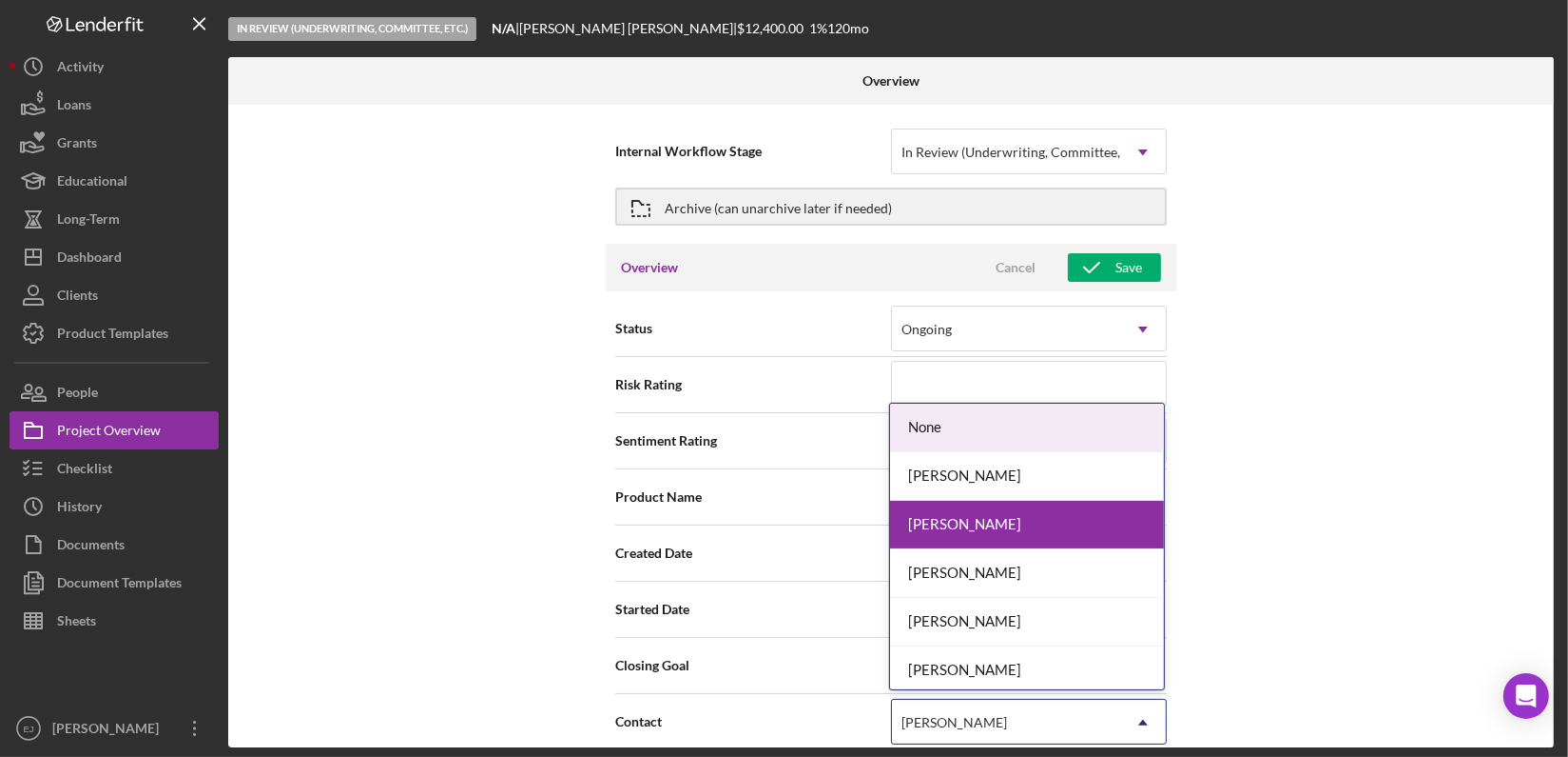
click at [1137, 725] on icon "Icon/Dropdown Arrow" at bounding box center [1144, 722] width 46 height 46
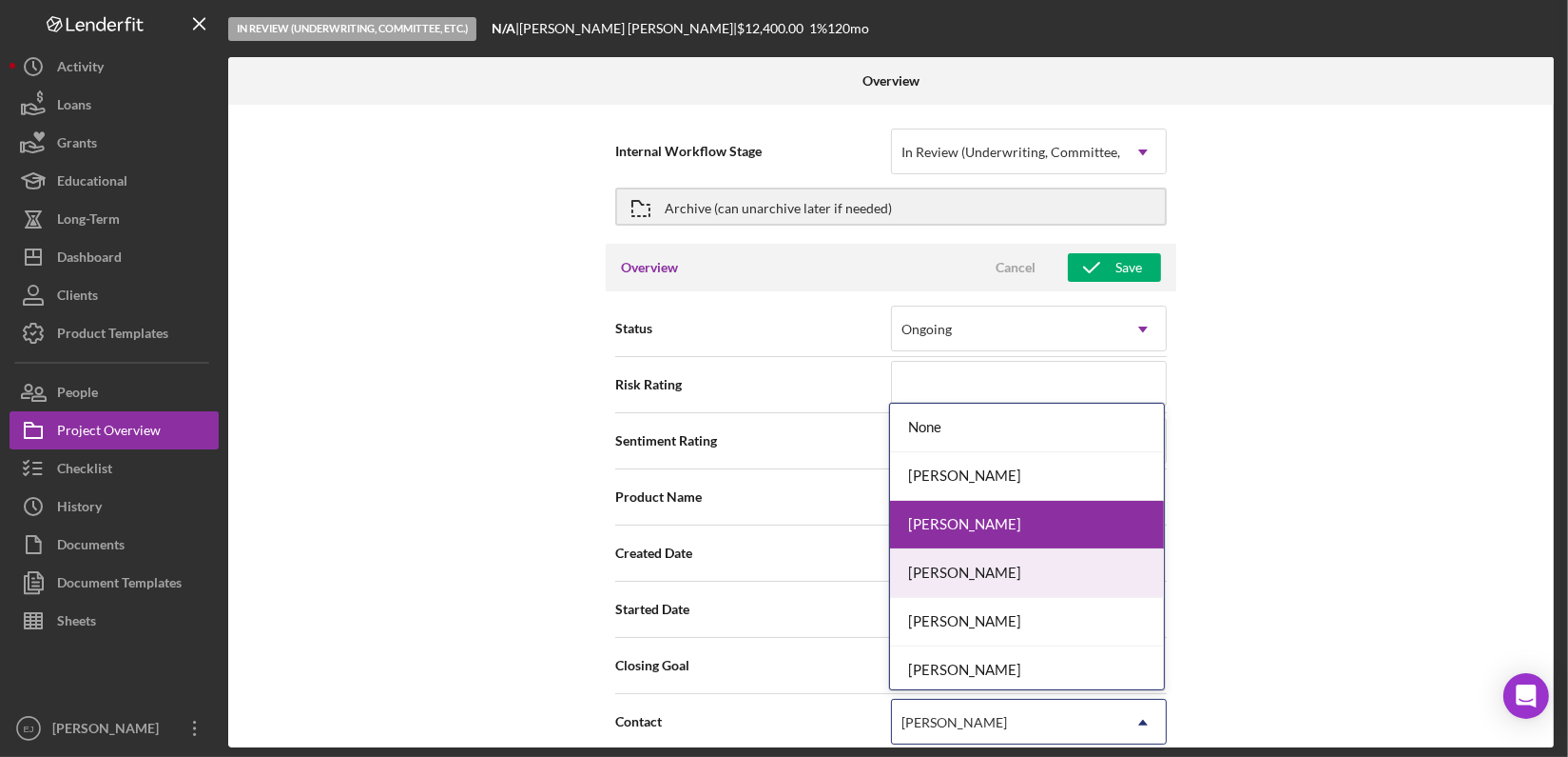
click at [1065, 579] on div "Raven Craghead" at bounding box center [1027, 573] width 273 height 49
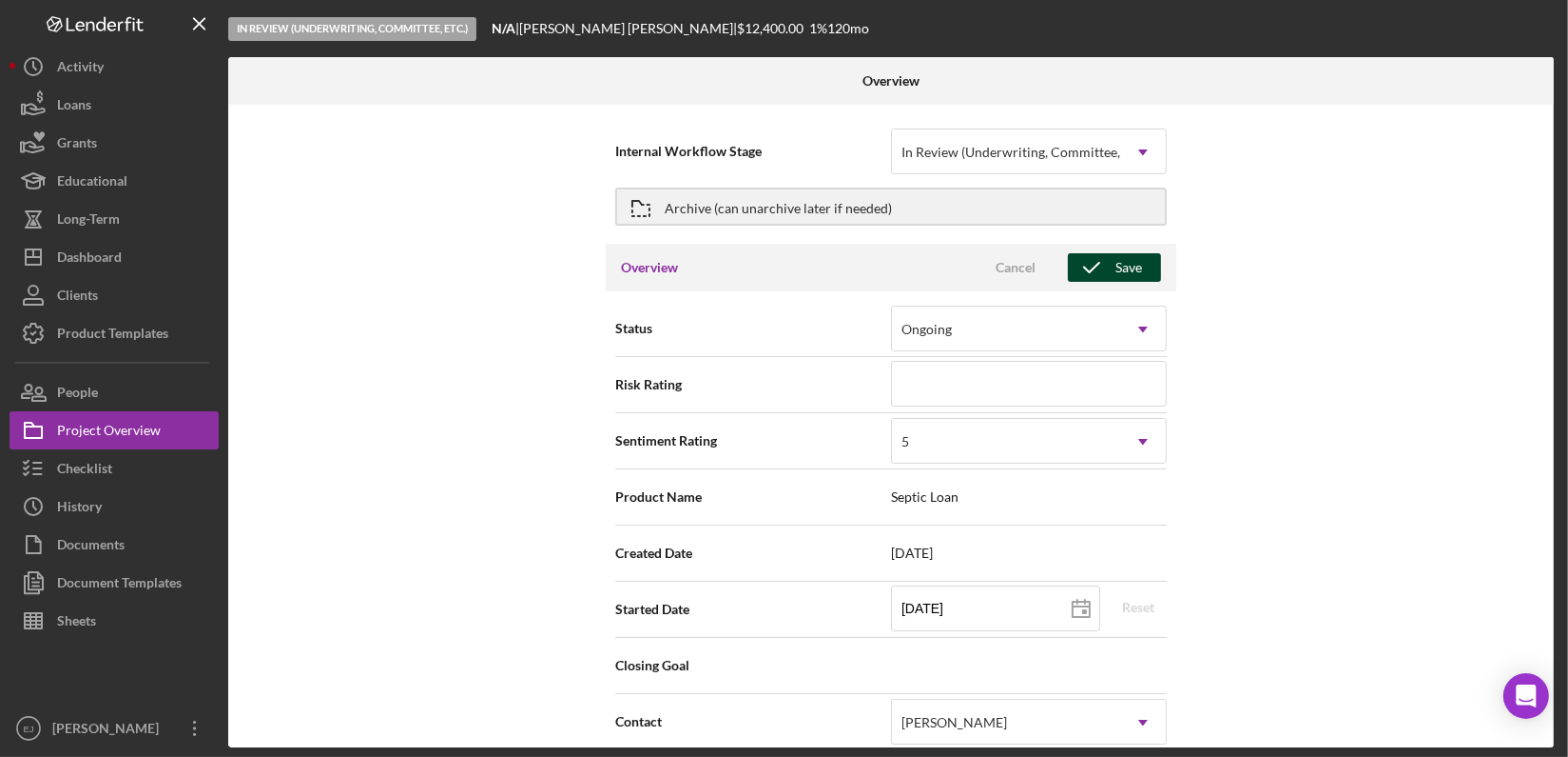
click at [1131, 264] on div "Save" at bounding box center [1129, 267] width 27 height 29
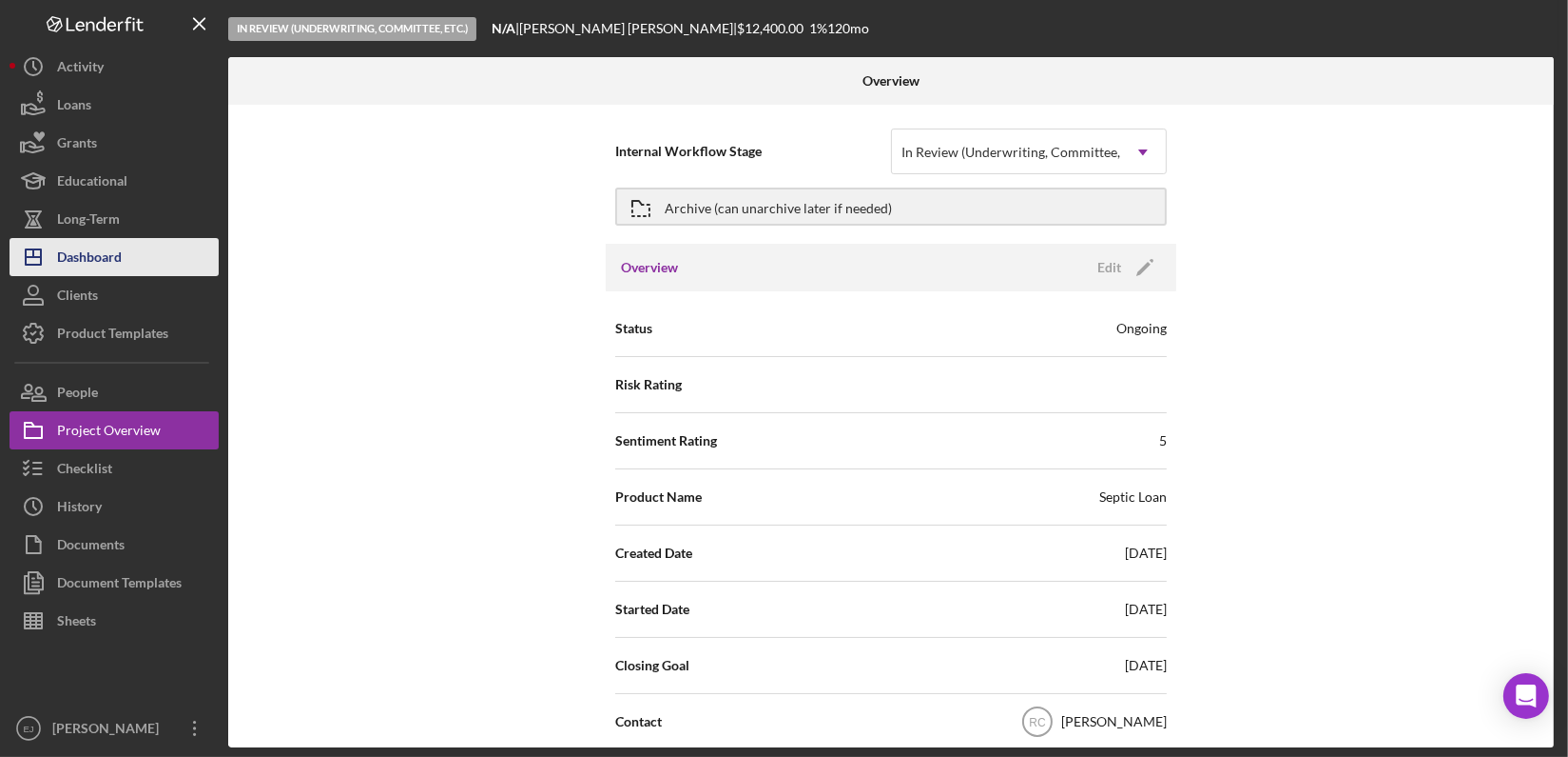
click at [89, 262] on div "Dashboard" at bounding box center [89, 259] width 65 height 43
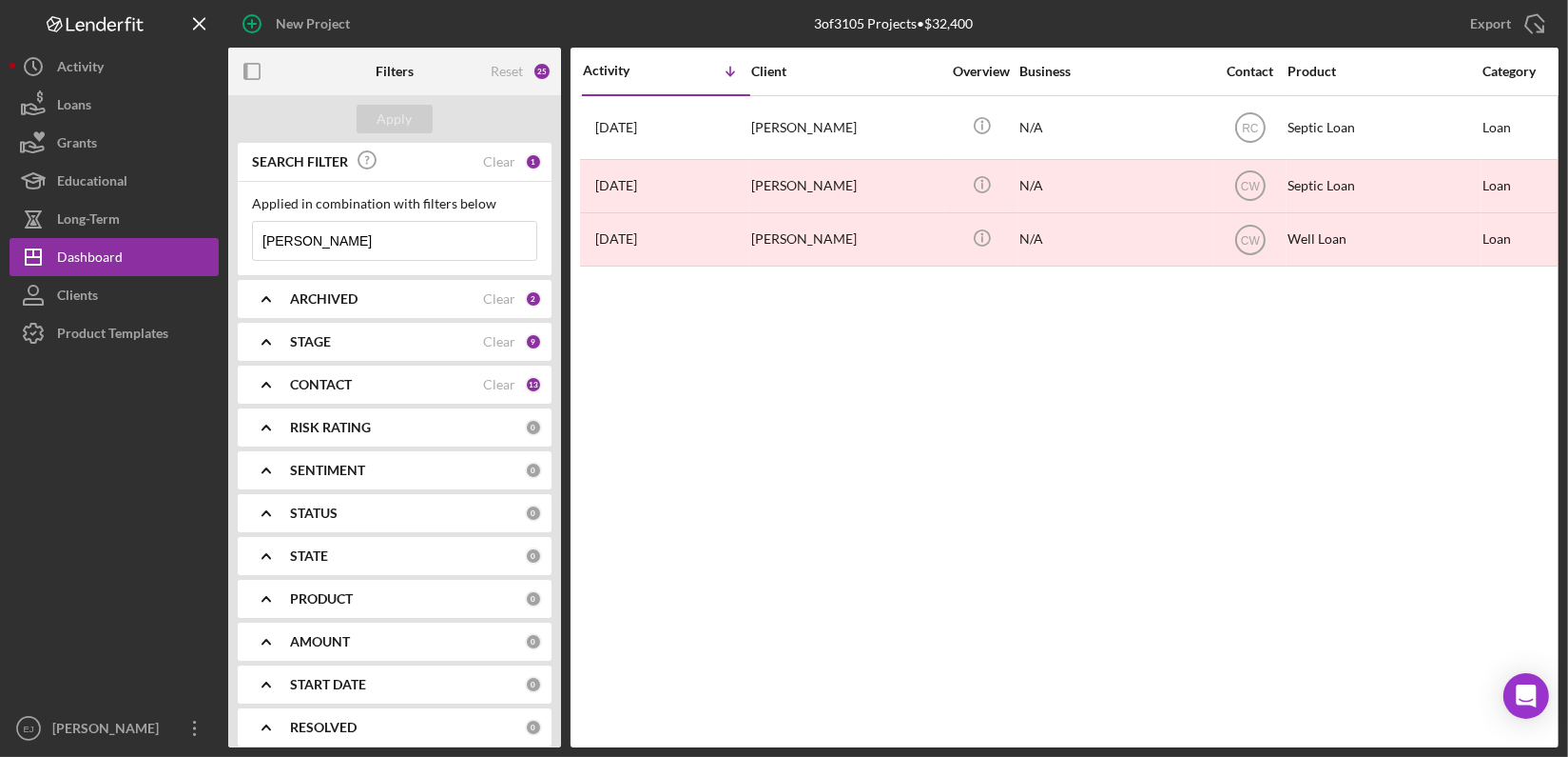
click at [434, 249] on input "yates" at bounding box center [394, 241] width 283 height 38
type input "y"
type input "randle"
click at [385, 112] on div "Apply" at bounding box center [394, 119] width 35 height 29
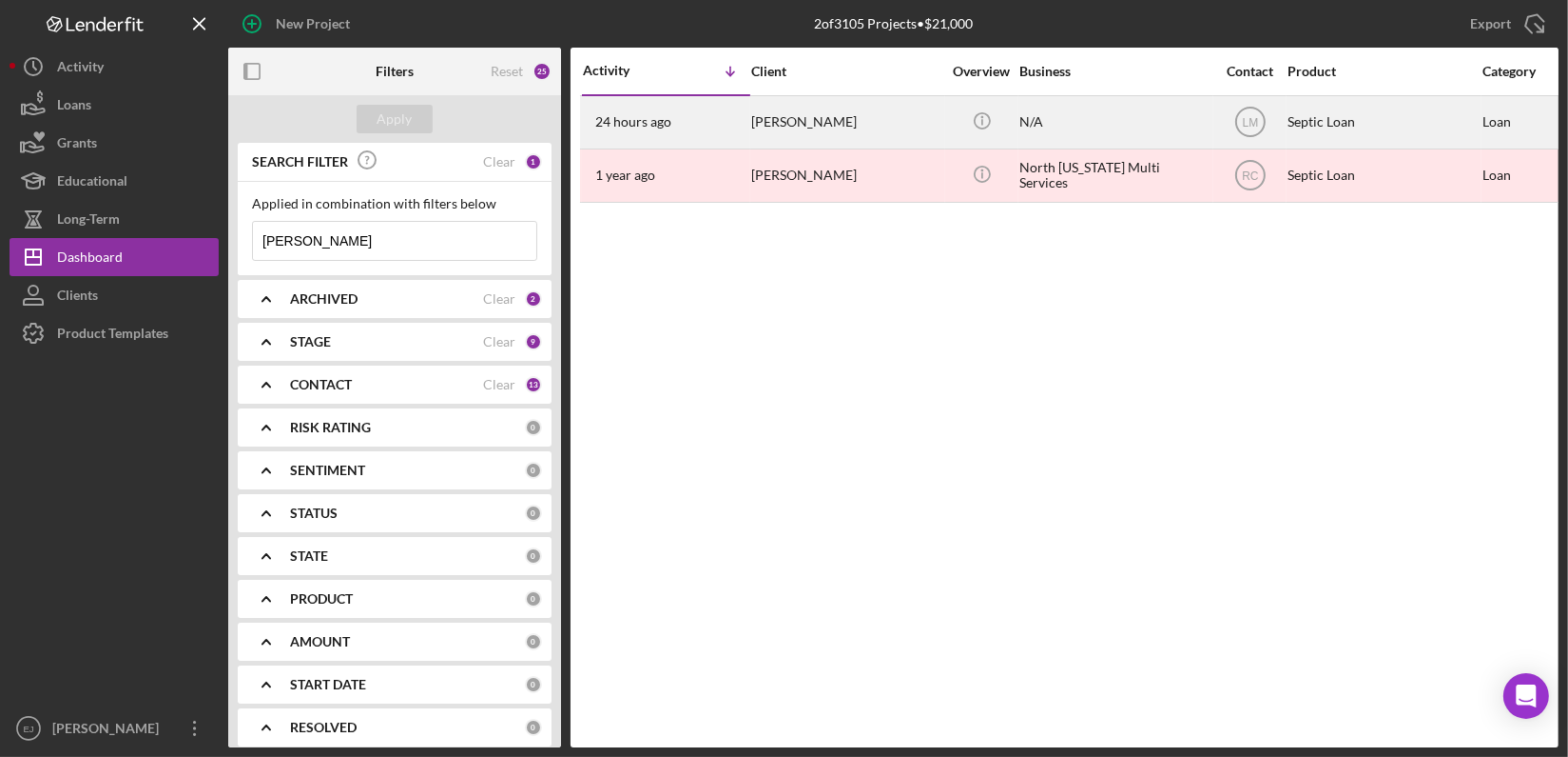
click at [797, 118] on div "Sharon Randle" at bounding box center [846, 122] width 191 height 51
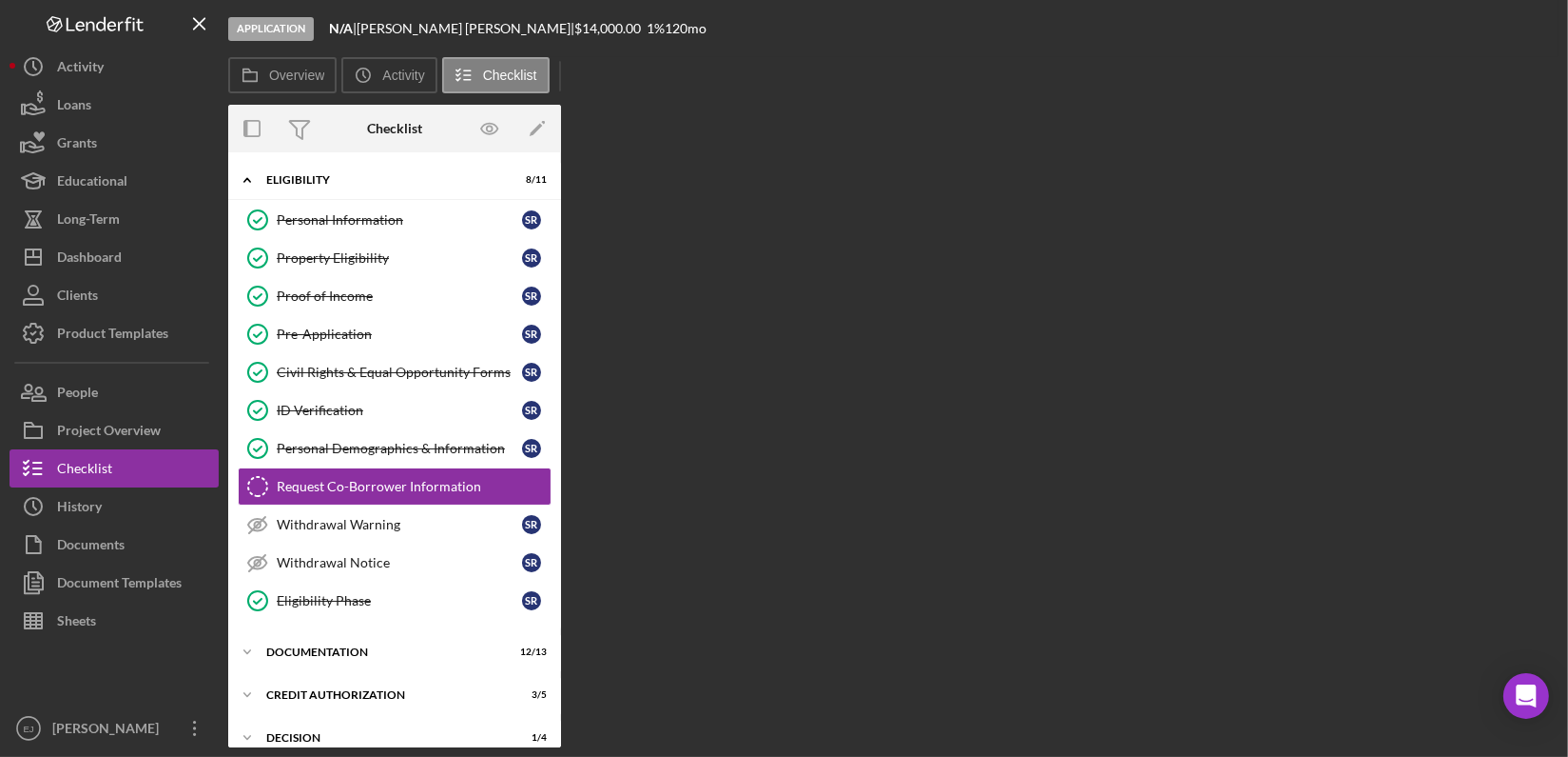
scroll to position [34, 0]
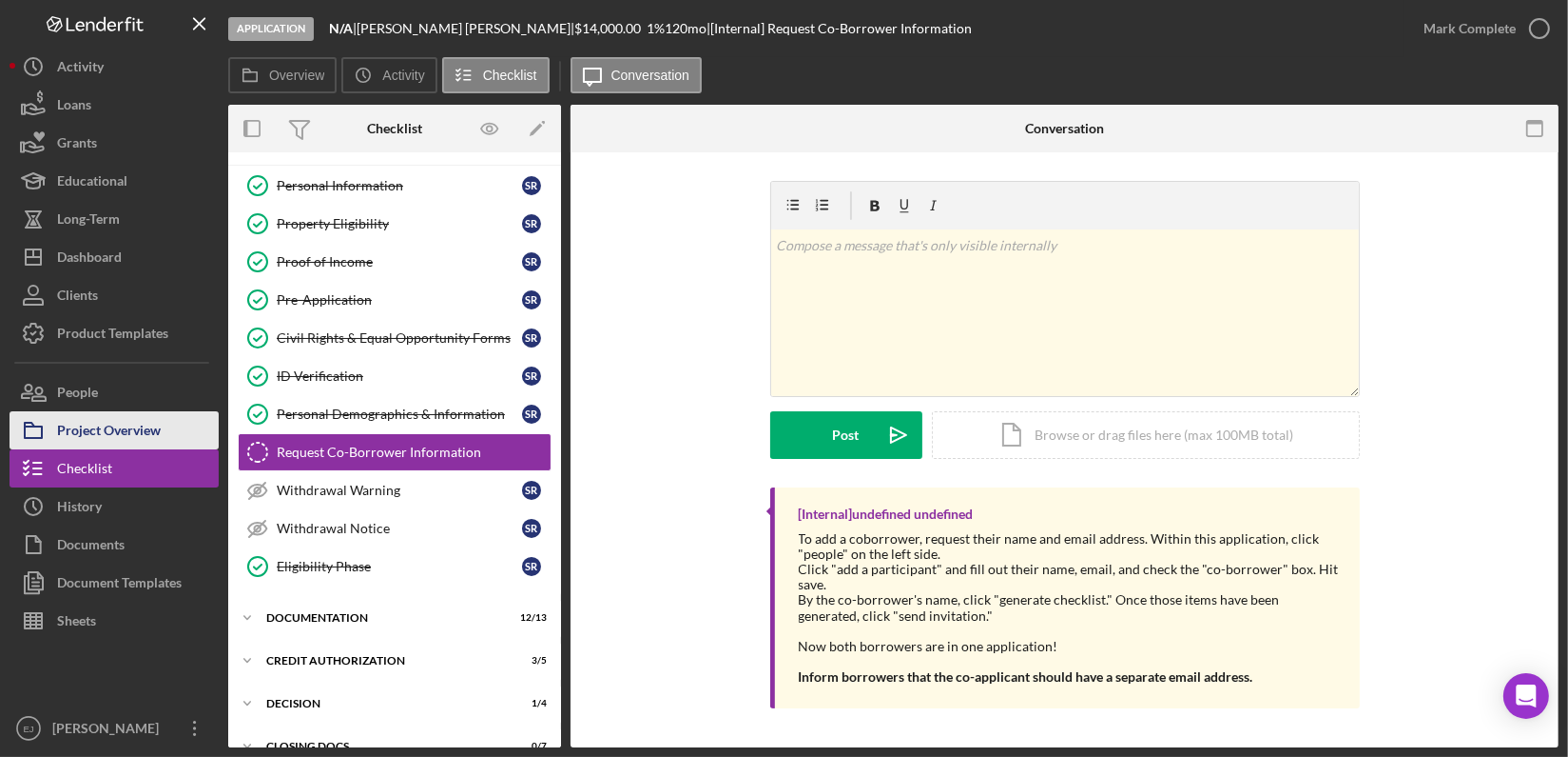
click at [101, 424] on div "Project Overview" at bounding box center [109, 432] width 104 height 43
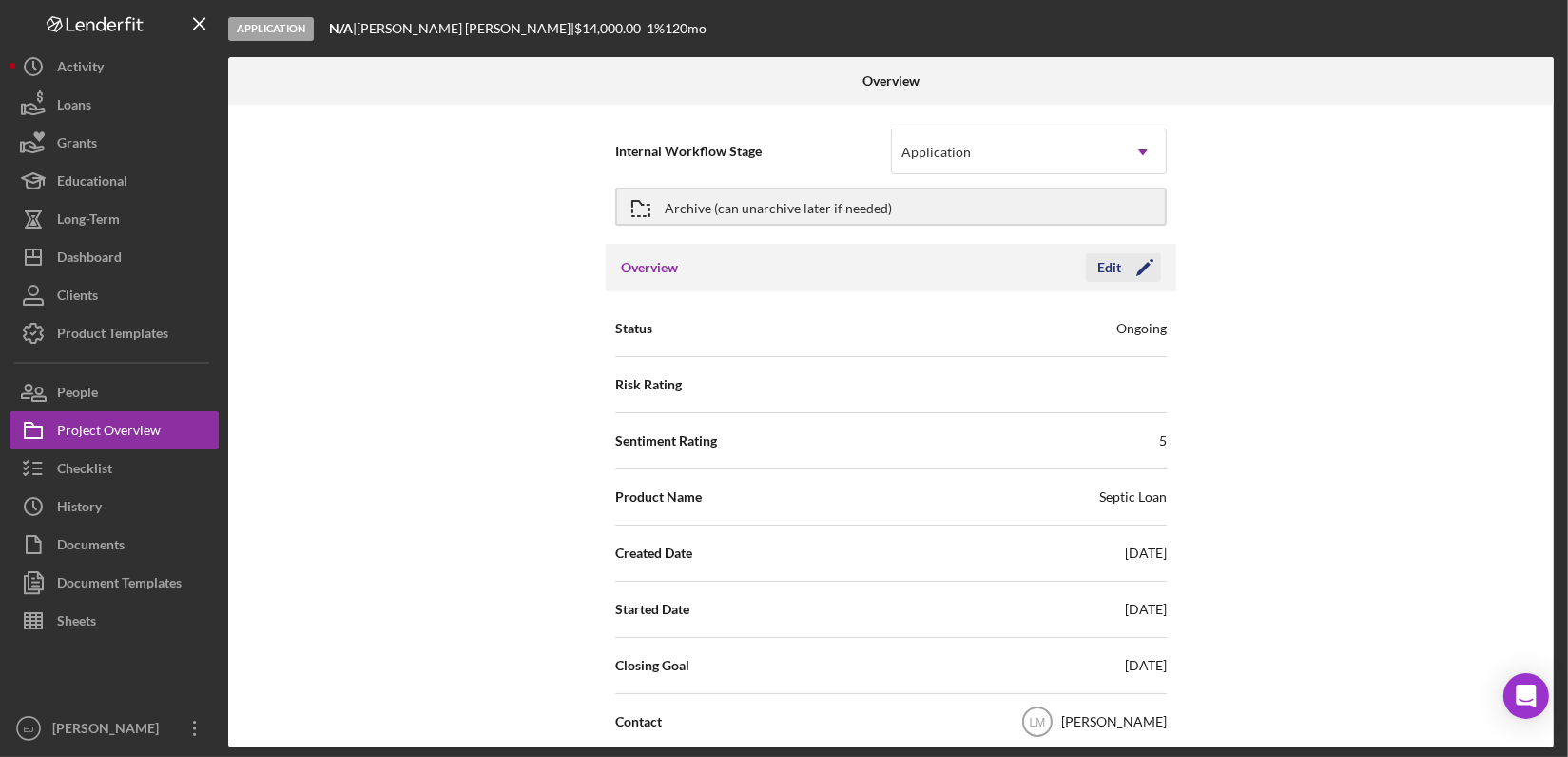
click at [1122, 259] on icon "Icon/Edit" at bounding box center [1146, 268] width 48 height 48
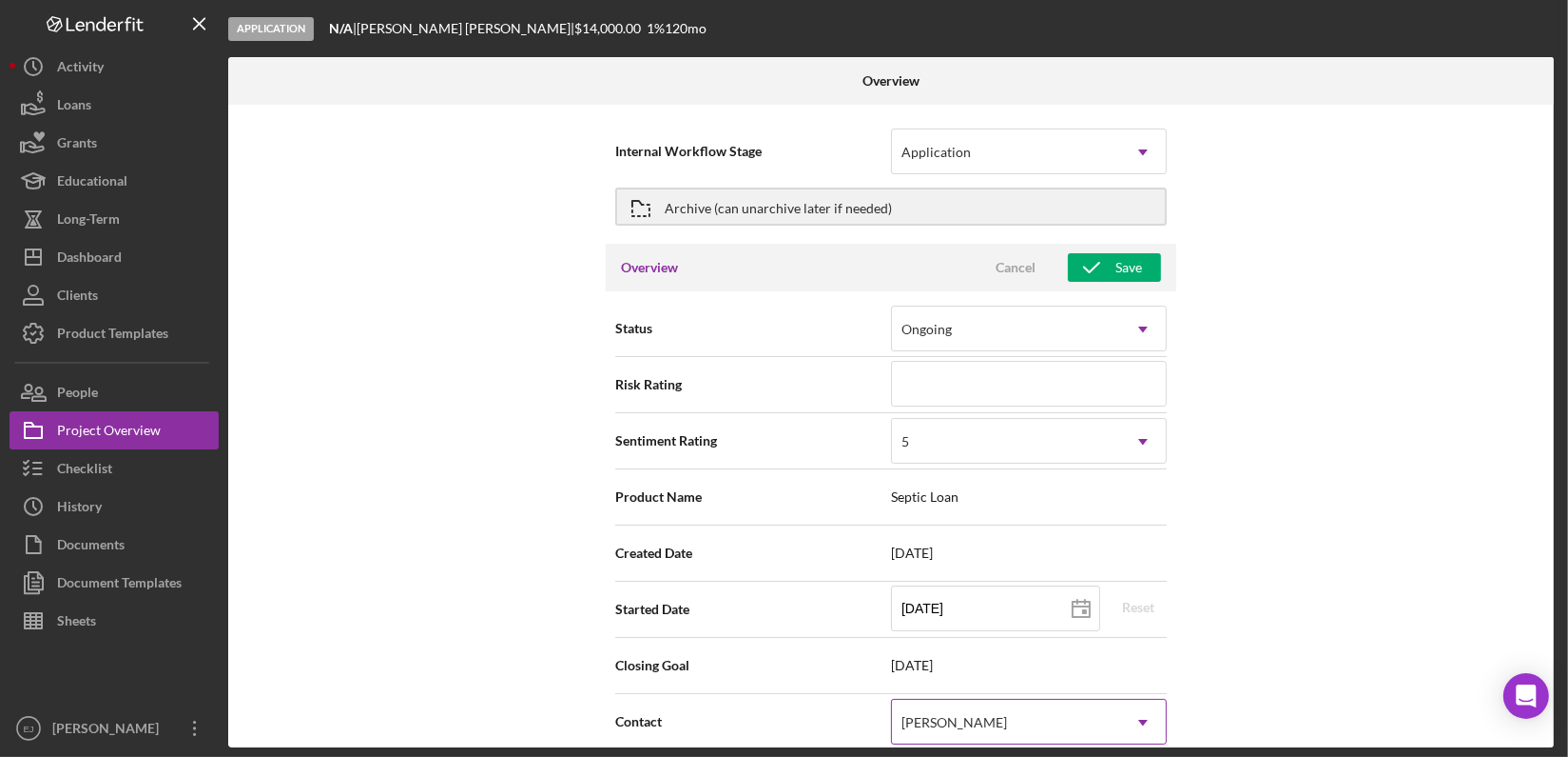
click at [1139, 720] on use at bounding box center [1144, 722] width 10 height 6
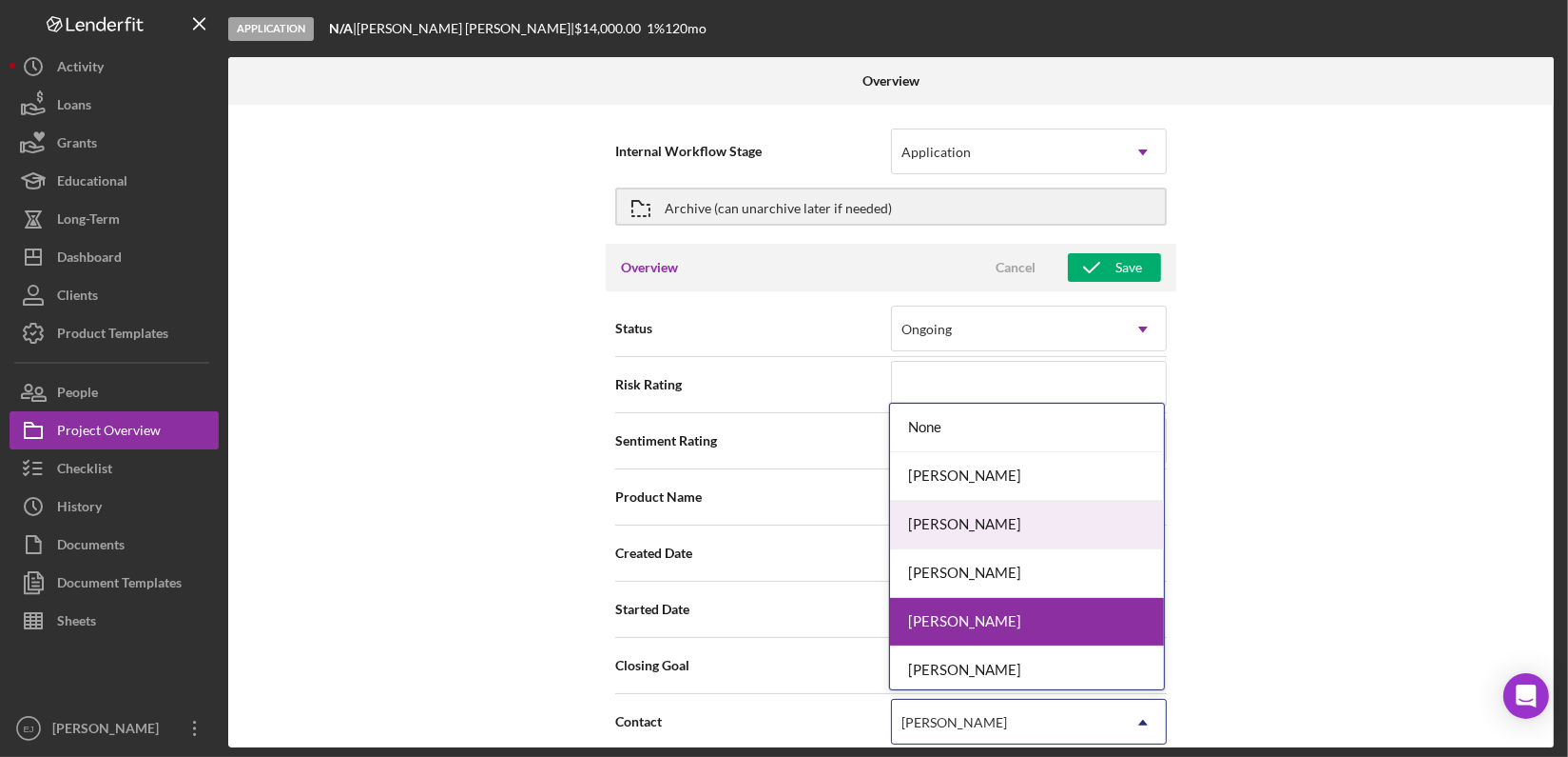
click at [1072, 518] on div "Erica Jenkins" at bounding box center [1027, 524] width 273 height 49
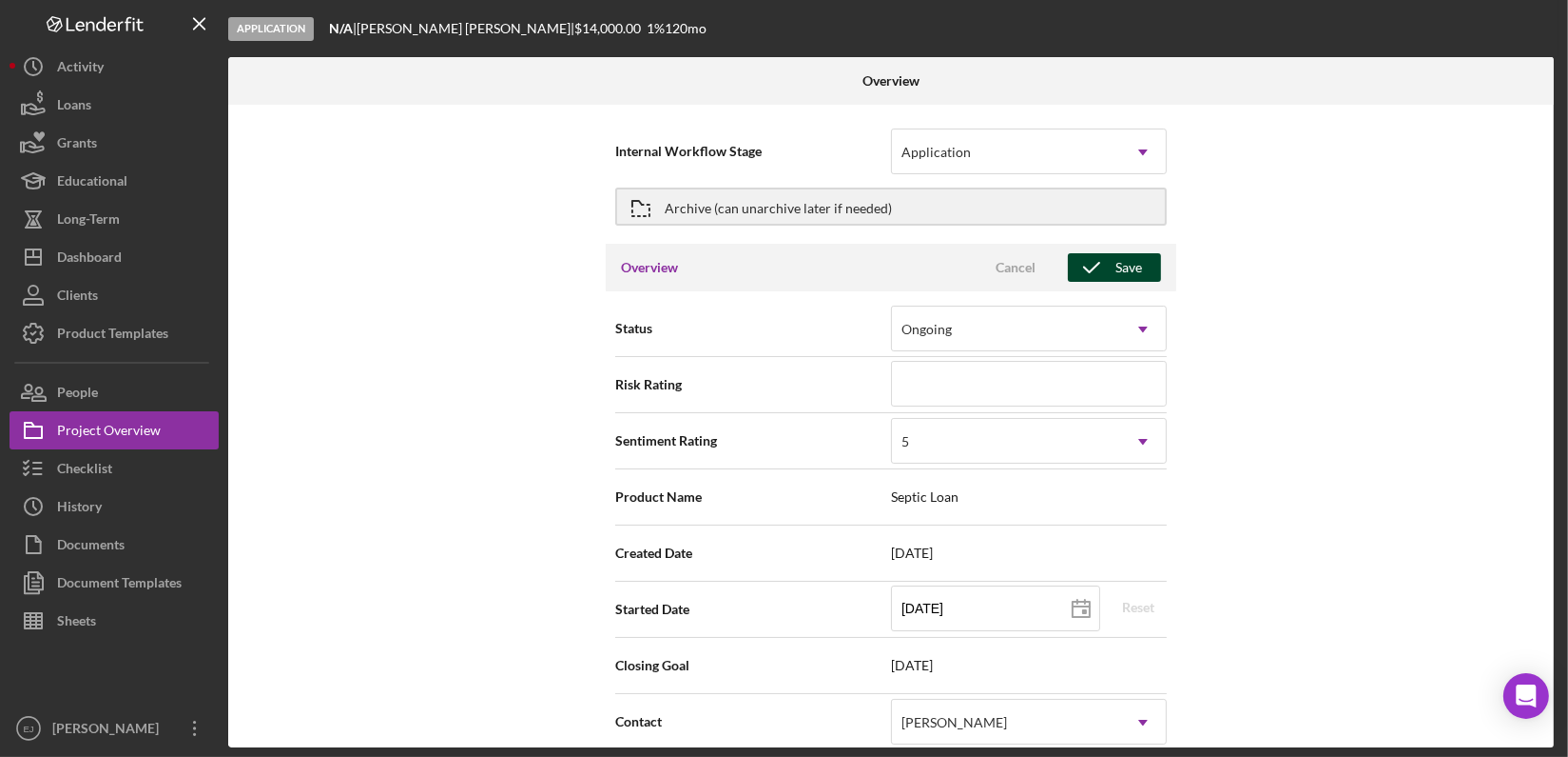
click at [1119, 273] on div "Save" at bounding box center [1129, 267] width 27 height 29
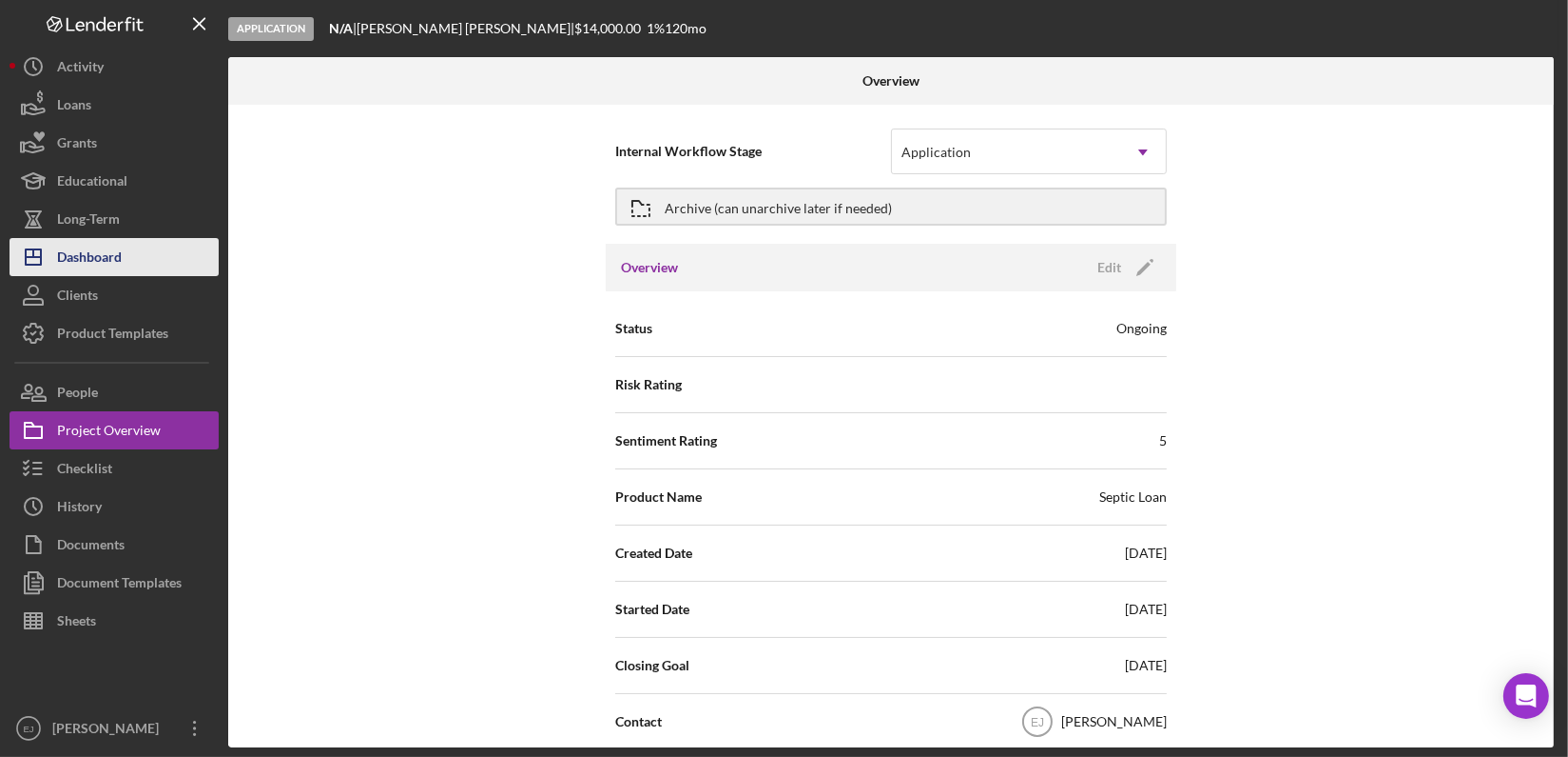
click at [160, 265] on button "Icon/Dashboard Dashboard" at bounding box center [115, 257] width 210 height 38
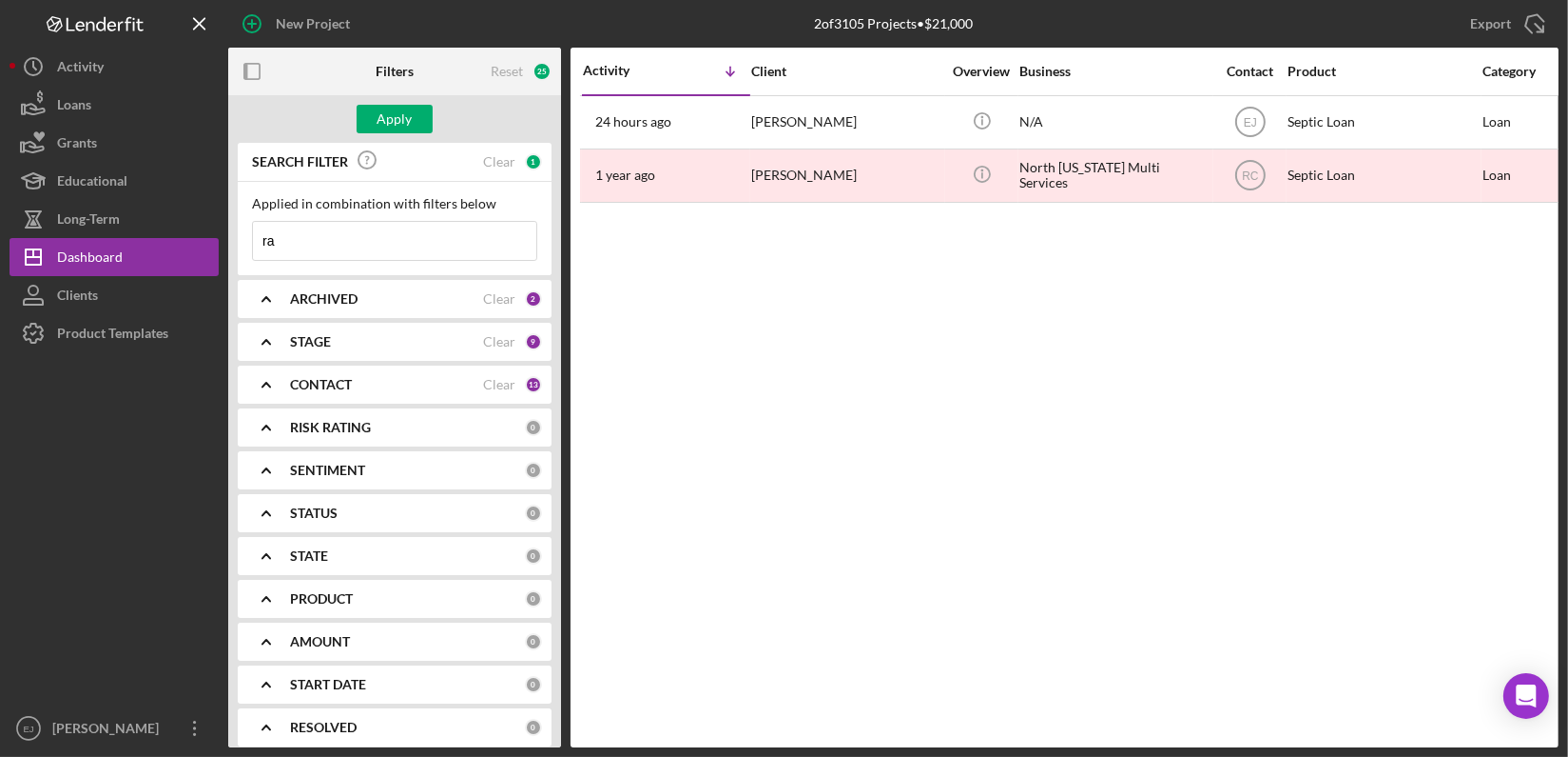
type input "r"
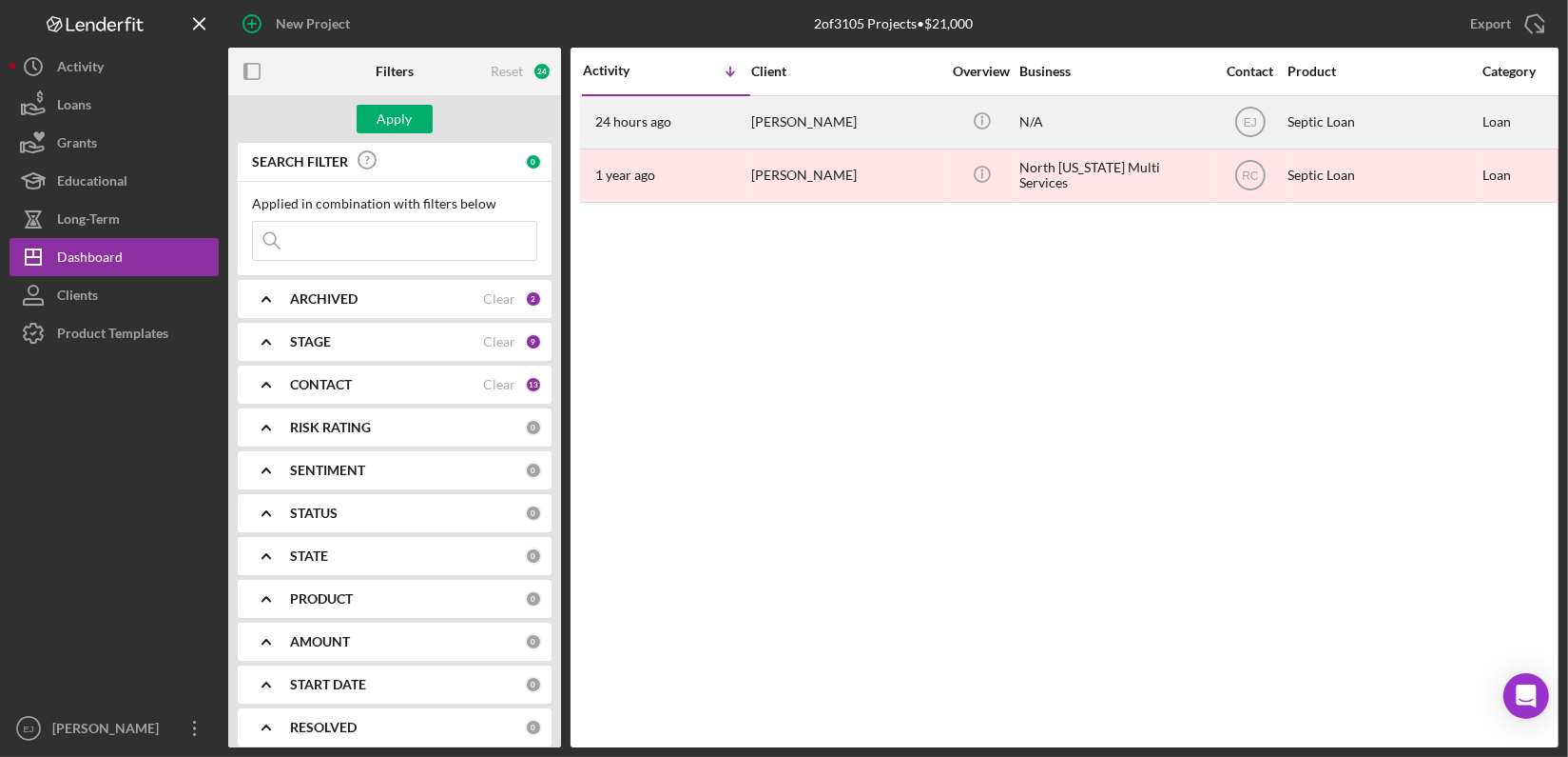
click at [795, 135] on div "Sharon Randle" at bounding box center [846, 122] width 191 height 51
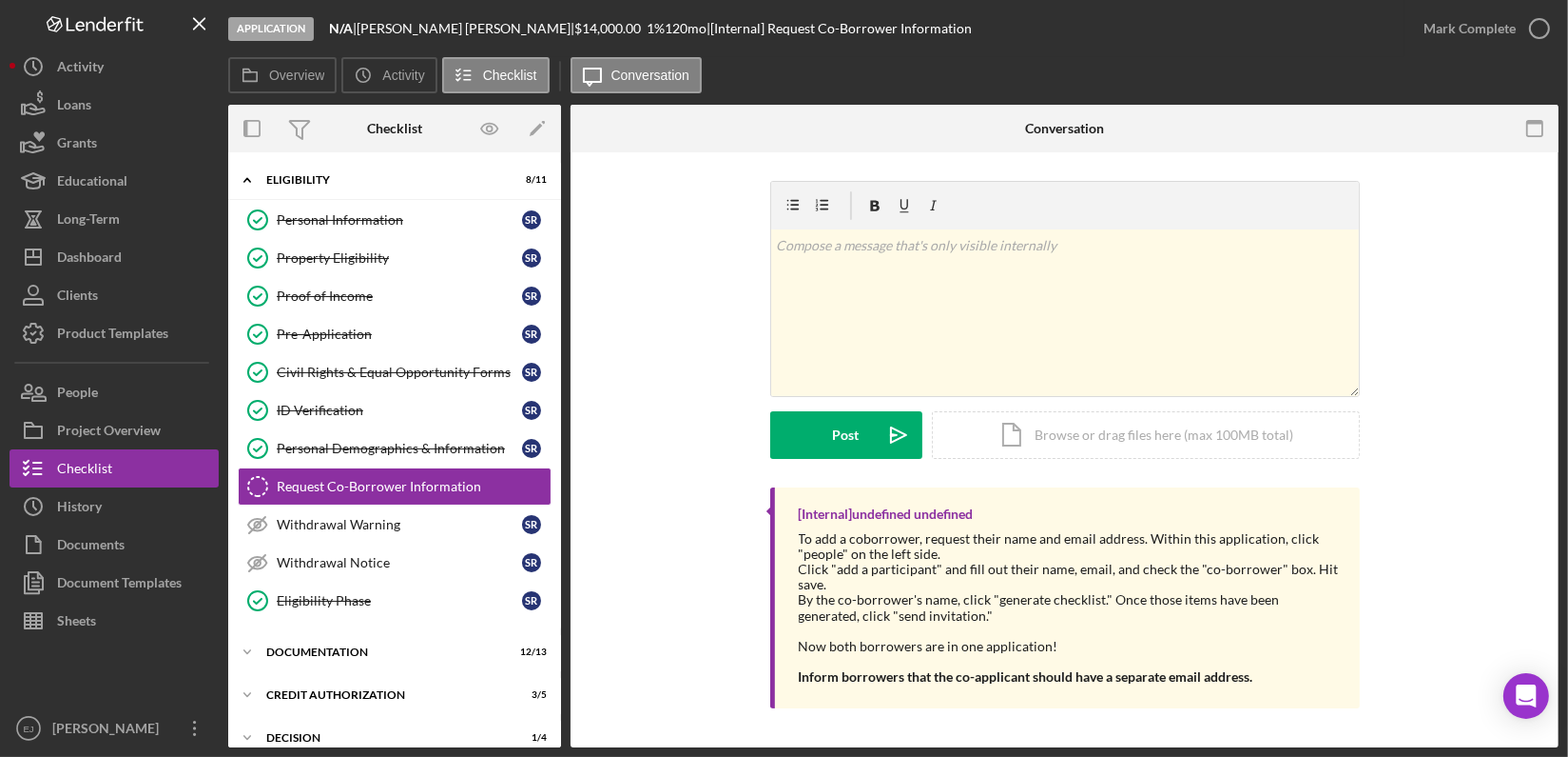
scroll to position [34, 0]
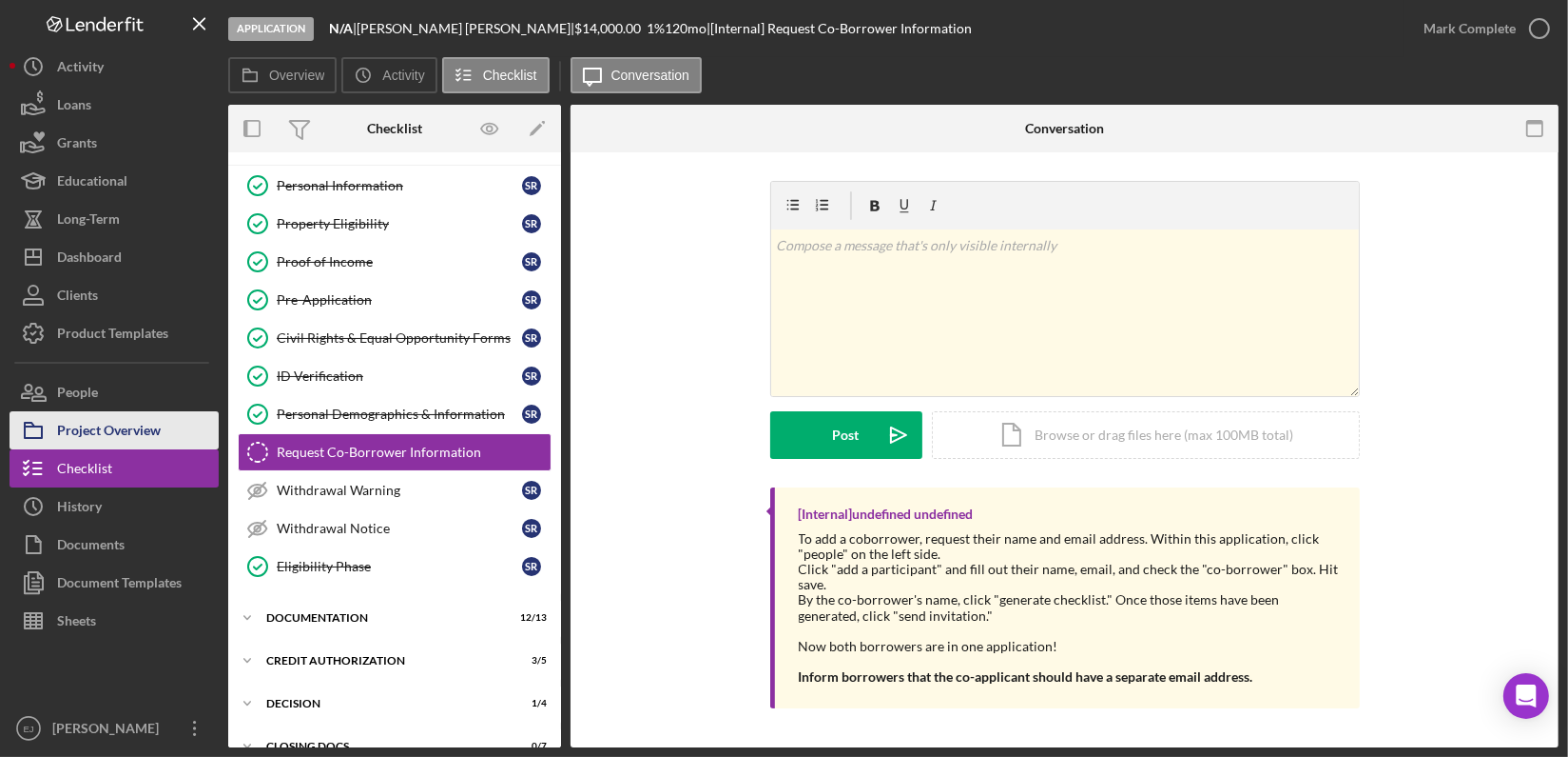
click at [82, 429] on div "Project Overview" at bounding box center [109, 432] width 104 height 43
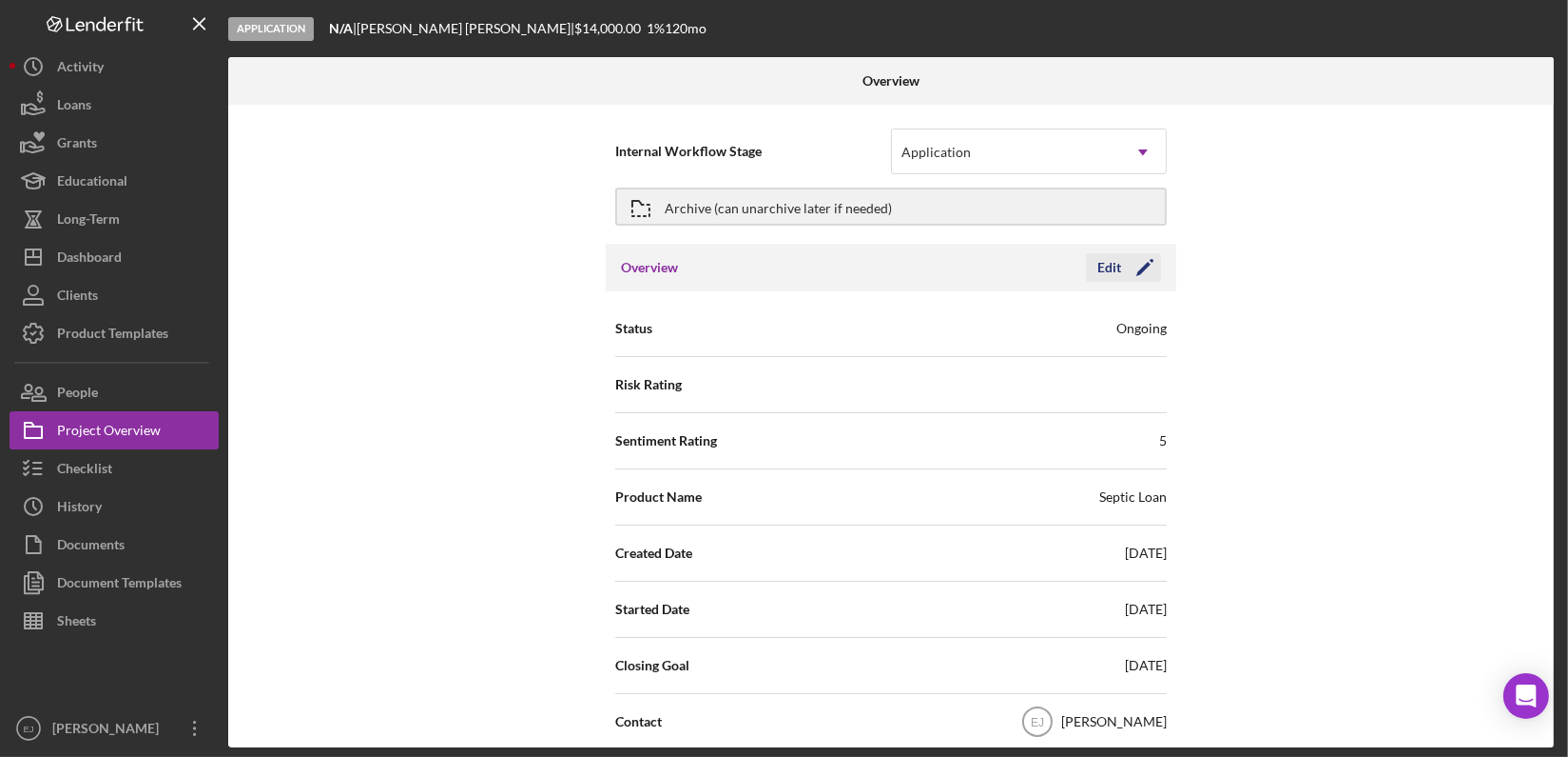
click at [1107, 266] on div "Edit" at bounding box center [1110, 267] width 24 height 29
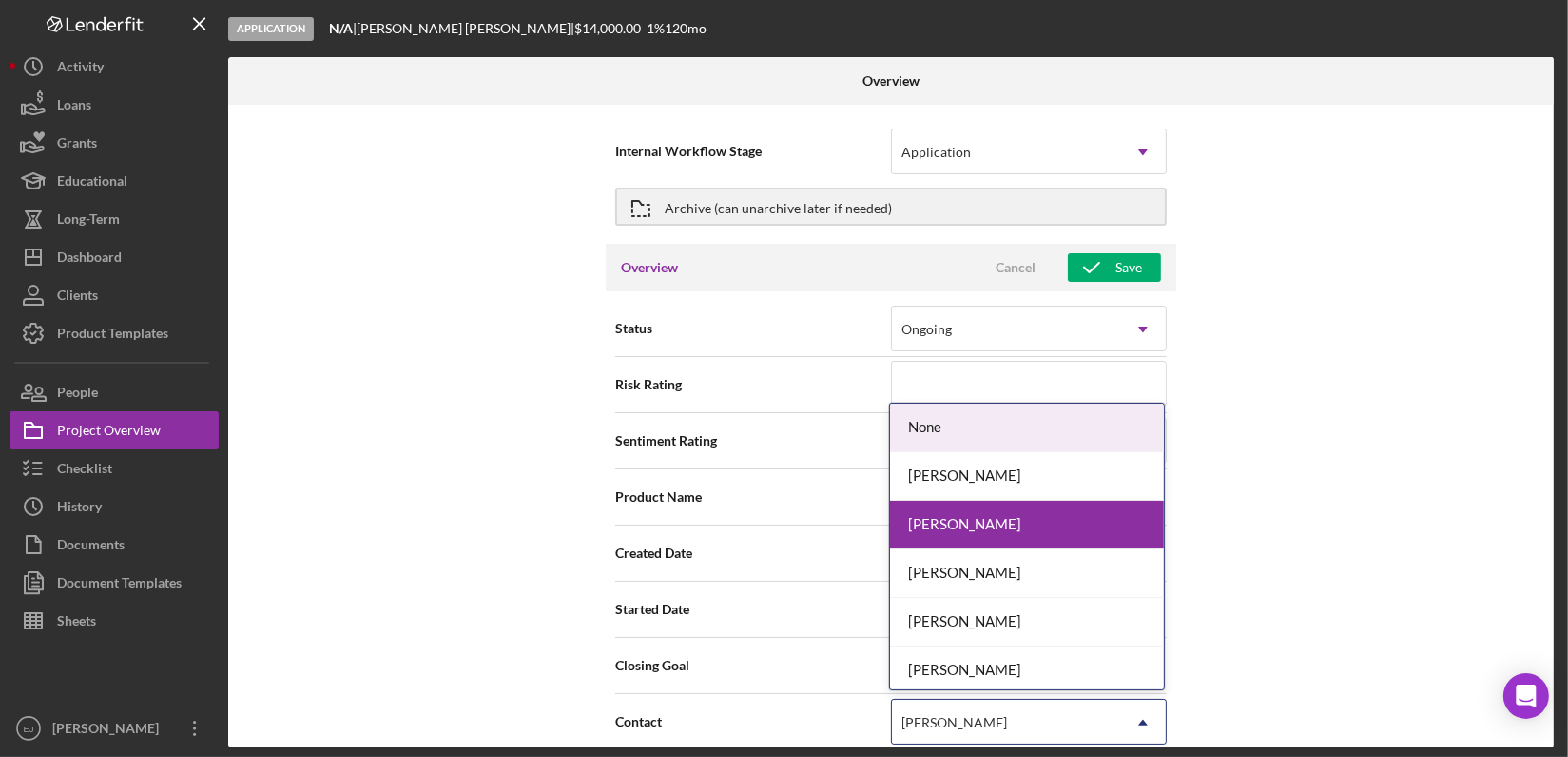
click at [1142, 718] on icon "Icon/Dropdown Arrow" at bounding box center [1144, 722] width 46 height 46
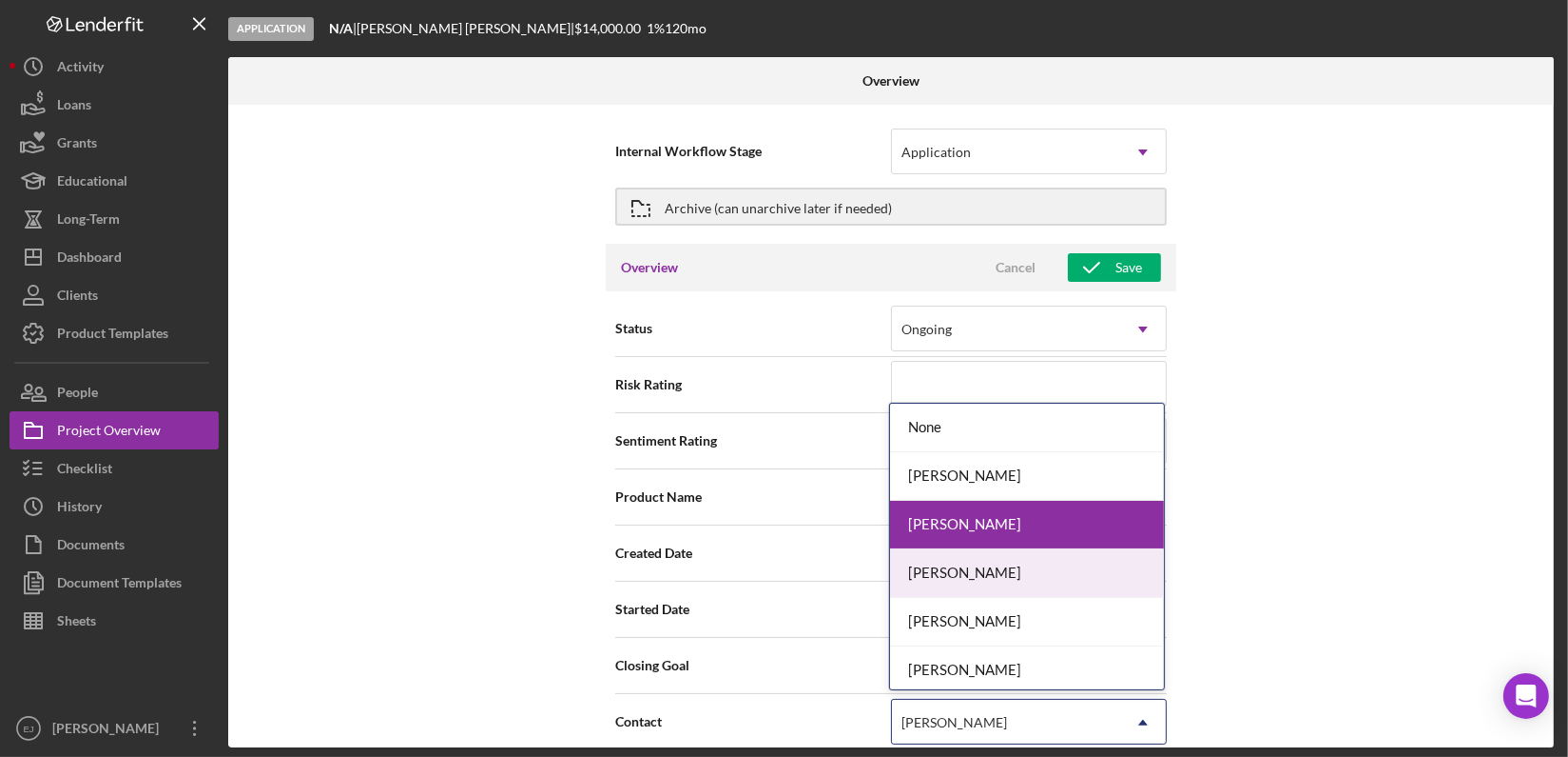
click at [1053, 573] on div "Raven Craghead" at bounding box center [1027, 573] width 273 height 49
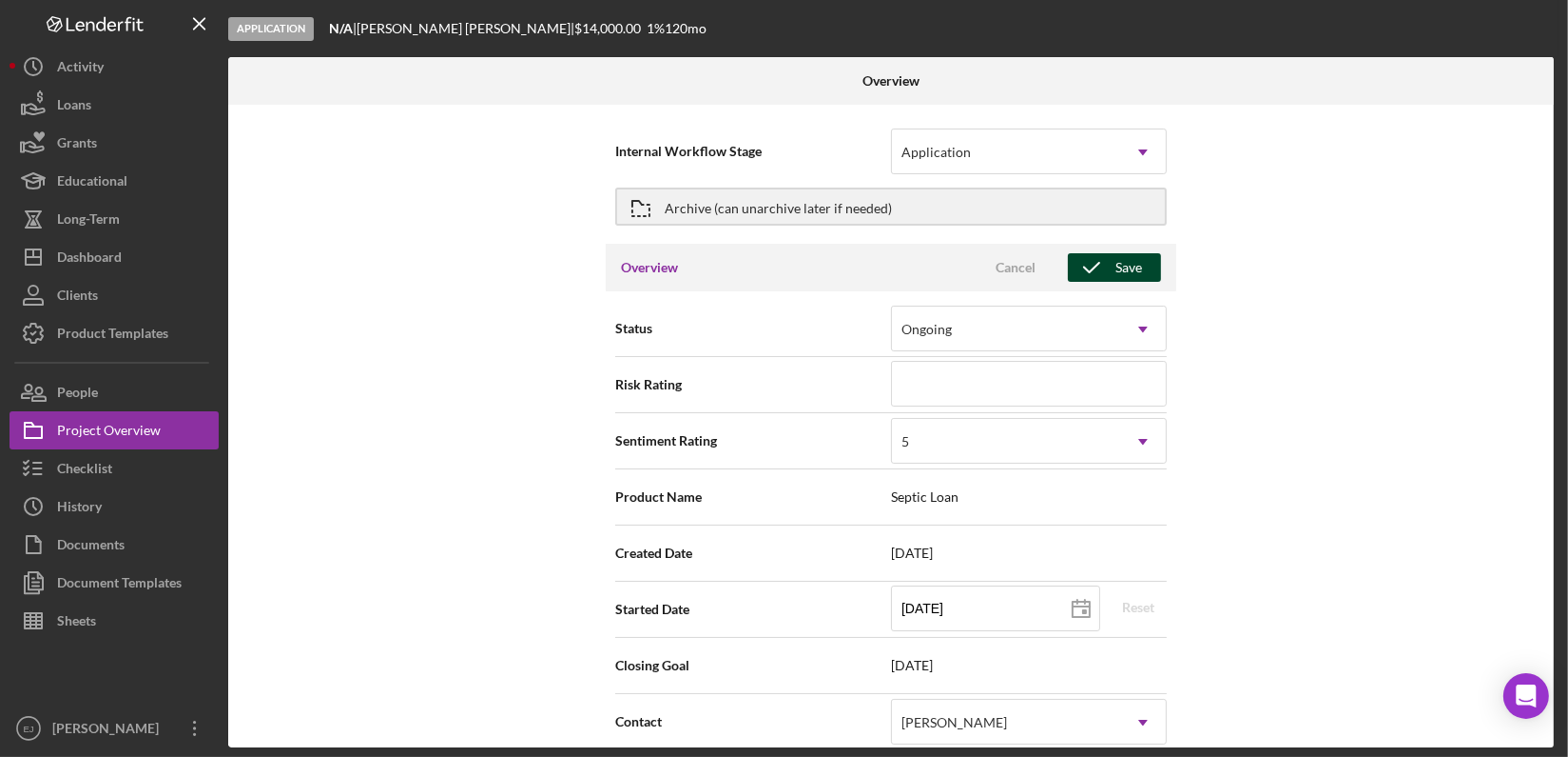
click at [1116, 262] on div "Save" at bounding box center [1129, 267] width 27 height 29
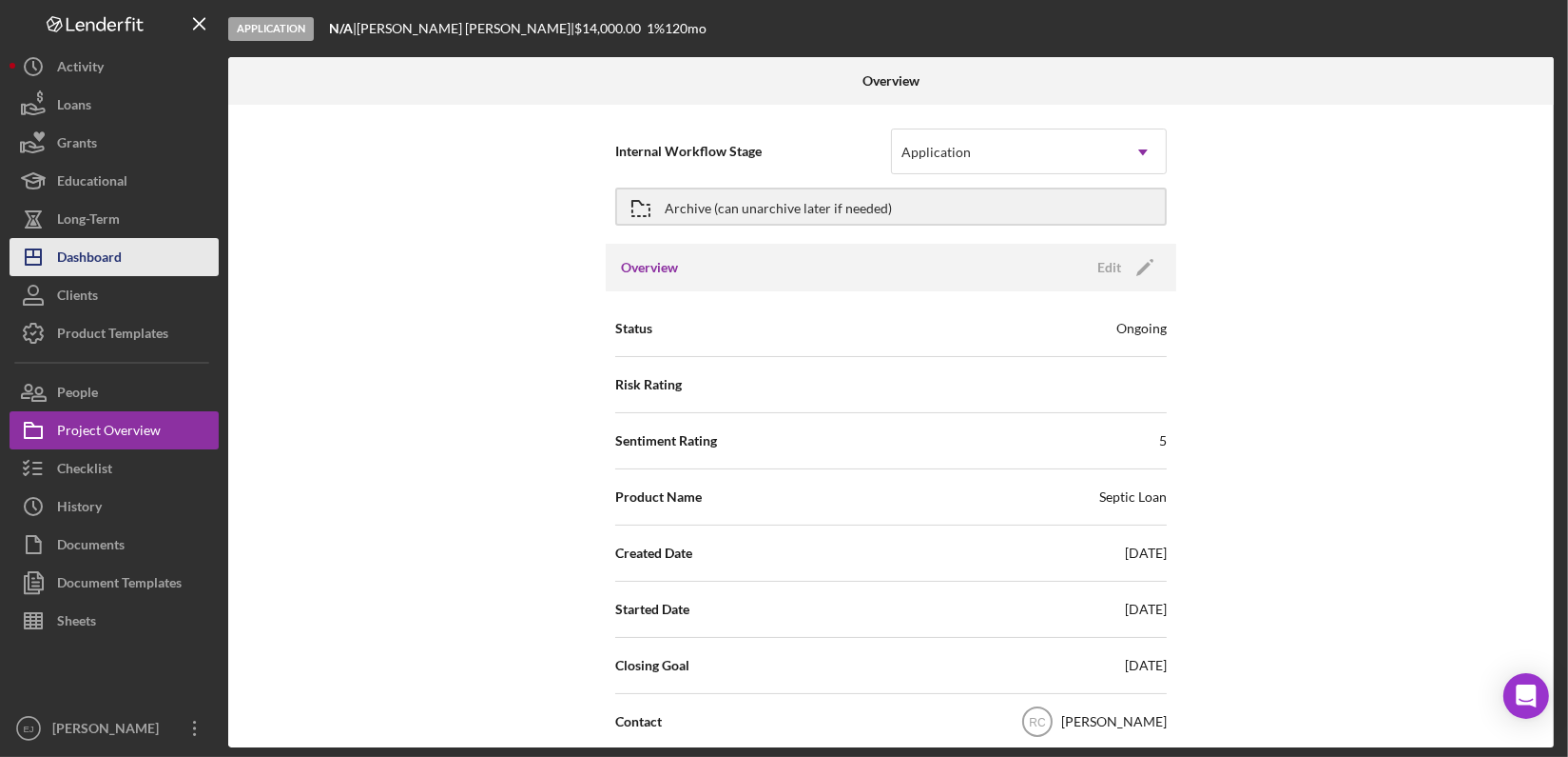
click at [132, 268] on button "Icon/Dashboard Dashboard" at bounding box center [115, 257] width 210 height 38
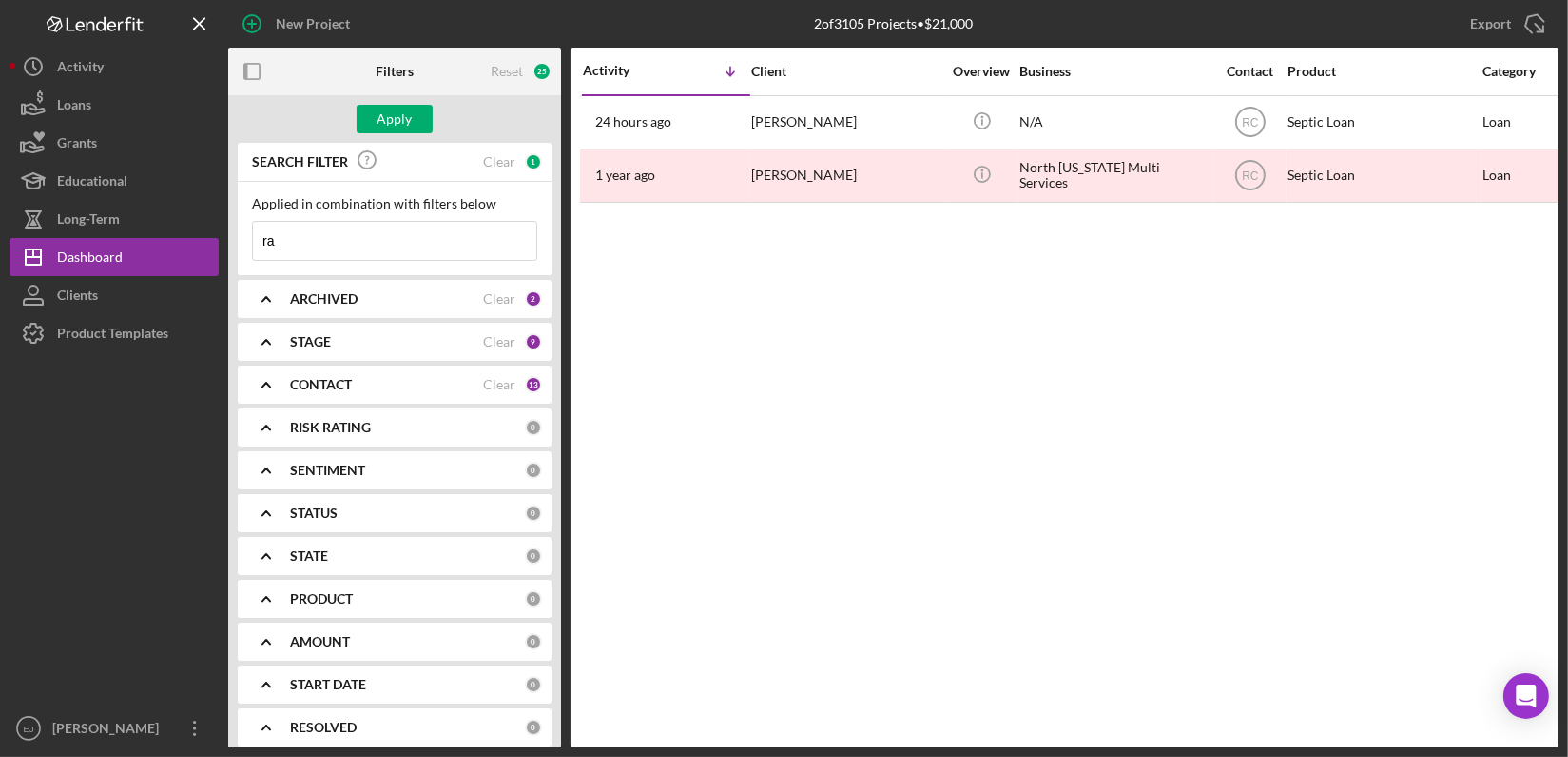
type input "r"
click at [83, 259] on div "Dashboard" at bounding box center [90, 259] width 66 height 43
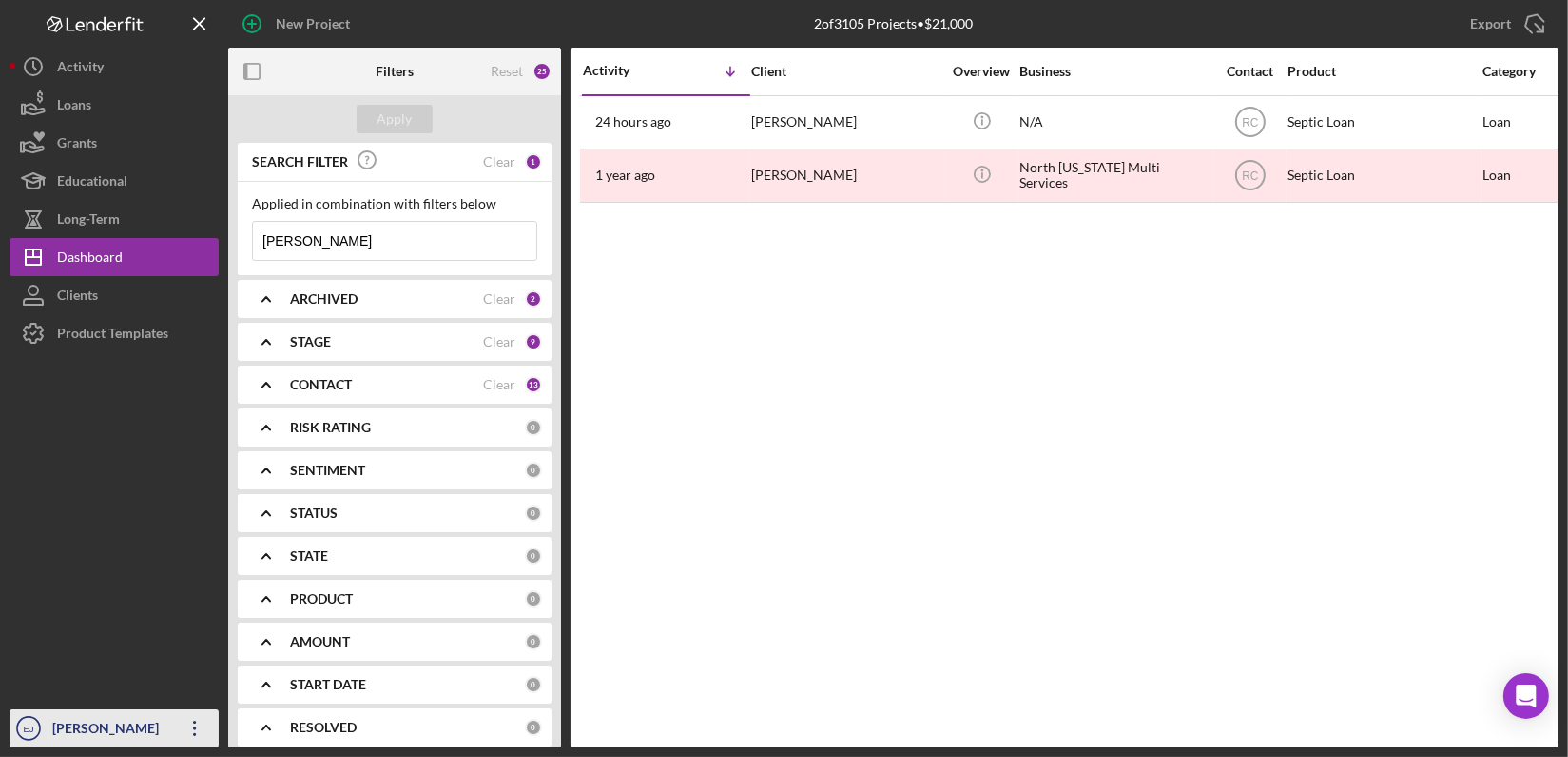
click at [105, 725] on div "[PERSON_NAME]" at bounding box center [110, 730] width 124 height 43
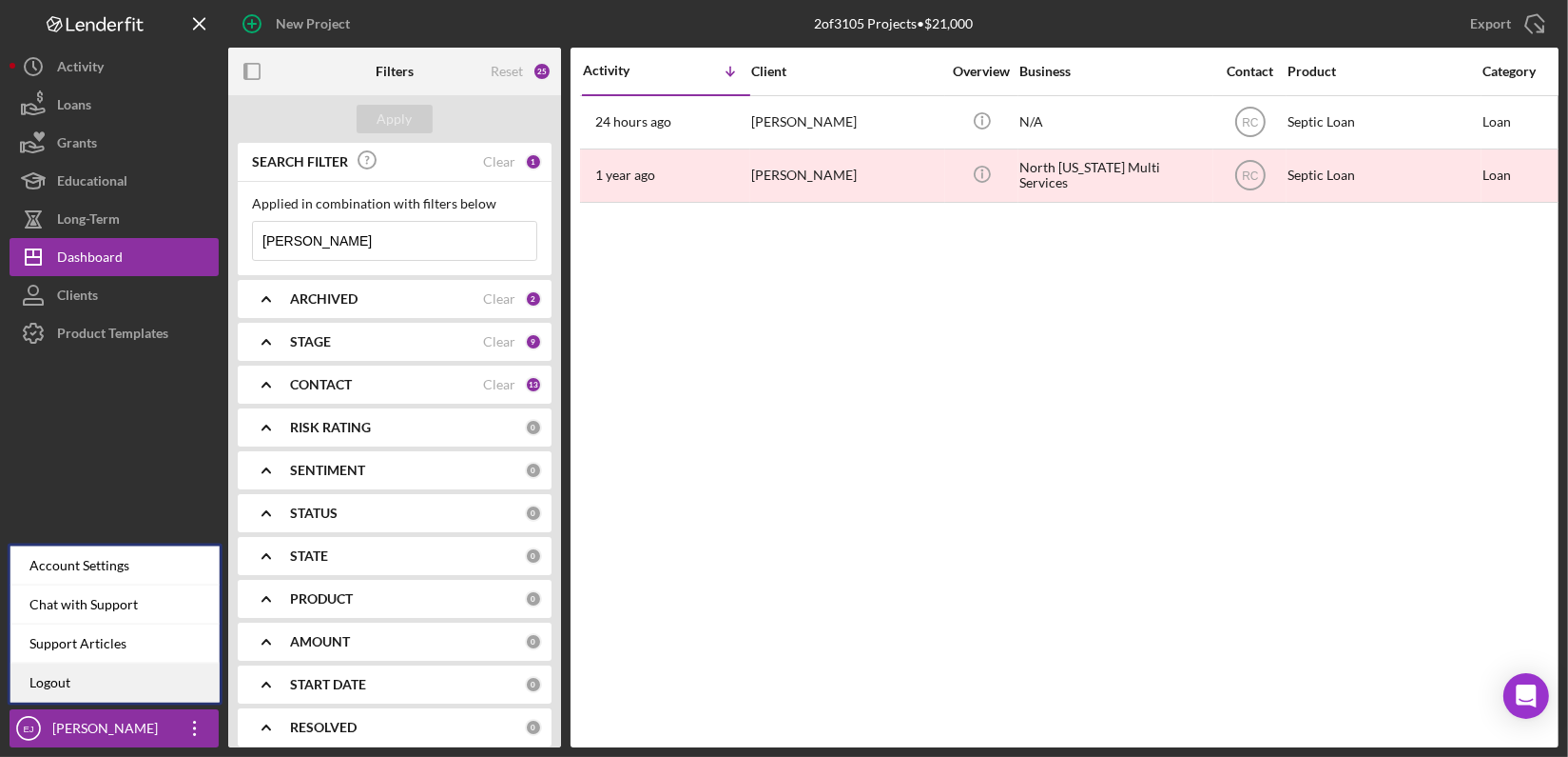
click at [89, 688] on link "Logout" at bounding box center [115, 682] width 210 height 39
